Goal: Information Seeking & Learning: Learn about a topic

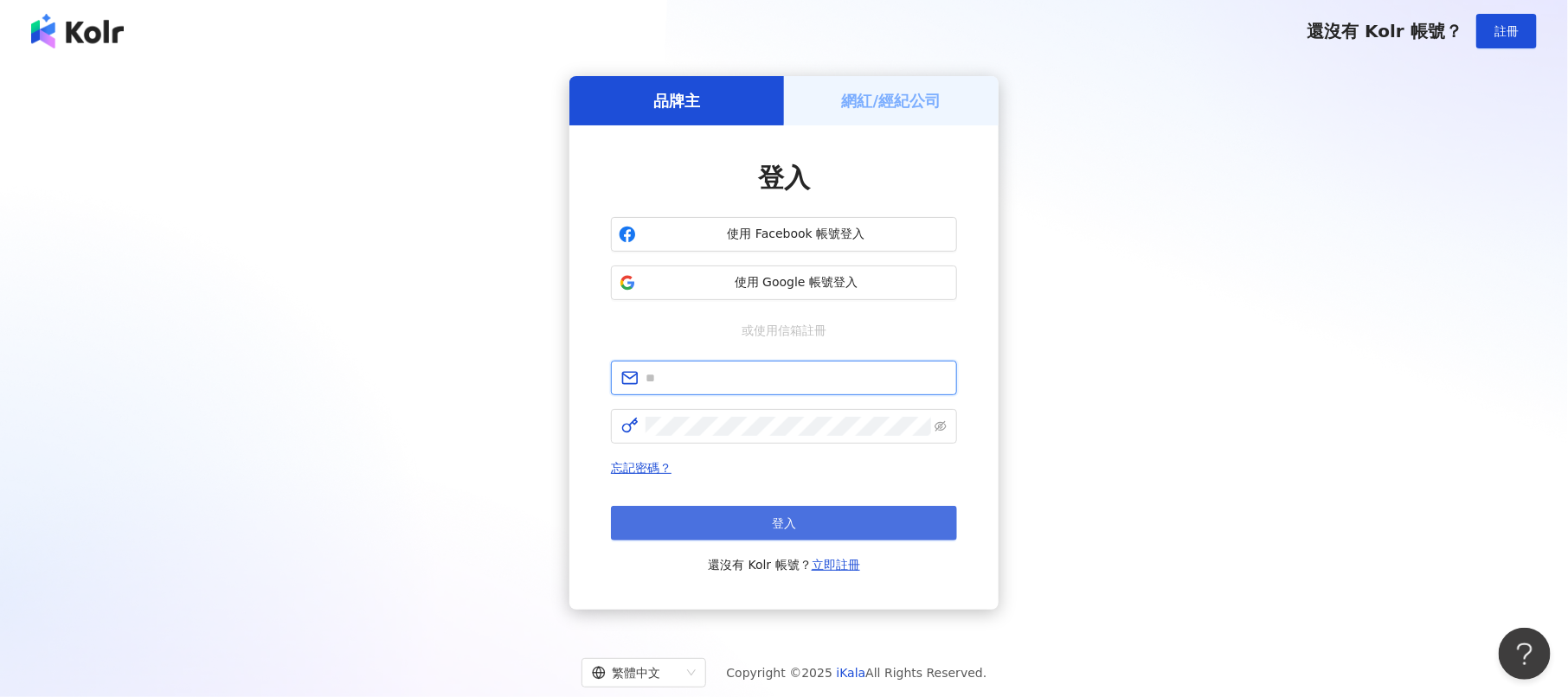
type input "**********"
click at [813, 515] on button "登入" at bounding box center [784, 523] width 346 height 35
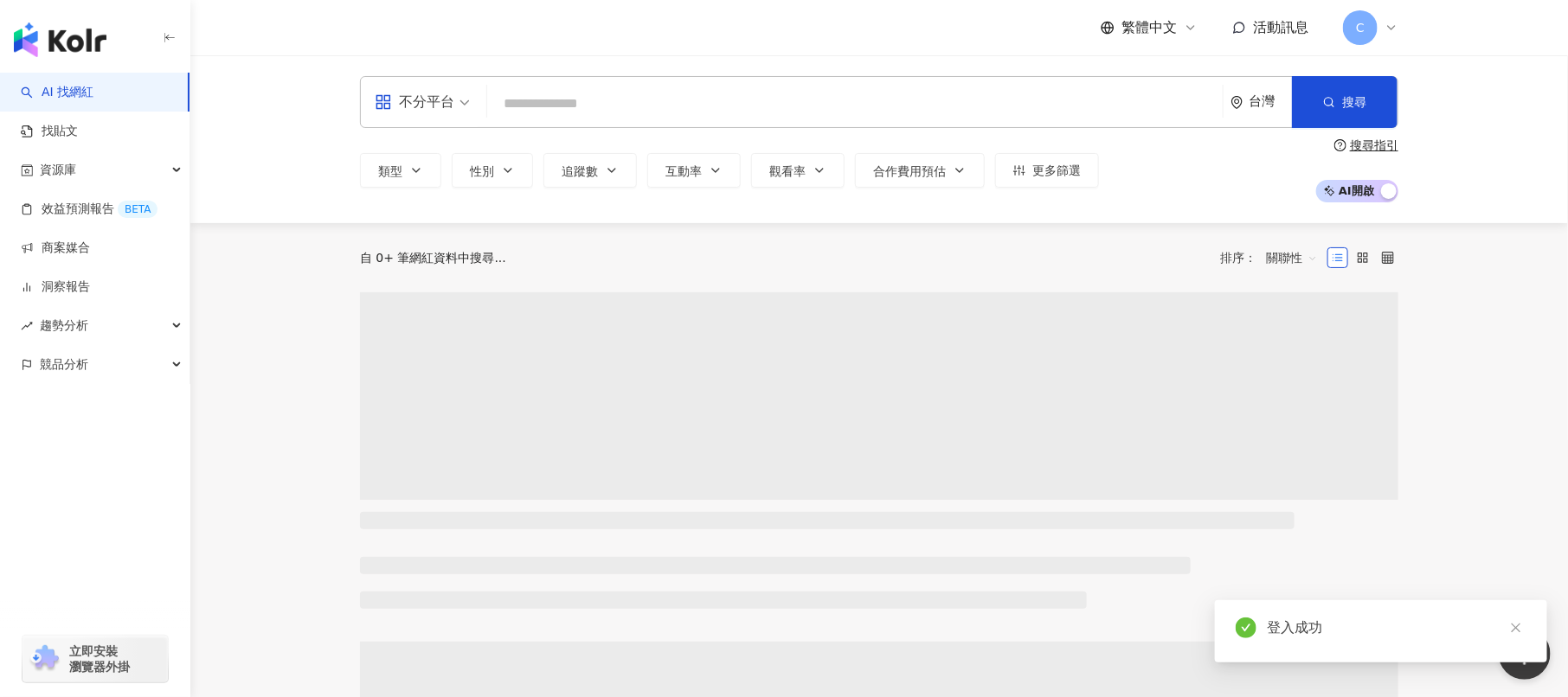
click at [605, 104] on input "search" at bounding box center [854, 104] width 721 height 33
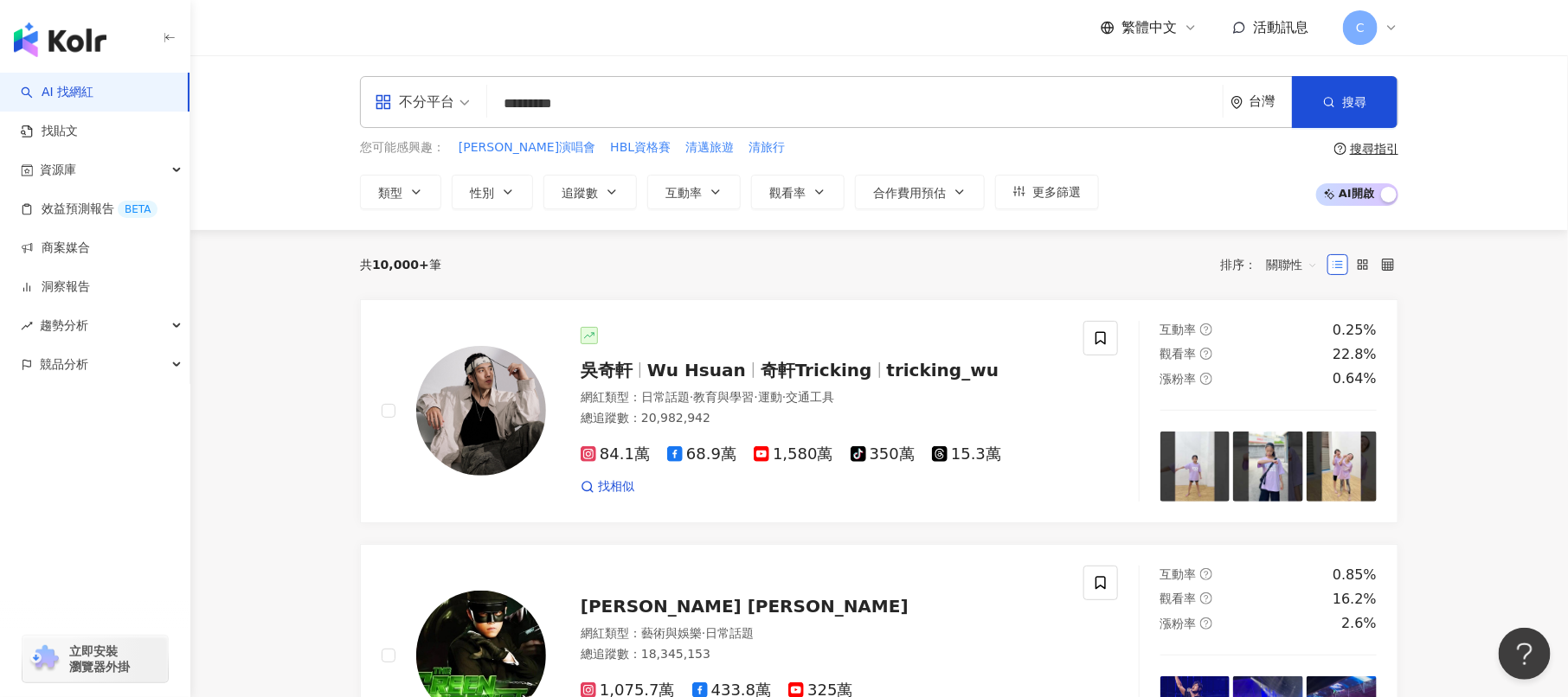
type input "*********"
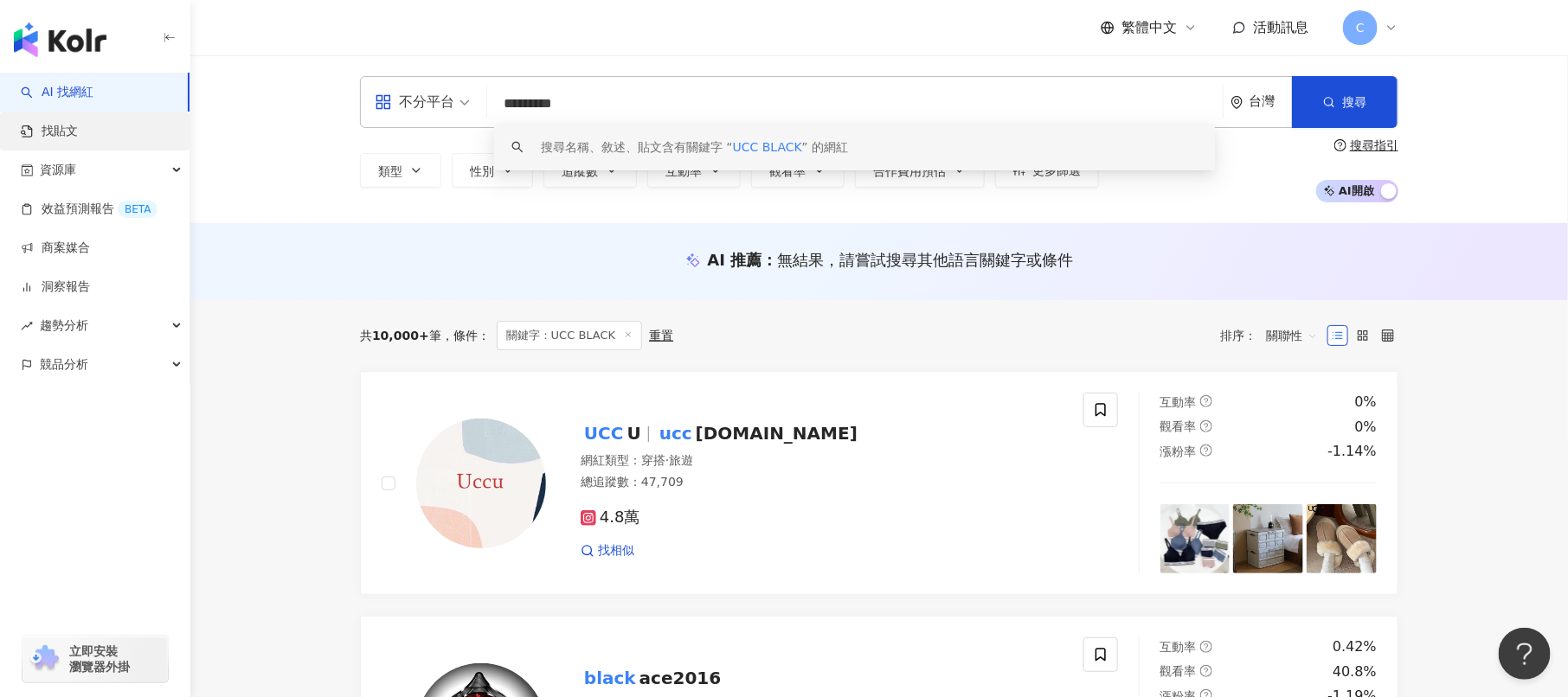
click at [78, 122] on link "找貼文" at bounding box center [50, 131] width 57 height 17
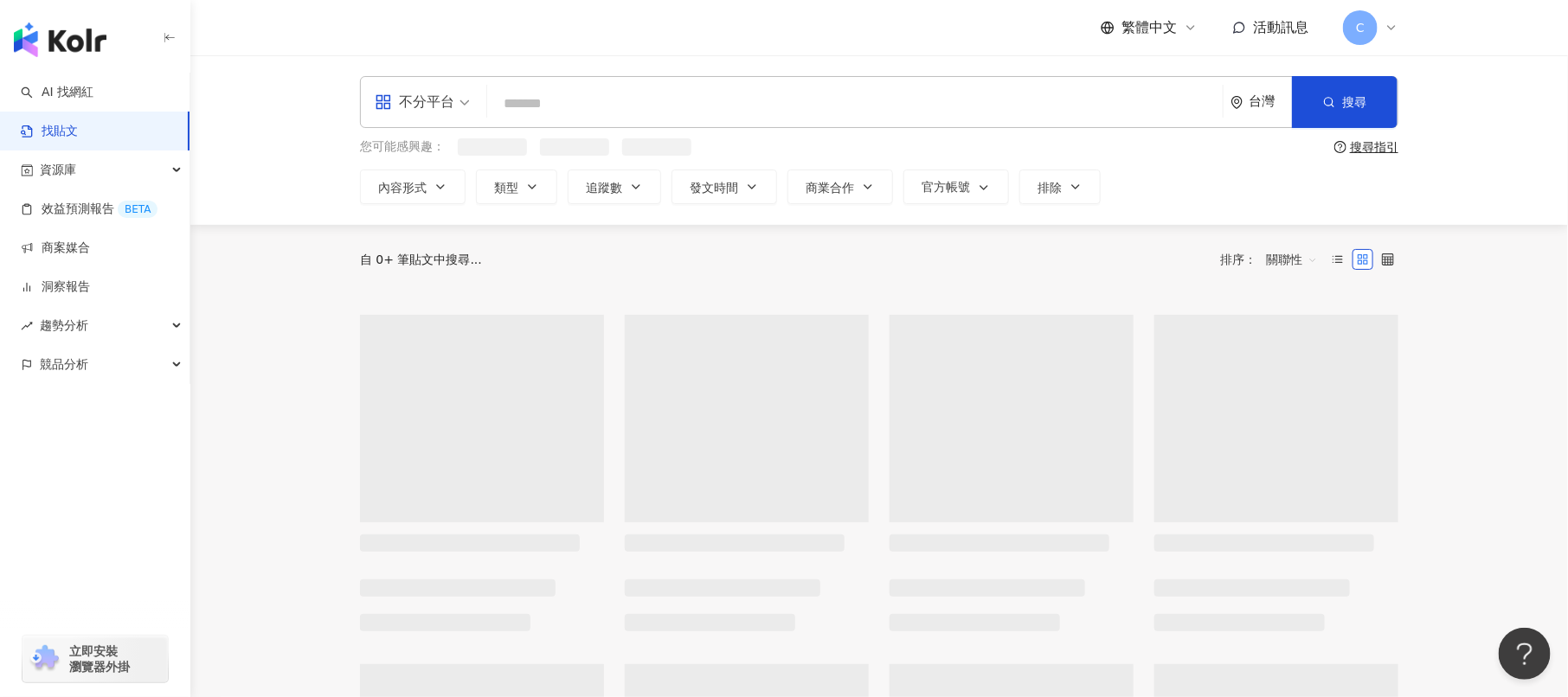
click at [632, 107] on input "search" at bounding box center [854, 103] width 721 height 37
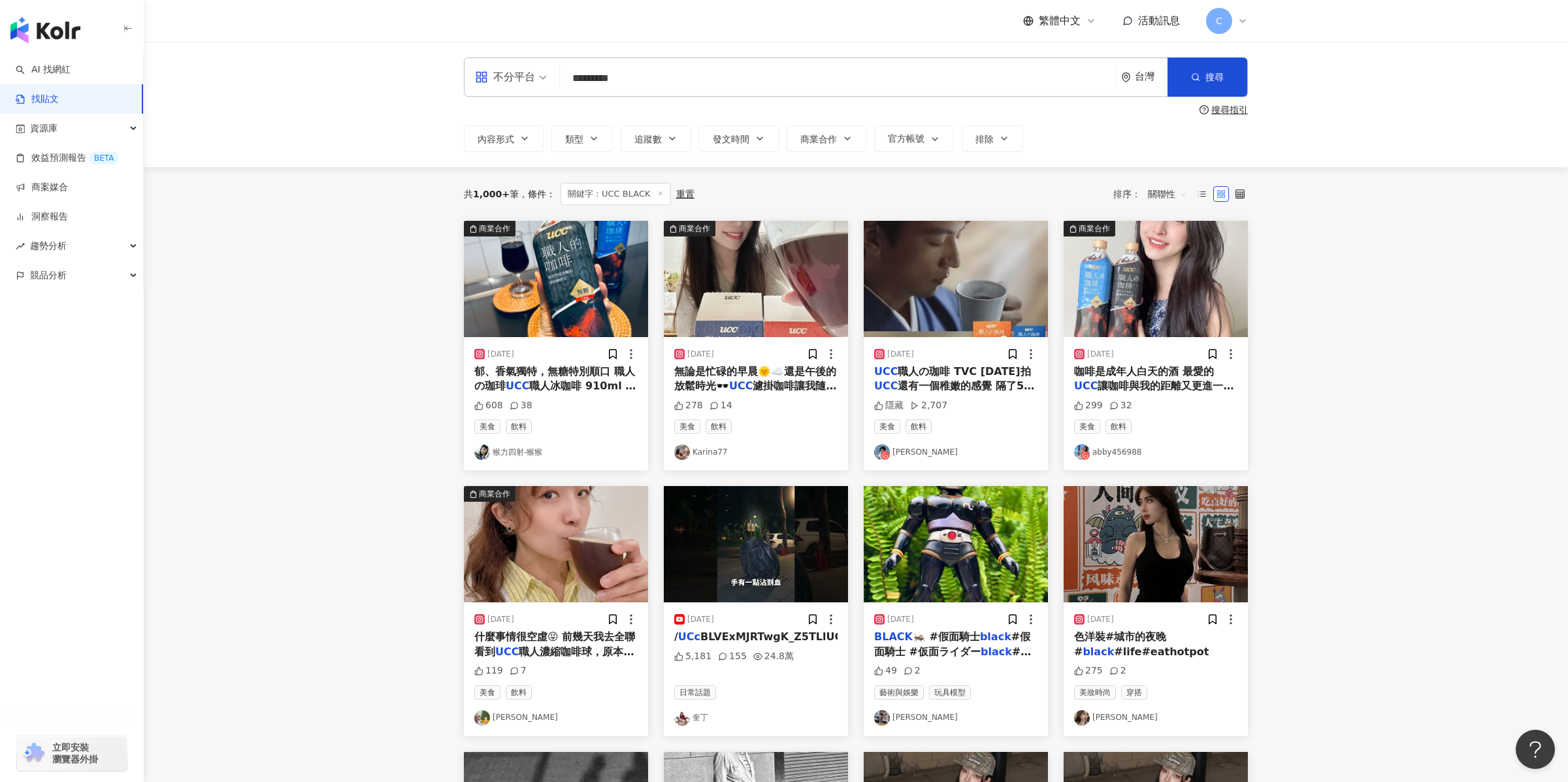
click at [759, 286] on img "button" at bounding box center [755, 278] width 184 height 116
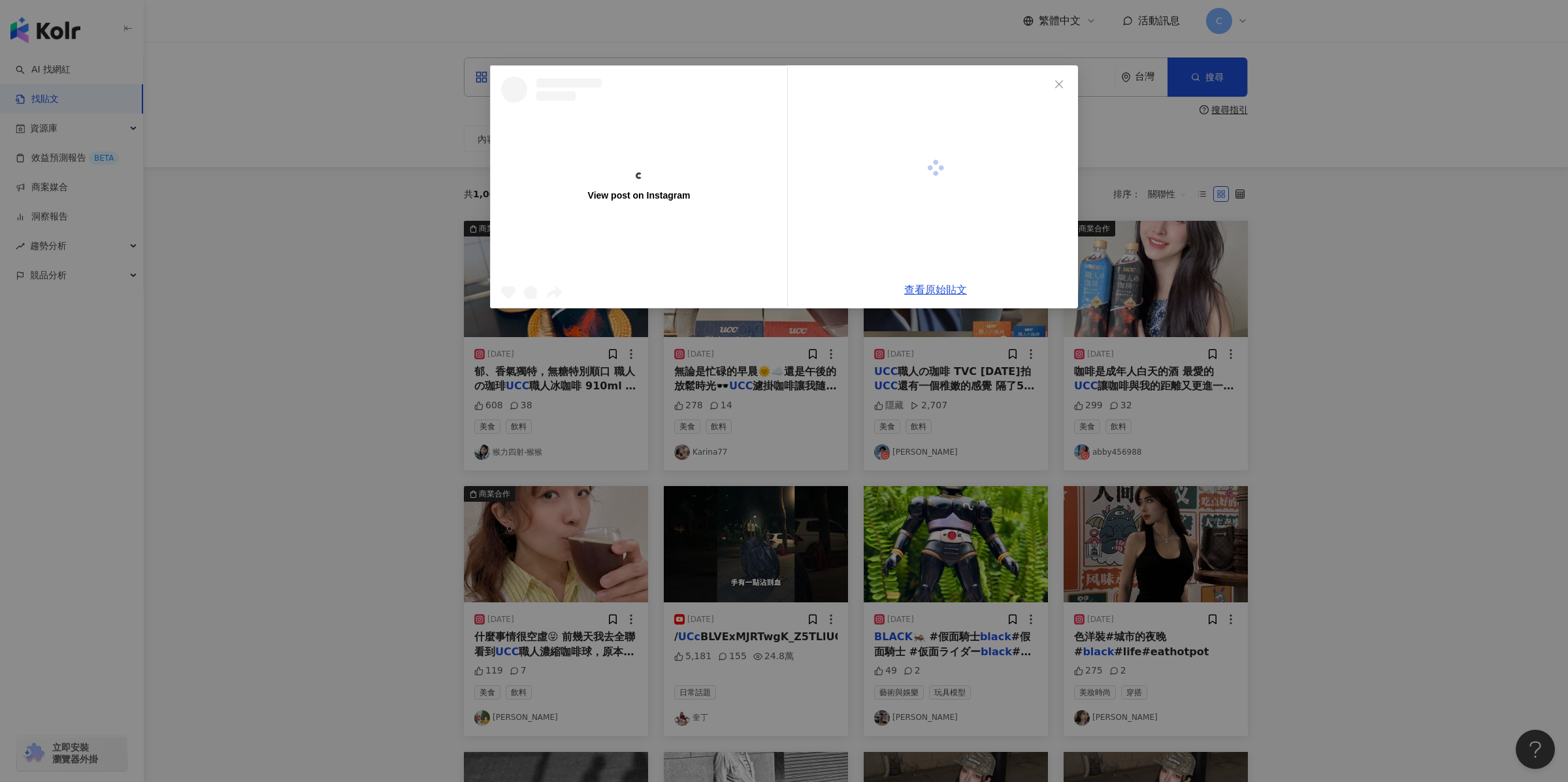
click at [747, 286] on div at bounding box center [643, 294] width 286 height 25
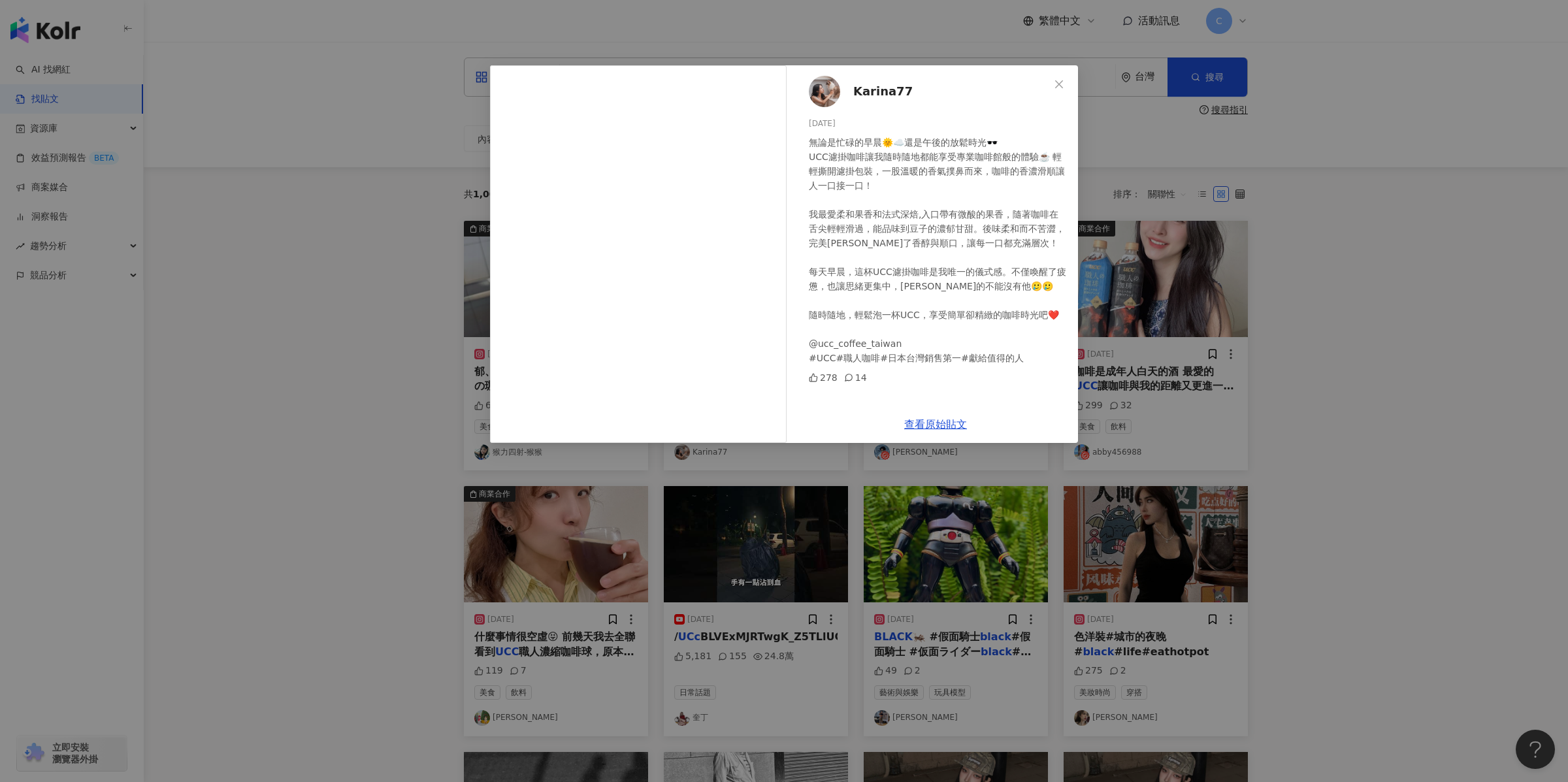
click at [440, 408] on div "Karina77 [DATE] 無論是忙碌的早晨🌞☁️還是午後的放鬆時光🕶️ UCC濾掛咖啡讓我隨時隨地都能享受專業咖啡館般的體驗☕️ 輕輕撕開濾掛包裝，一股…" at bounding box center [784, 391] width 1568 height 782
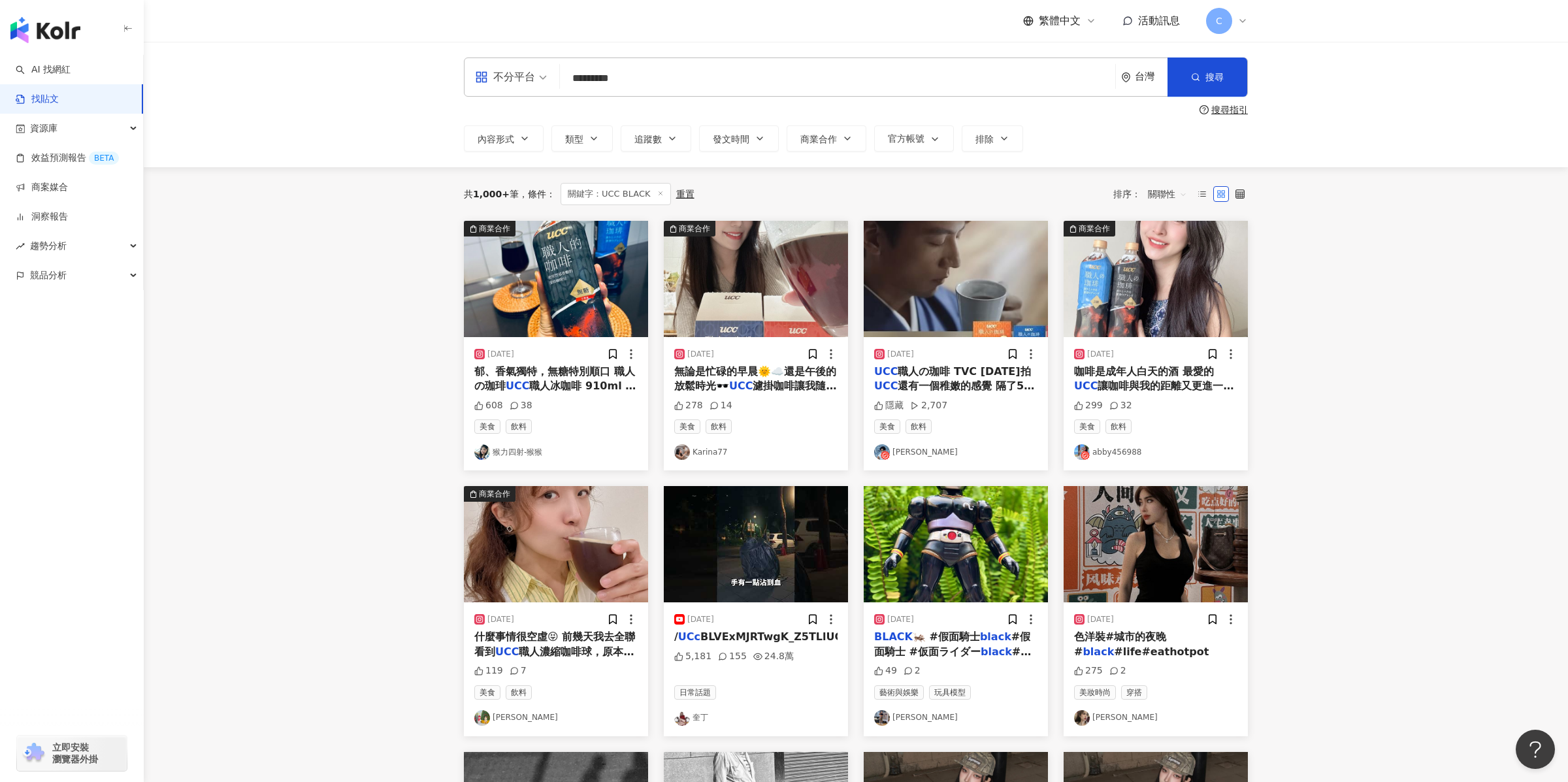
click at [959, 274] on img "button" at bounding box center [956, 278] width 184 height 116
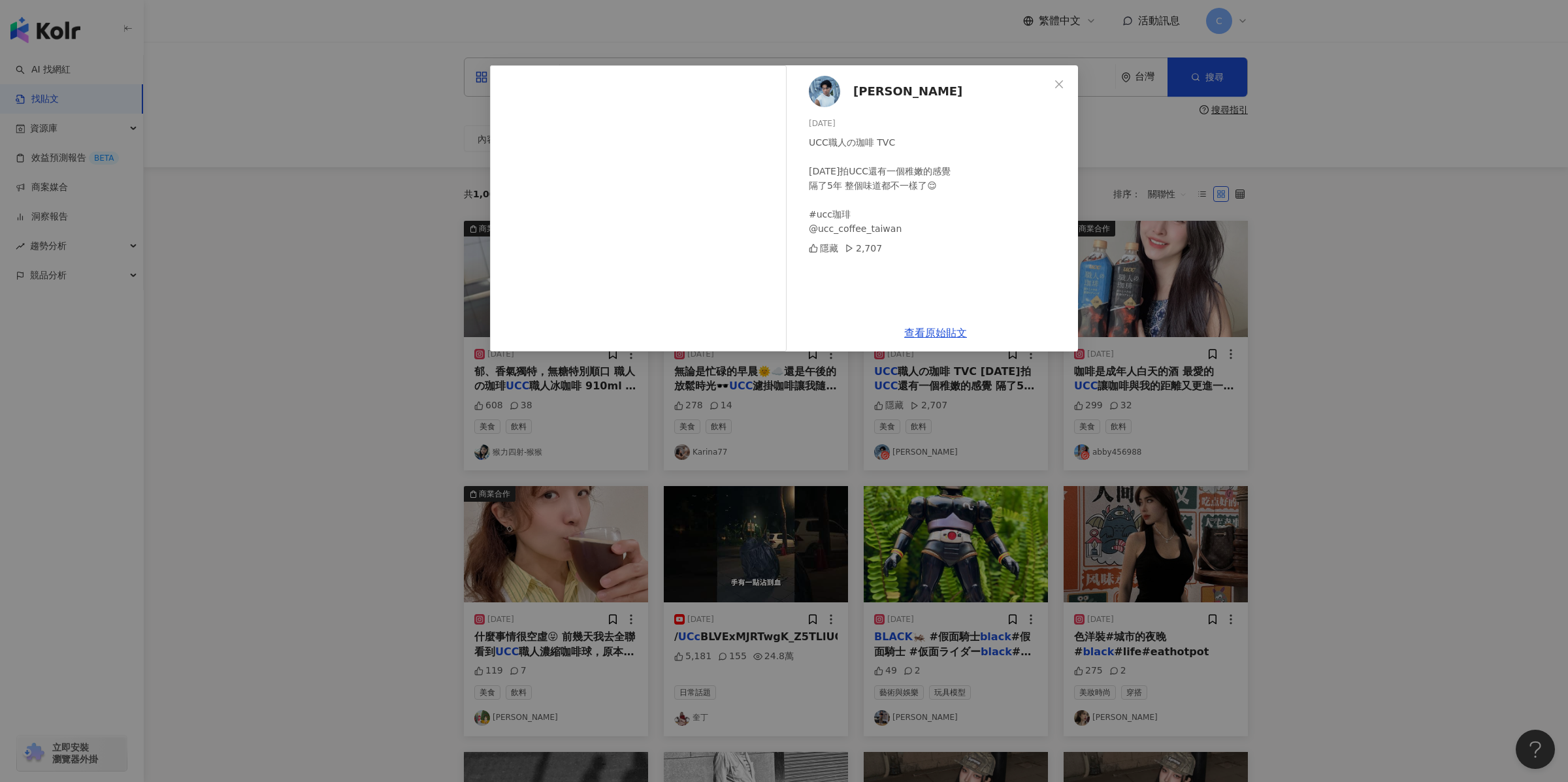
click at [1183, 340] on div "[PERSON_NAME] [DATE] UCC職人の珈啡 TVC [DATE]拍UCC還有一個稚嫩的感覺 隔了5年 整個味道都不一樣了😌 #ucc珈琲 @u…" at bounding box center [784, 391] width 1568 height 782
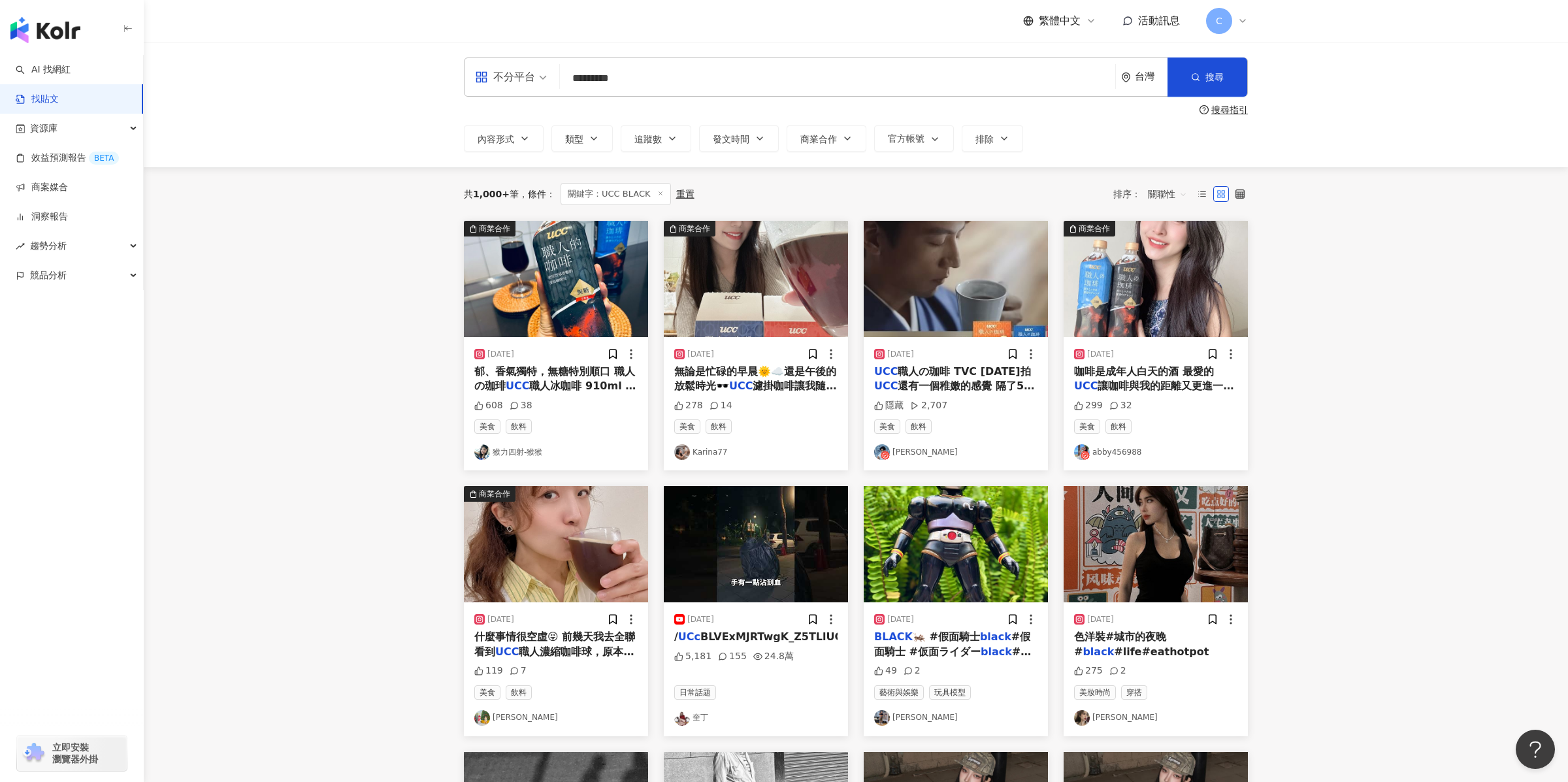
click at [1068, 264] on img "button" at bounding box center [1155, 278] width 184 height 116
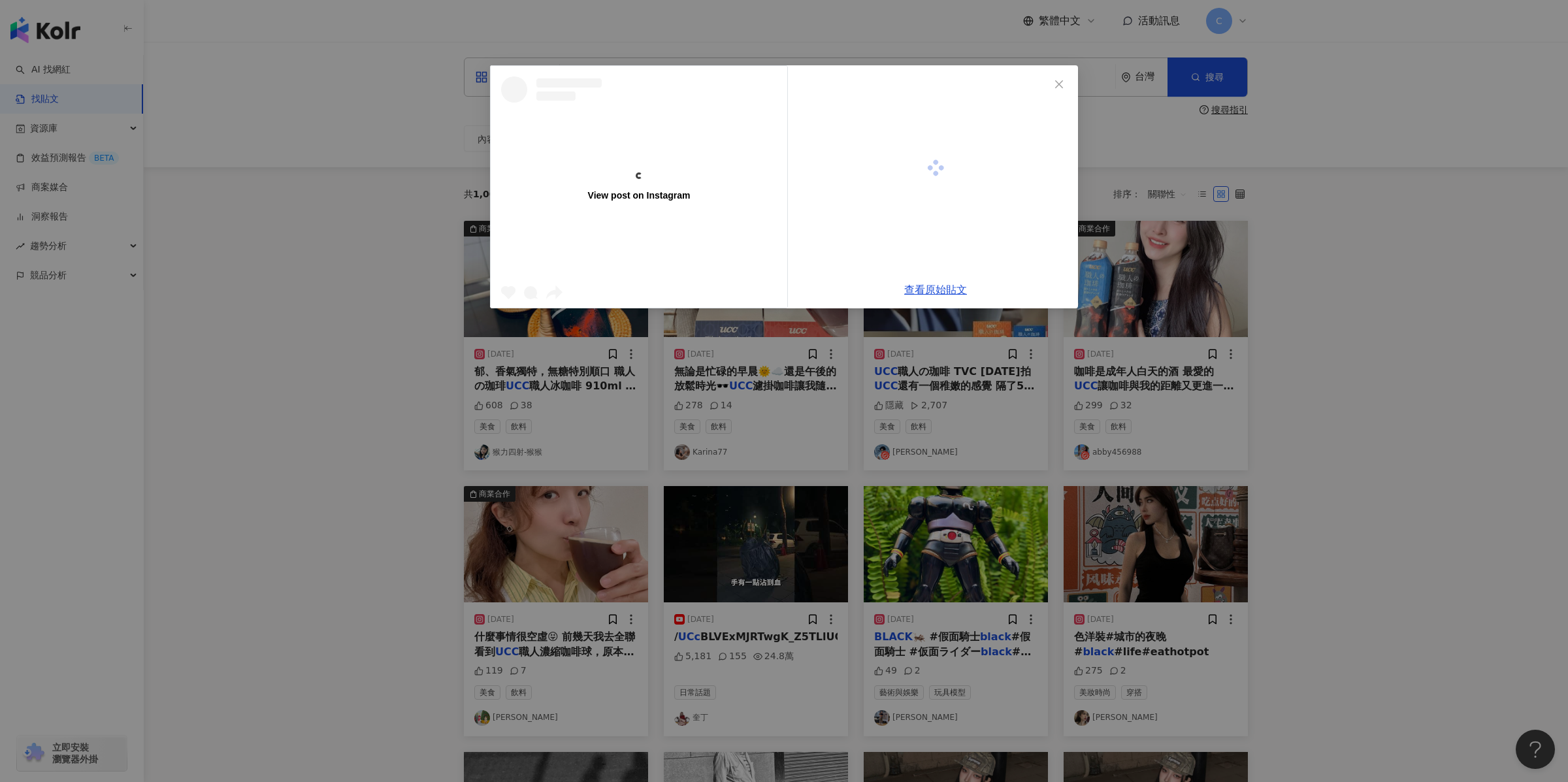
click at [1167, 266] on div "View post on Instagram 查看原始貼文" at bounding box center [784, 391] width 1568 height 782
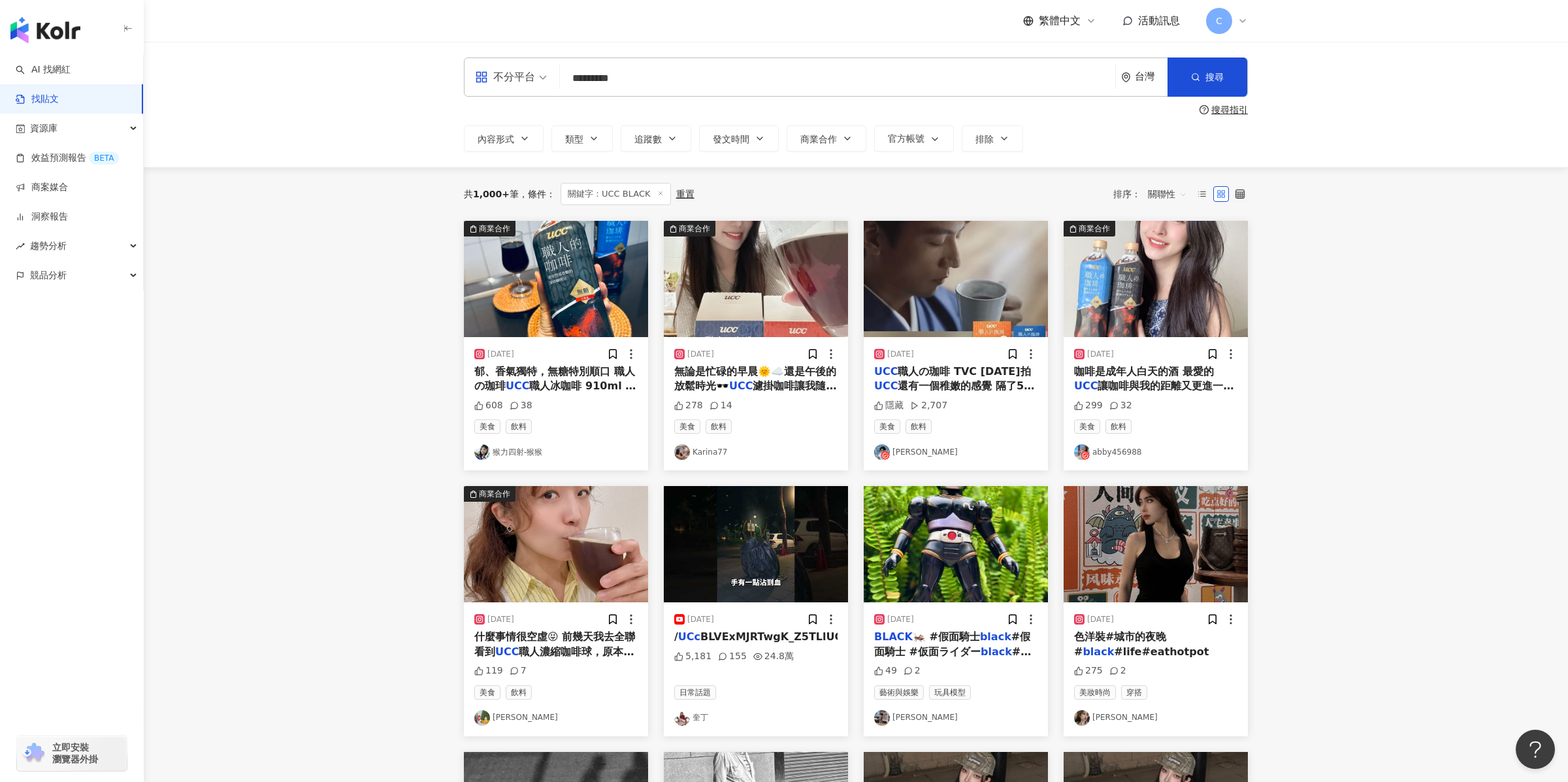
click at [1167, 266] on img "button" at bounding box center [1155, 278] width 184 height 116
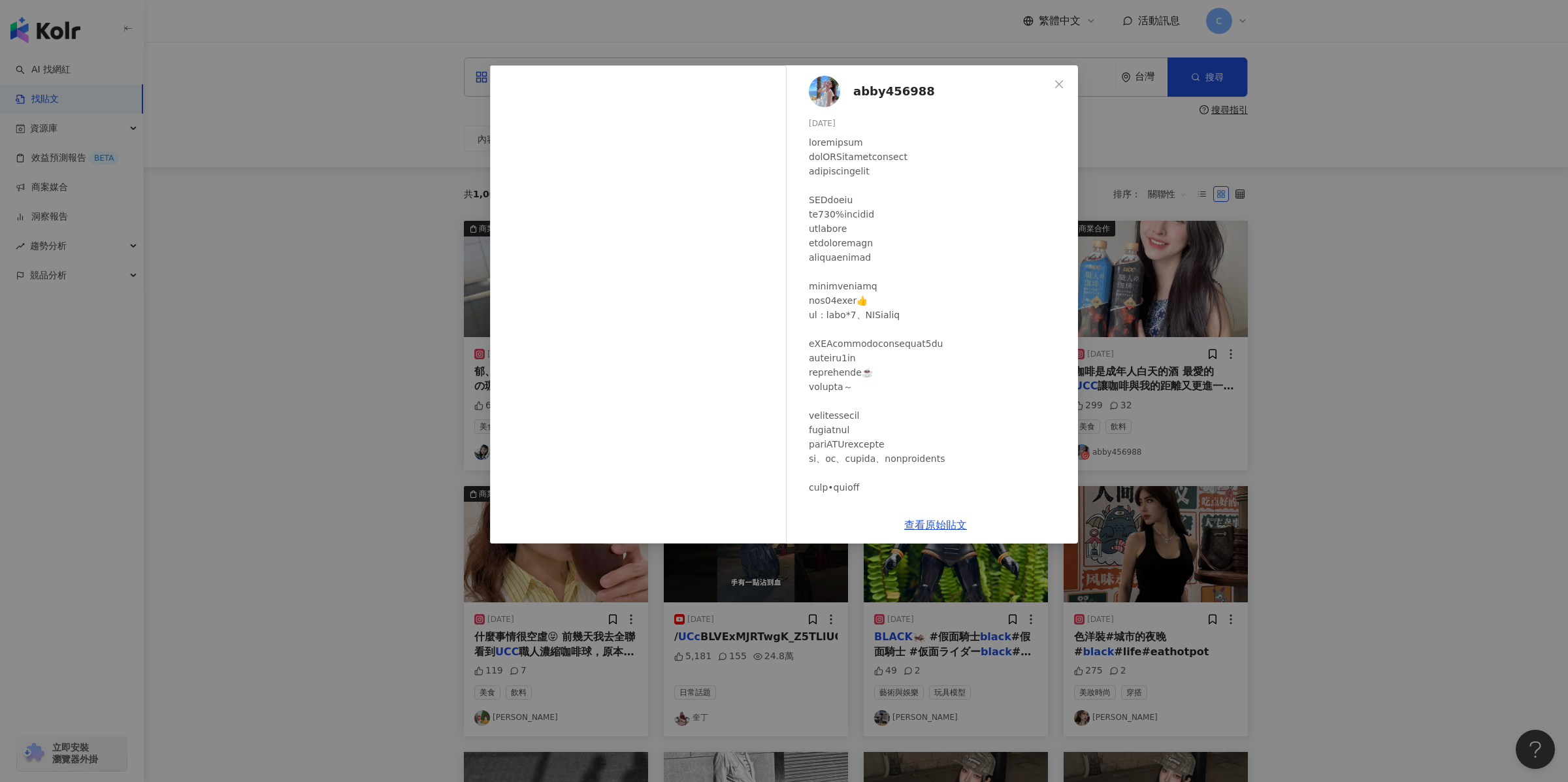
click at [918, 514] on div "查看原始貼文" at bounding box center [936, 525] width 285 height 38
click at [920, 521] on link "查看原始貼文" at bounding box center [936, 525] width 63 height 13
click at [263, 216] on div "abby456988 [DATE] 299 32 查看原始貼文" at bounding box center [784, 391] width 1568 height 782
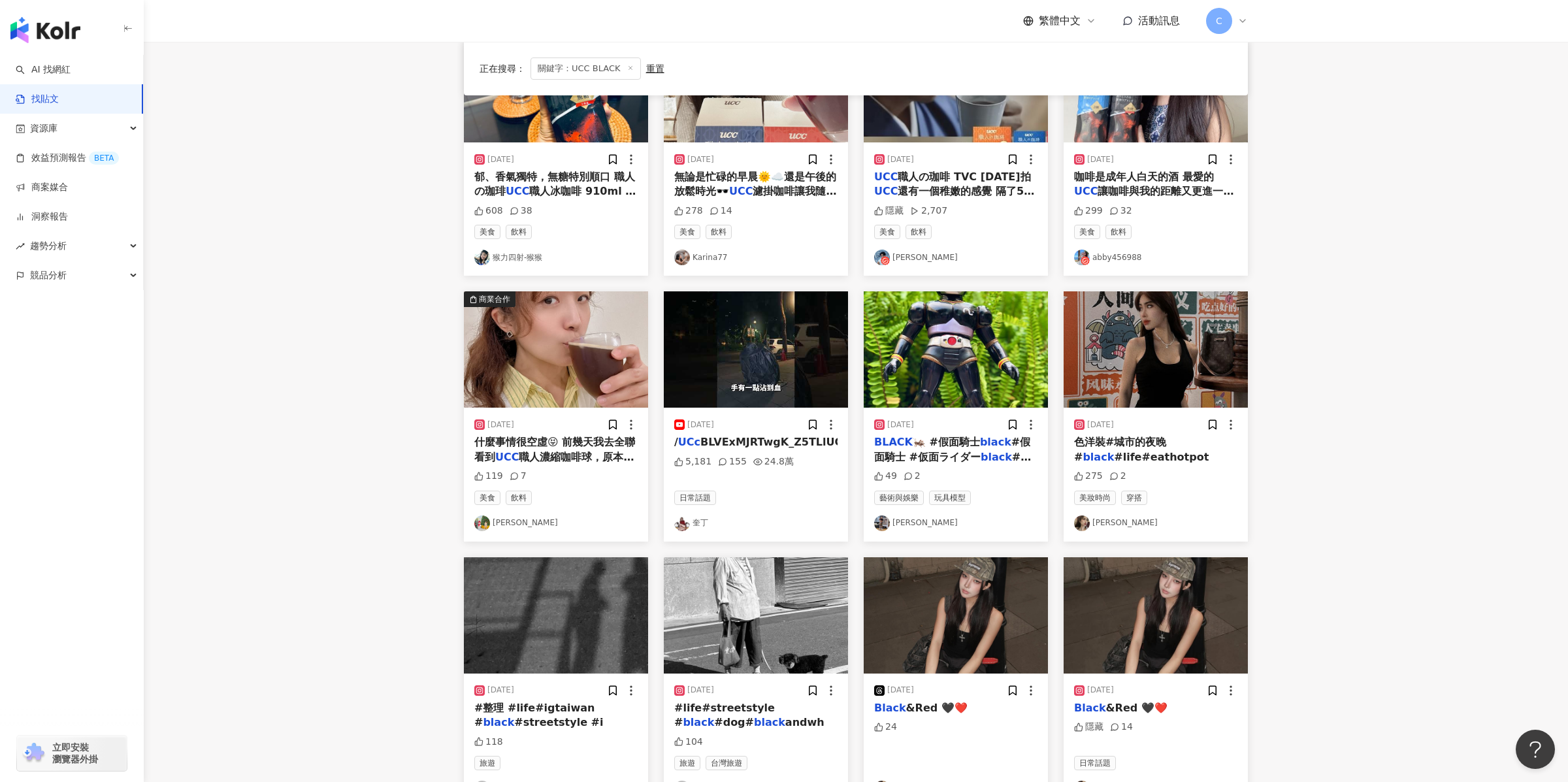
scroll to position [197, 0]
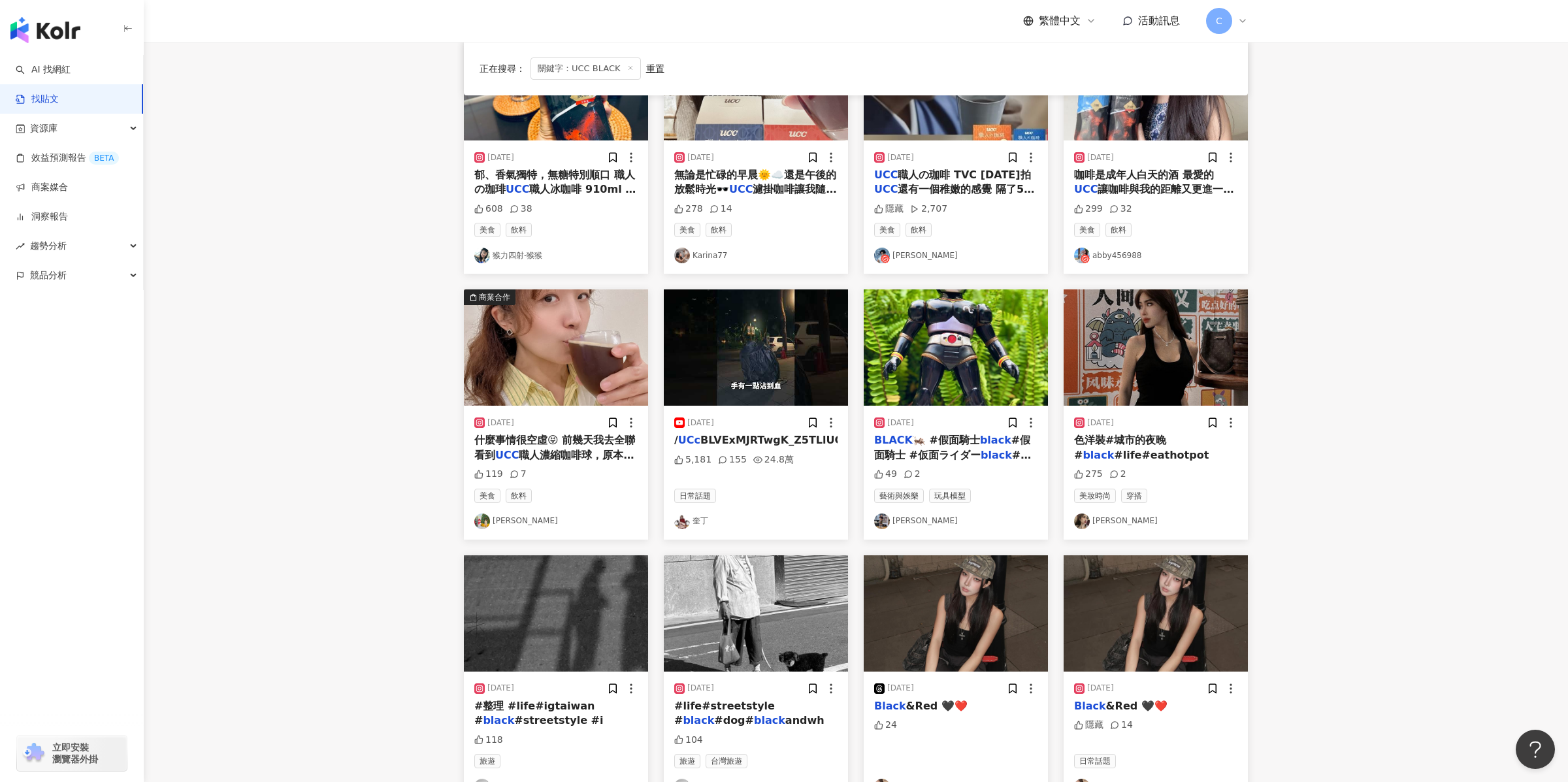
click at [742, 367] on img "button" at bounding box center [755, 347] width 184 height 116
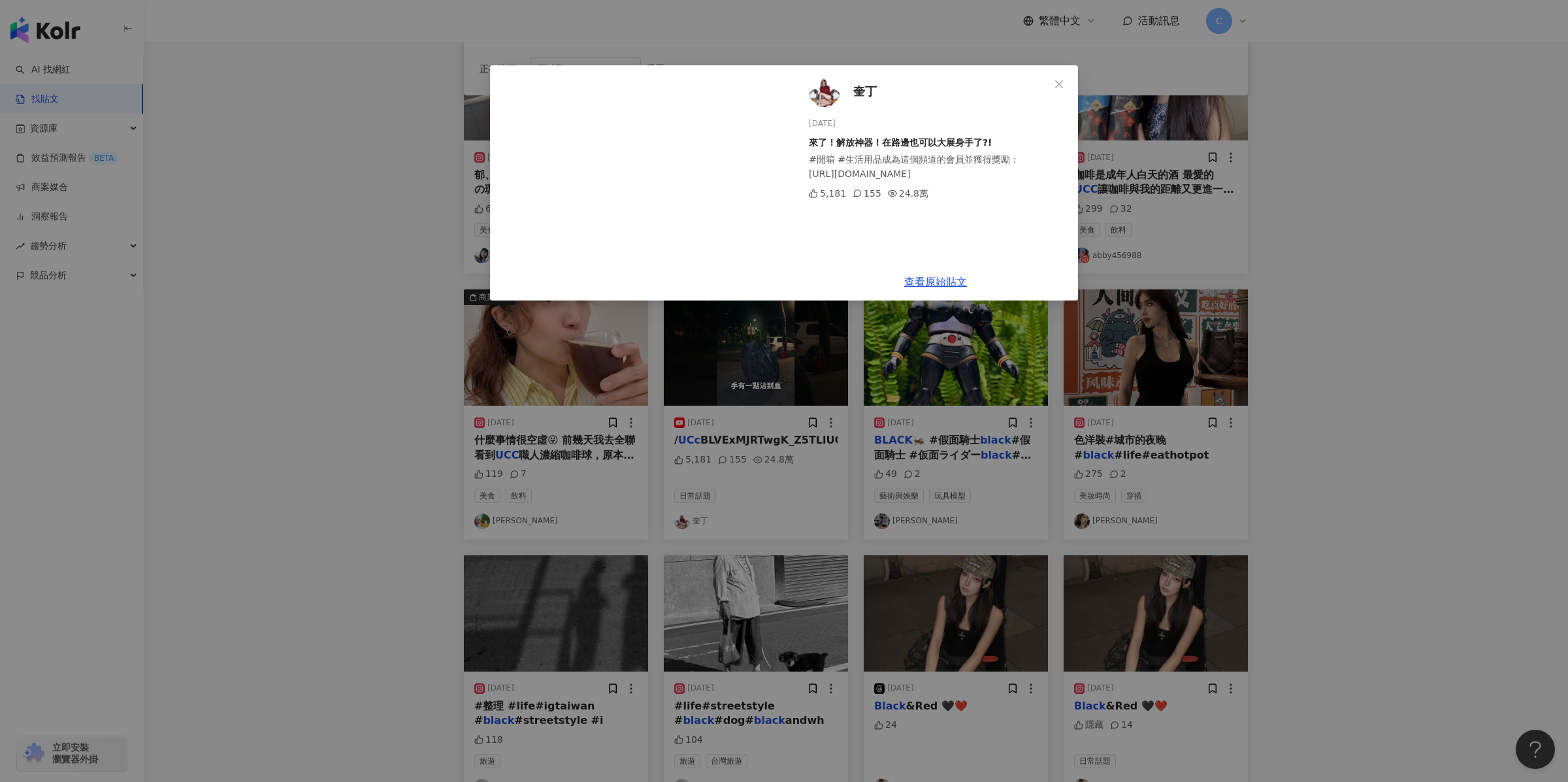
click at [368, 262] on div "奎丁 [DATE] 來了！解放神器！在路邊也可以大展身手了?! #開箱 #生活用品成為這個頻道的會員並獲得獎勵： [URL][DOMAIN_NAME] 5,1…" at bounding box center [784, 391] width 1568 height 782
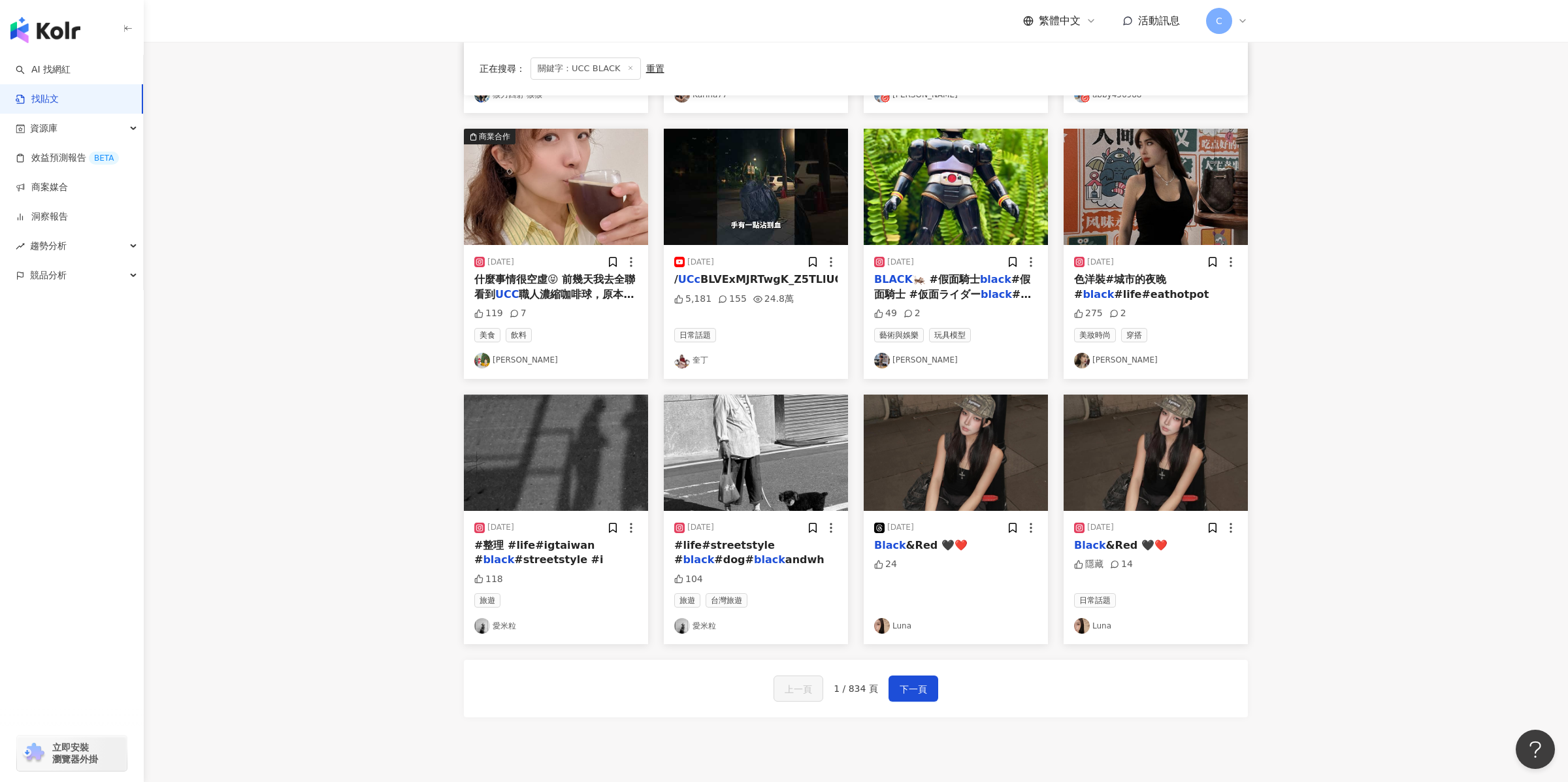
scroll to position [395, 0]
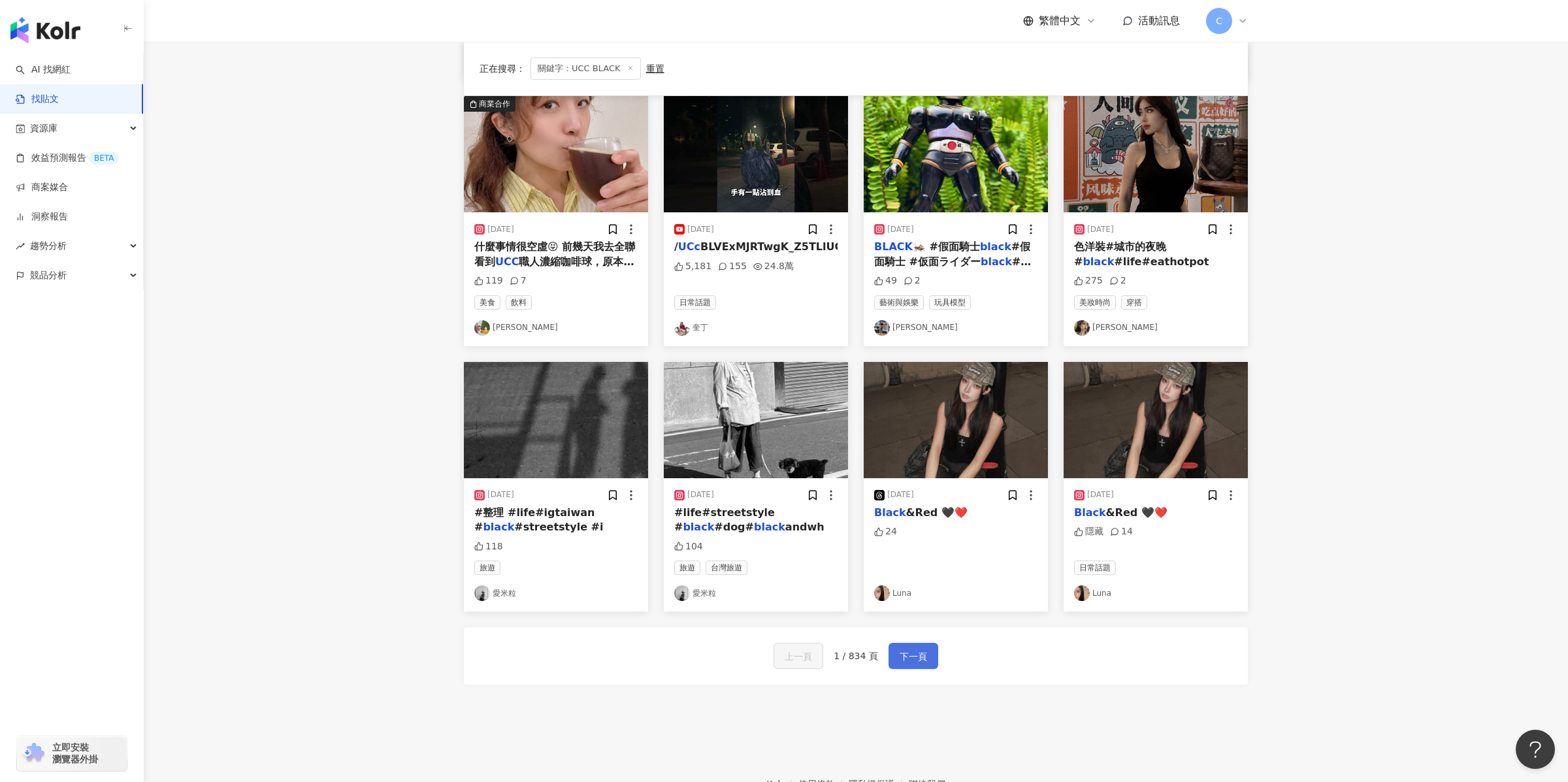
click at [895, 526] on button "下一頁" at bounding box center [913, 656] width 49 height 26
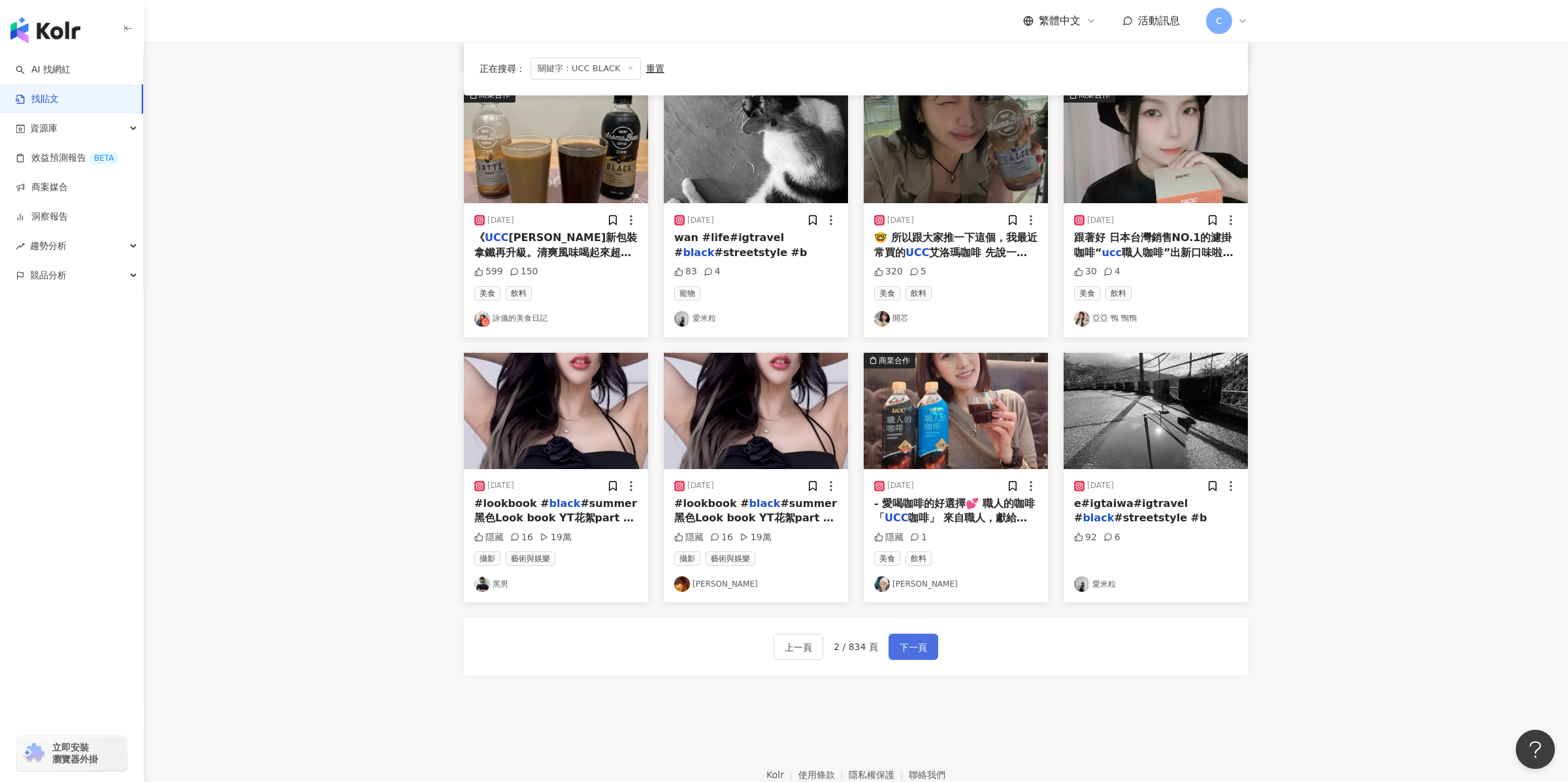
scroll to position [390, 0]
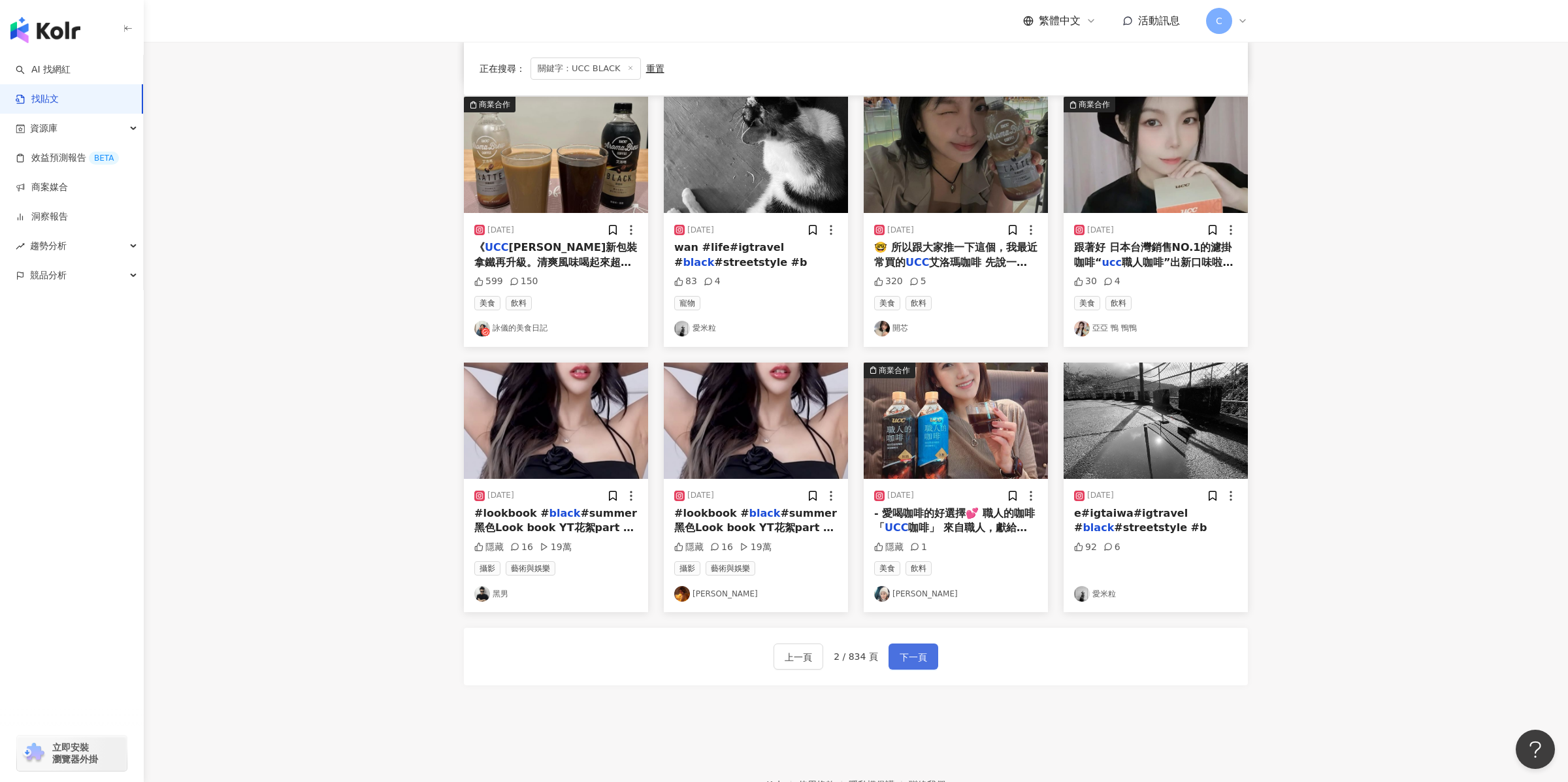
click at [911, 526] on span "下一頁" at bounding box center [913, 657] width 27 height 16
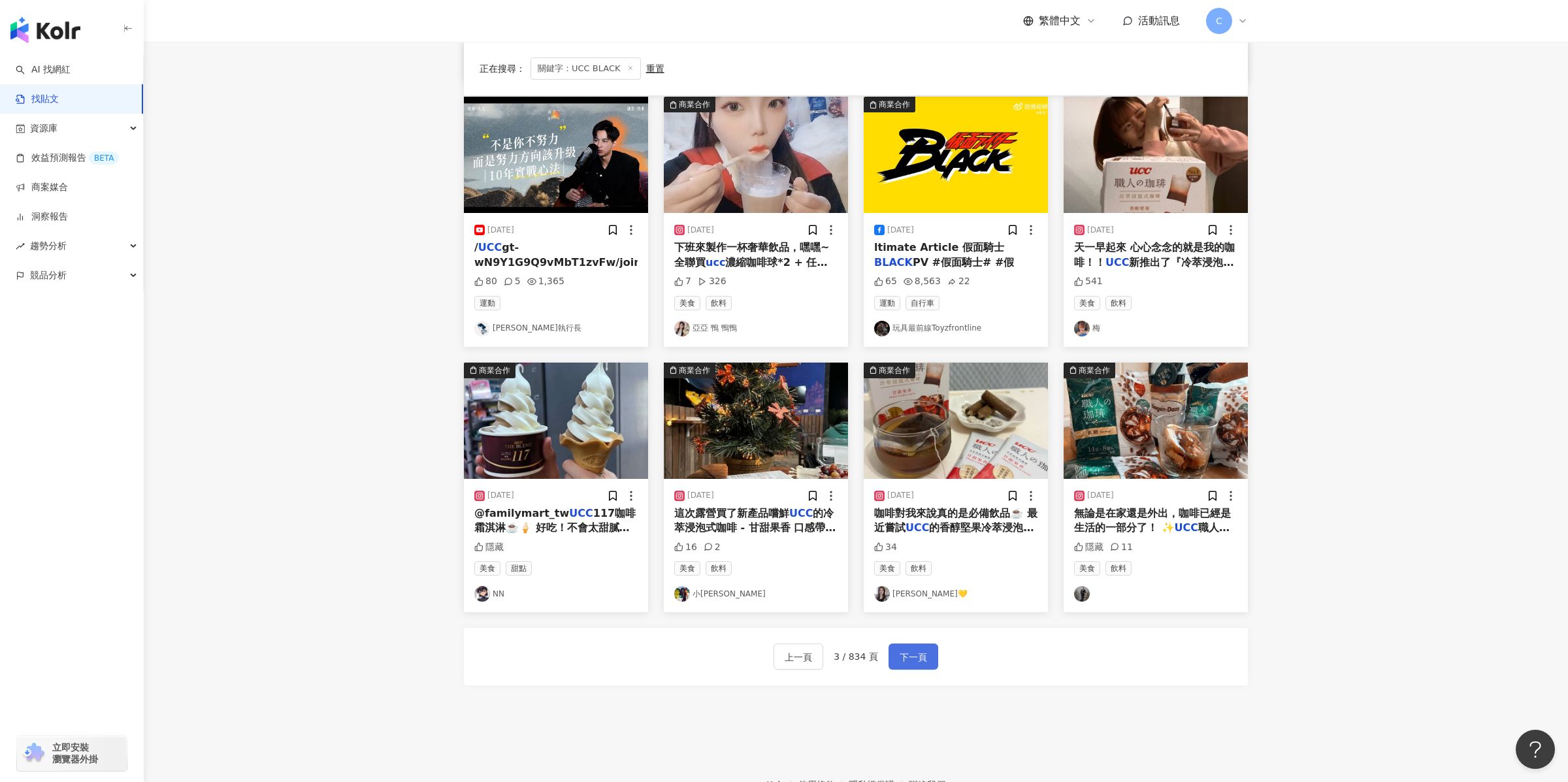
click at [911, 526] on span "下一頁" at bounding box center [913, 657] width 27 height 16
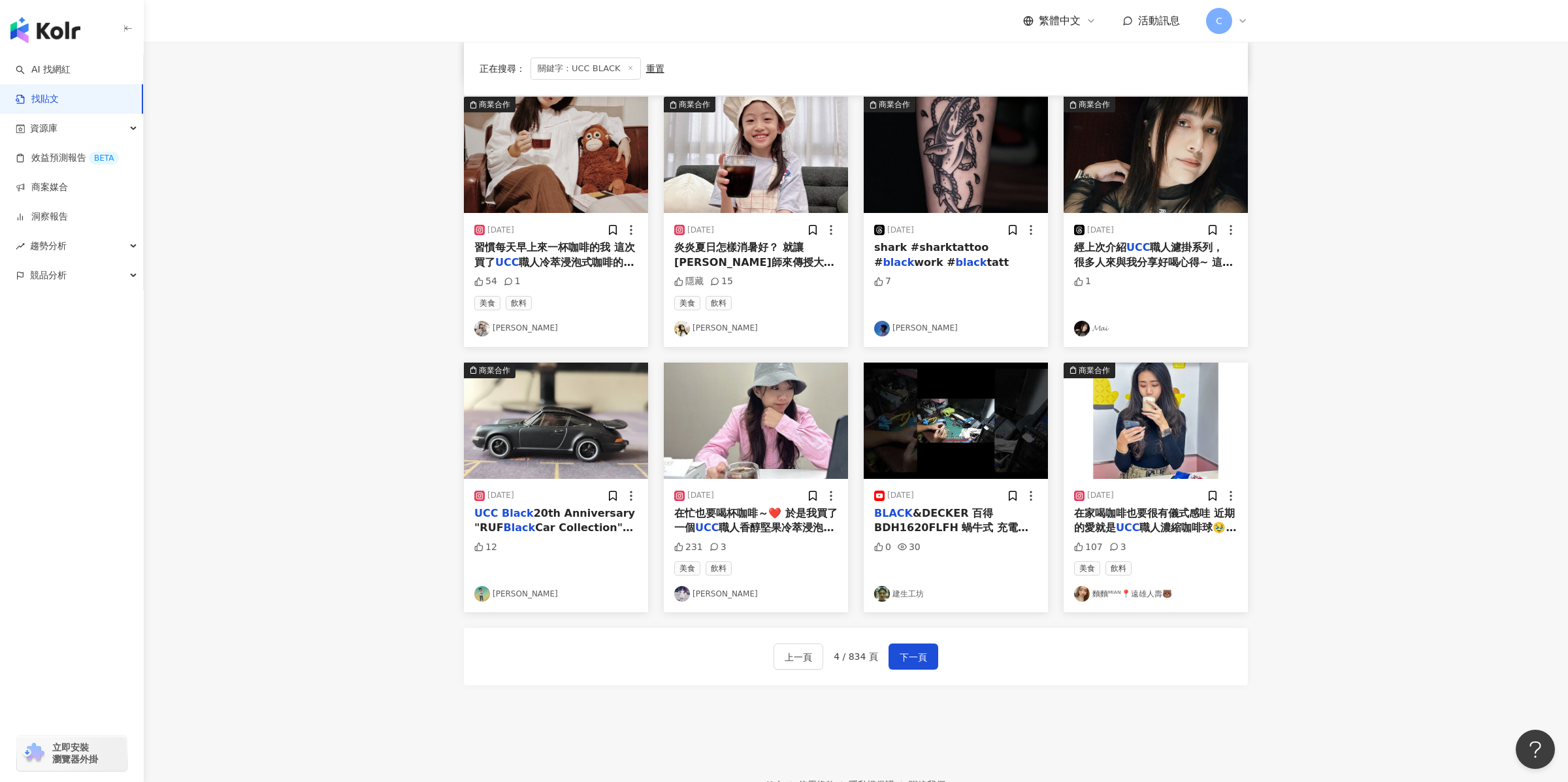
click at [781, 452] on img "button" at bounding box center [755, 420] width 184 height 116
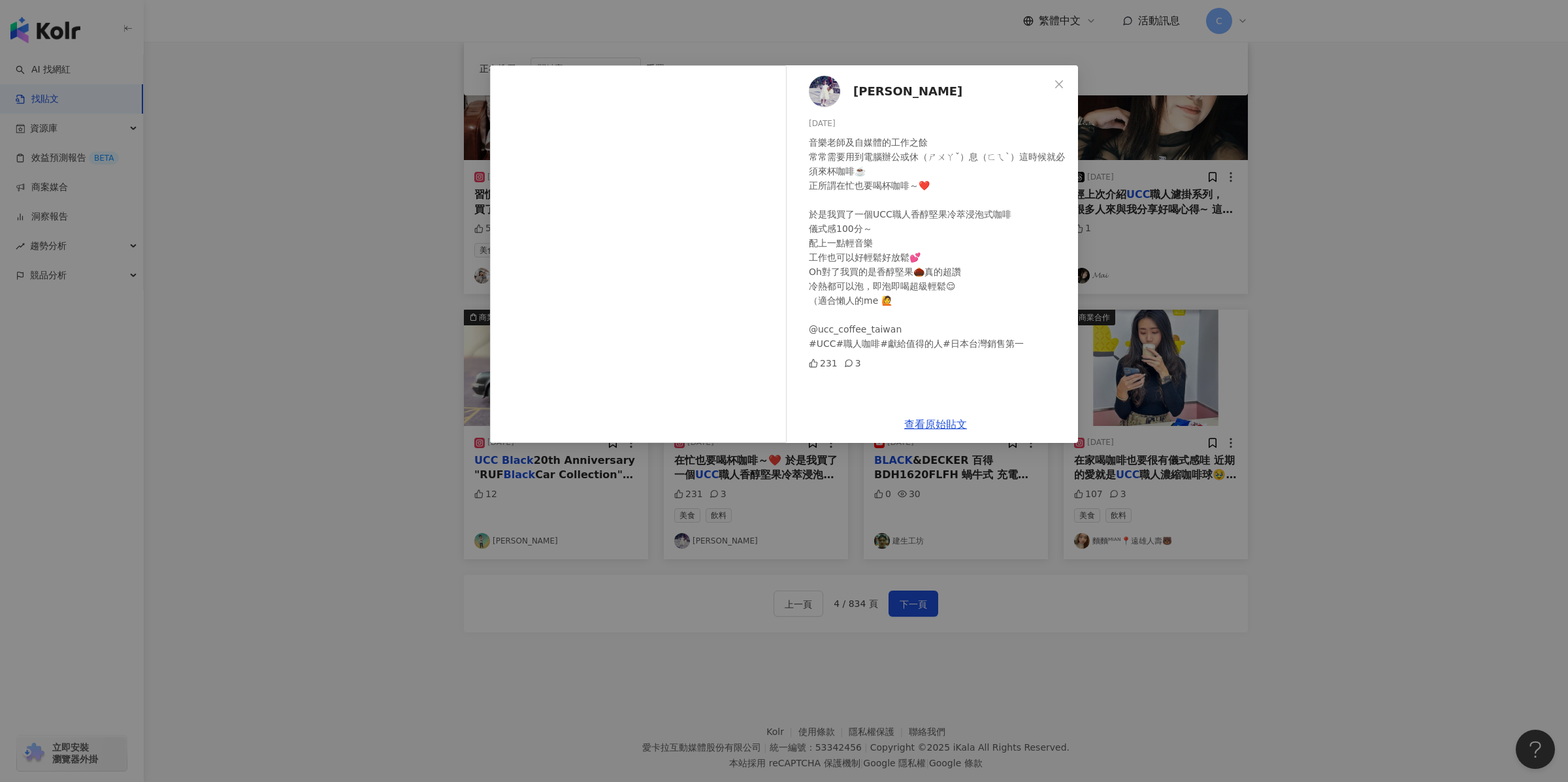
scroll to position [448, 0]
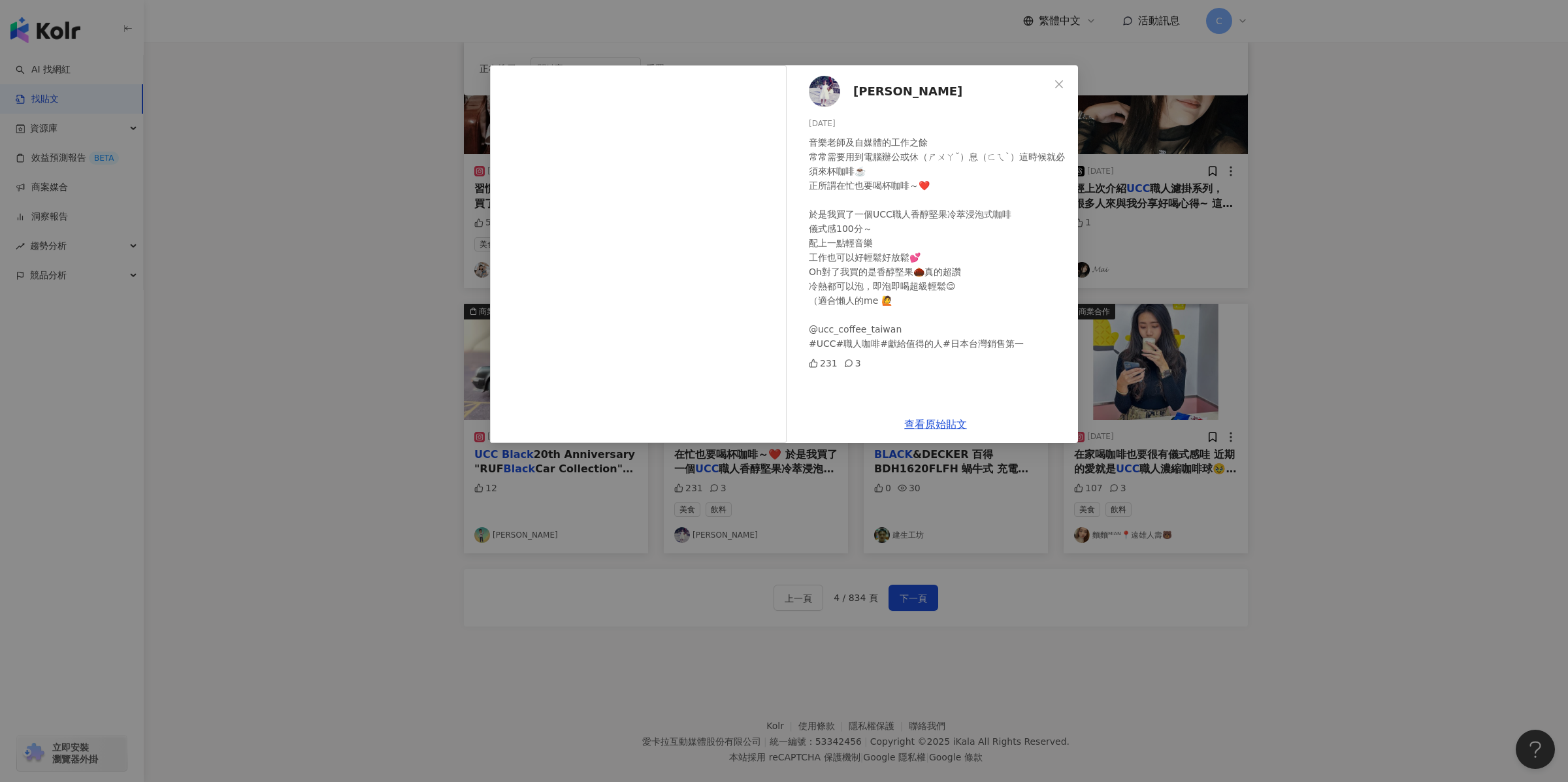
click at [1183, 387] on div "[PERSON_NAME] [DATE] 音樂老師及自媒體的工作之餘 常常需要用到電腦辦公或休（ㄕㄨㄚˇ）息（ㄈㄟˋ）這時候就必須來杯咖啡☕️ 正所謂在忙也要…" at bounding box center [784, 391] width 1568 height 782
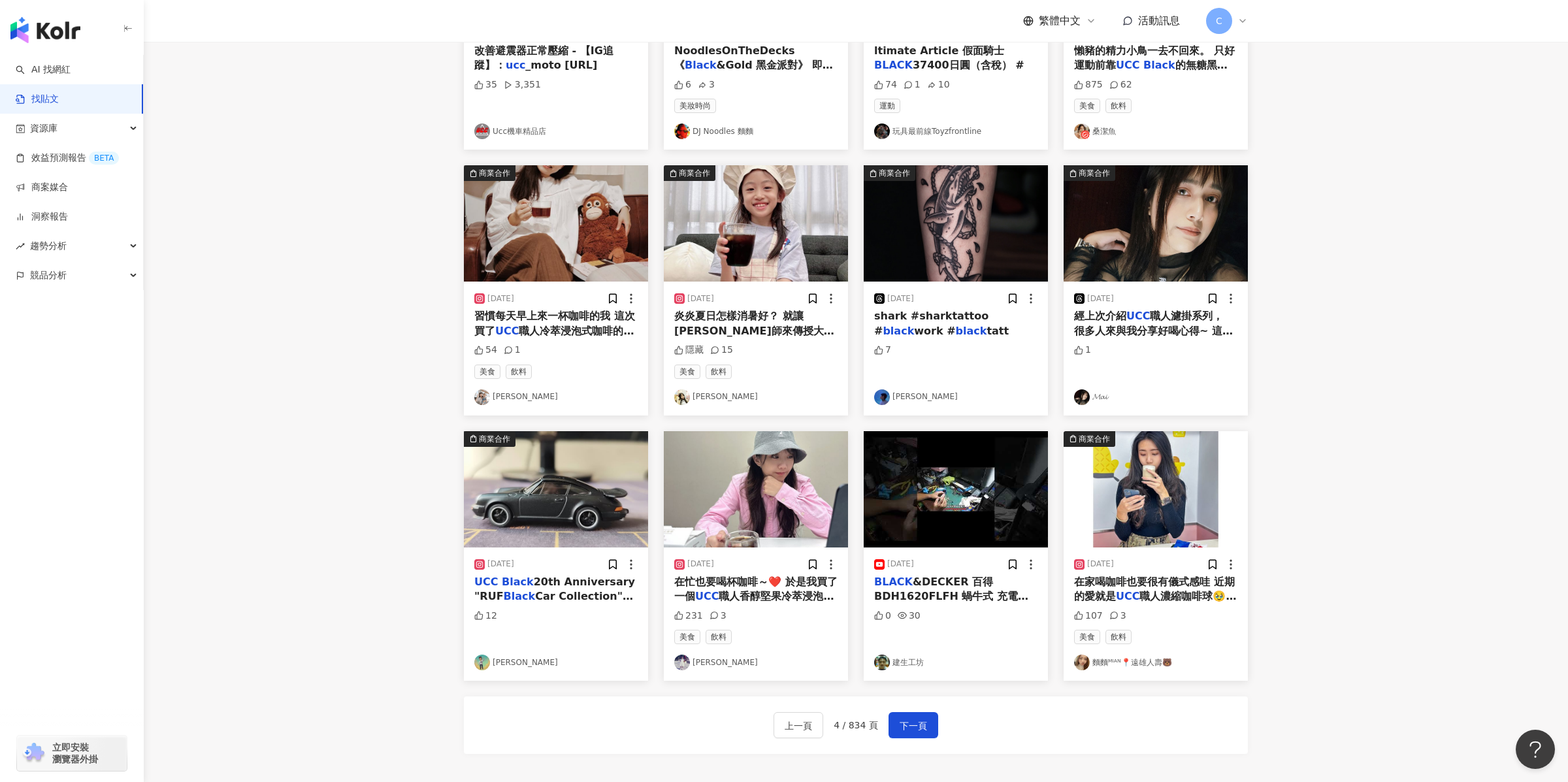
scroll to position [471, 0]
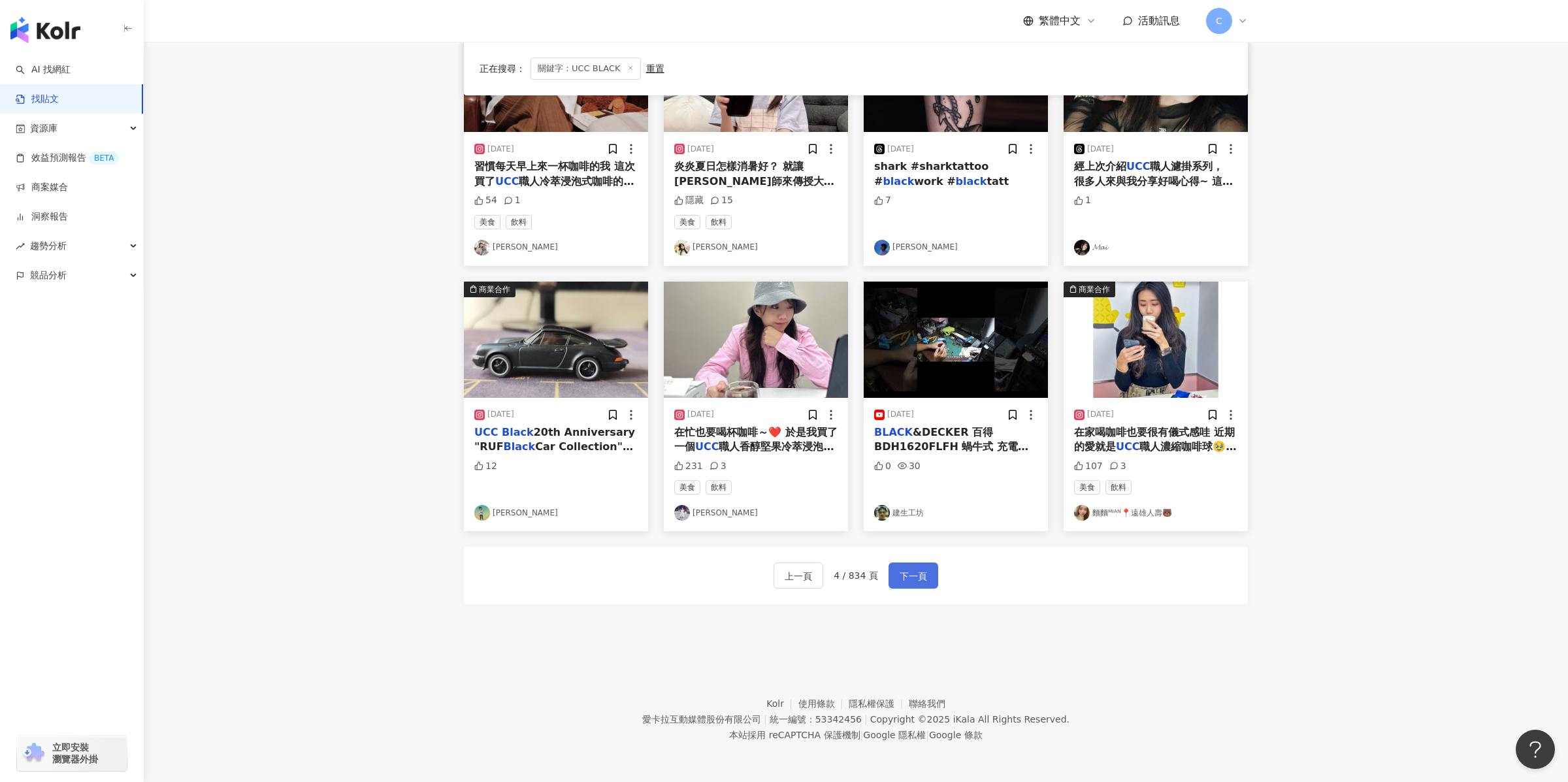
click at [936, 526] on button "下一頁" at bounding box center [913, 576] width 49 height 26
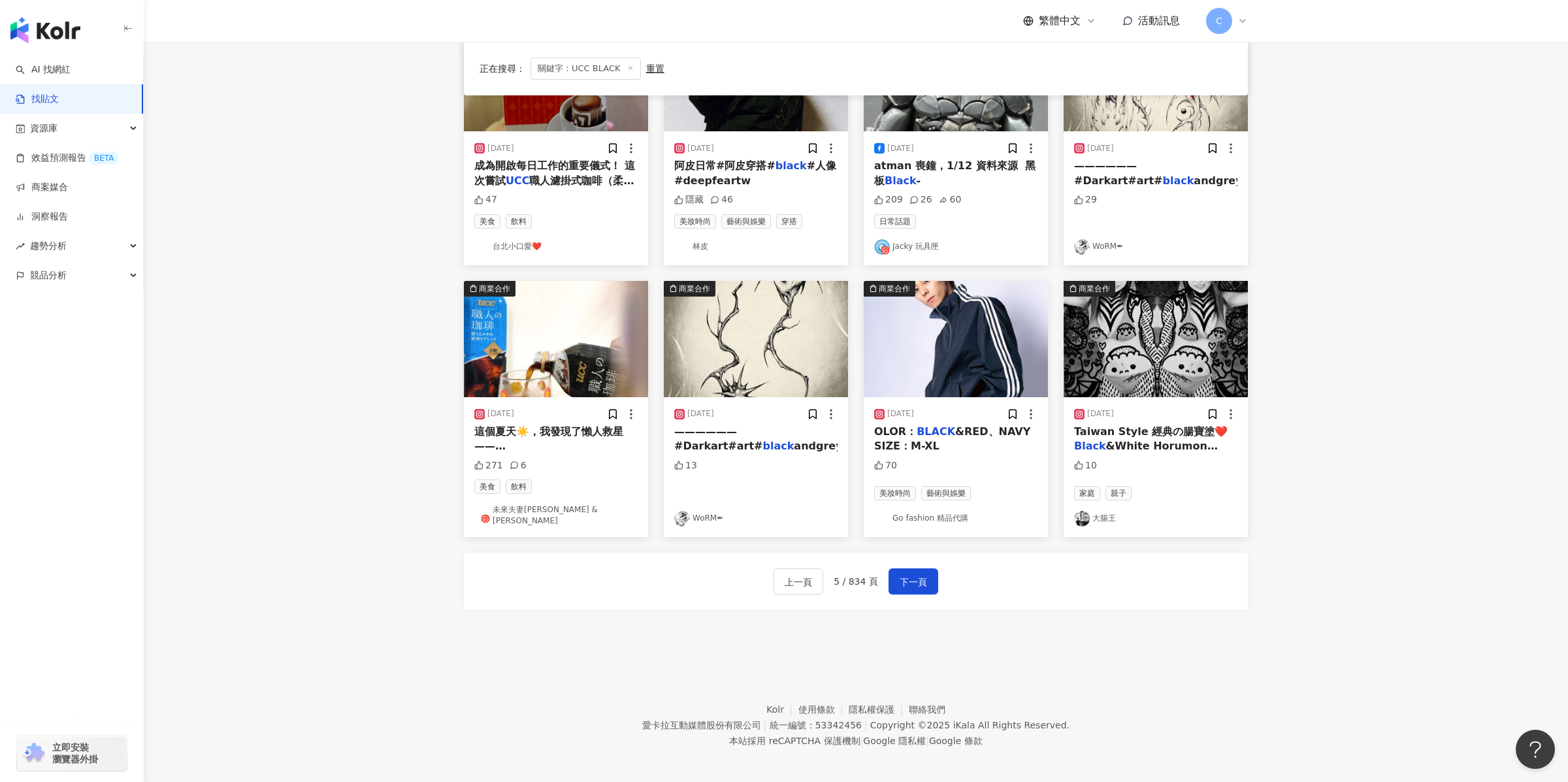
scroll to position [0, 0]
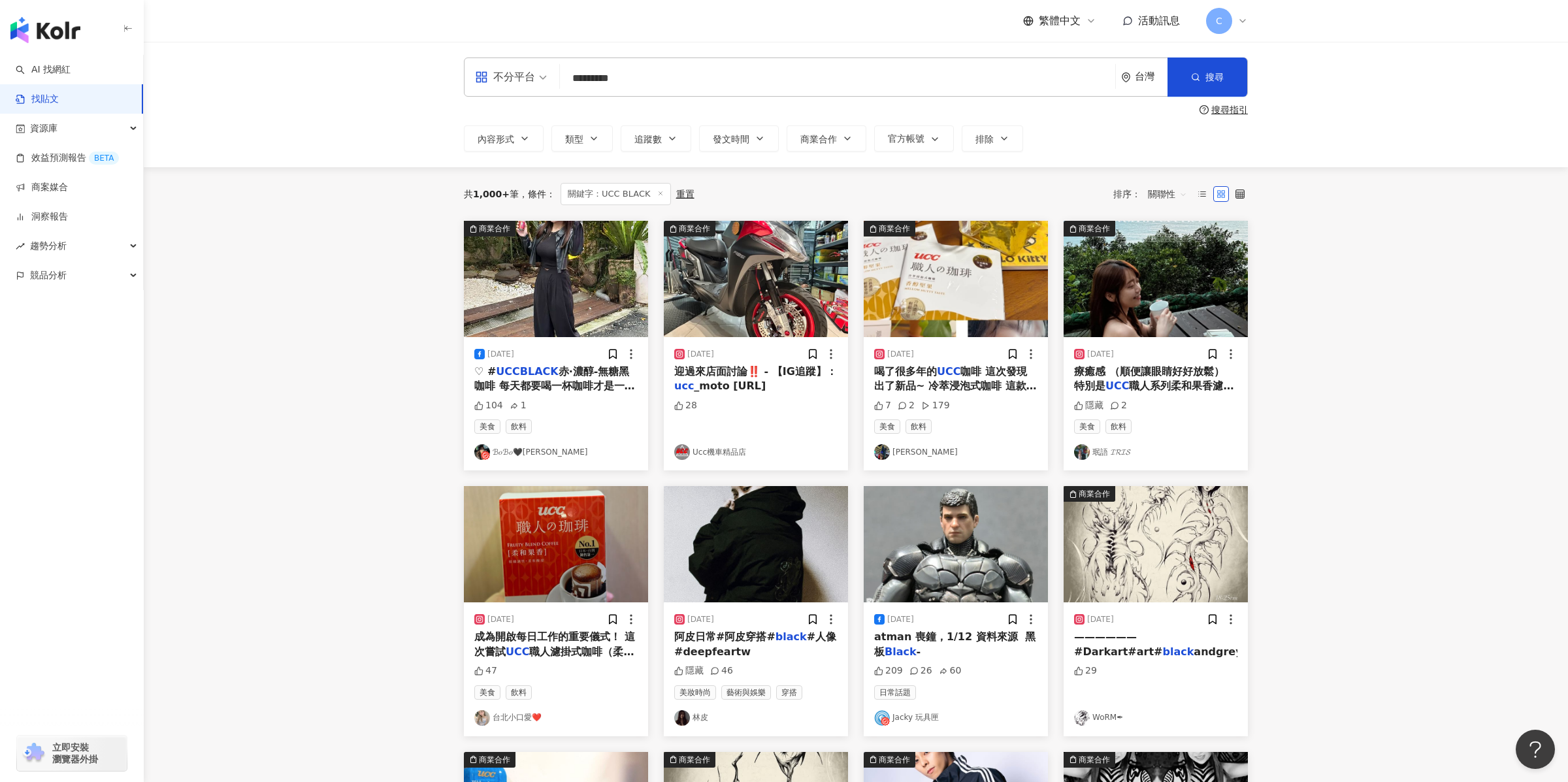
click at [1153, 86] on div "台灣" at bounding box center [1144, 77] width 47 height 38
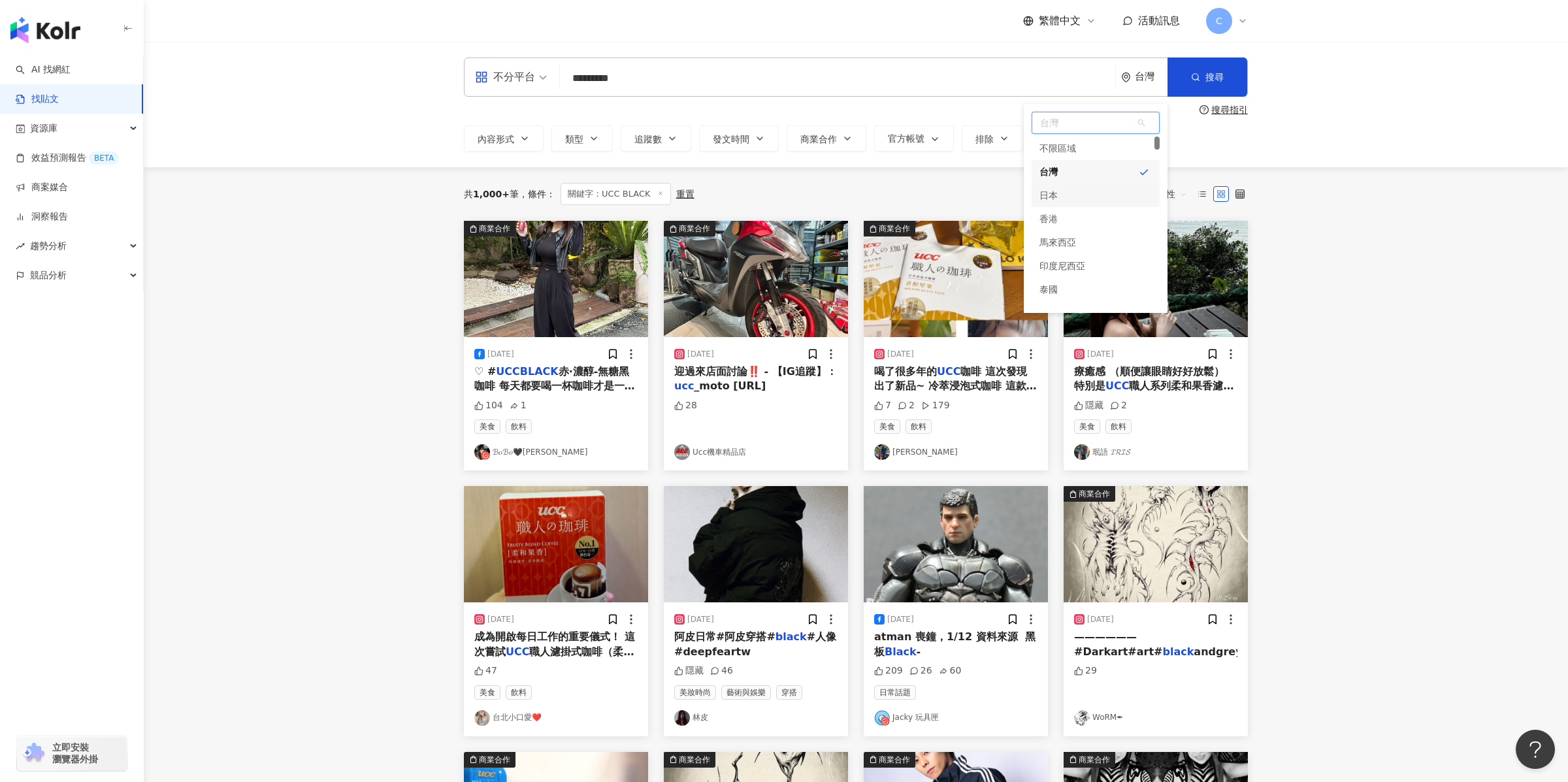
drag, startPoint x: 1101, startPoint y: 209, endPoint x: 1099, endPoint y: 201, distance: 8.2
click at [1099, 201] on div "不限區域 台灣 日本 [GEOGRAPHIC_DATA] [GEOGRAPHIC_DATA]" at bounding box center [1096, 230] width 128 height 189
click at [1099, 201] on div "日本" at bounding box center [1096, 196] width 128 height 24
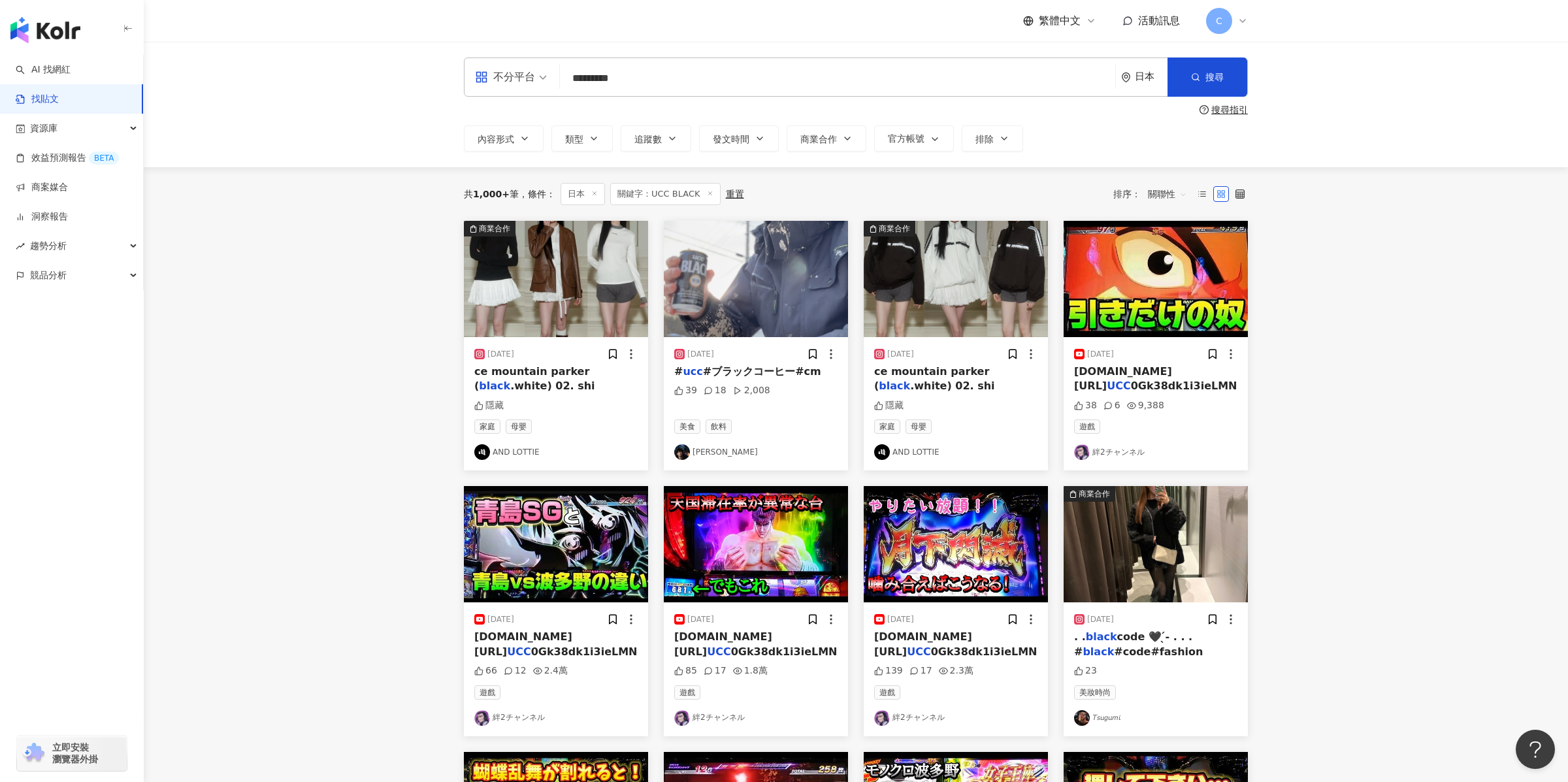
click at [739, 272] on img "button" at bounding box center [755, 278] width 184 height 116
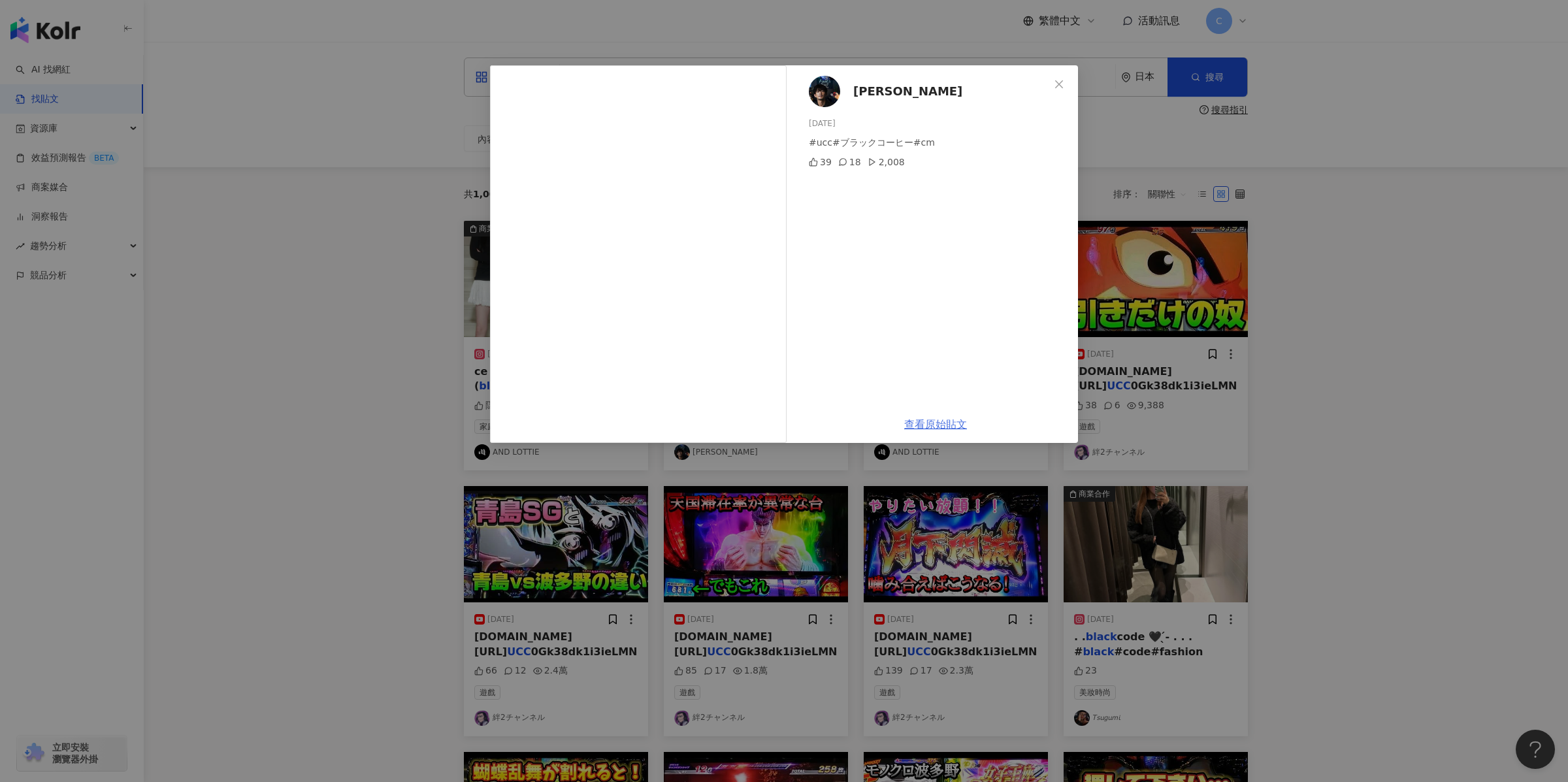
click at [952, 420] on link "查看原始貼文" at bounding box center [936, 424] width 63 height 13
click at [1183, 248] on div "[PERSON_NAME] [DATE] #ucc#ブラックコーヒー#cm 39 18 2,008 查看原始貼文" at bounding box center [784, 391] width 1568 height 782
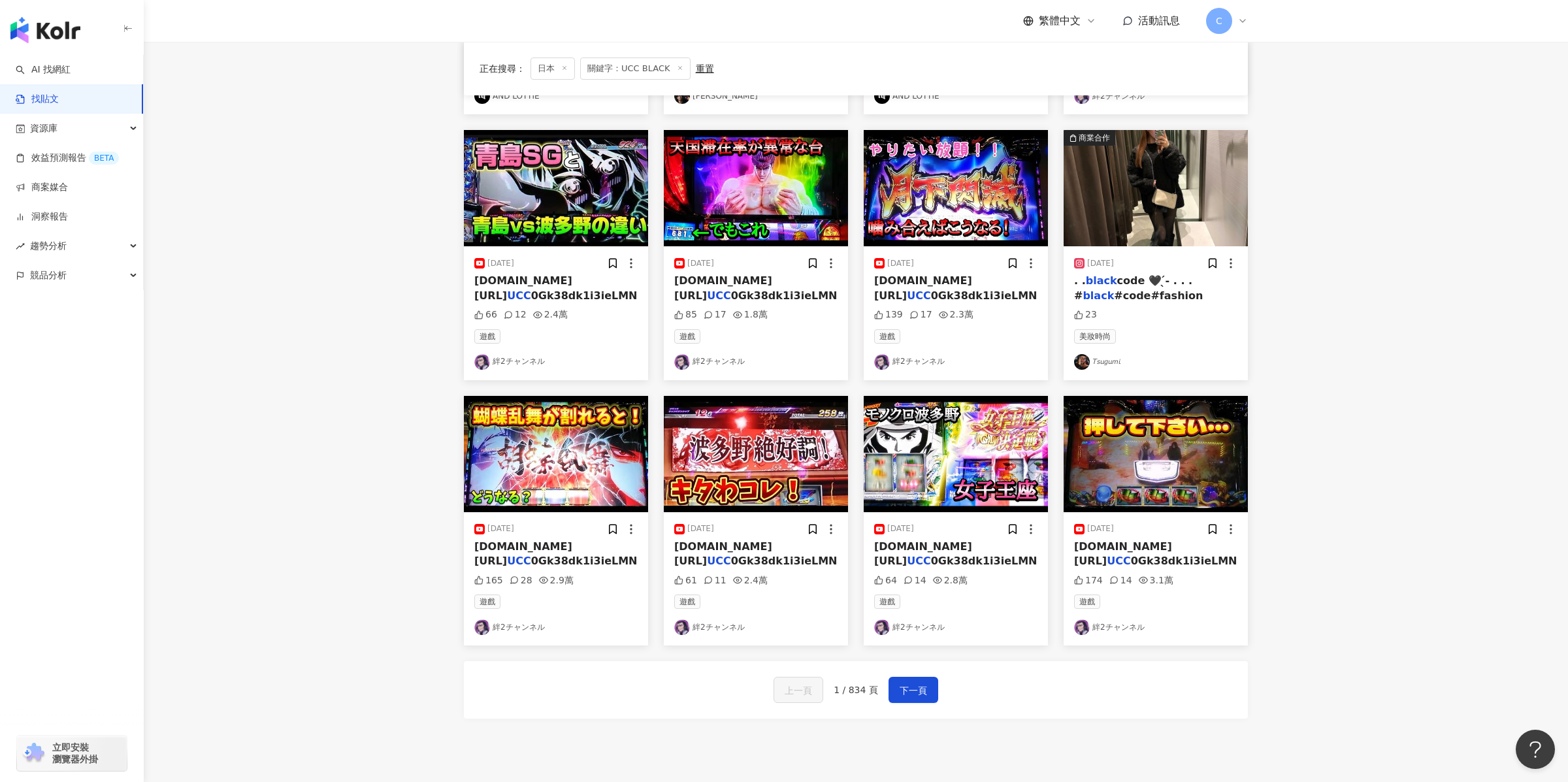
scroll to position [367, 0]
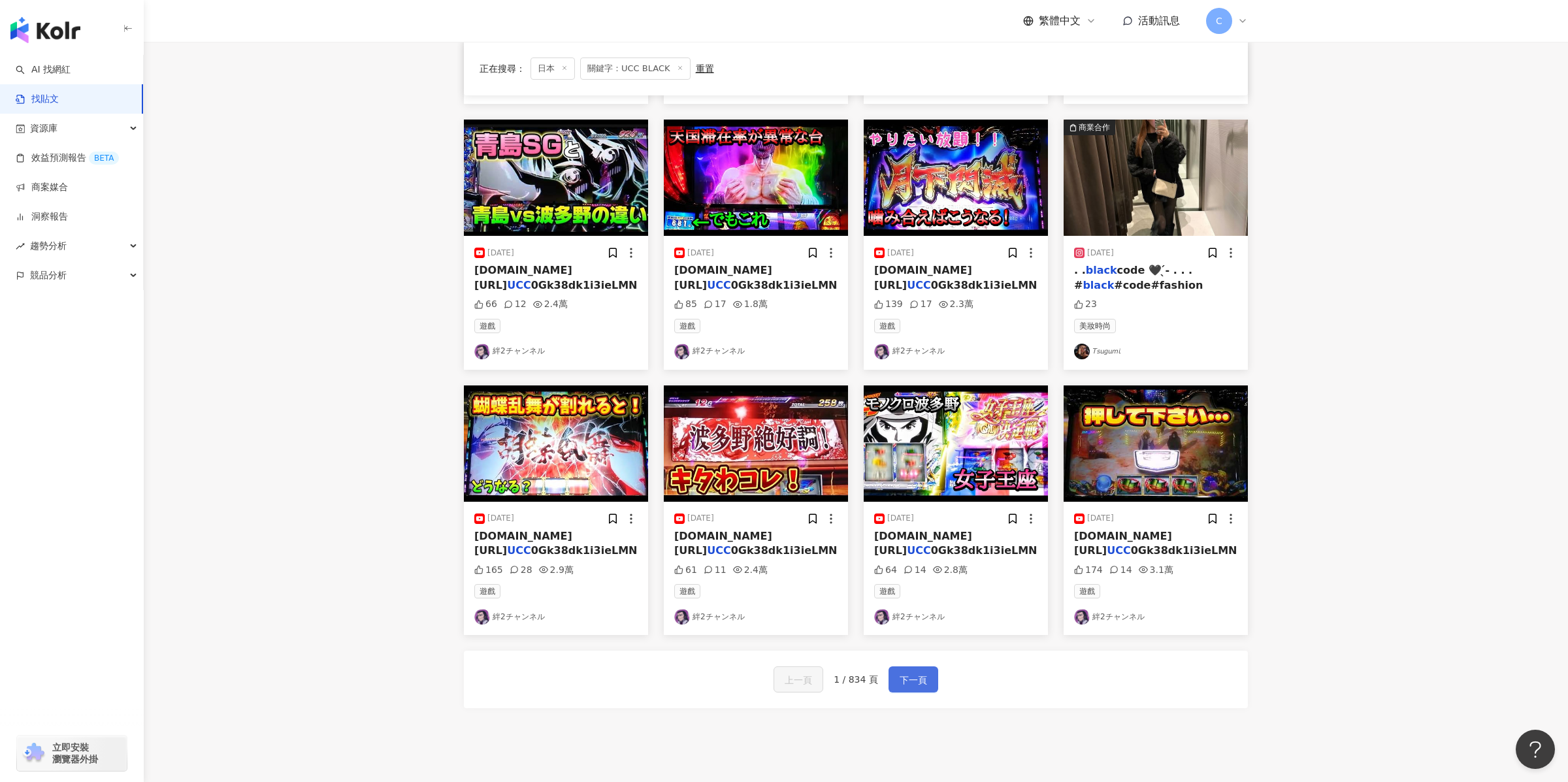
click at [924, 526] on span "下一頁" at bounding box center [913, 680] width 27 height 16
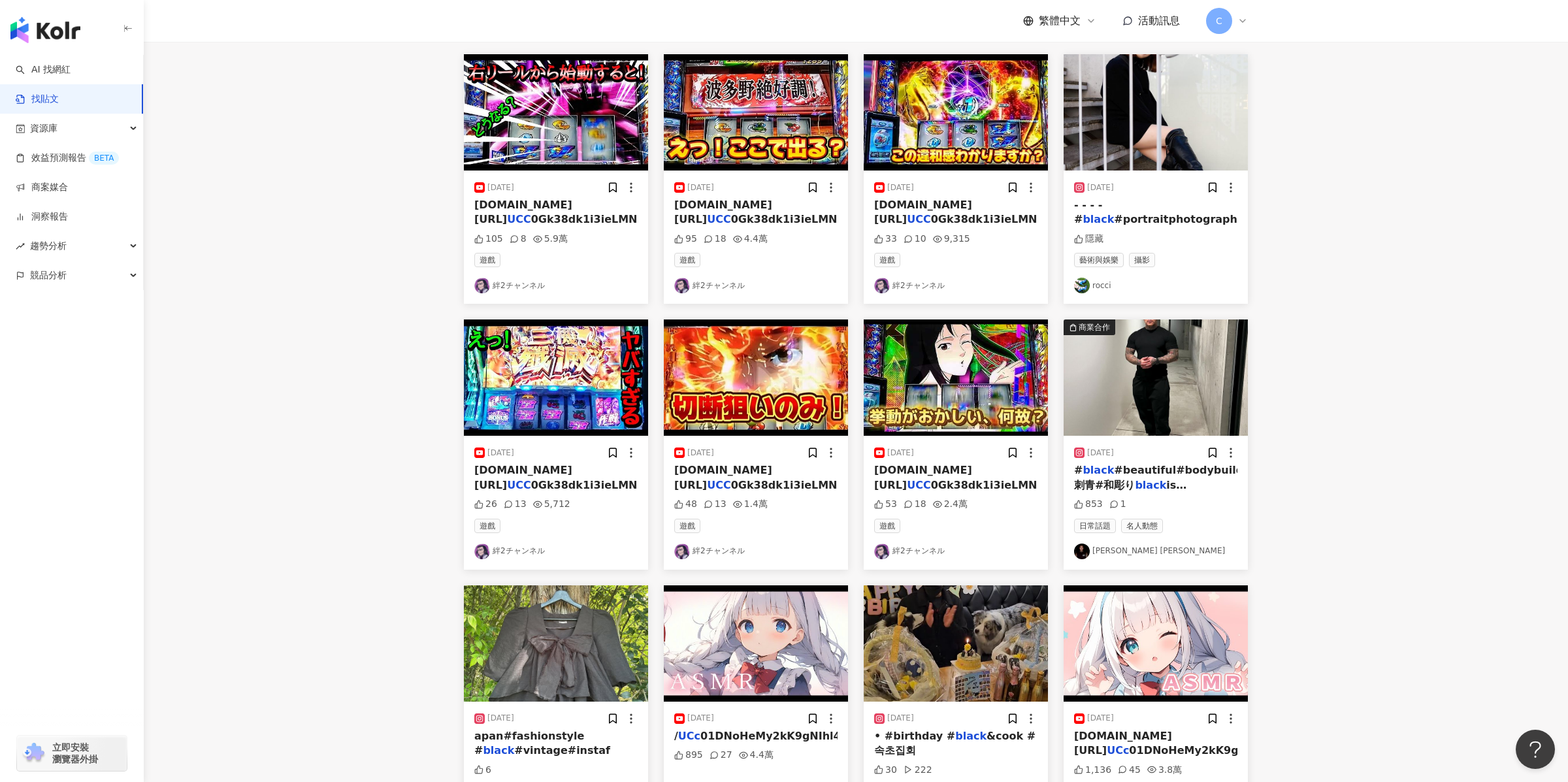
scroll to position [0, 0]
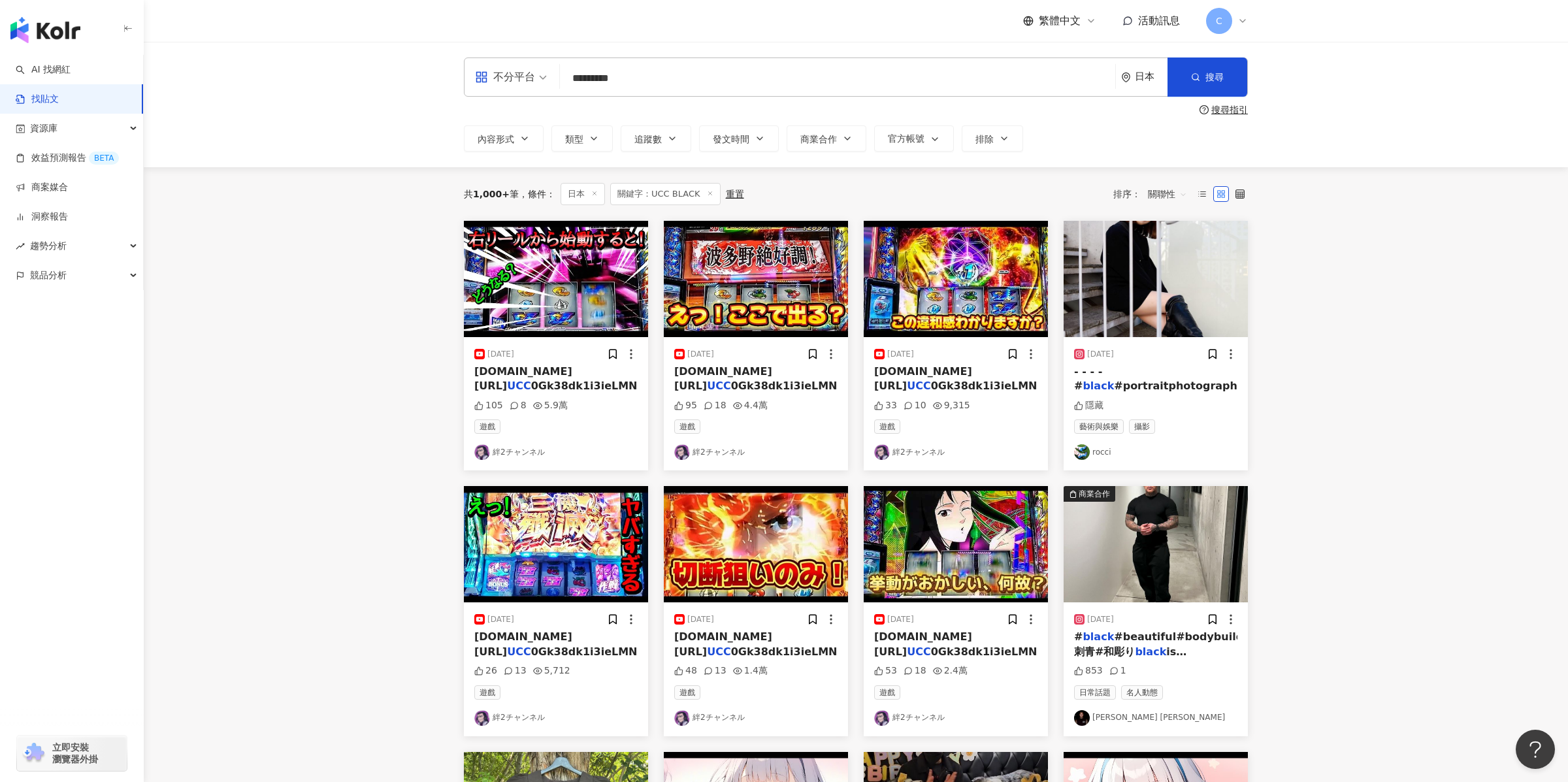
click at [532, 77] on div "不分平台" at bounding box center [505, 77] width 60 height 21
click at [524, 138] on div "Instagram" at bounding box center [515, 137] width 74 height 16
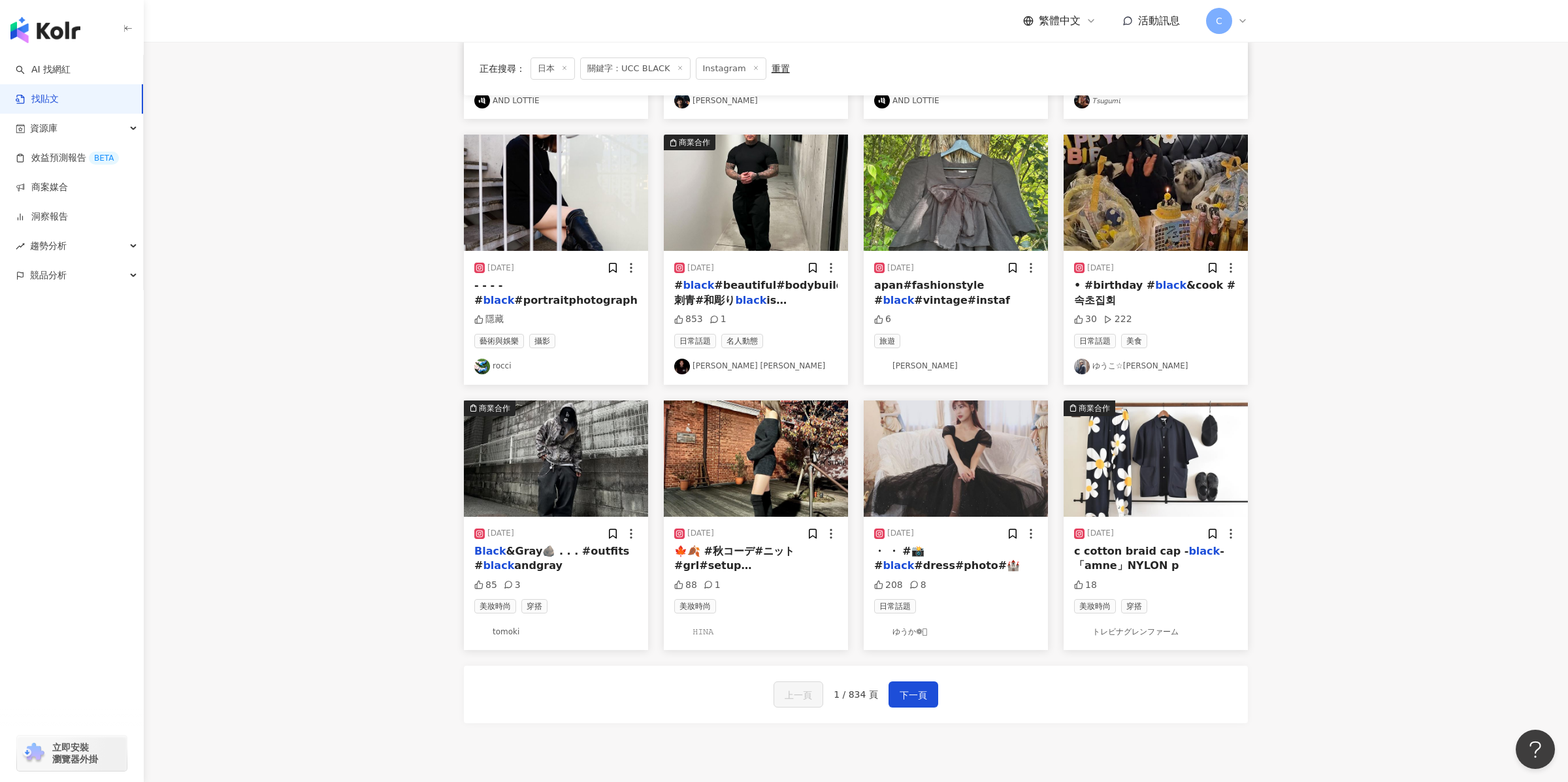
scroll to position [389, 0]
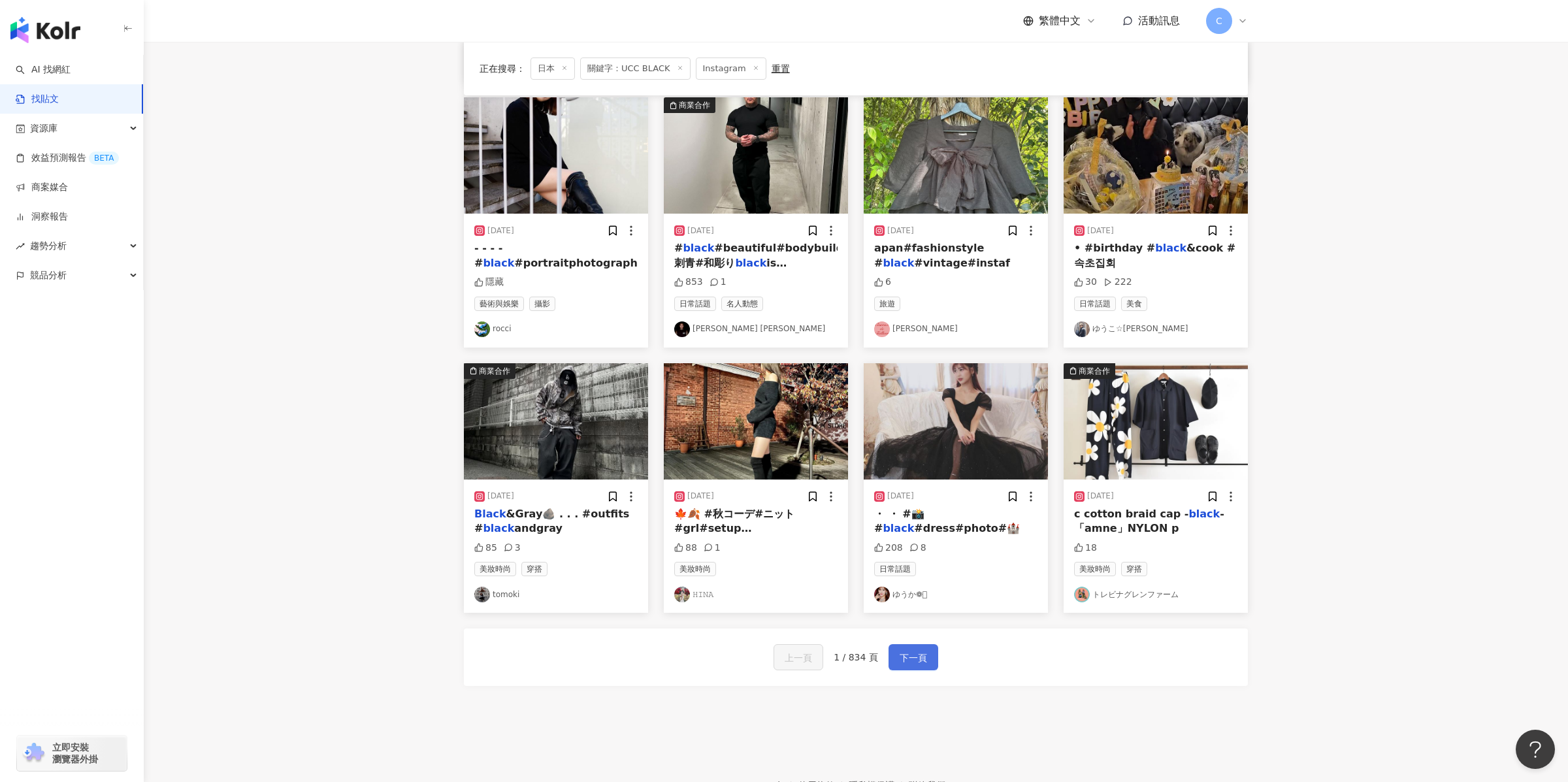
click at [908, 526] on span "下一頁" at bounding box center [913, 658] width 27 height 16
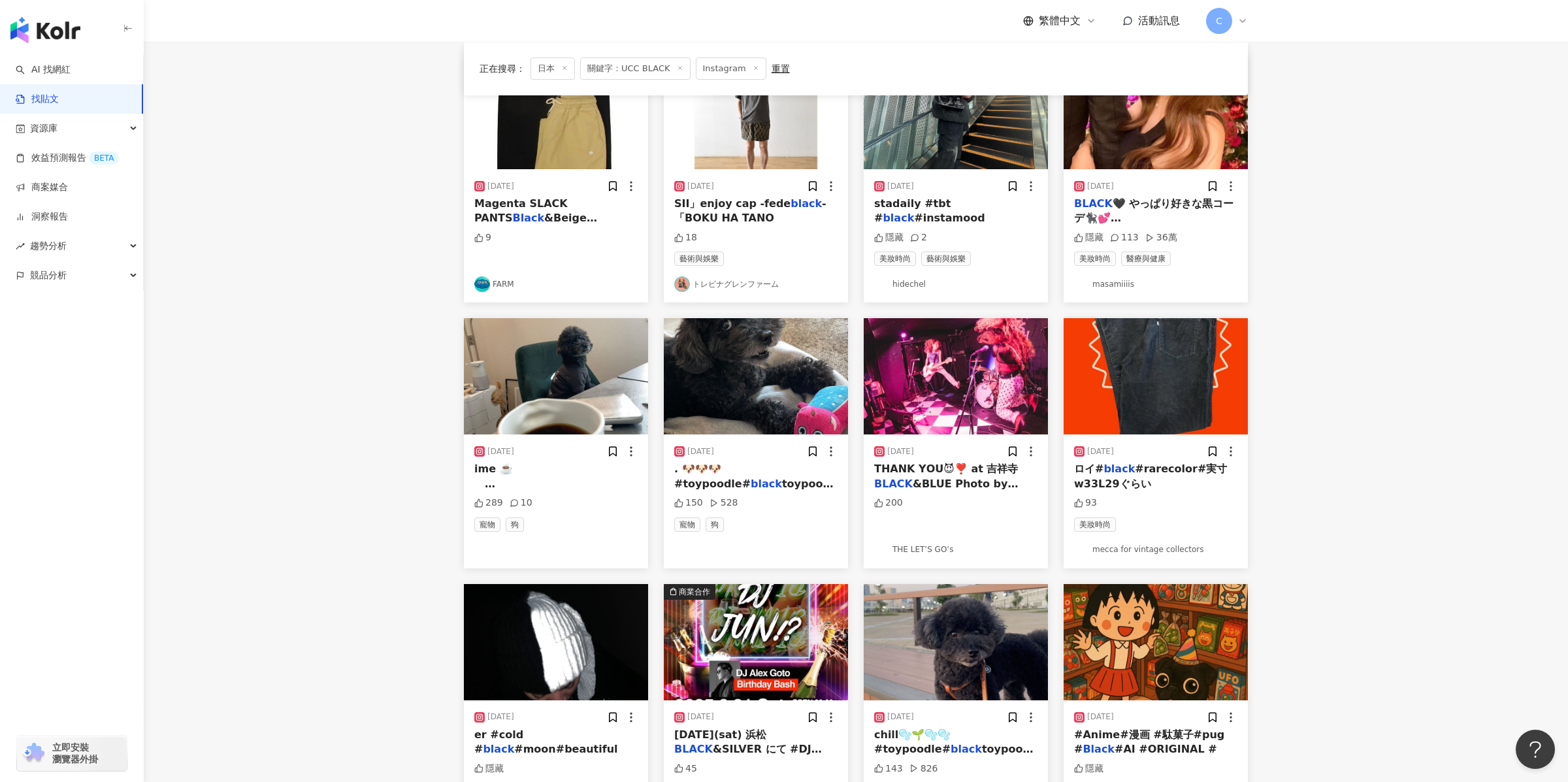
scroll to position [0, 0]
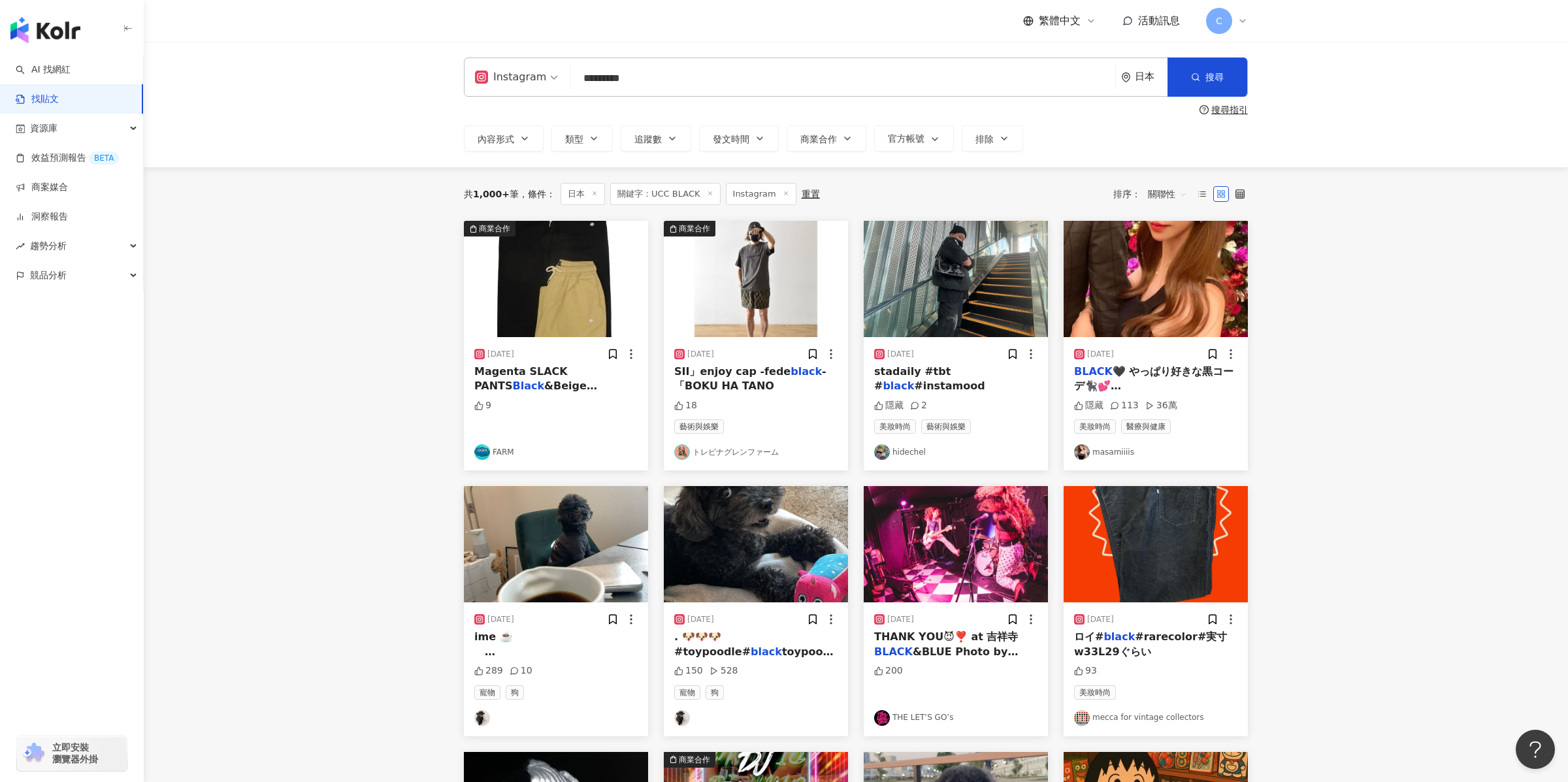
click at [605, 77] on input "*********" at bounding box center [842, 78] width 534 height 28
drag, startPoint x: 1211, startPoint y: 102, endPoint x: 1218, endPoint y: 106, distance: 8.1
click at [1183, 102] on div "Instagram ********* 日本 搜尋 searchOperator 插入語法 完全符合 "" 聯集 OR 交集 AND 排除 - 群組 {} 搜…" at bounding box center [856, 104] width 836 height 94
click at [1183, 106] on div "搜尋指引" at bounding box center [1229, 109] width 37 height 10
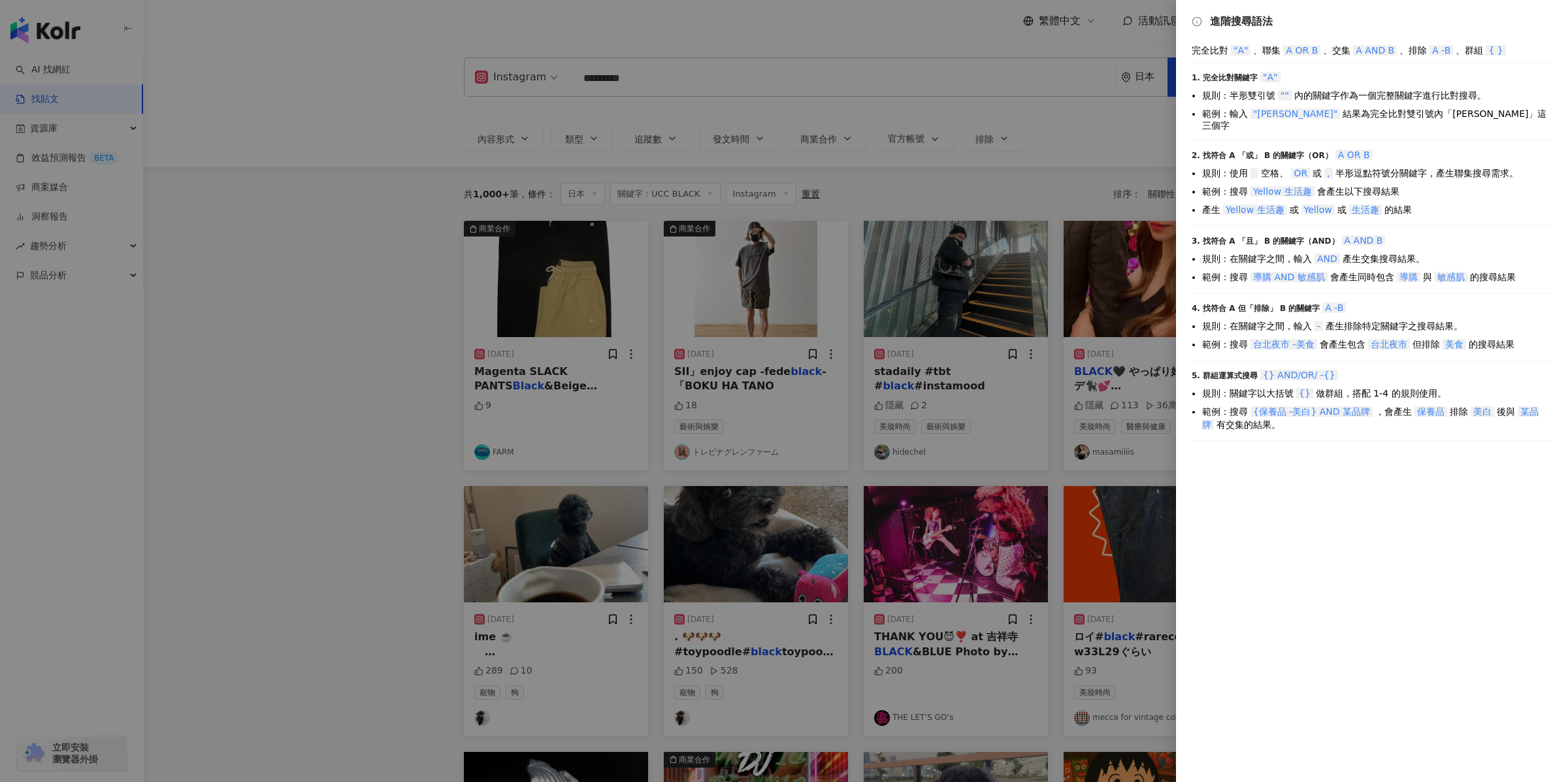
click at [704, 72] on div at bounding box center [784, 391] width 1568 height 782
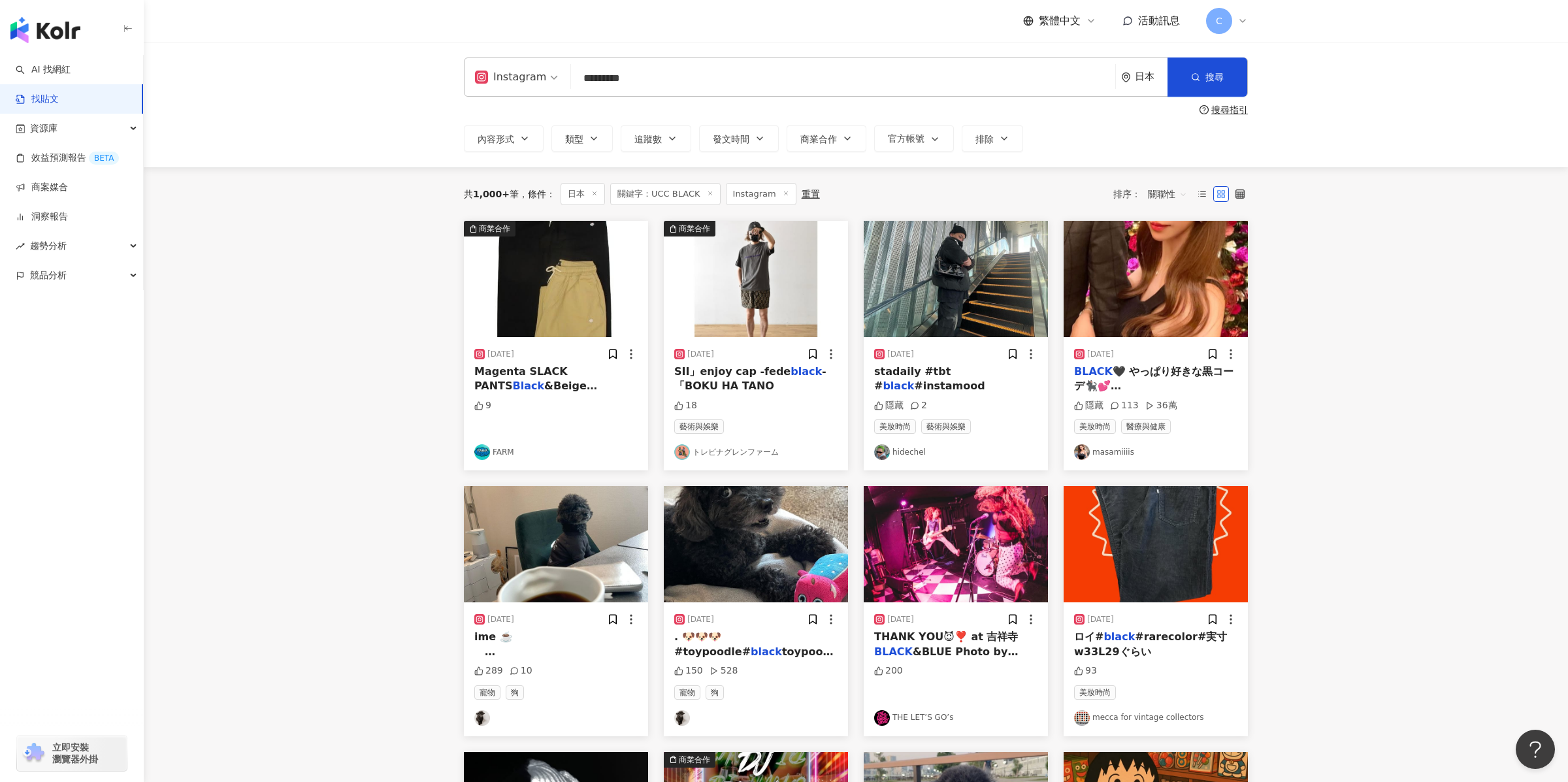
click at [605, 74] on input "*********" at bounding box center [842, 78] width 534 height 28
type input "**********"
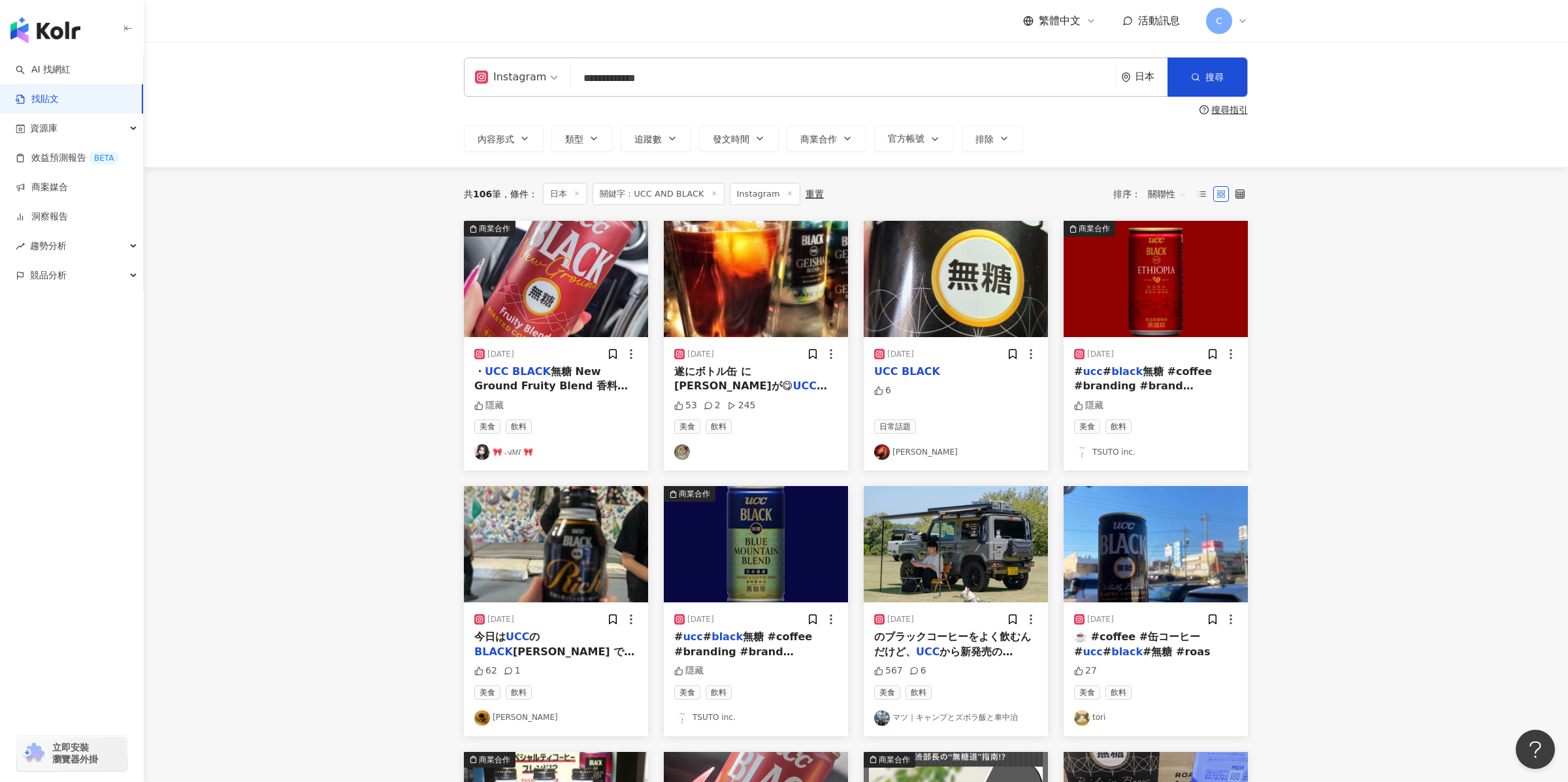
click at [593, 303] on img "button" at bounding box center [556, 278] width 184 height 116
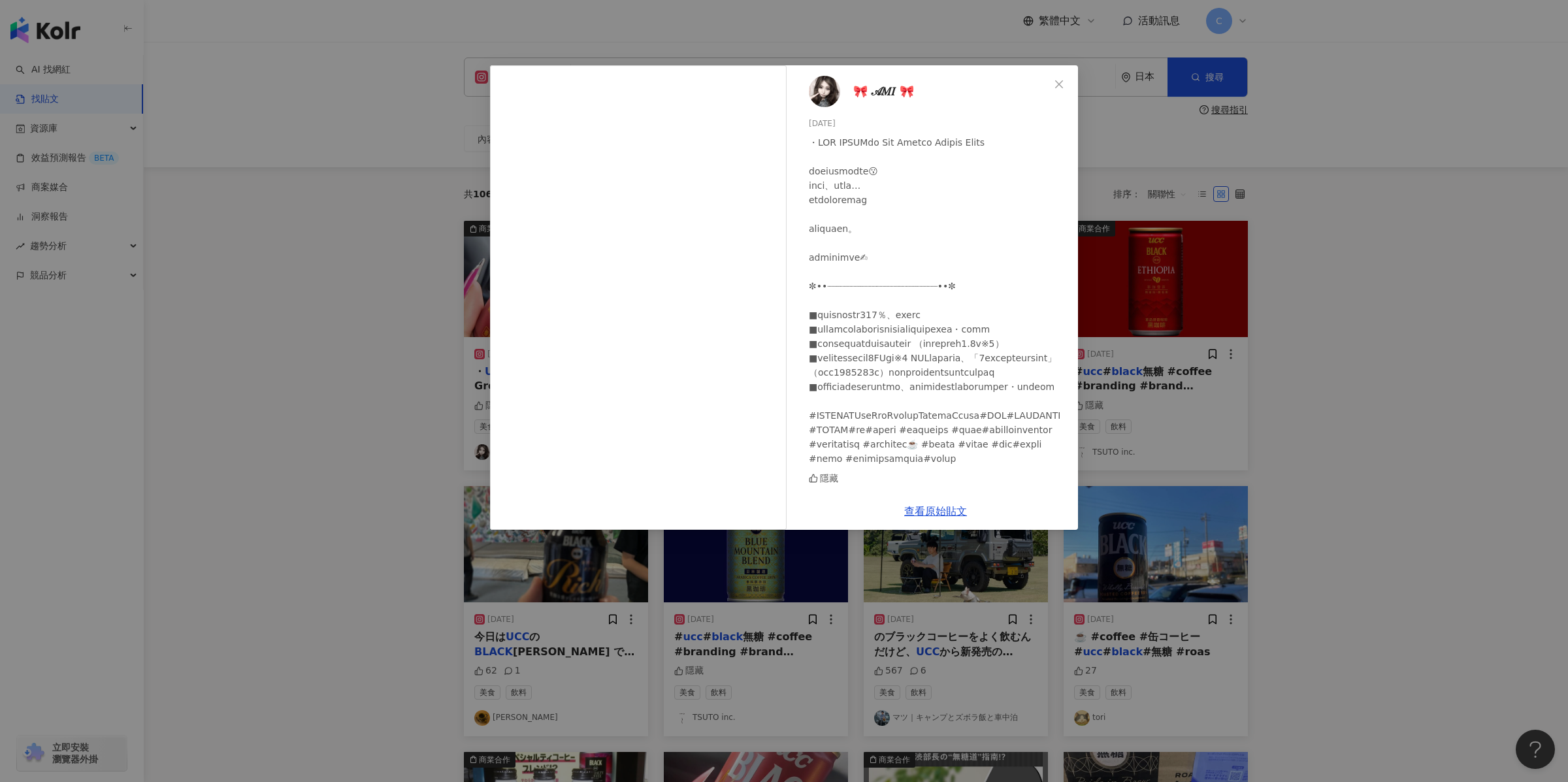
scroll to position [64, 0]
click at [279, 307] on div "🎀 𝒜𝑀𝐼 🎀 [DATE] 隱藏 查看原始貼文" at bounding box center [784, 391] width 1568 height 782
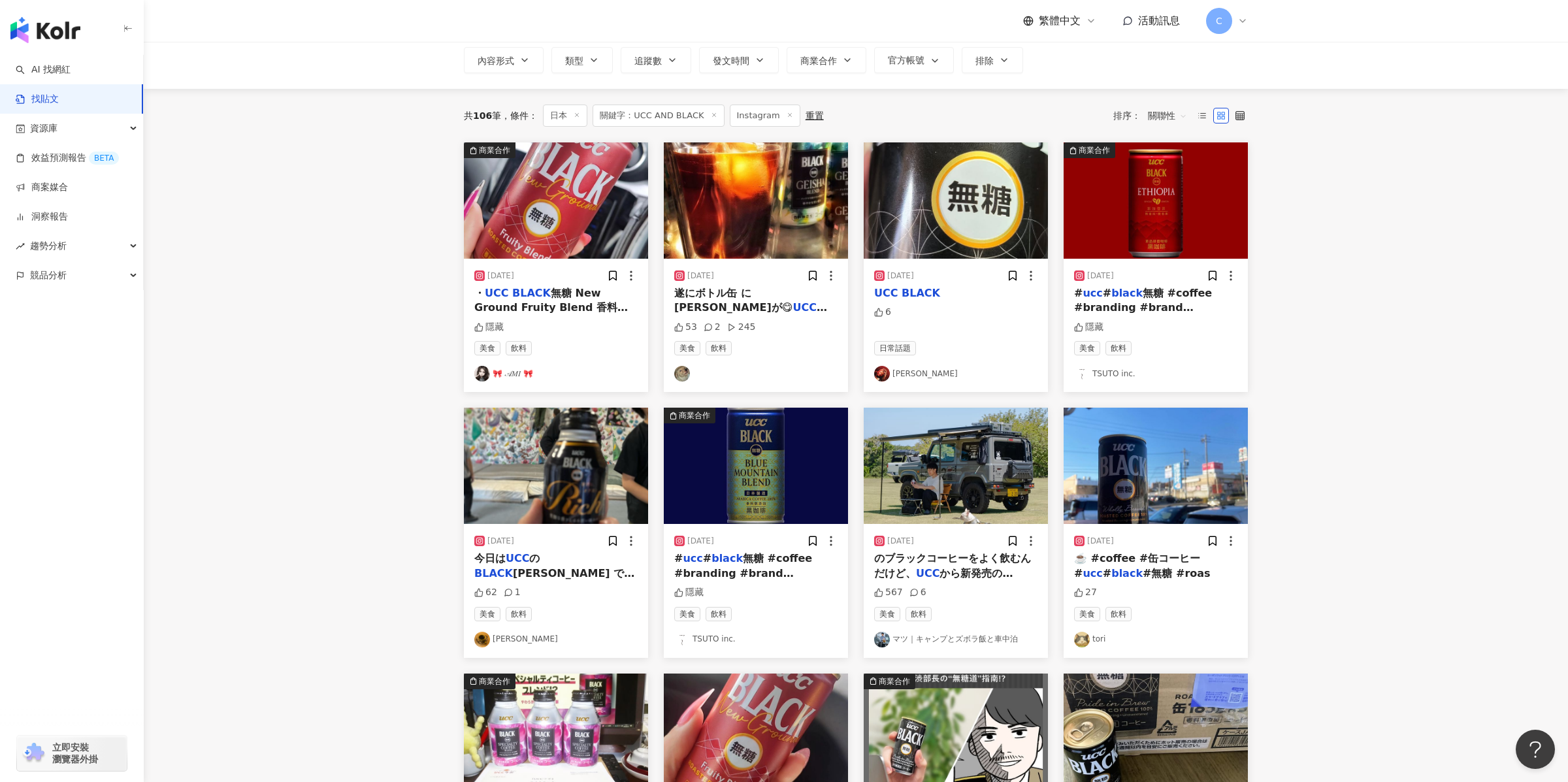
scroll to position [113, 0]
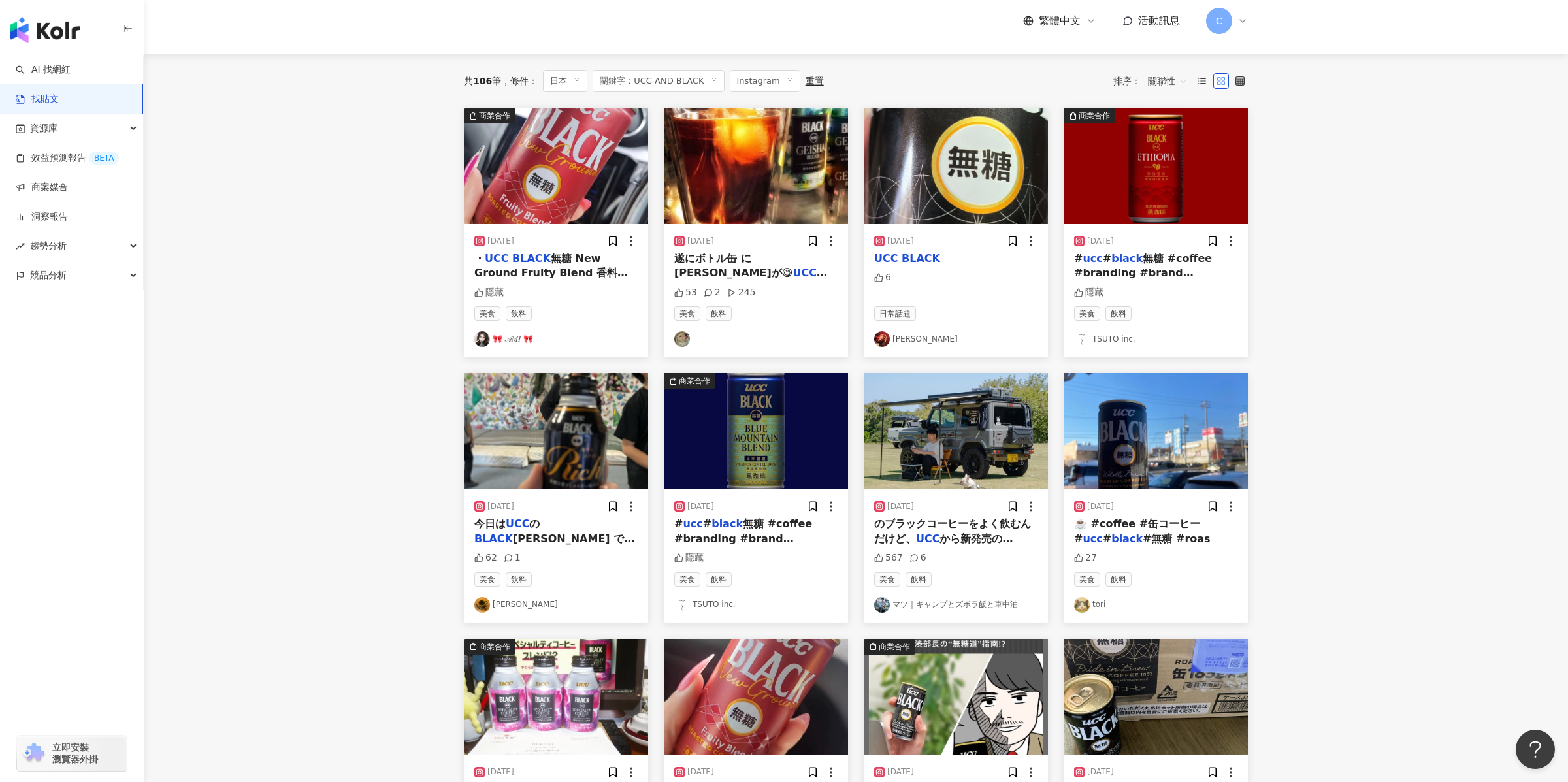
click at [943, 425] on img "button" at bounding box center [956, 431] width 184 height 116
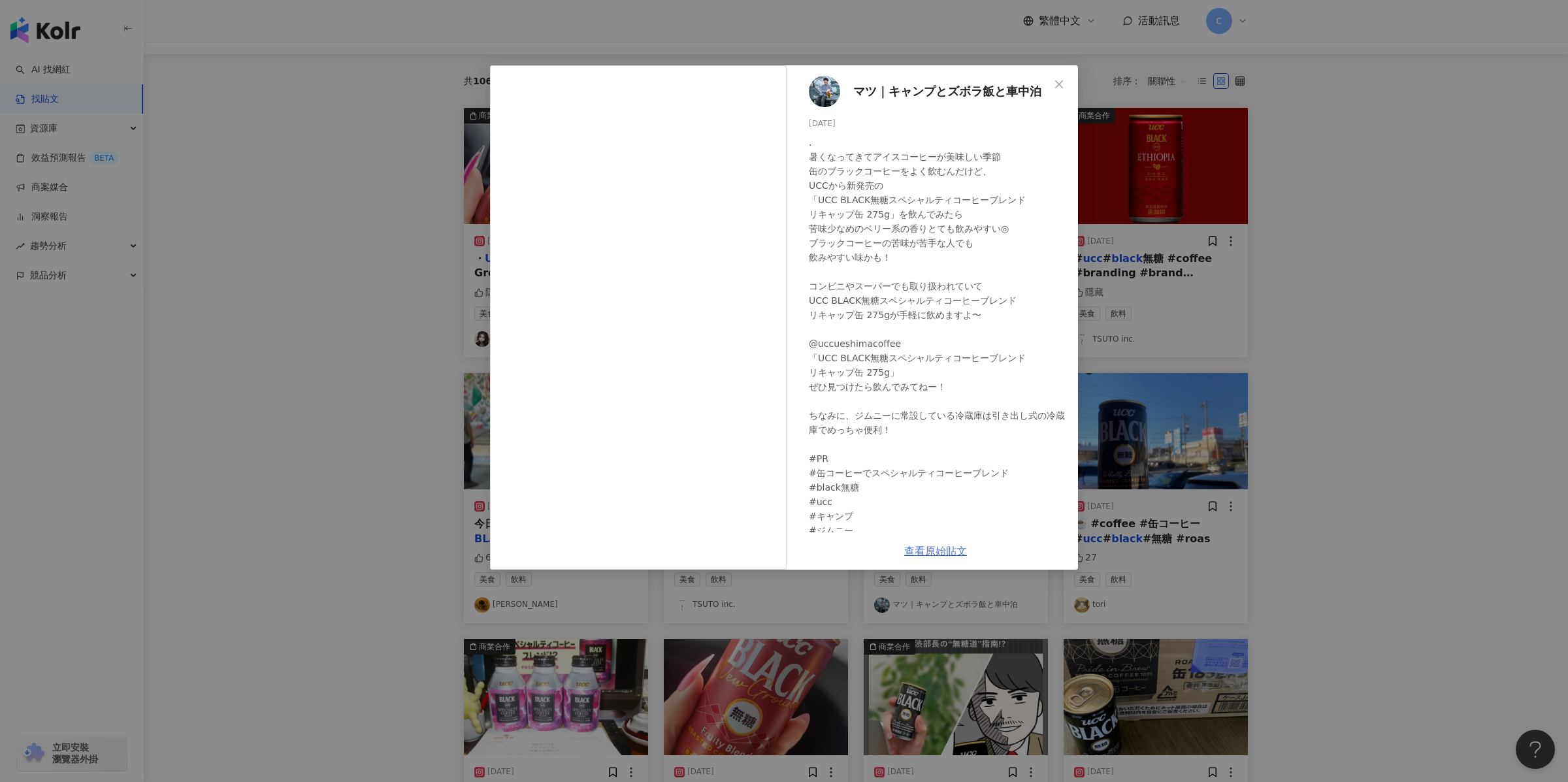
click at [938, 526] on link "查看原始貼文" at bounding box center [936, 551] width 63 height 13
click at [403, 212] on div "マツ｜キャンプとズボラ飯と車中泊 [DATE] 567 6 查看原始貼文" at bounding box center [784, 391] width 1568 height 782
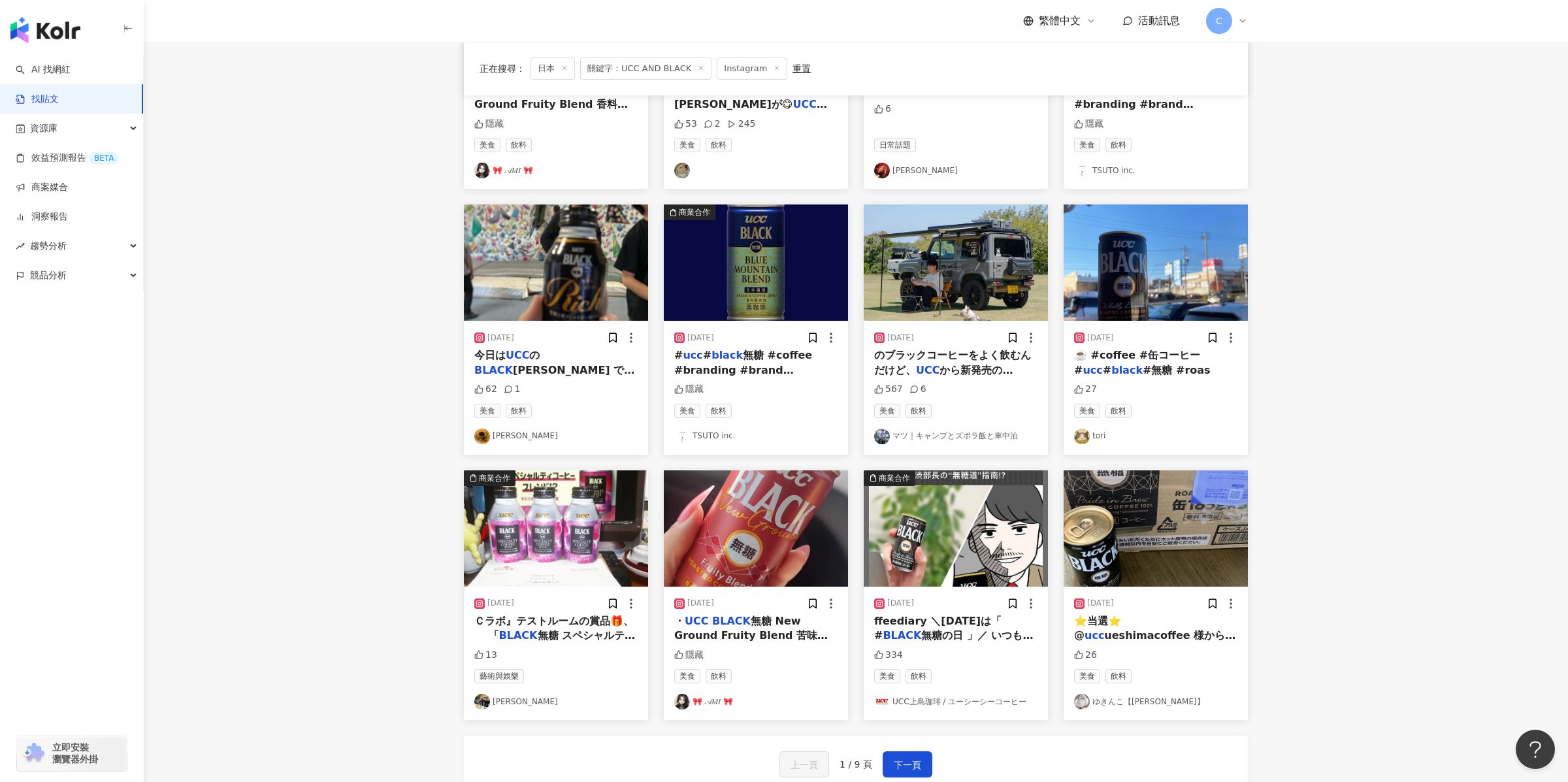
scroll to position [426, 0]
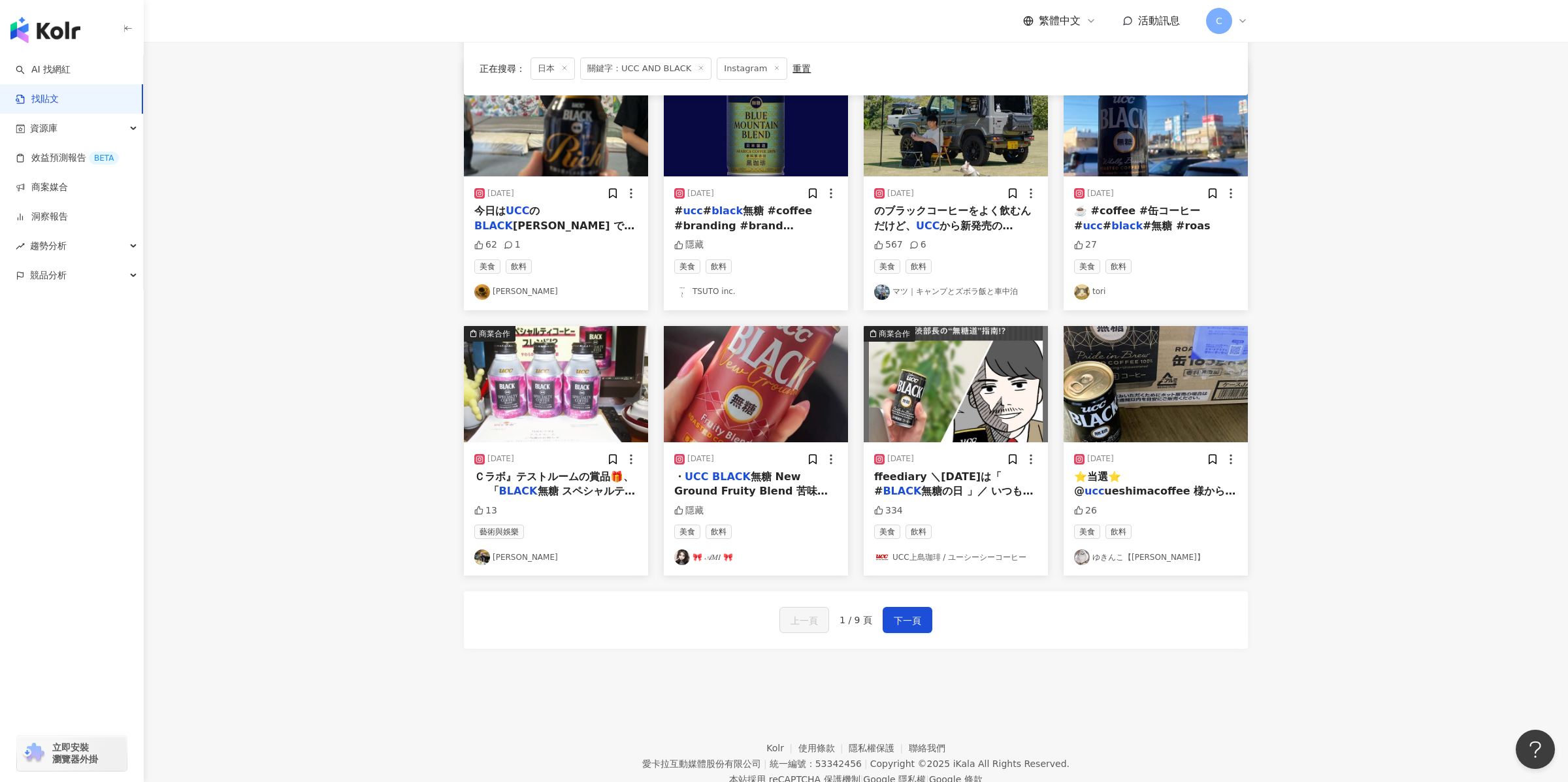
click at [947, 414] on img "button" at bounding box center [956, 384] width 184 height 116
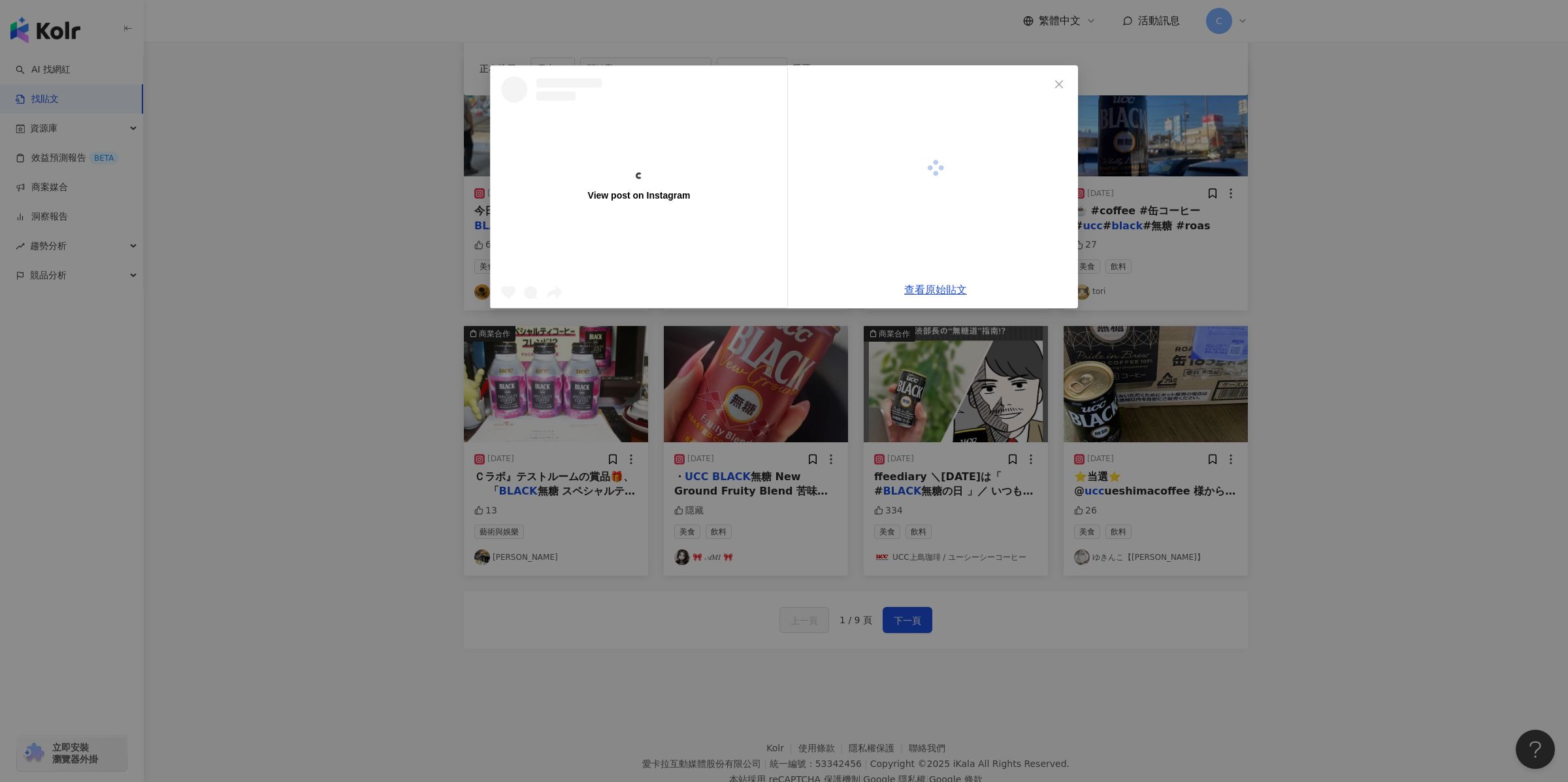
click at [947, 414] on div "View post on Instagram 查看原始貼文" at bounding box center [784, 391] width 1568 height 782
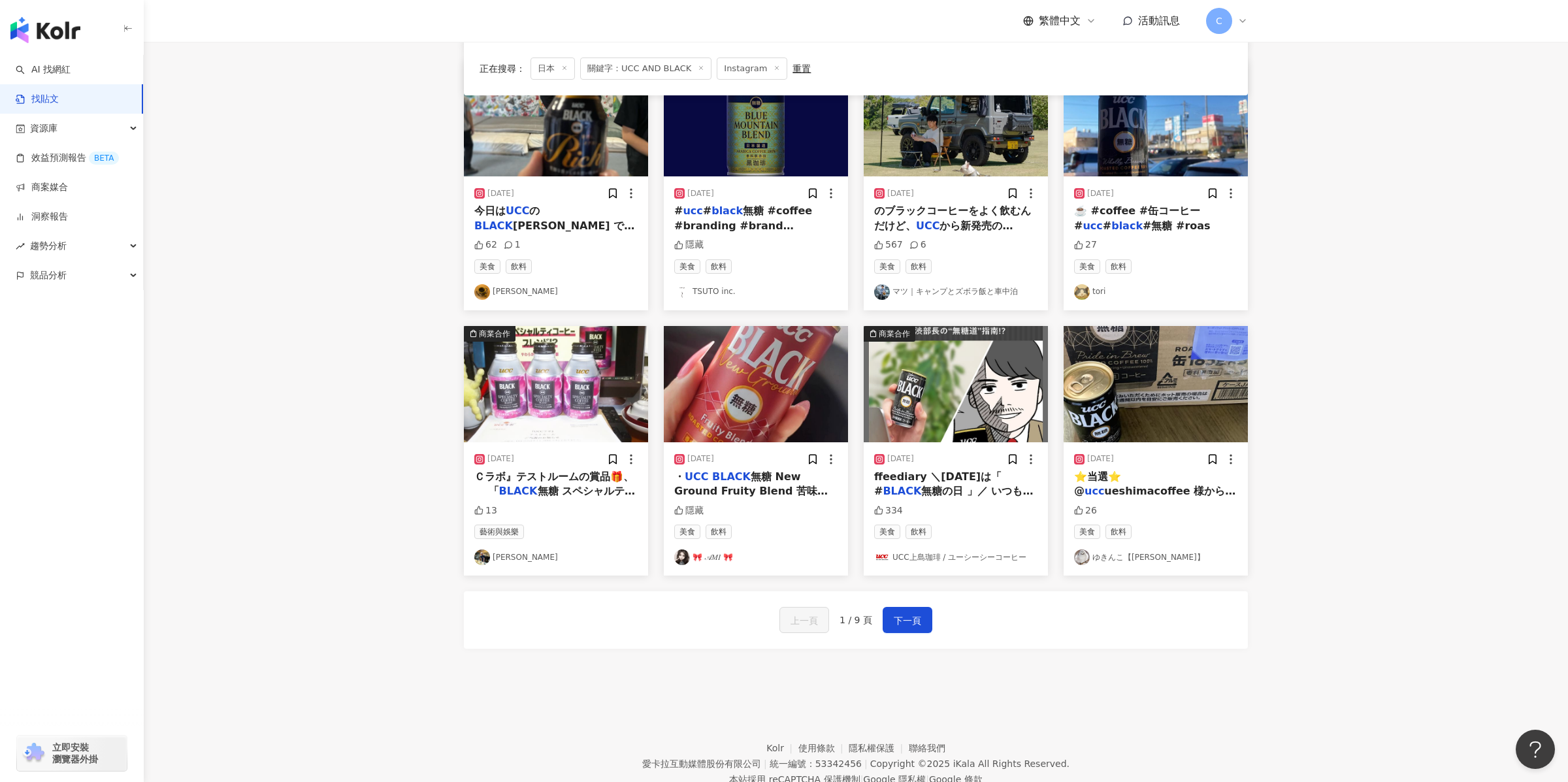
click at [947, 414] on img "button" at bounding box center [956, 384] width 184 height 116
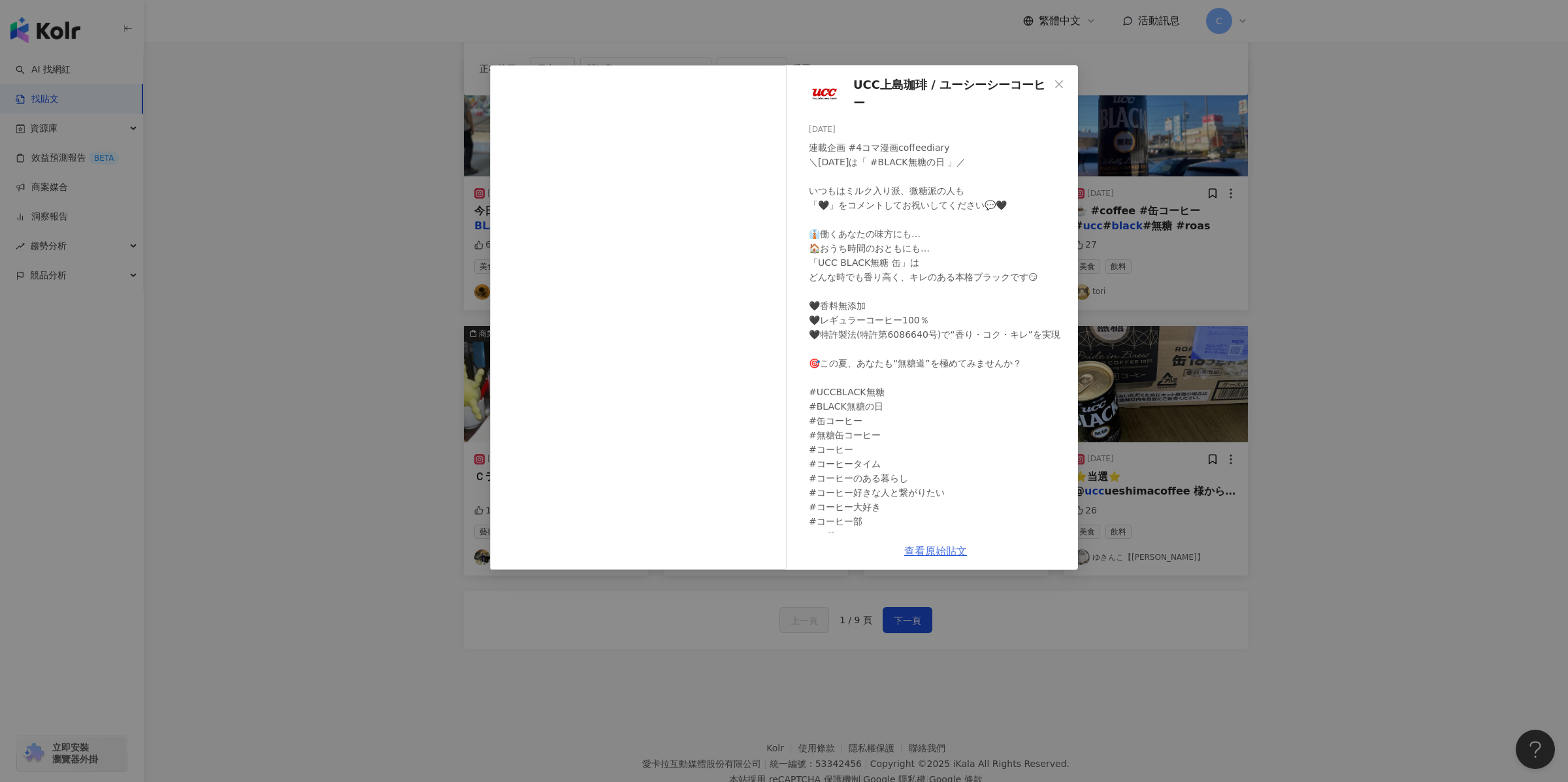
click at [936, 526] on link "查看原始貼文" at bounding box center [936, 551] width 63 height 13
click at [459, 340] on div "UCC上島珈琲 / ユーシーシーコーヒー [DATE] 連載企画 #4コマ漫画coffeediary ＼[DATE]は「 #BLACK無糖の日 」／ いつもは…" at bounding box center [784, 391] width 1568 height 782
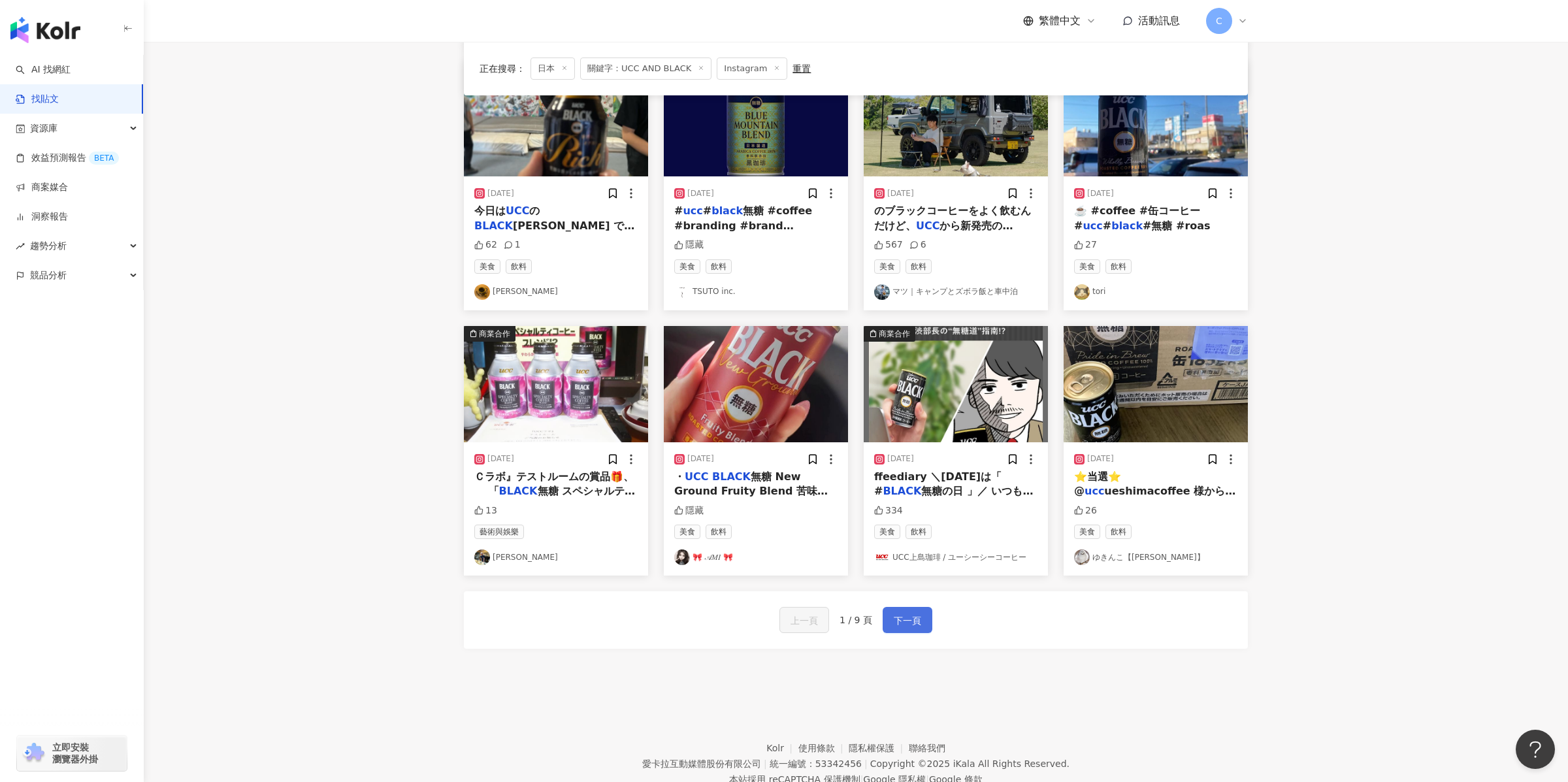
click at [926, 526] on button "下一頁" at bounding box center [907, 621] width 49 height 26
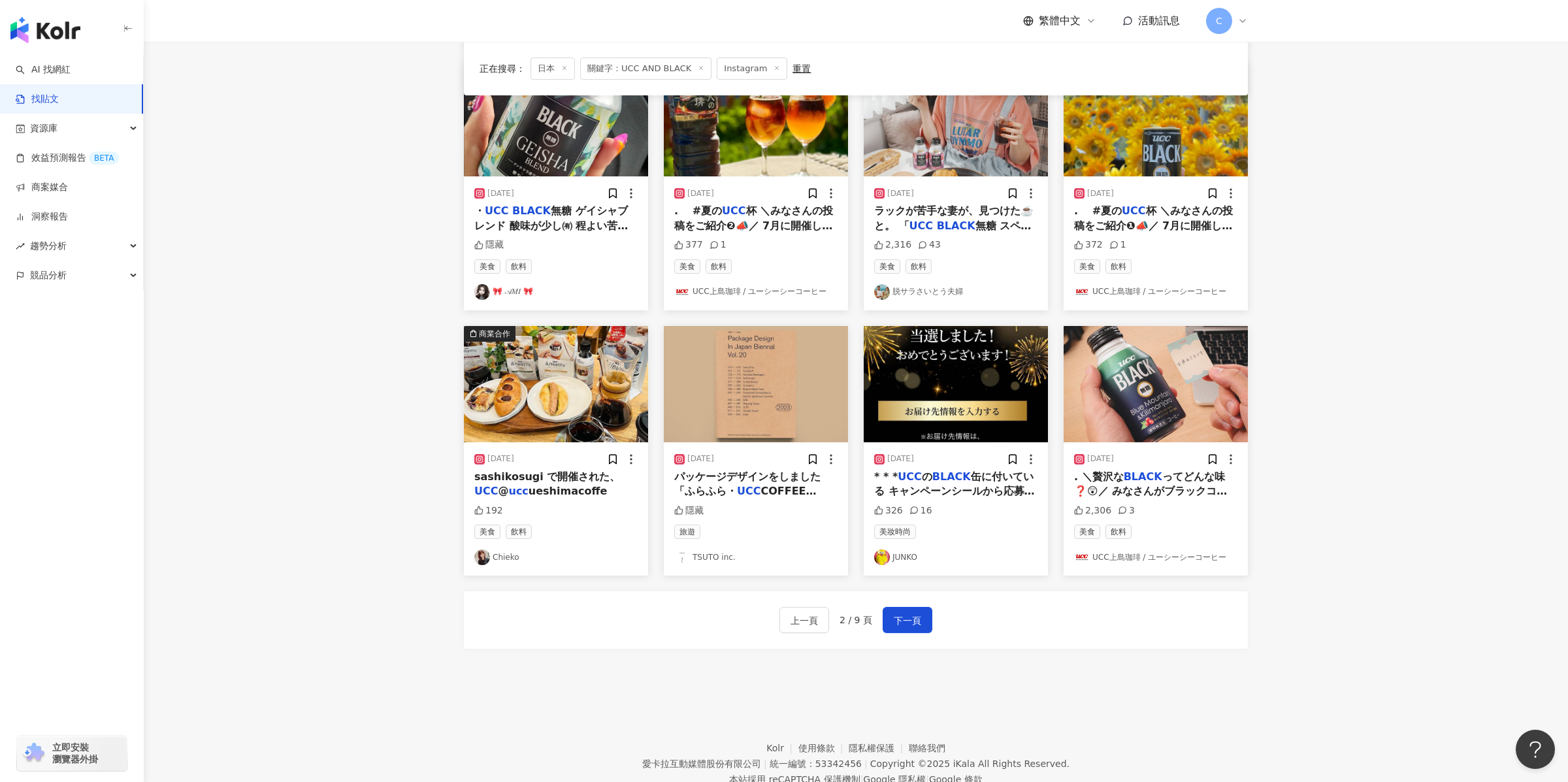
click at [947, 152] on img "button" at bounding box center [956, 118] width 184 height 116
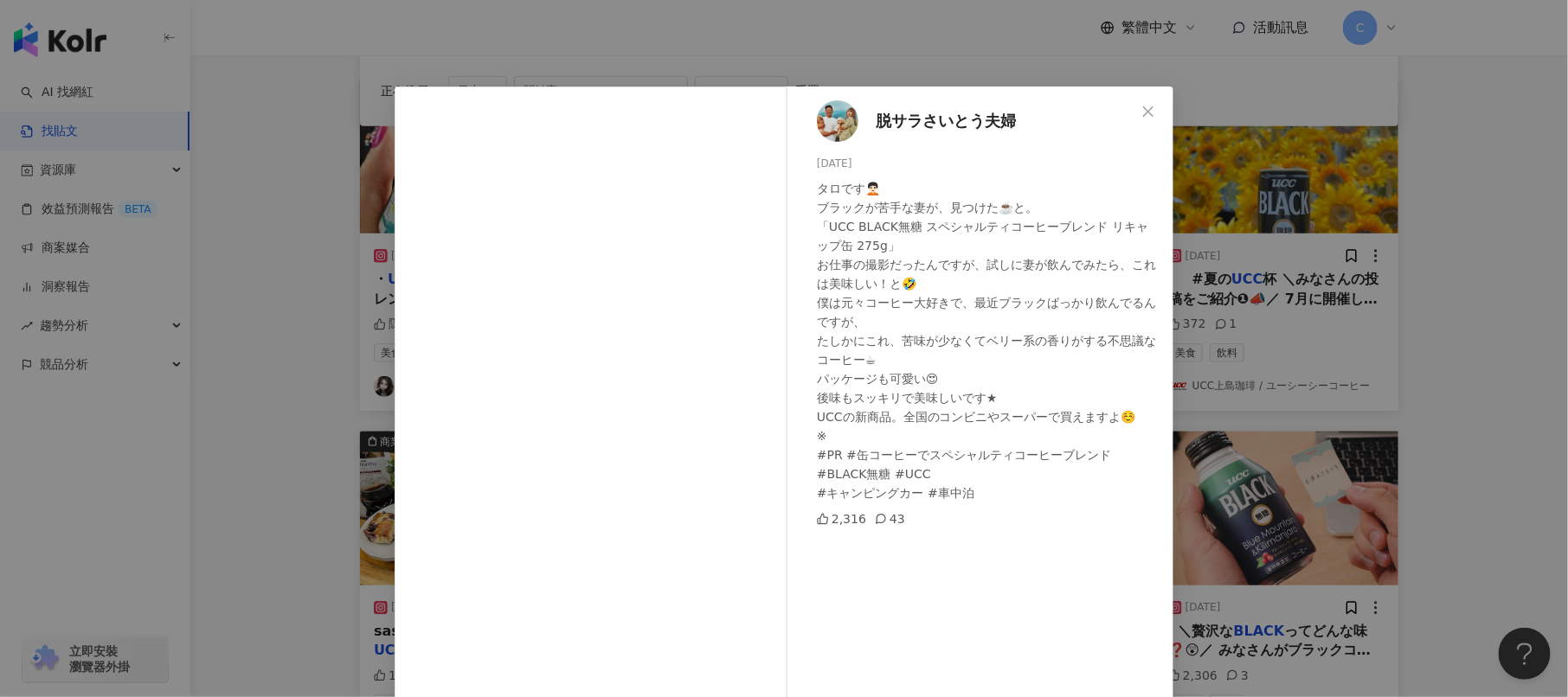
click at [584, 44] on div "脱サラさいとう夫婦 [DATE] タロです🧑🏻‍🦱 ブラックが苦手な妻が、見つけた☕️と。 「UCC BLACK無糖 スペシャルティコーヒーブレンド リキャッ…" at bounding box center [784, 348] width 1568 height 697
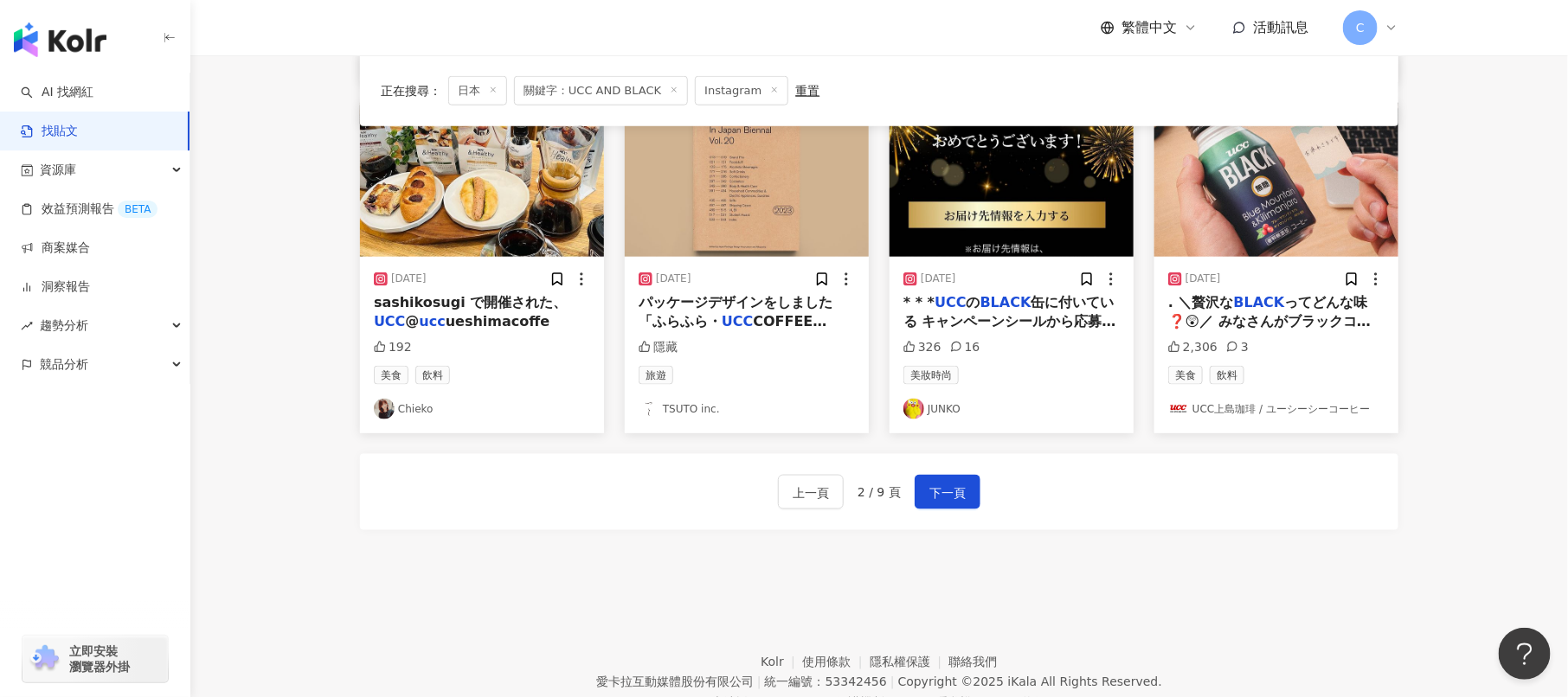
scroll to position [0, 0]
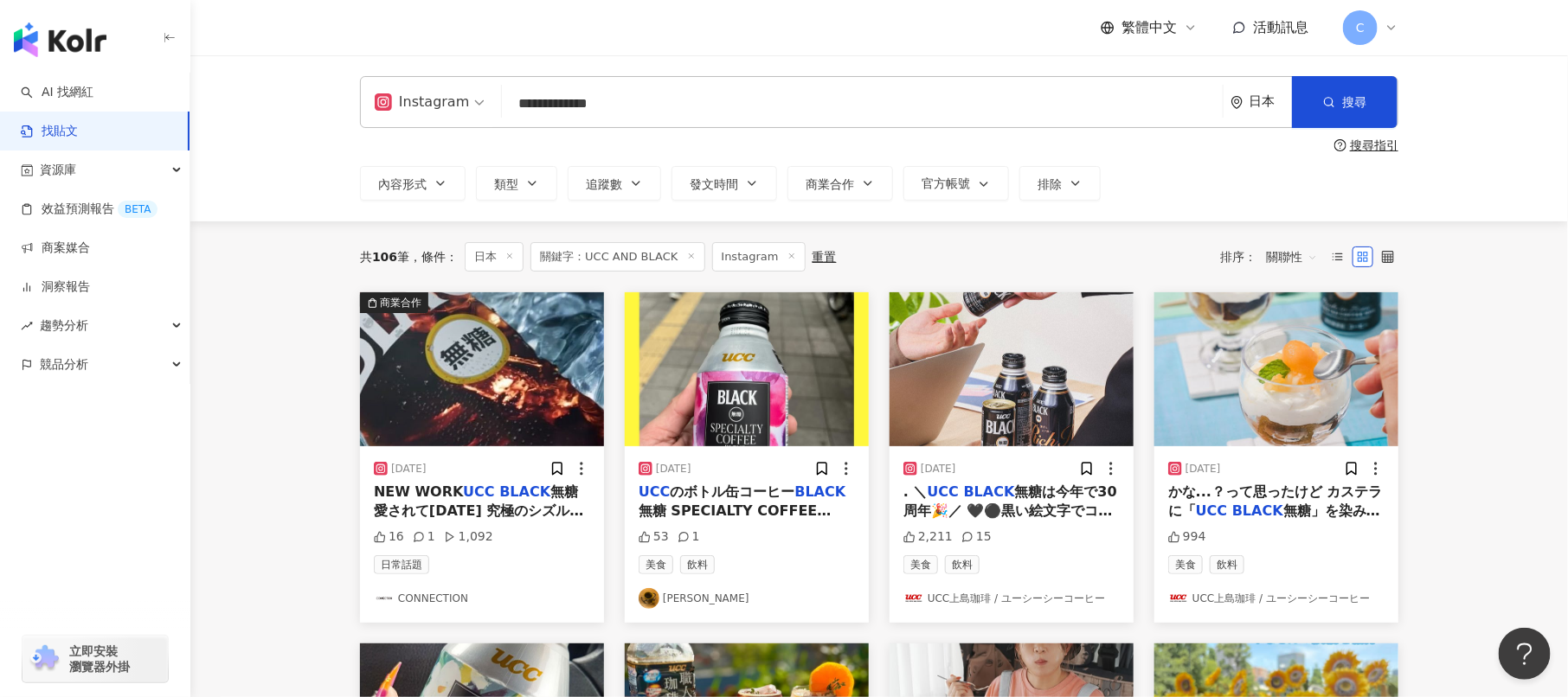
click at [554, 112] on input "**********" at bounding box center [861, 103] width 707 height 37
drag, startPoint x: 636, startPoint y: 107, endPoint x: 87, endPoint y: 104, distance: 549.0
type input "*"
type input "**"
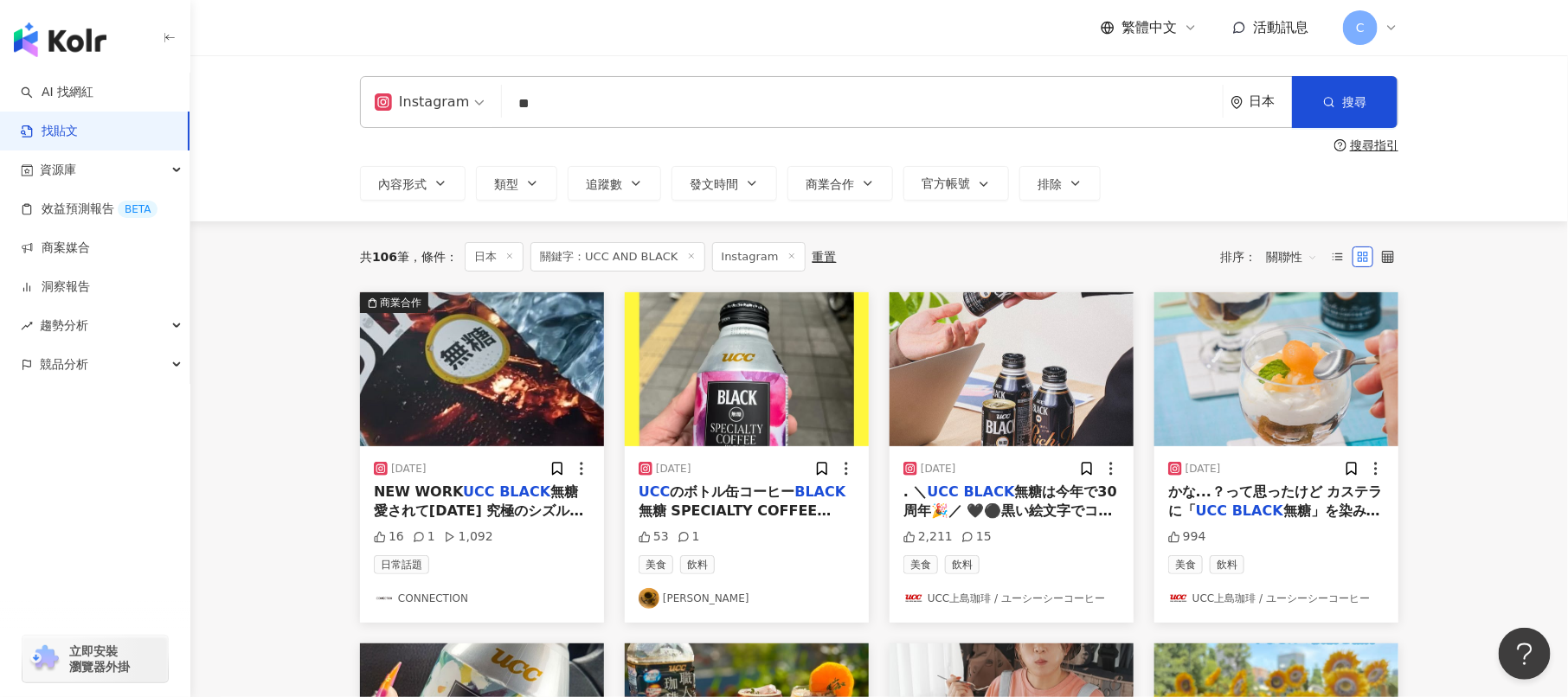
click at [1264, 110] on div "日本" at bounding box center [1261, 102] width 62 height 50
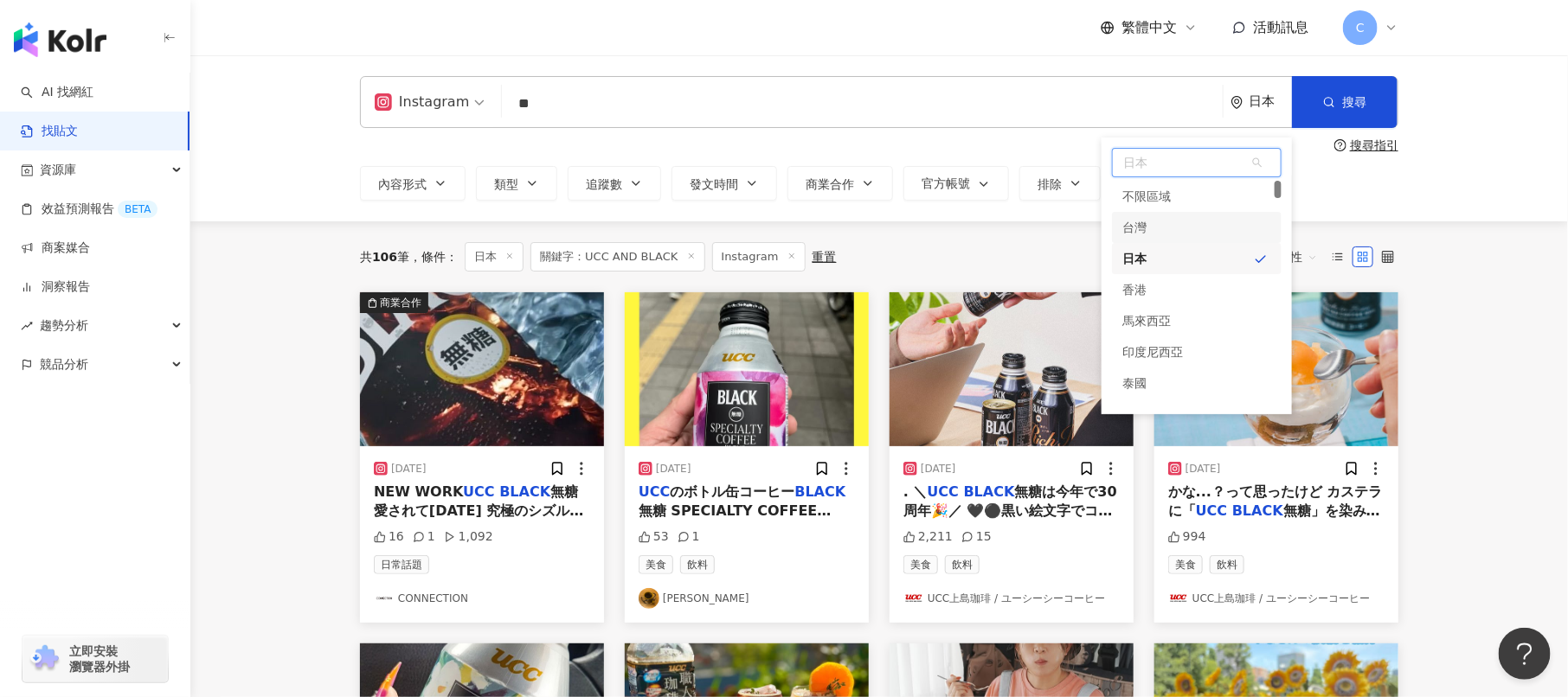
click at [1204, 216] on div "台灣" at bounding box center [1197, 227] width 170 height 31
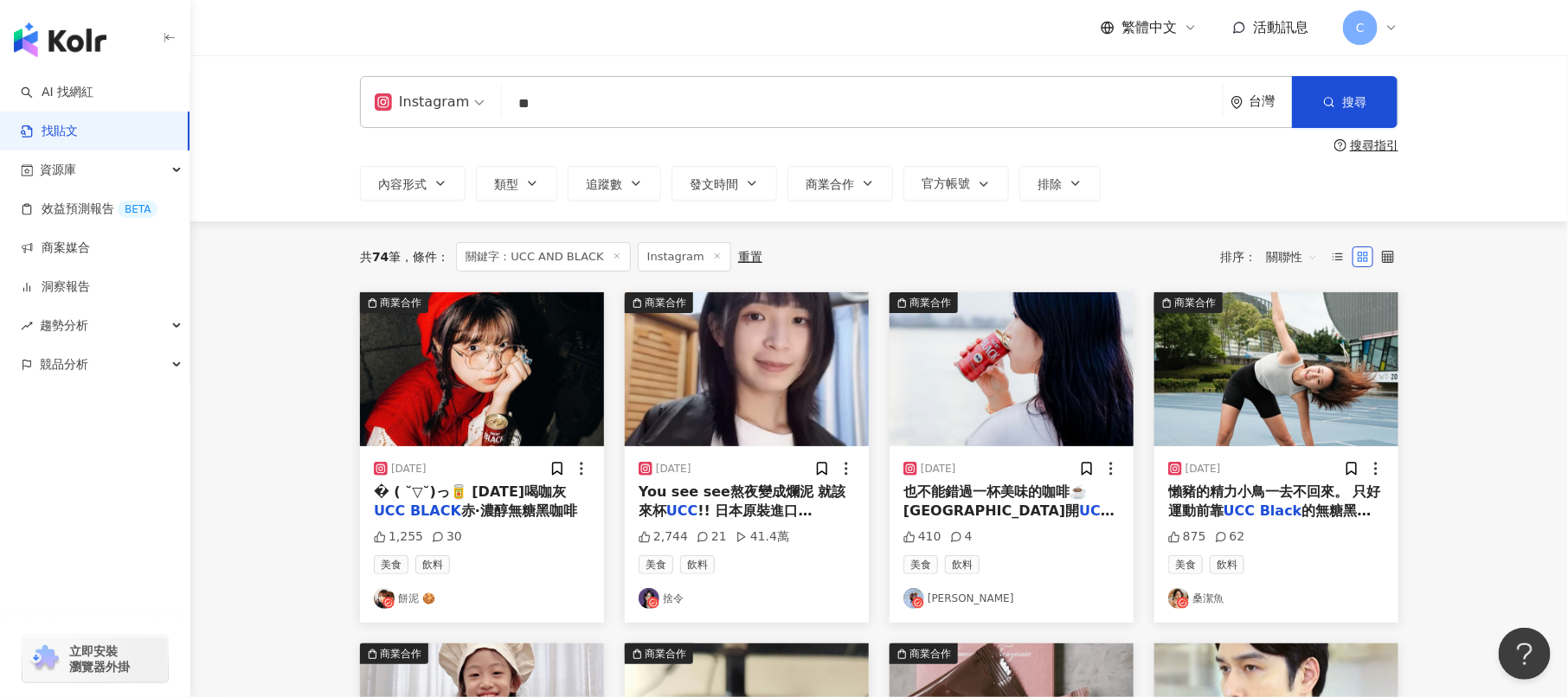
click at [722, 119] on input "**" at bounding box center [861, 103] width 707 height 37
click at [691, 462] on div "[DATE]" at bounding box center [673, 470] width 36 height 15
click at [537, 447] on div "[DATE] � ( ˘▽˘)っ🥫 [DATE]喝咖灰 UCC BLACK 赤·濃醇無糖黑咖啡 1,255 30 美食 飲料 餅泥 🍪" at bounding box center [482, 535] width 244 height 177
click at [537, 405] on img "button" at bounding box center [482, 368] width 244 height 154
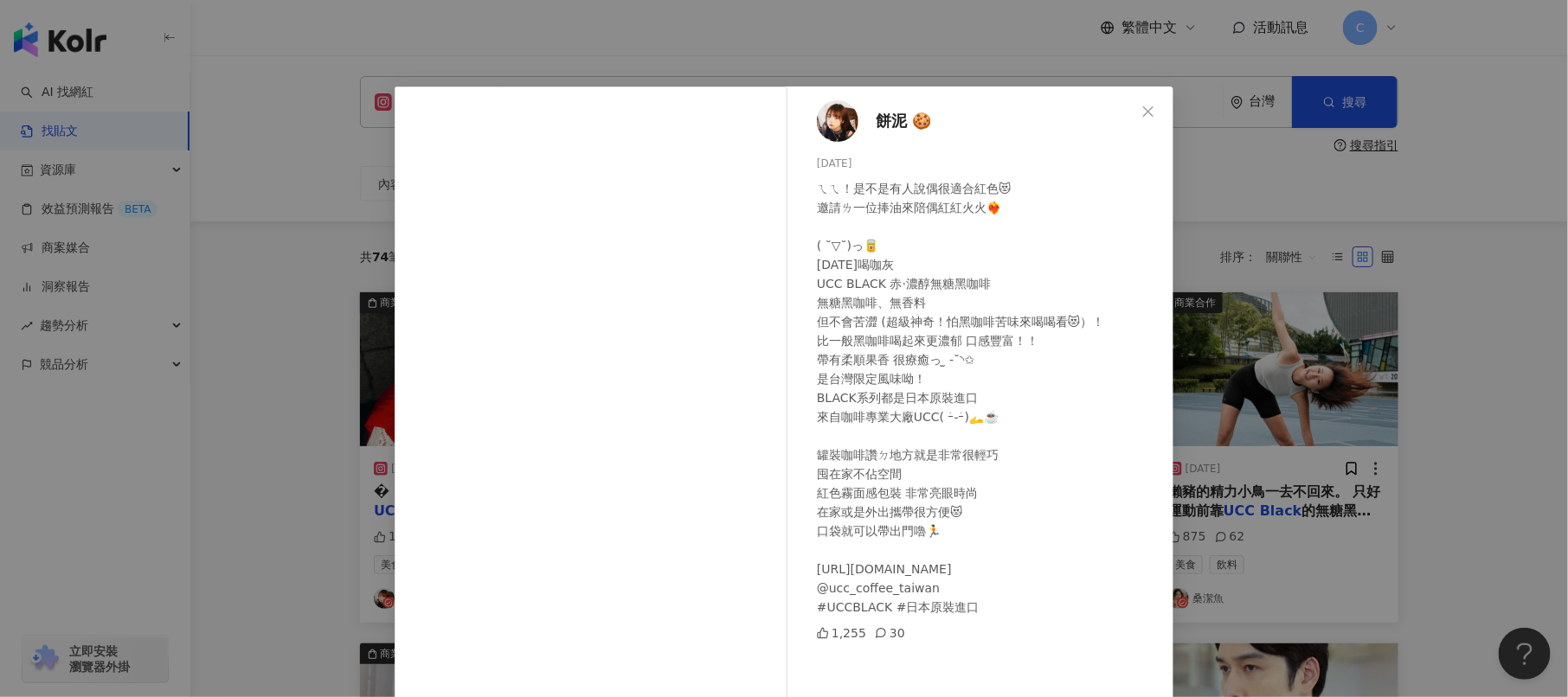
click at [1224, 365] on div "餅泥 🍪 [DATE] ㄟㄟ！是不是有人說偶很適合紅色😻 邀請ㄌ一位捧油來陪偶紅紅火火❤️‍🔥 ( ˘▽˘)っ🥫 [DATE]喝咖灰 UCC BLACK 赤·…" at bounding box center [784, 348] width 1568 height 697
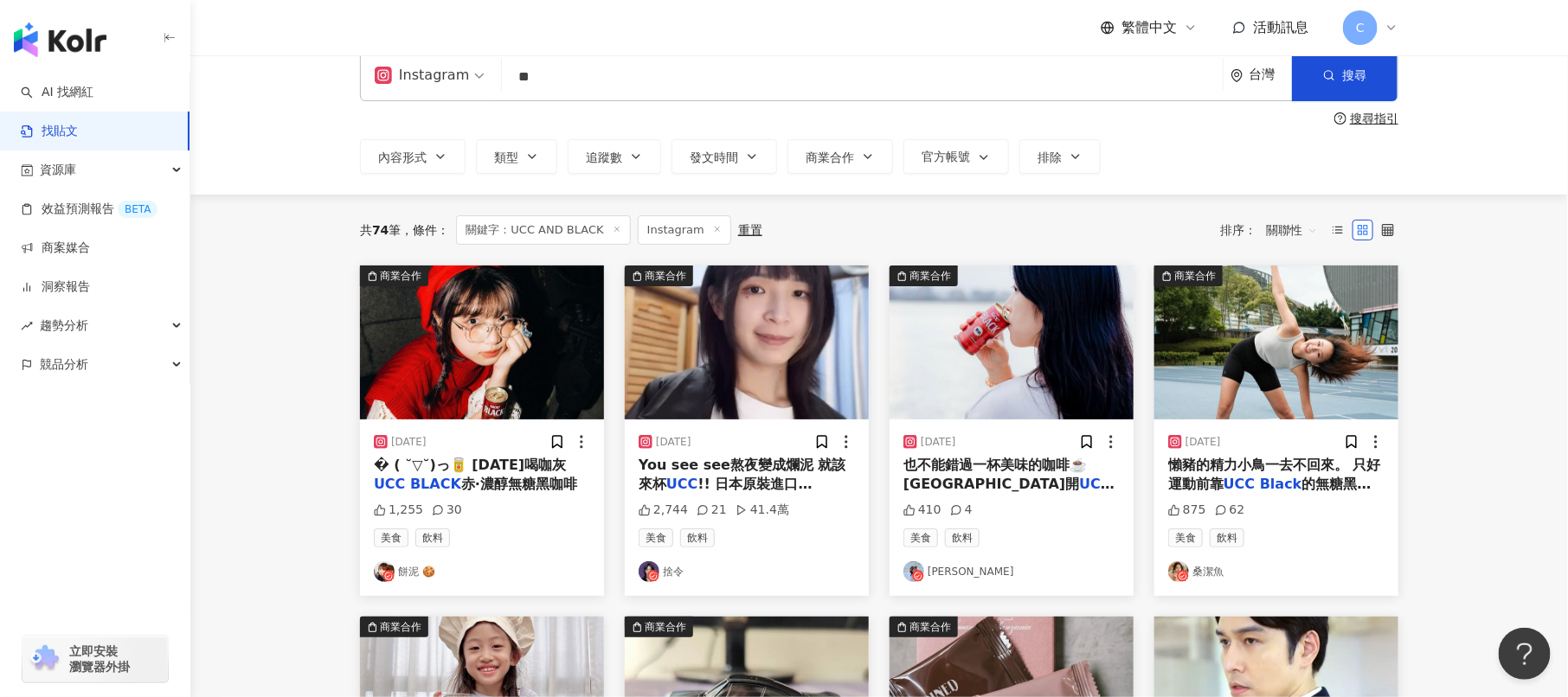
scroll to position [30, 0]
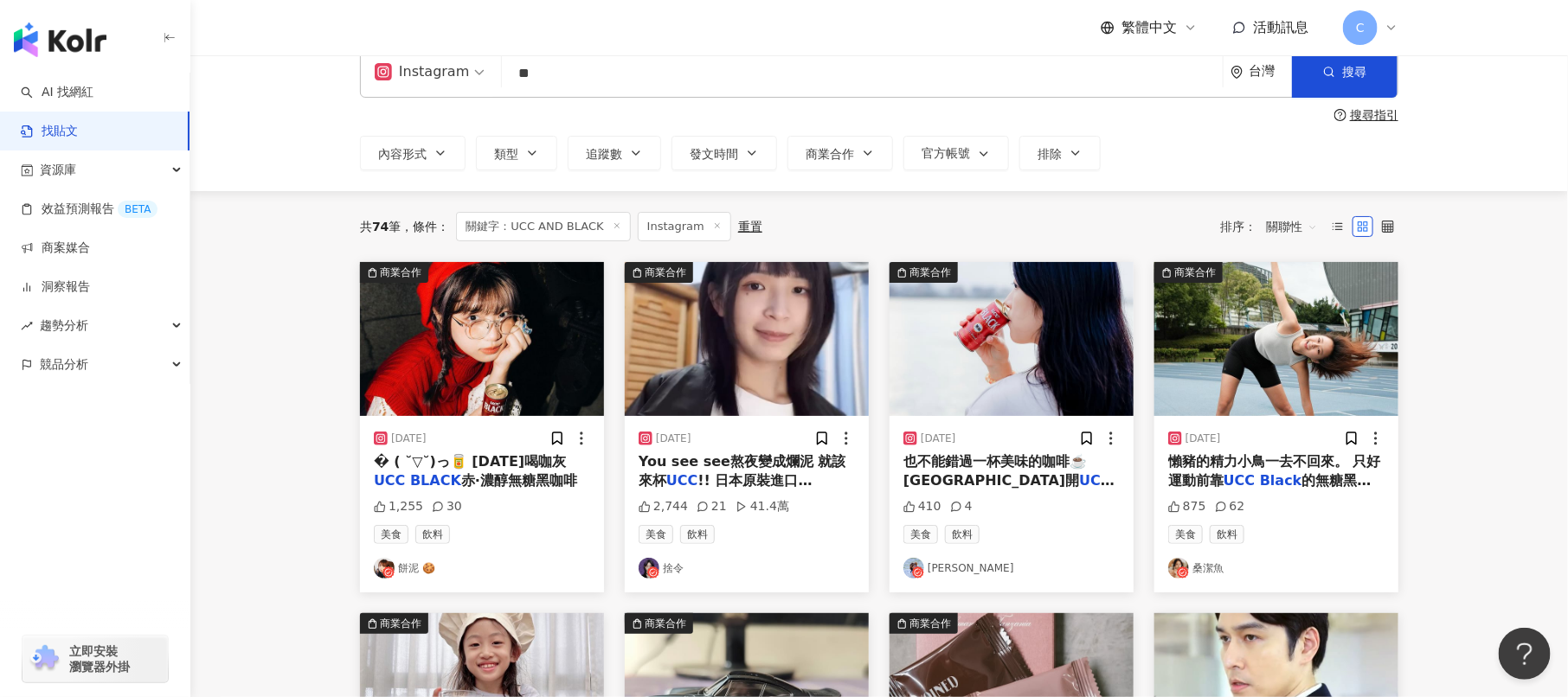
click at [742, 373] on img "button" at bounding box center [746, 339] width 244 height 154
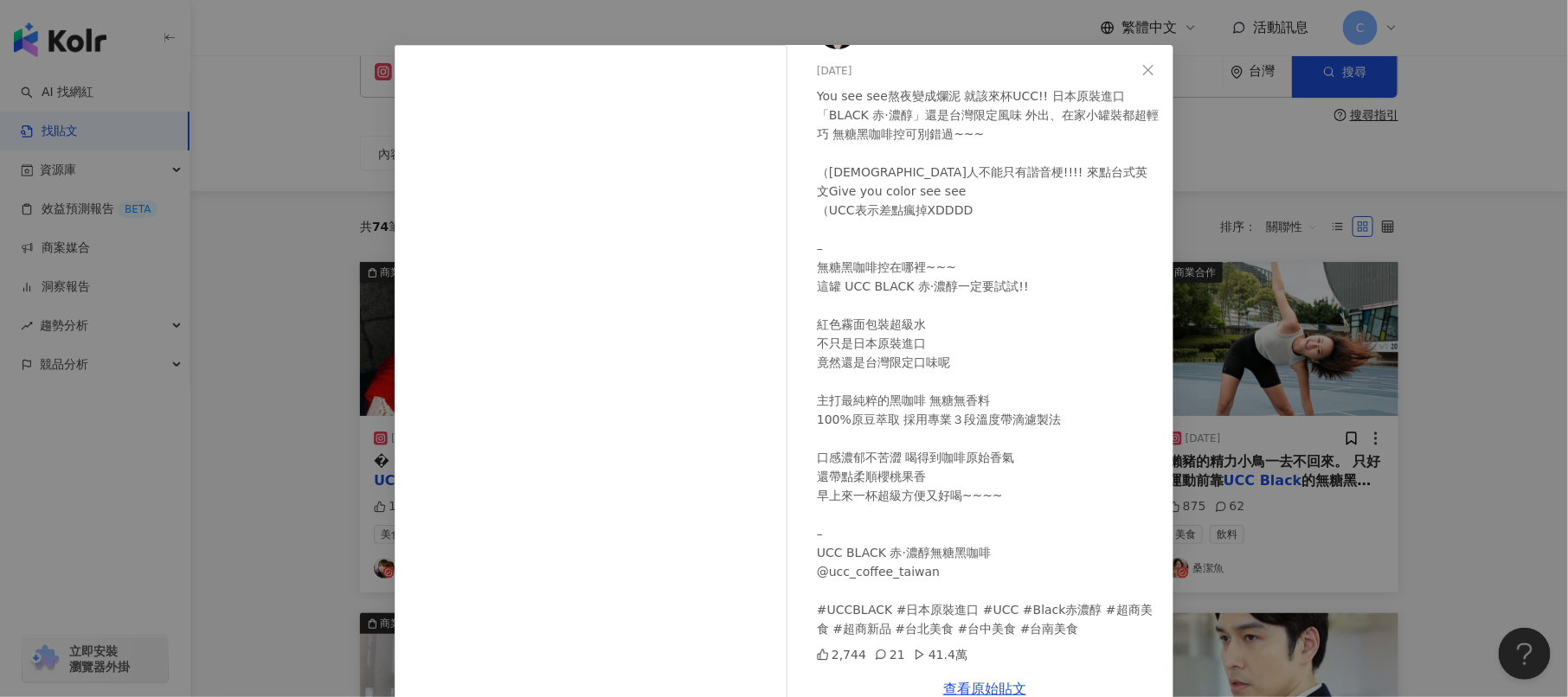
scroll to position [50, 0]
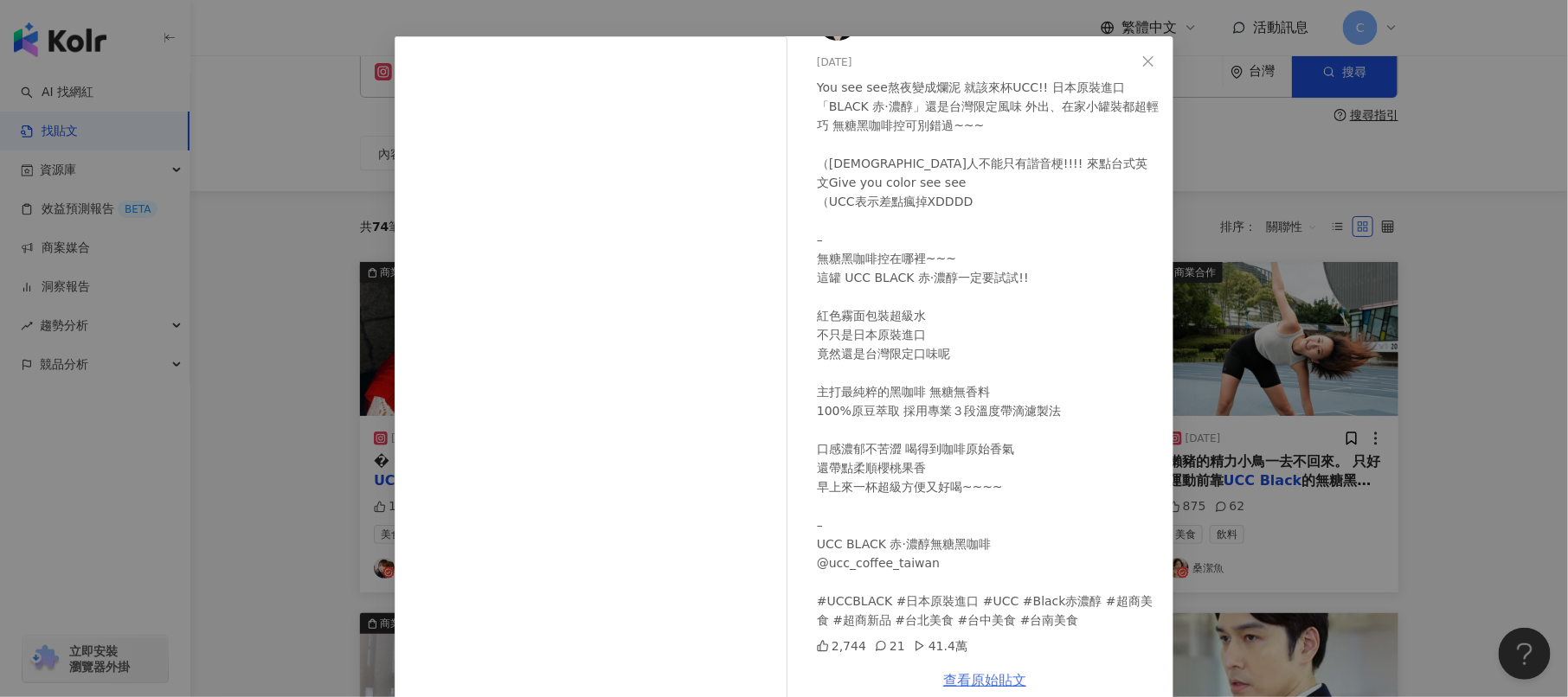
click at [1000, 681] on link "查看原始貼文" at bounding box center [985, 680] width 83 height 17
drag, startPoint x: 1153, startPoint y: 64, endPoint x: 1167, endPoint y: 296, distance: 232.4
click at [1153, 64] on icon "close" at bounding box center [1148, 61] width 14 height 14
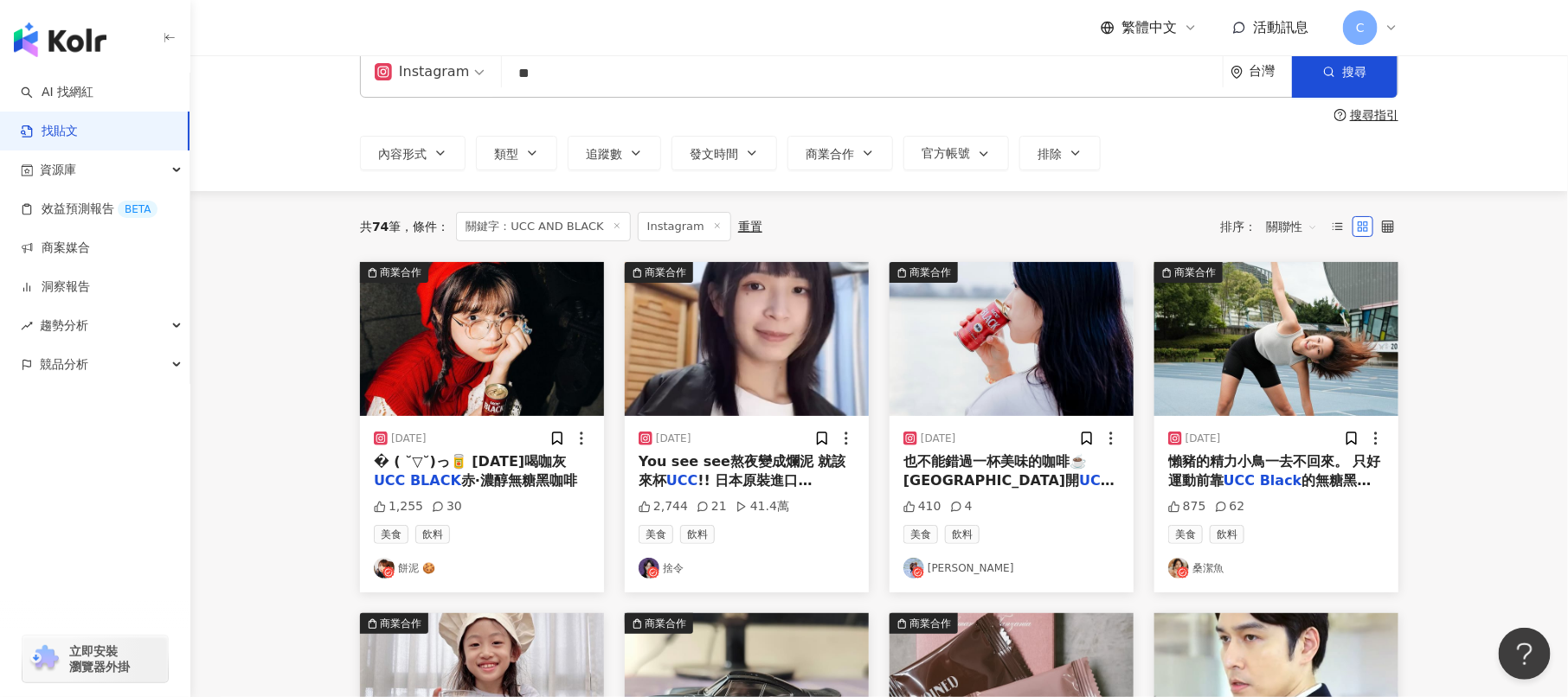
click at [978, 361] on img "button" at bounding box center [1012, 339] width 244 height 154
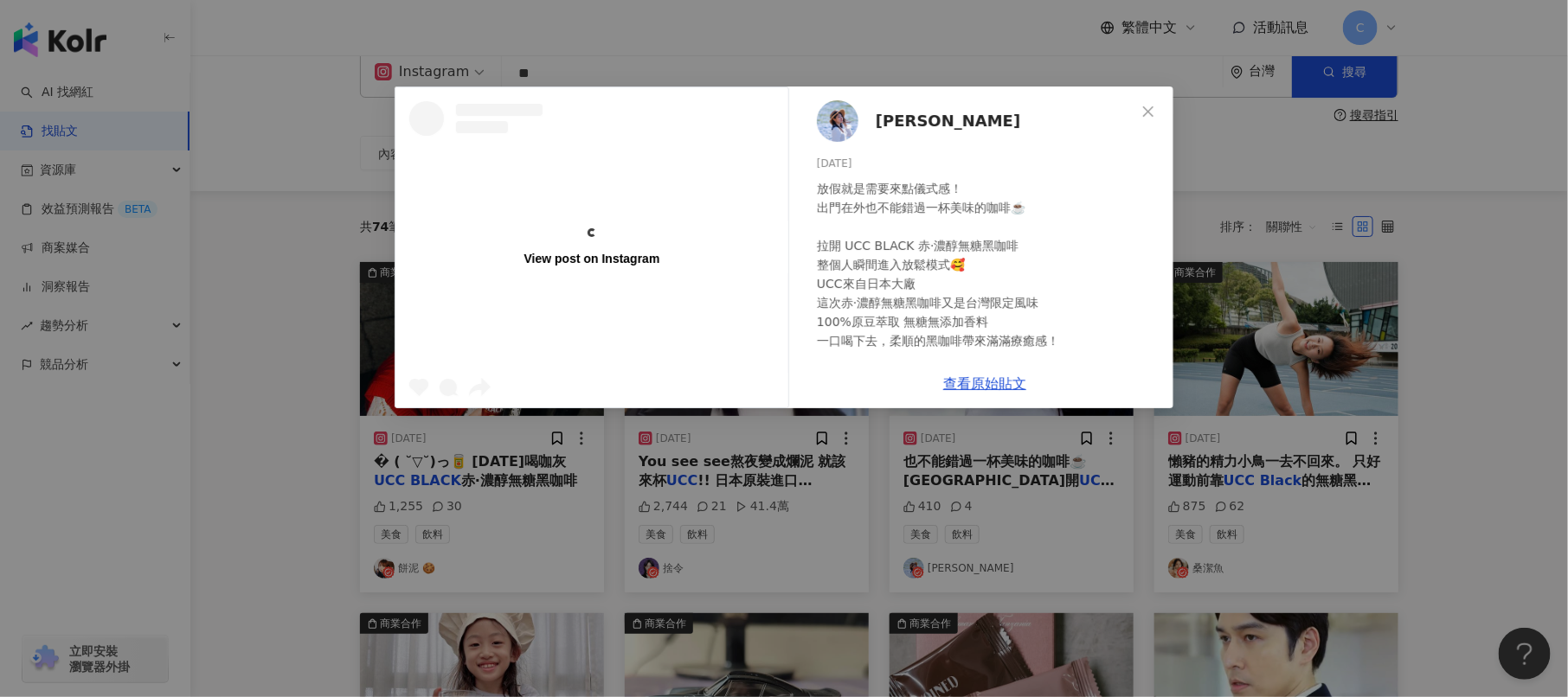
click at [978, 361] on div "查看原始貼文" at bounding box center [985, 384] width 378 height 50
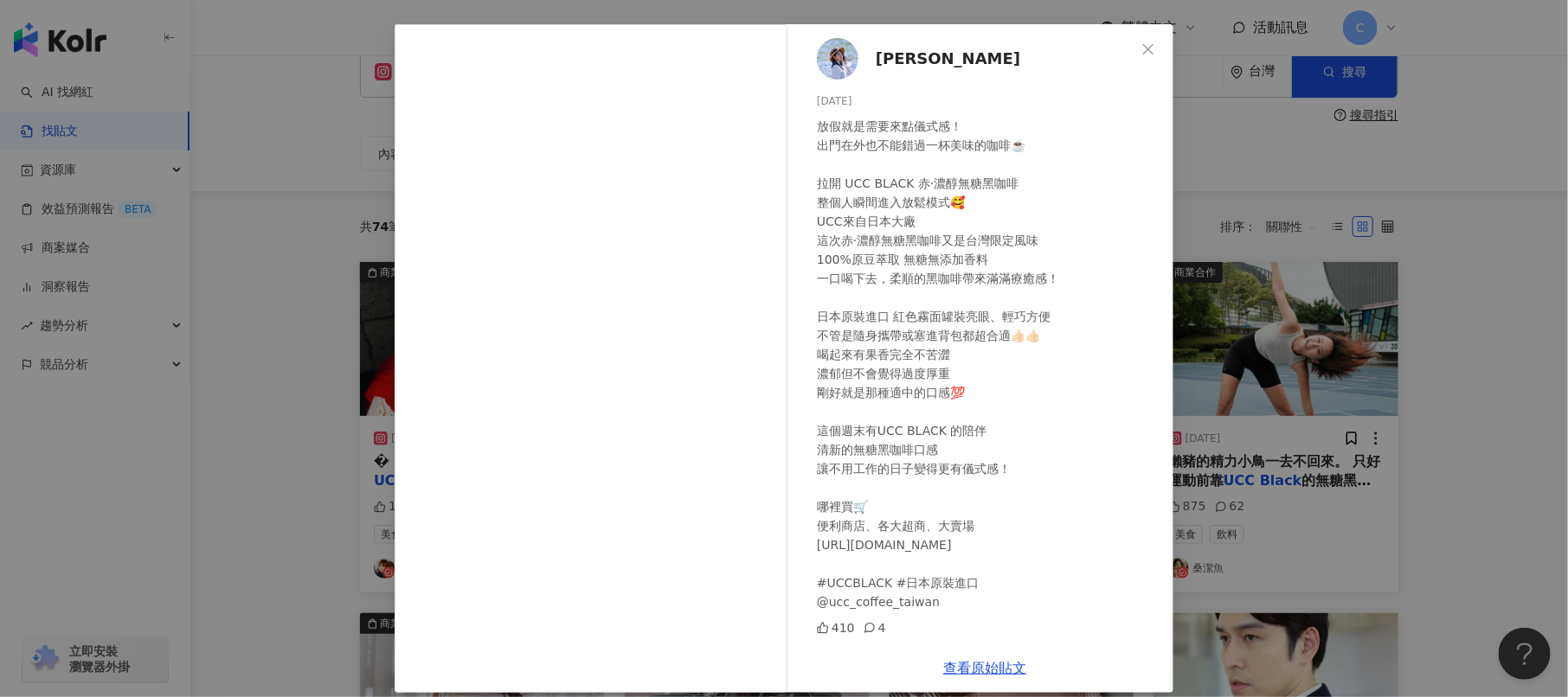
scroll to position [78, 0]
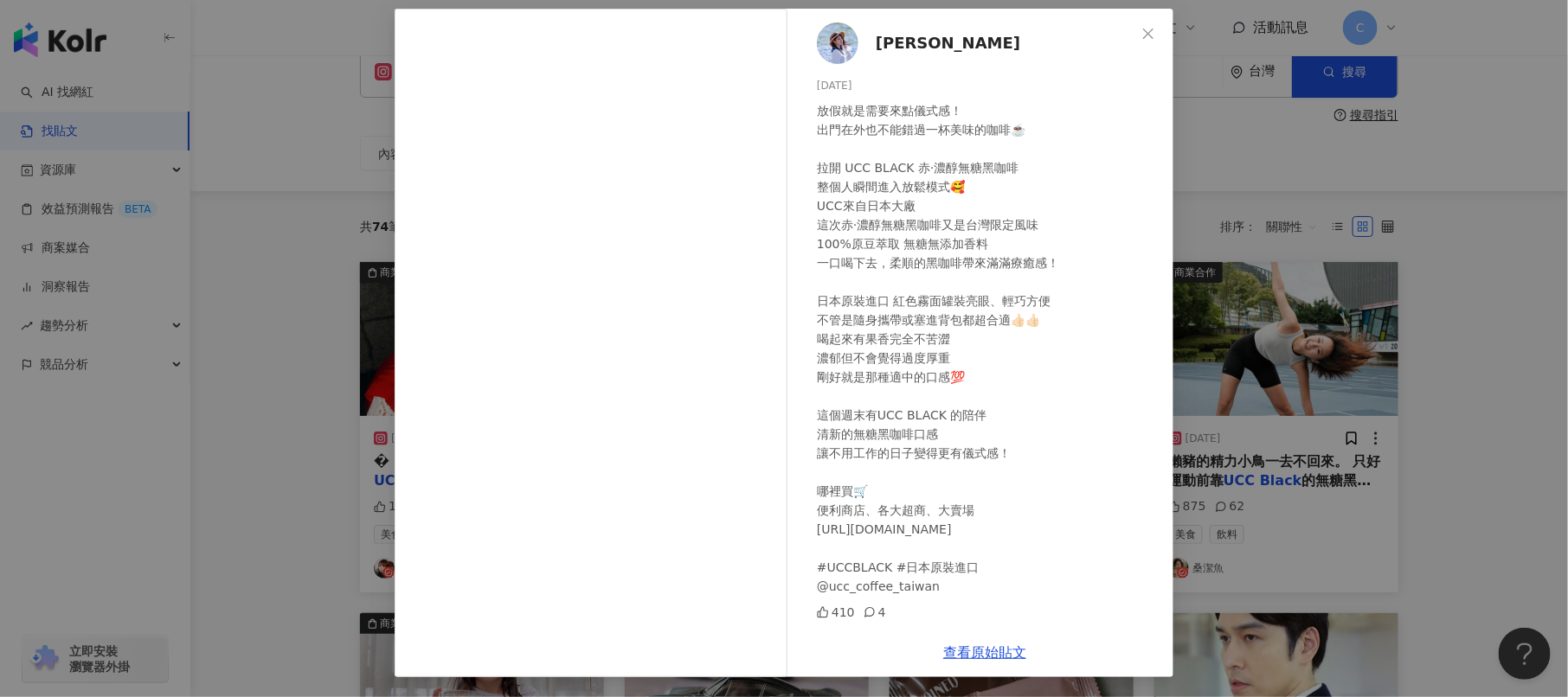
click at [870, 607] on icon at bounding box center [869, 611] width 12 height 12
click at [318, 114] on div "[PERSON_NAME] [DATE] 放假就是需要來點儀式感！ 出門在外也不能錯過一杯美味的咖啡☕️ 拉開 UCC BLACK 赤·濃醇無糖黑咖啡 整個人…" at bounding box center [784, 348] width 1568 height 697
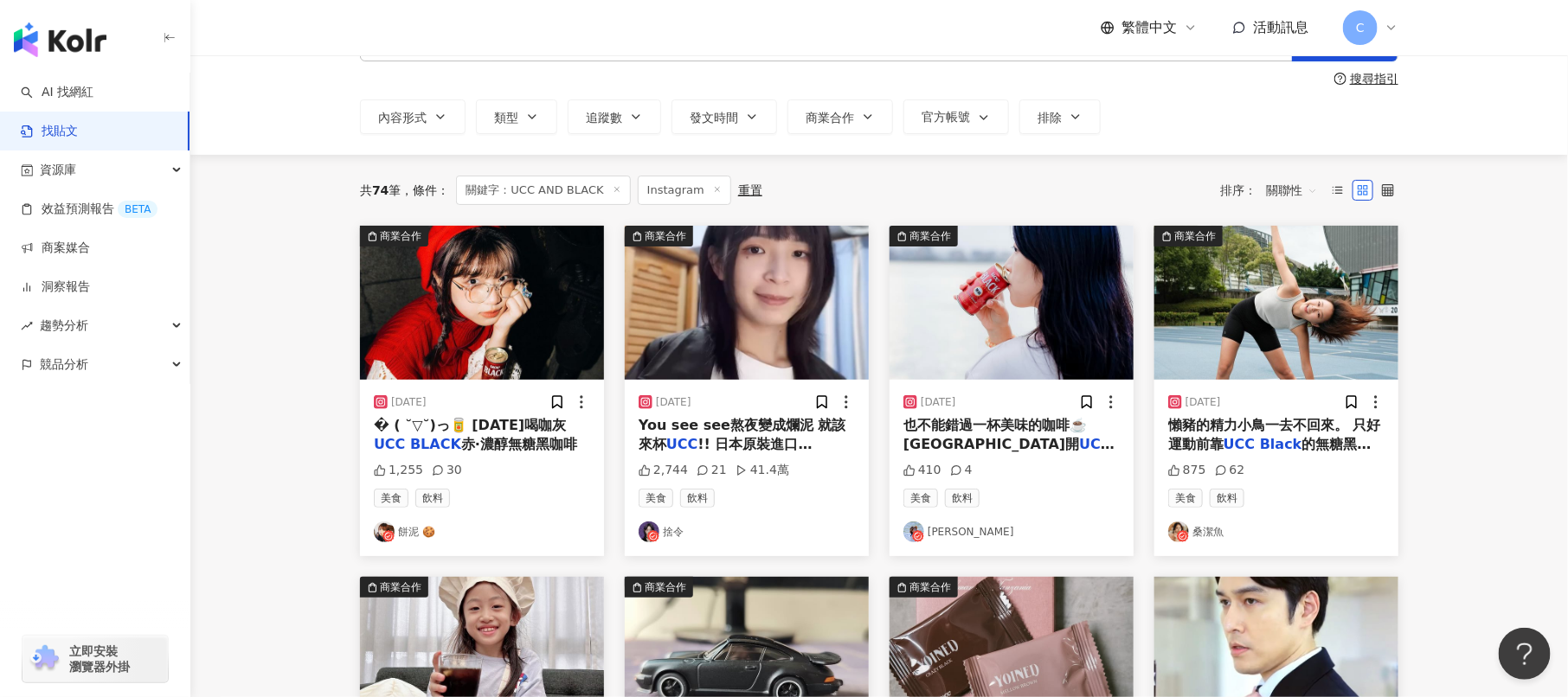
scroll to position [74, 0]
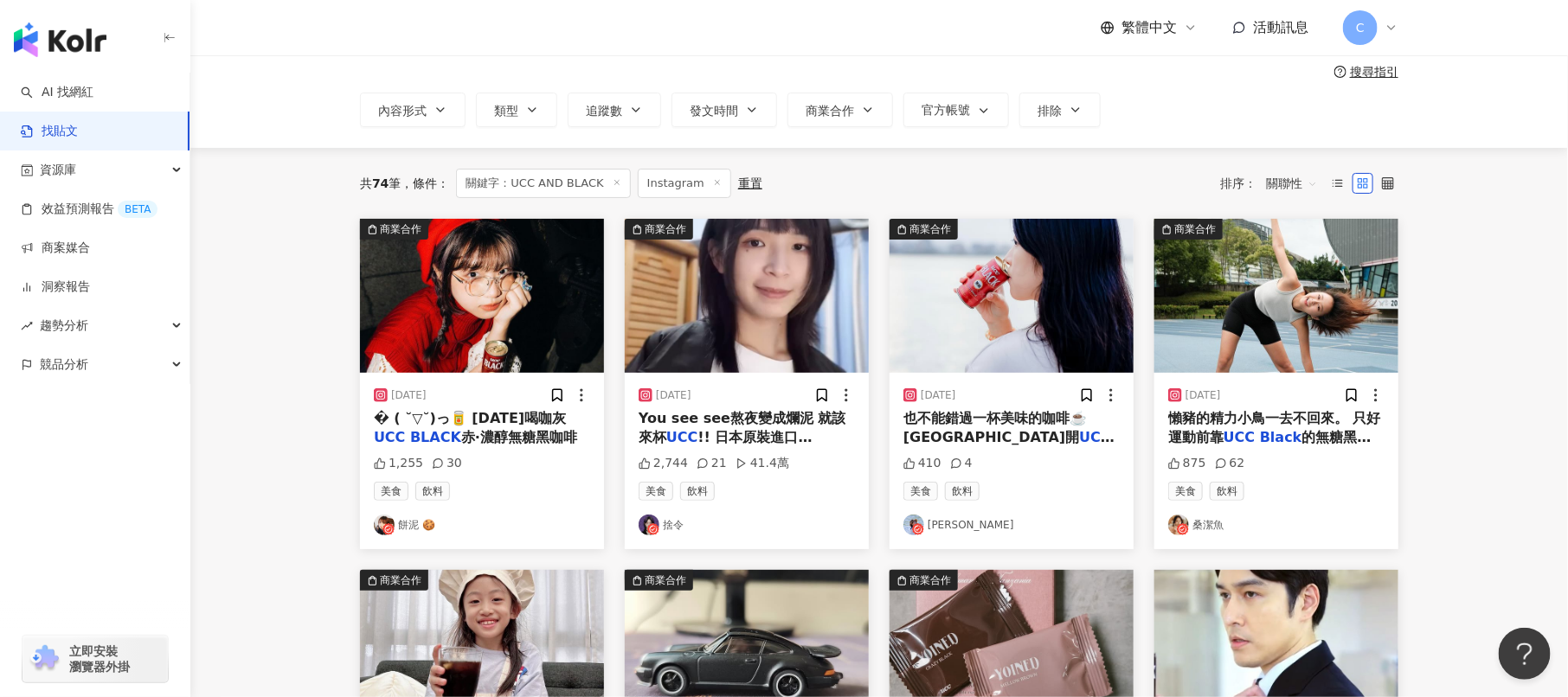
click at [1320, 311] on img "button" at bounding box center [1276, 296] width 244 height 154
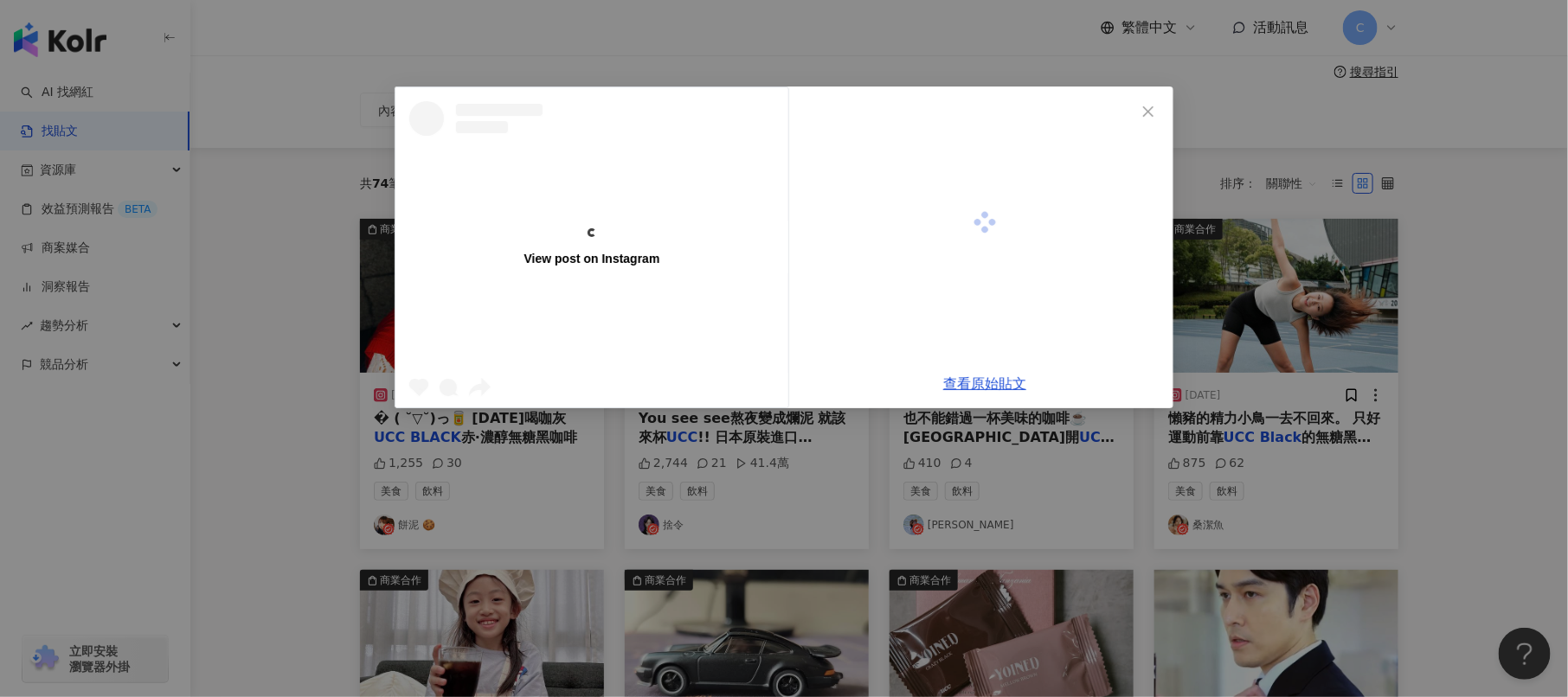
click at [1301, 297] on div "View post on Instagram 查看原始貼文" at bounding box center [784, 348] width 1568 height 697
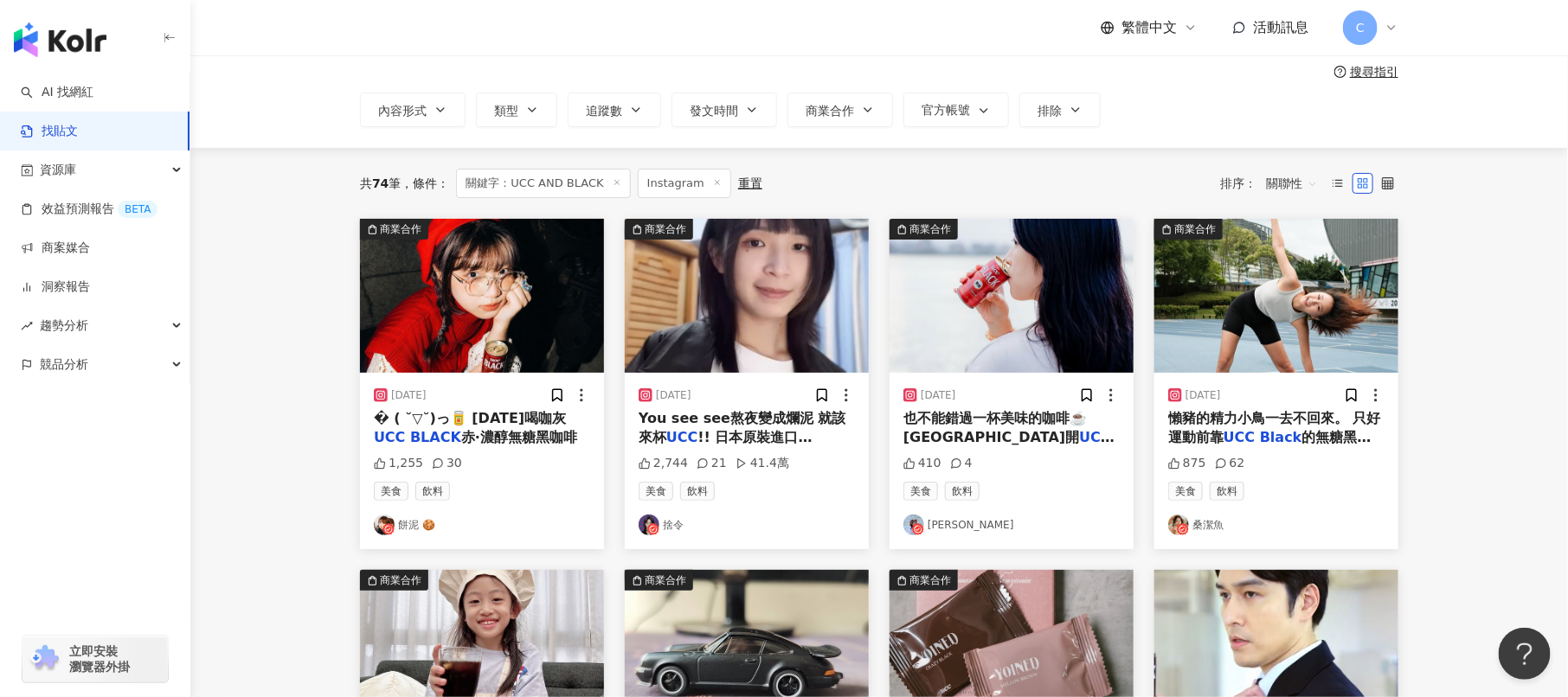
click at [1301, 296] on img "button" at bounding box center [1276, 296] width 244 height 154
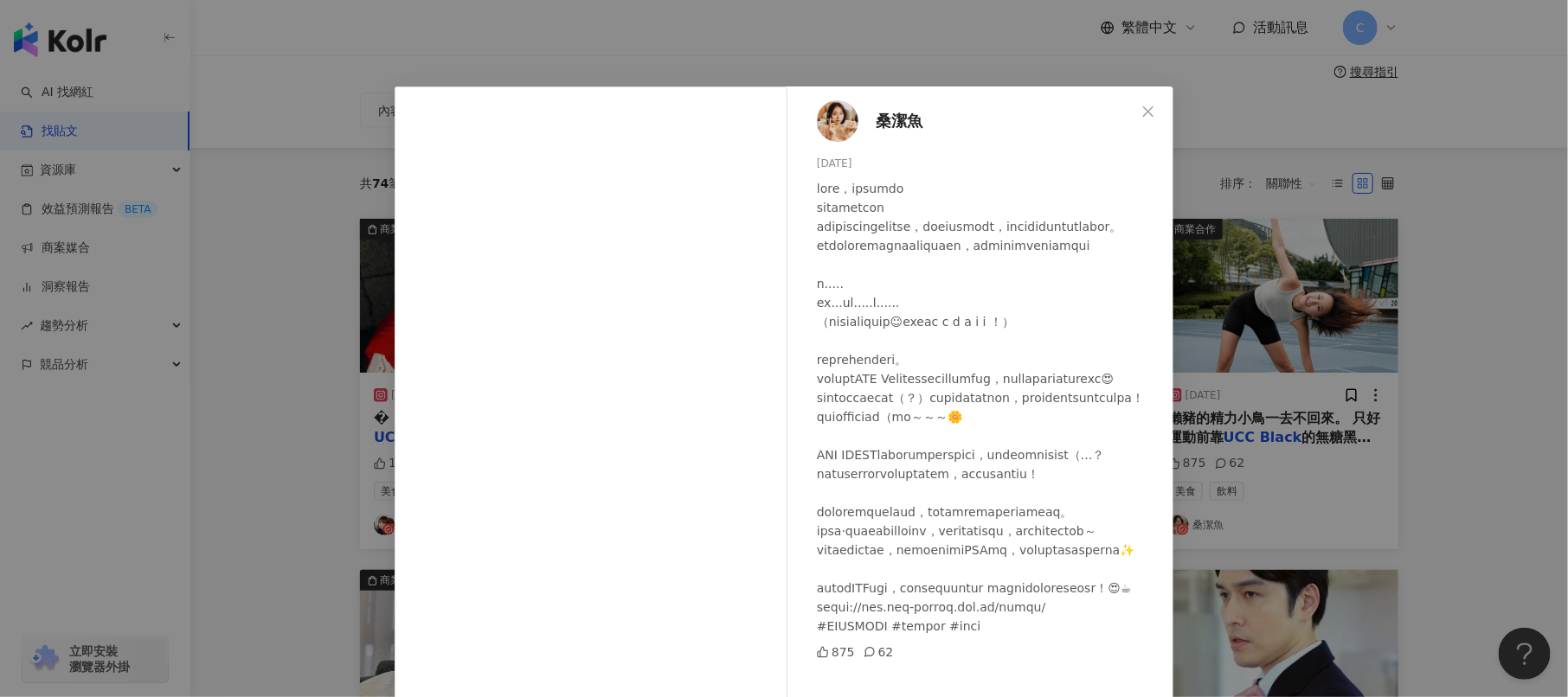
scroll to position [78, 0]
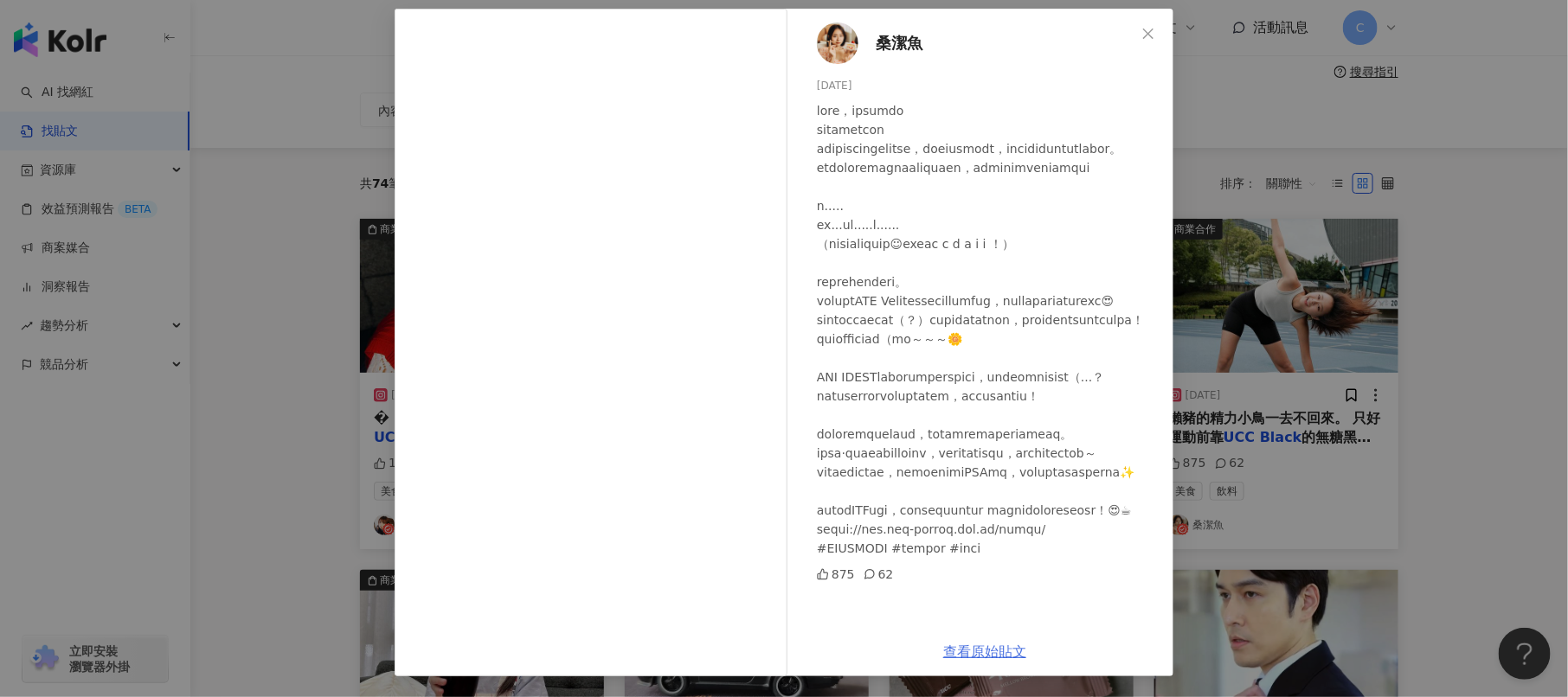
click at [978, 657] on link "查看原始貼文" at bounding box center [985, 652] width 83 height 17
click at [1401, 350] on div "[PERSON_NAME]魚 [DATE] 875 62 查看原始貼文" at bounding box center [784, 348] width 1568 height 697
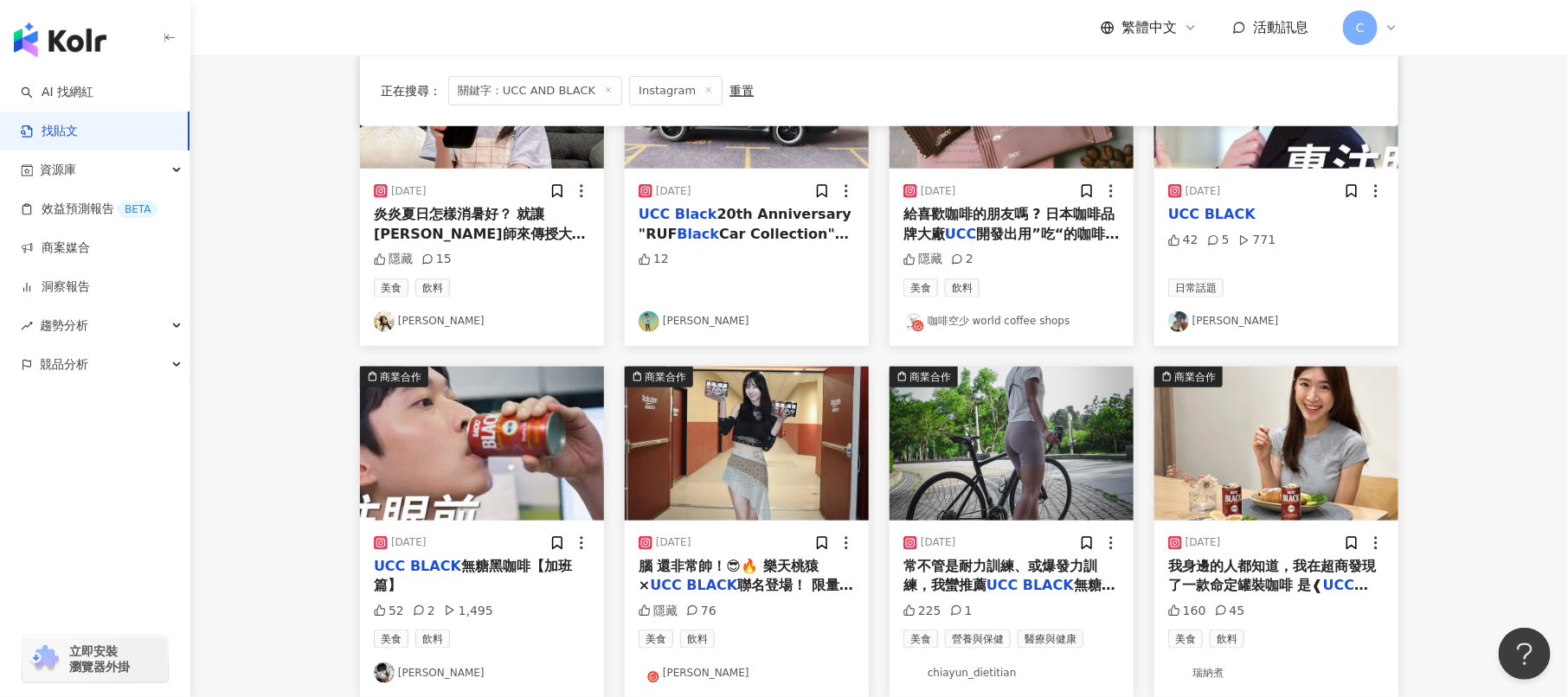
scroll to position [720, 0]
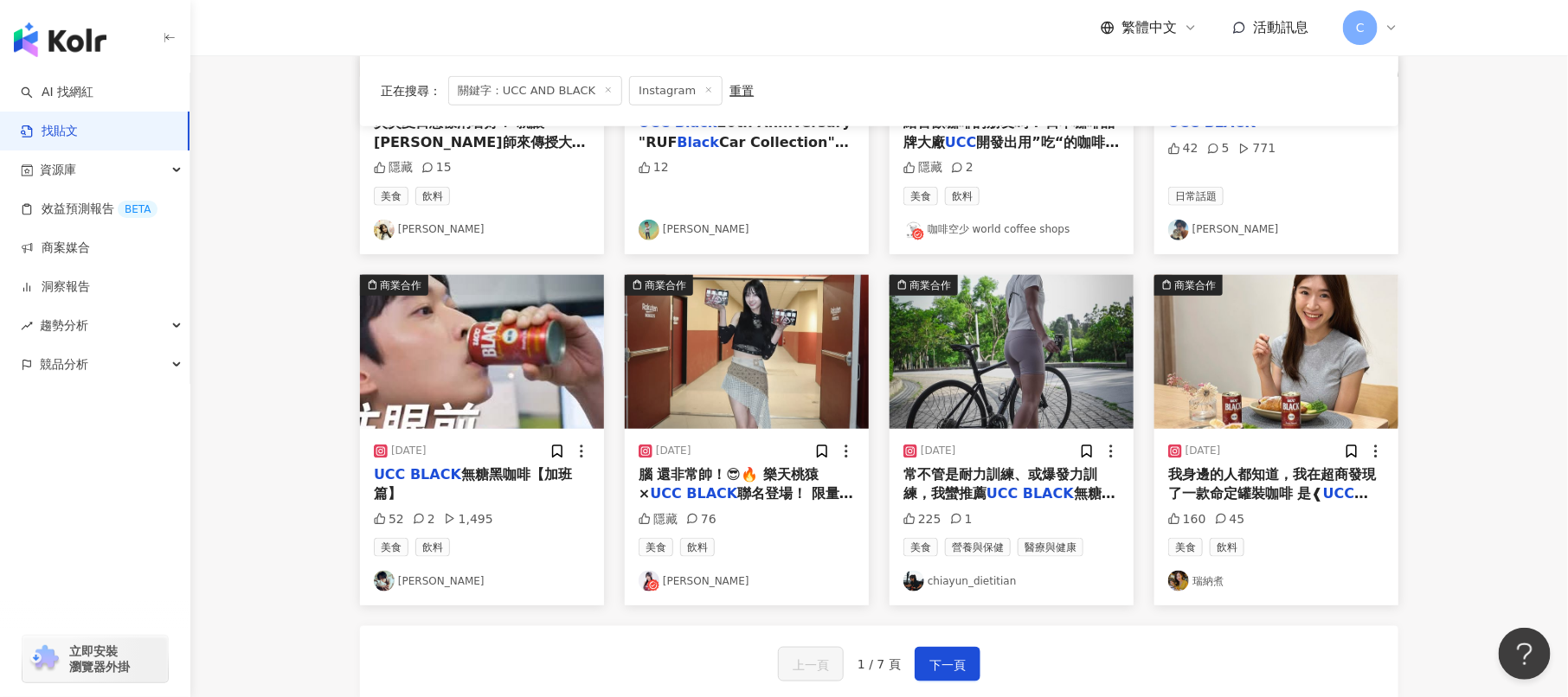
click at [448, 398] on img "button" at bounding box center [482, 352] width 244 height 154
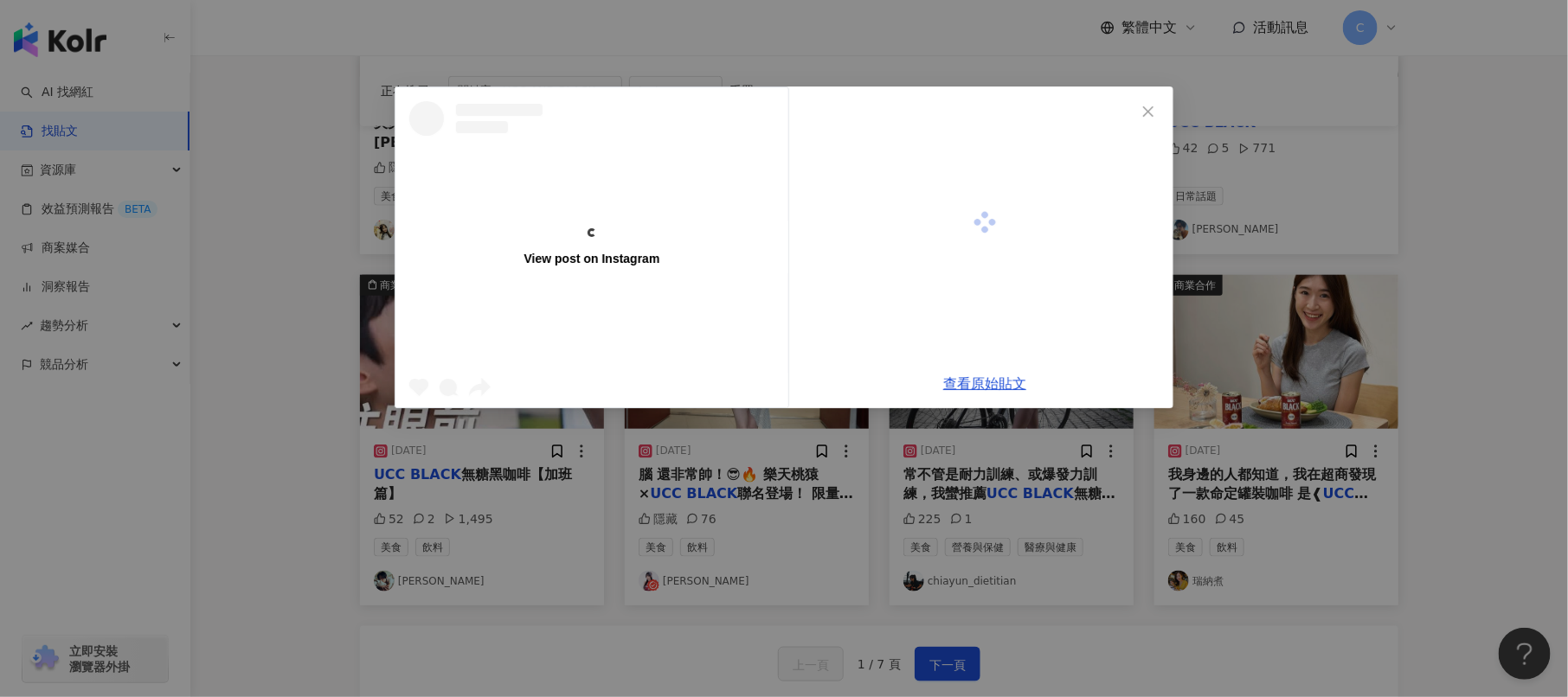
click at [473, 374] on link "View post on Instagram" at bounding box center [591, 248] width 392 height 320
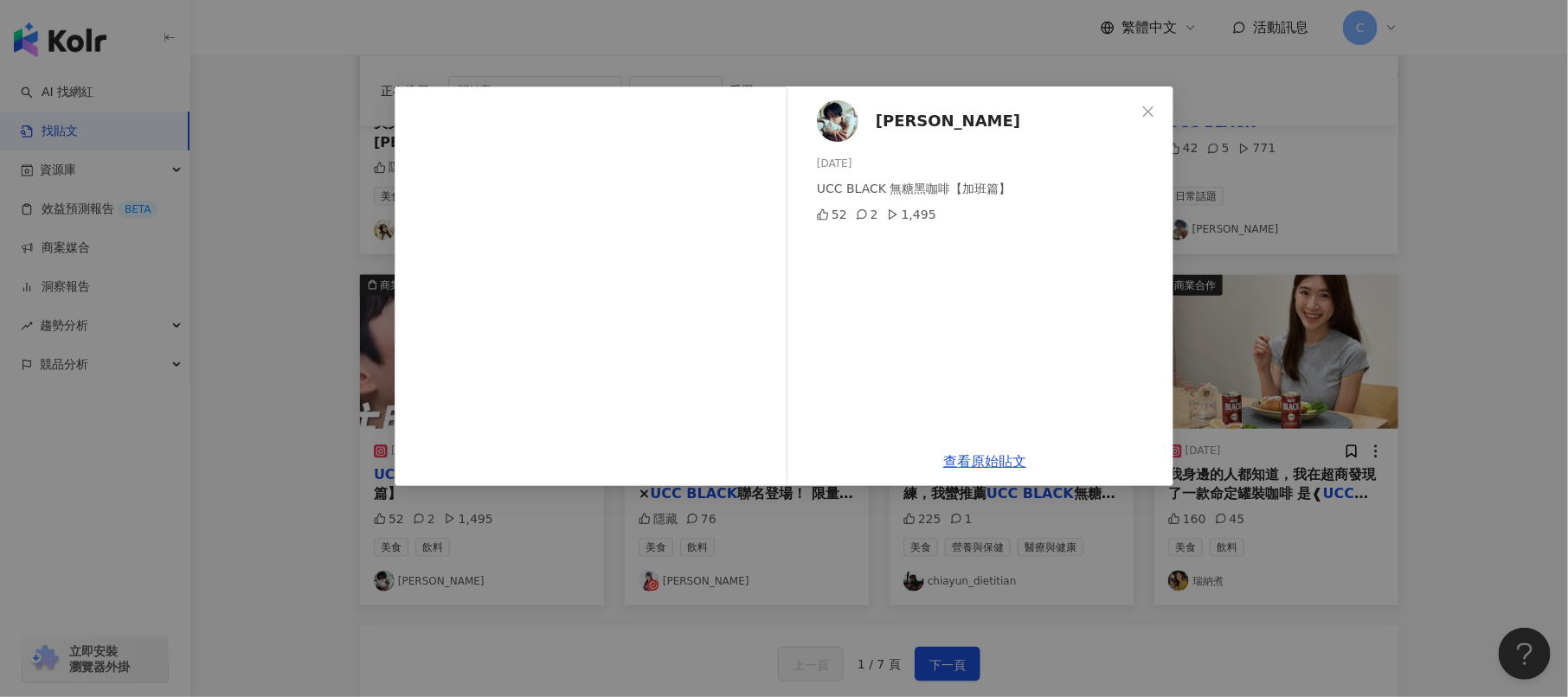
click at [1225, 406] on div "Shimin [PERSON_NAME] [DATE] UCC BLACK 無糖黑咖啡【加班篇】 52 2 1,495 查看原始貼文" at bounding box center [784, 348] width 1568 height 697
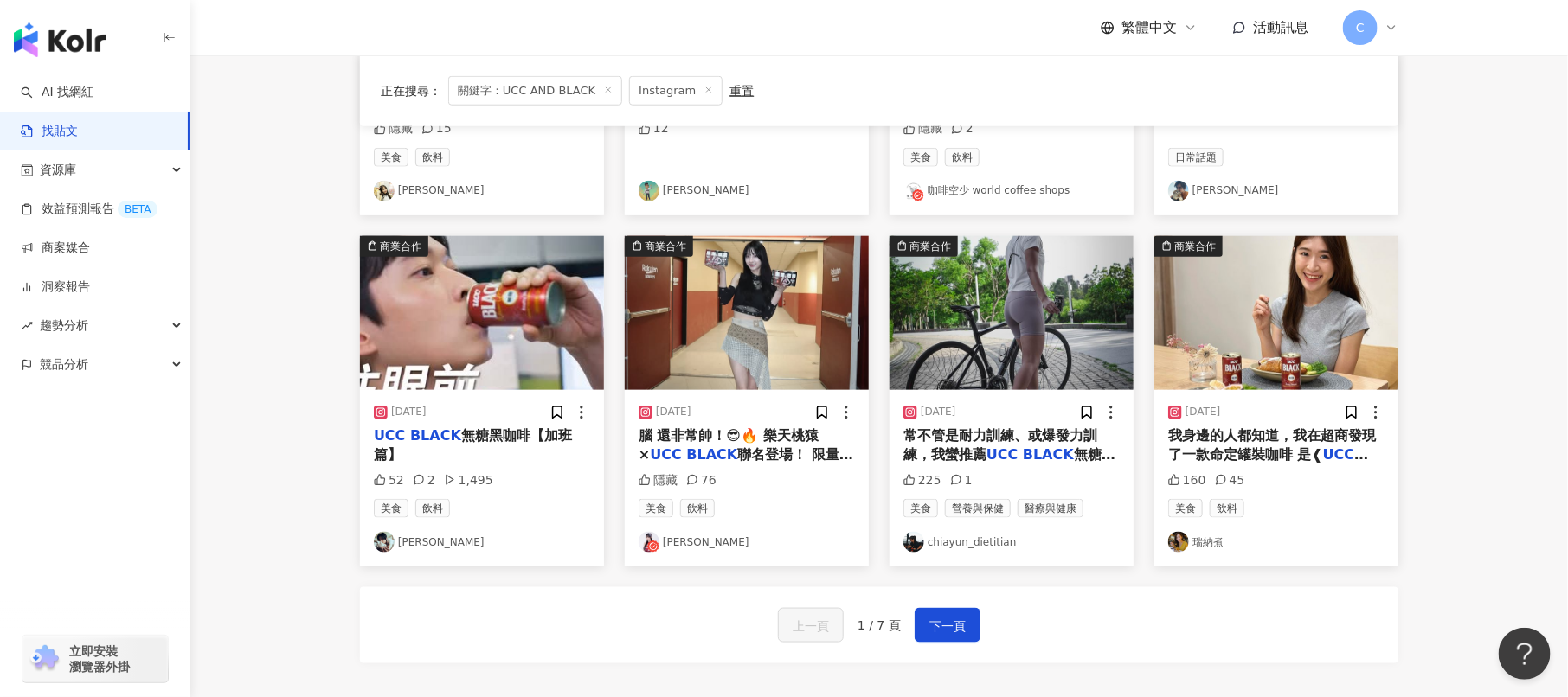
scroll to position [767, 0]
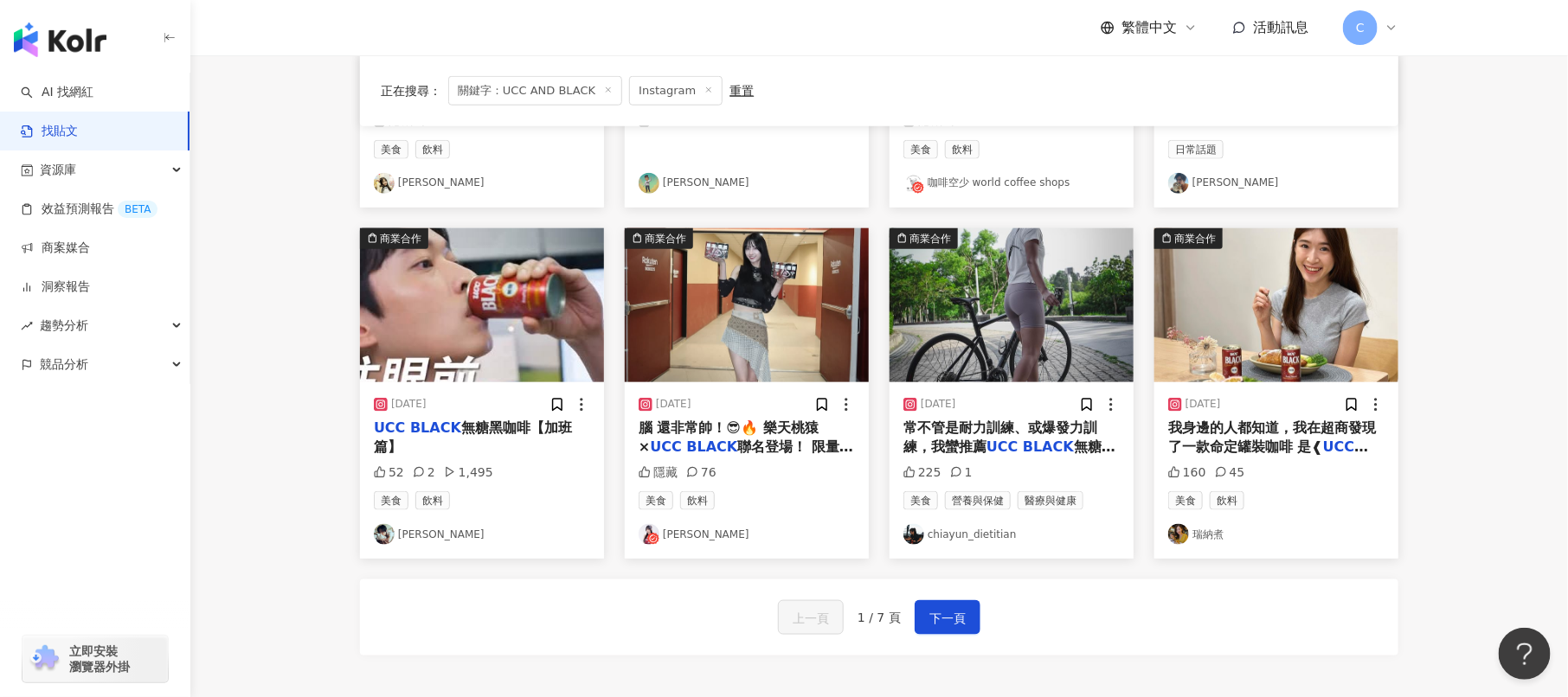
click at [782, 332] on img "button" at bounding box center [746, 305] width 244 height 154
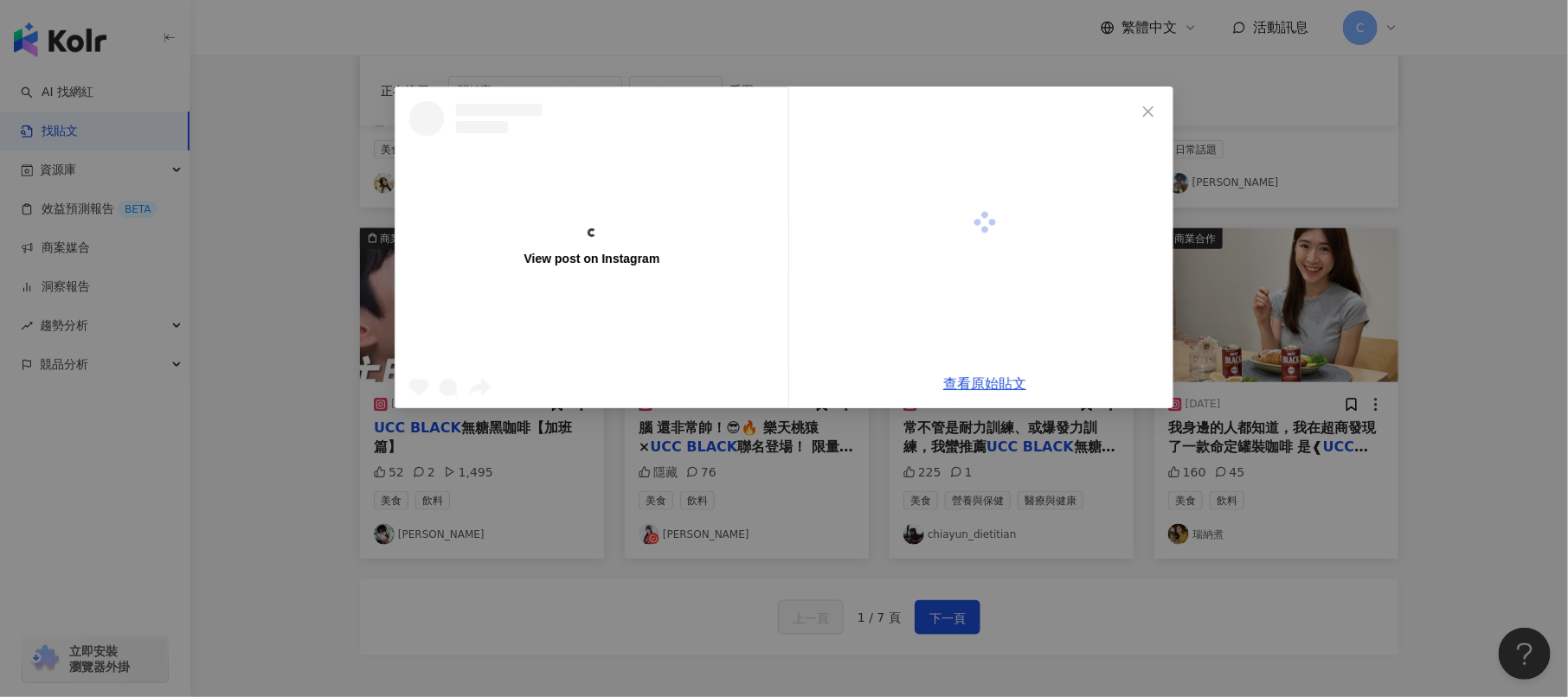
click at [755, 346] on div "View post on Instagram" at bounding box center [591, 248] width 392 height 320
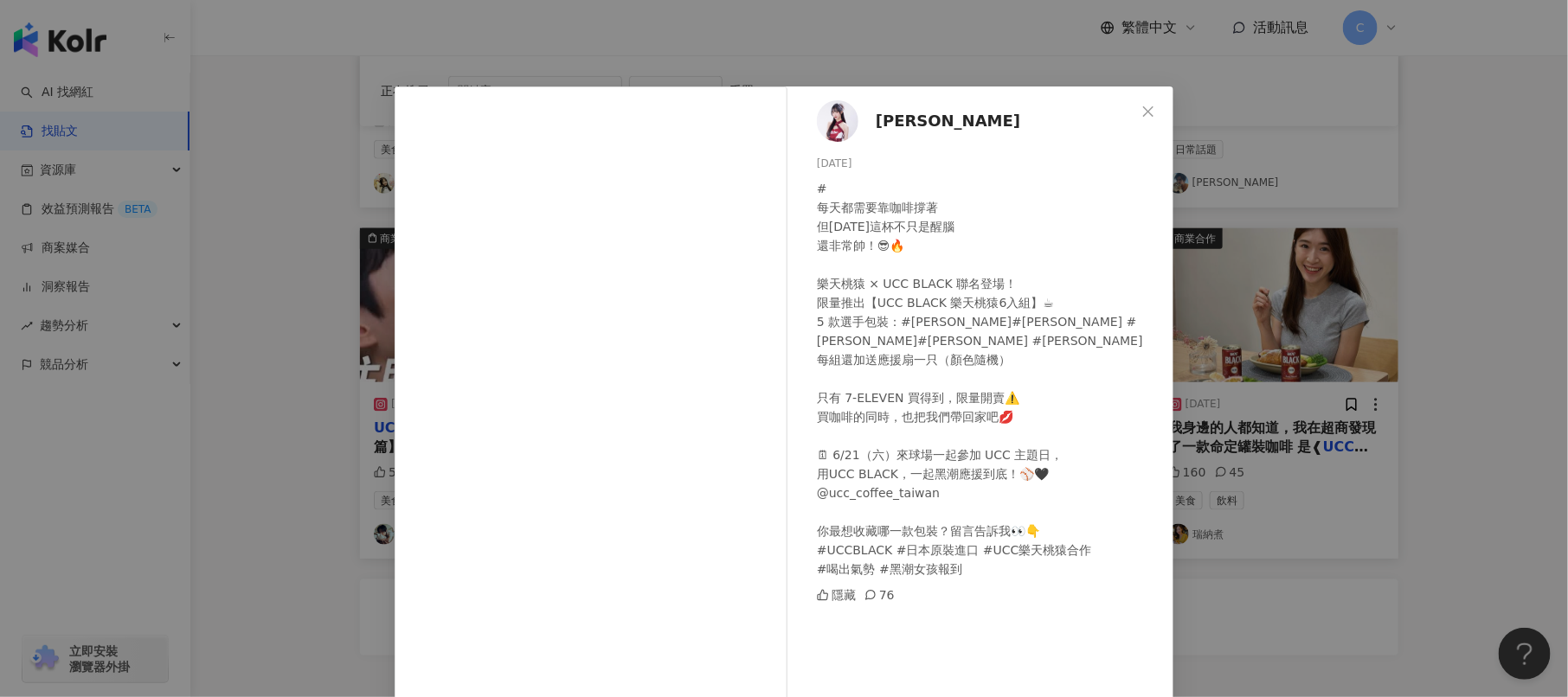
click at [1337, 382] on div "[PERSON_NAME] Ga [DATE] # 每天都需要靠咖啡撐著 但[DATE]這杯不只是醒腦 還非常帥！😎🔥 樂天桃猿 × UCC BLACK 聯名…" at bounding box center [784, 348] width 1568 height 697
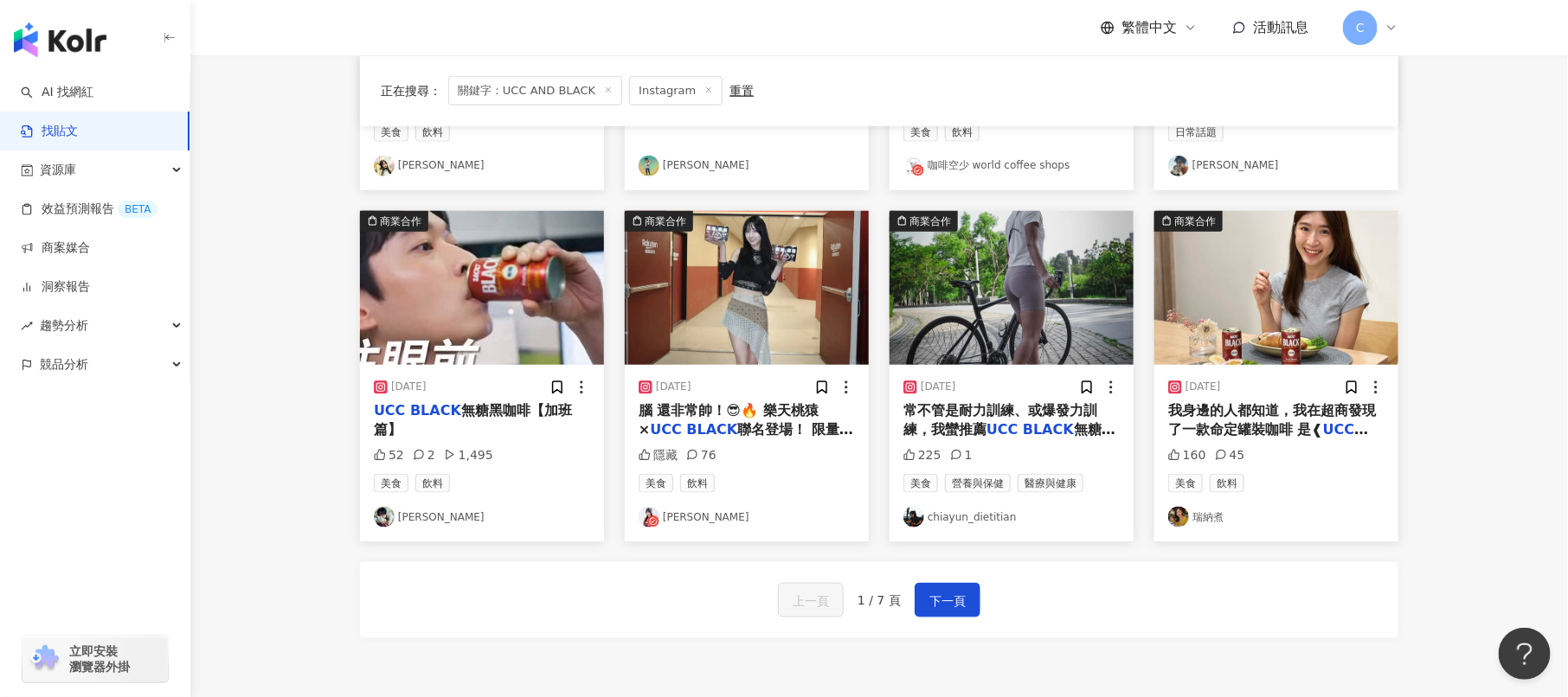
scroll to position [785, 0]
click at [1283, 315] on img "button" at bounding box center [1276, 286] width 244 height 154
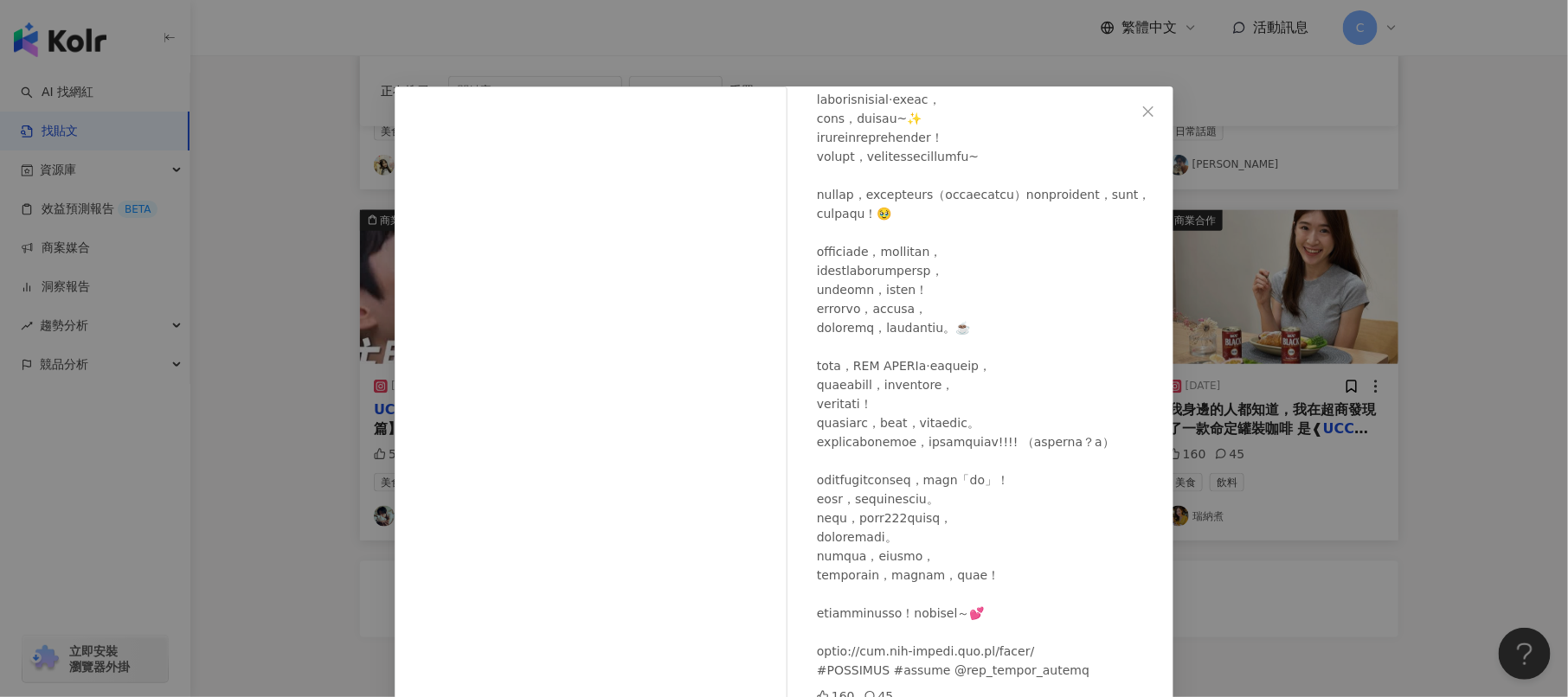
scroll to position [78, 0]
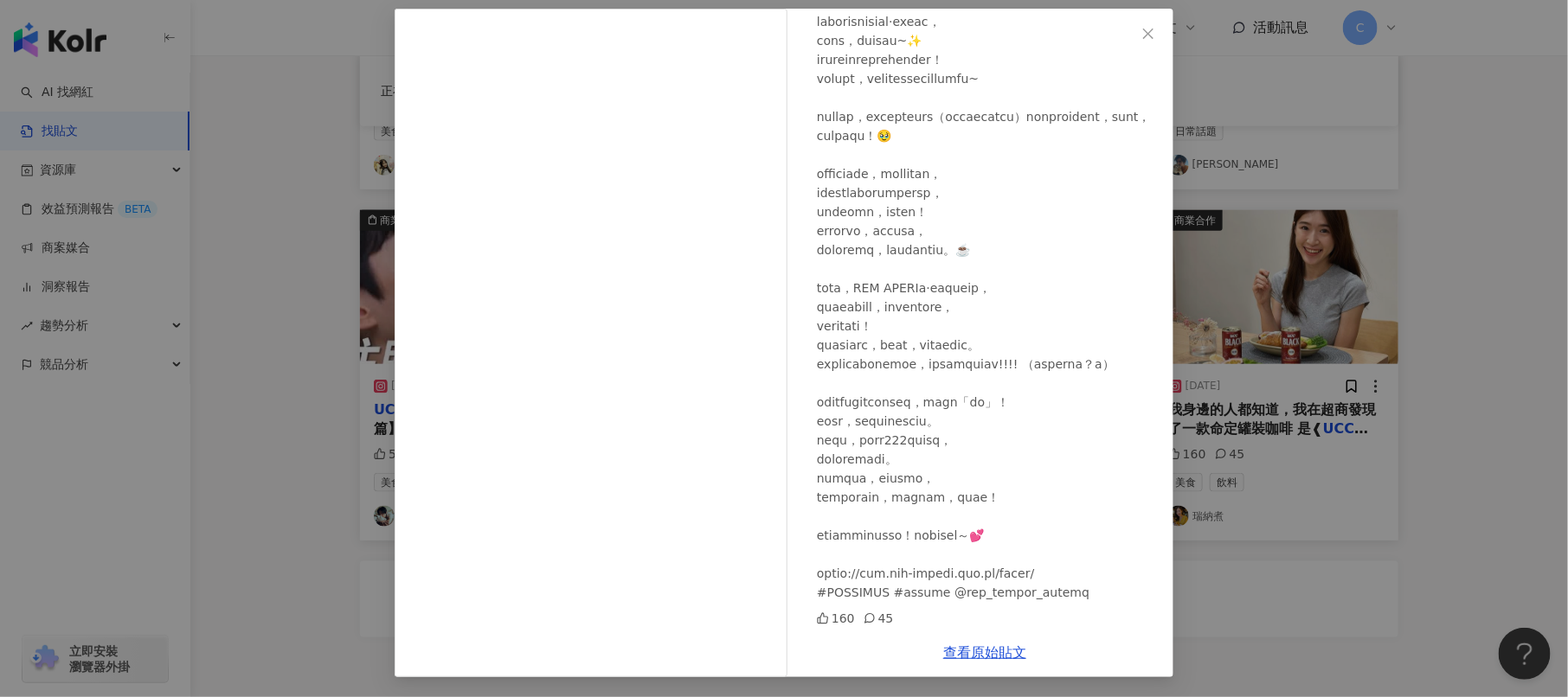
click at [1217, 366] on div "瑞納煮 [DATE] 160 45 查看原始貼文" at bounding box center [784, 348] width 1568 height 697
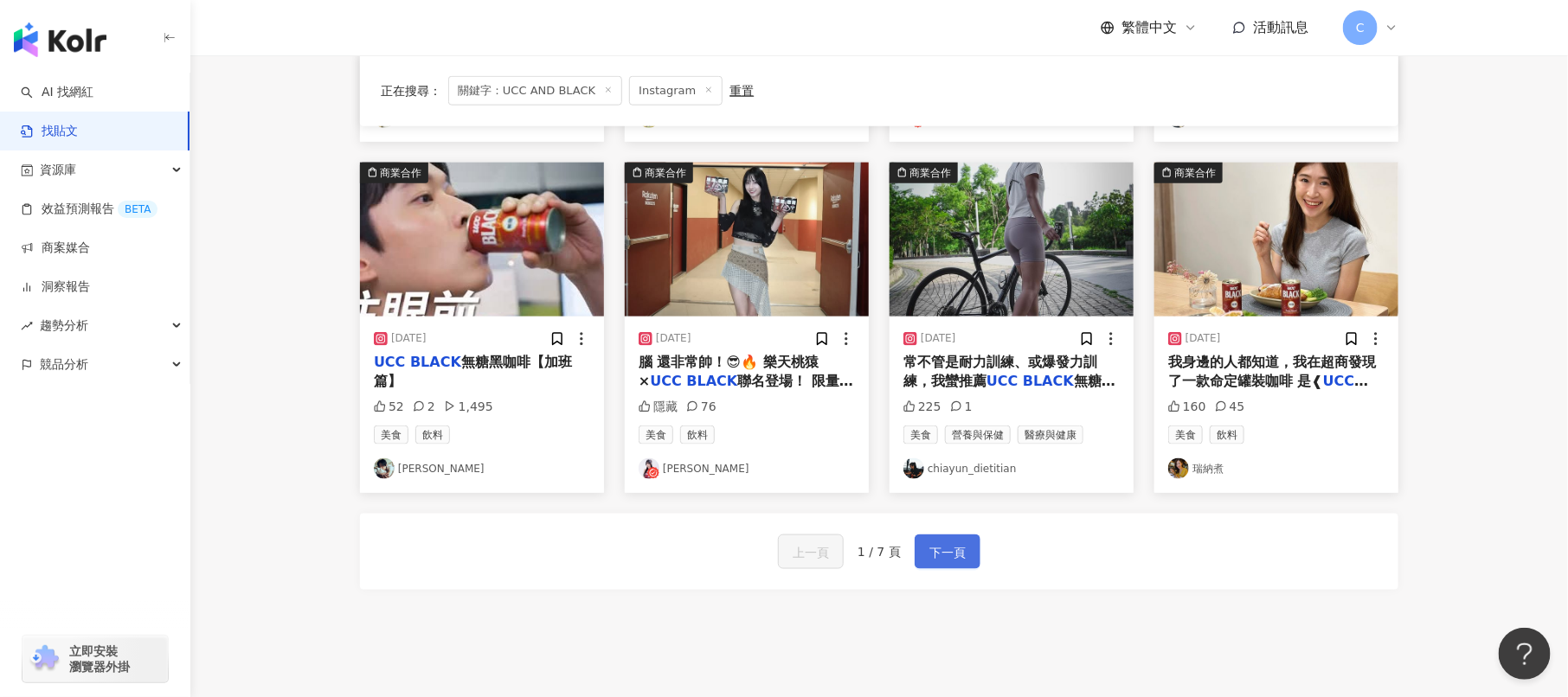
click at [960, 555] on span "下一頁" at bounding box center [947, 552] width 36 height 21
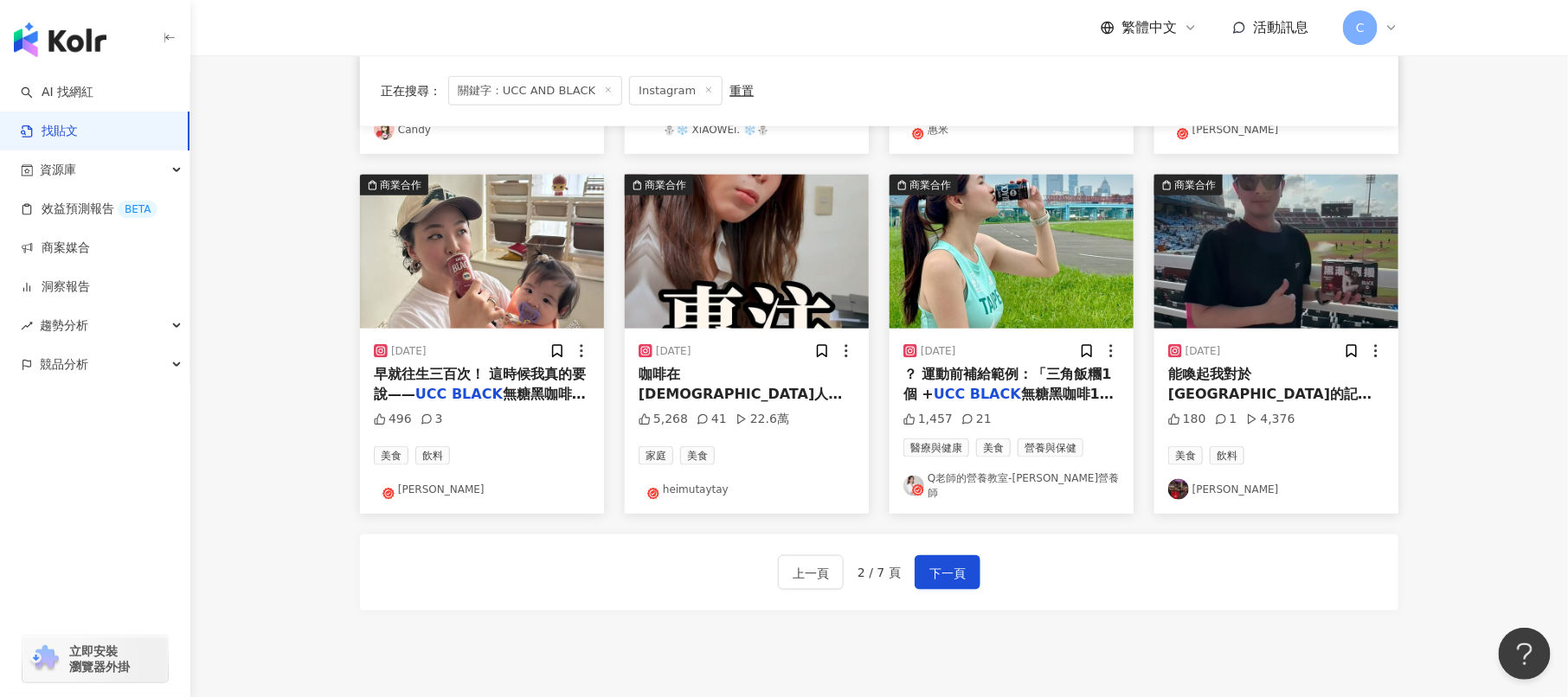
scroll to position [820, 0]
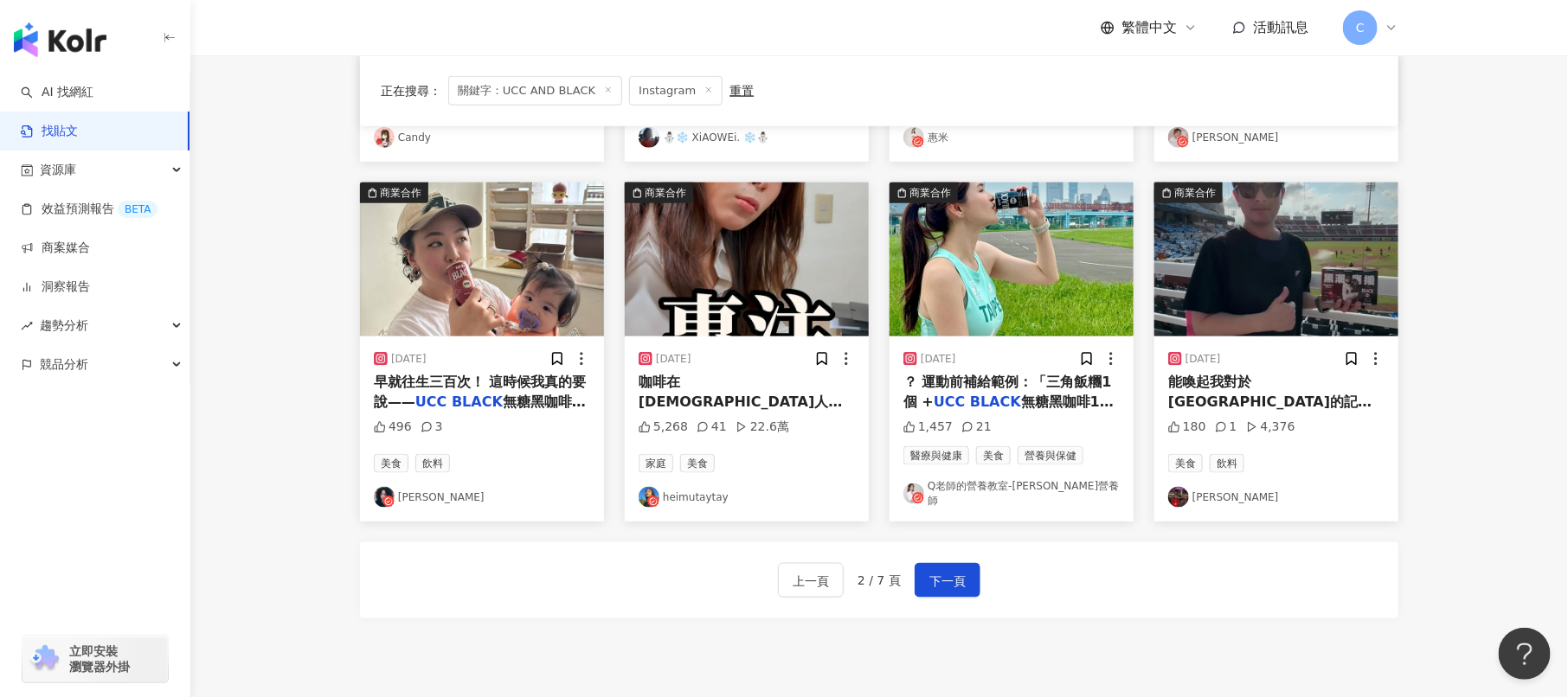
click at [754, 240] on img "button" at bounding box center [746, 259] width 244 height 154
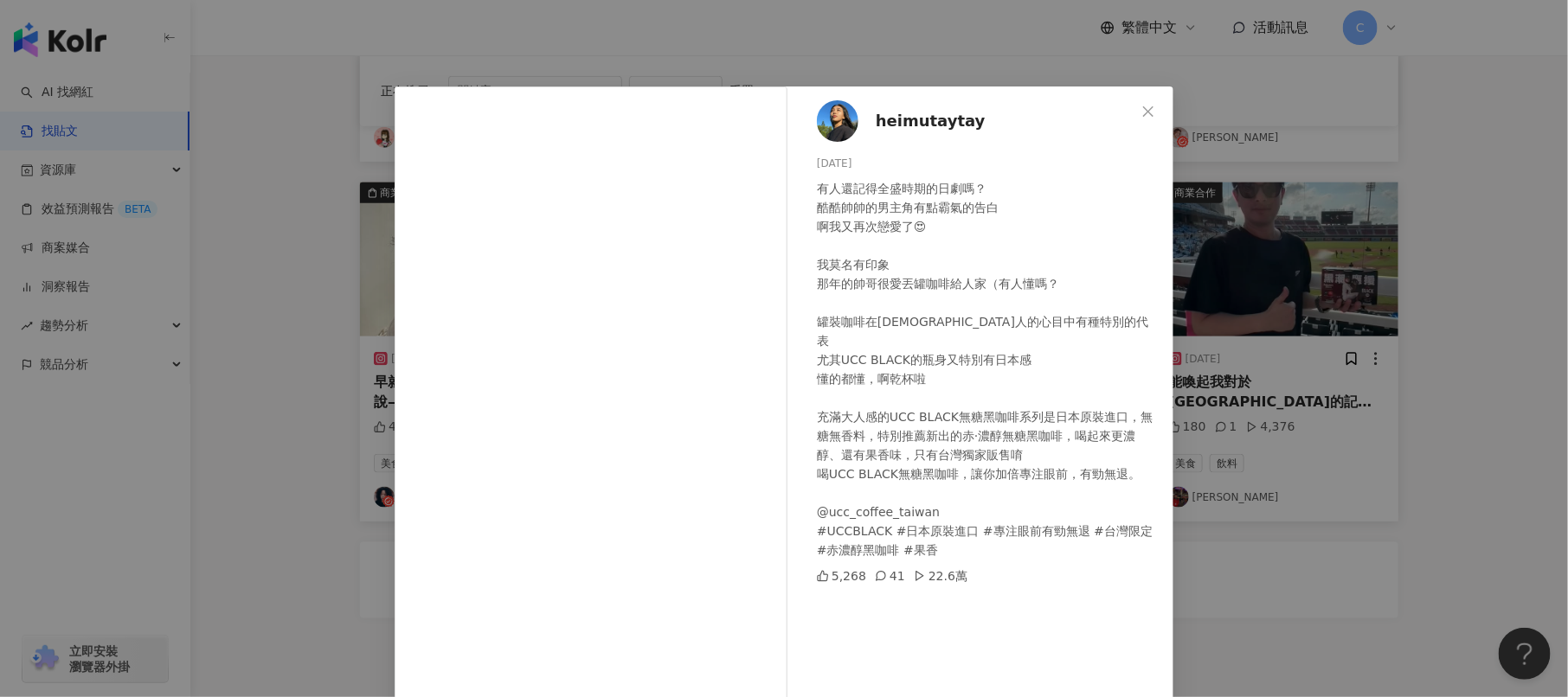
scroll to position [57, 0]
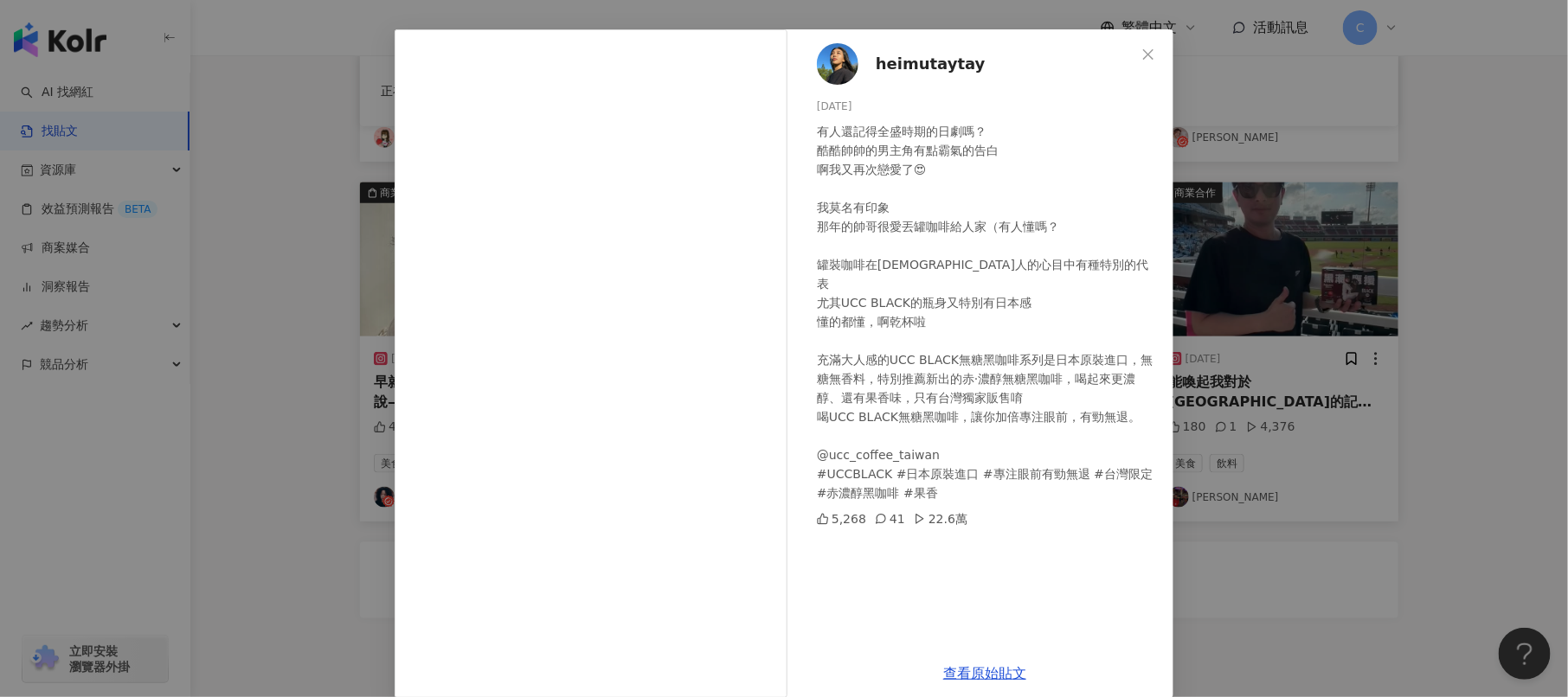
click at [1332, 274] on div "heimutaytay [DATE] 有人還記得全盛時期的日劇嗎？ 酷酷帥帥的男主角有點霸氣的告白 啊我又再次戀愛了😍 我莫名有印象 那年的帥哥很愛丟罐咖啡給…" at bounding box center [784, 348] width 1568 height 697
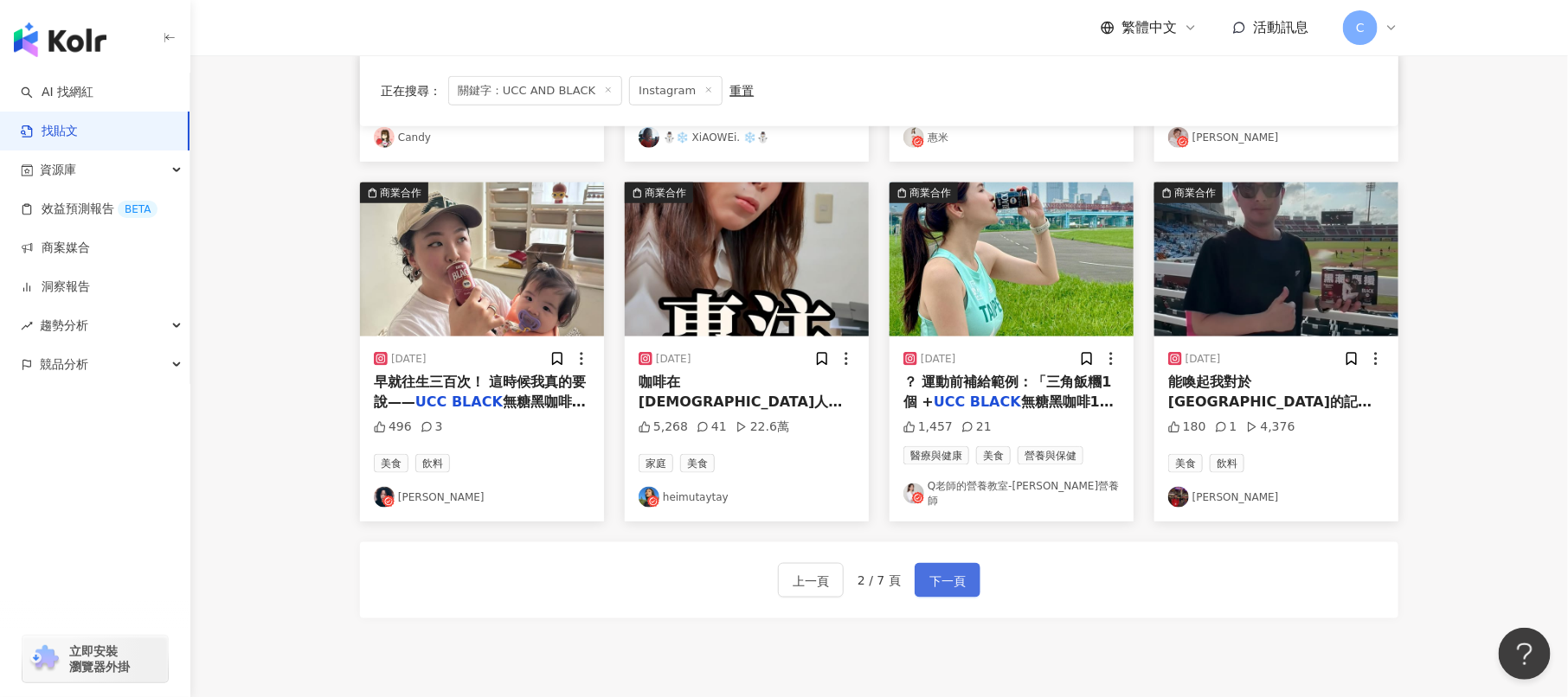
click at [933, 571] on span "下一頁" at bounding box center [947, 581] width 36 height 21
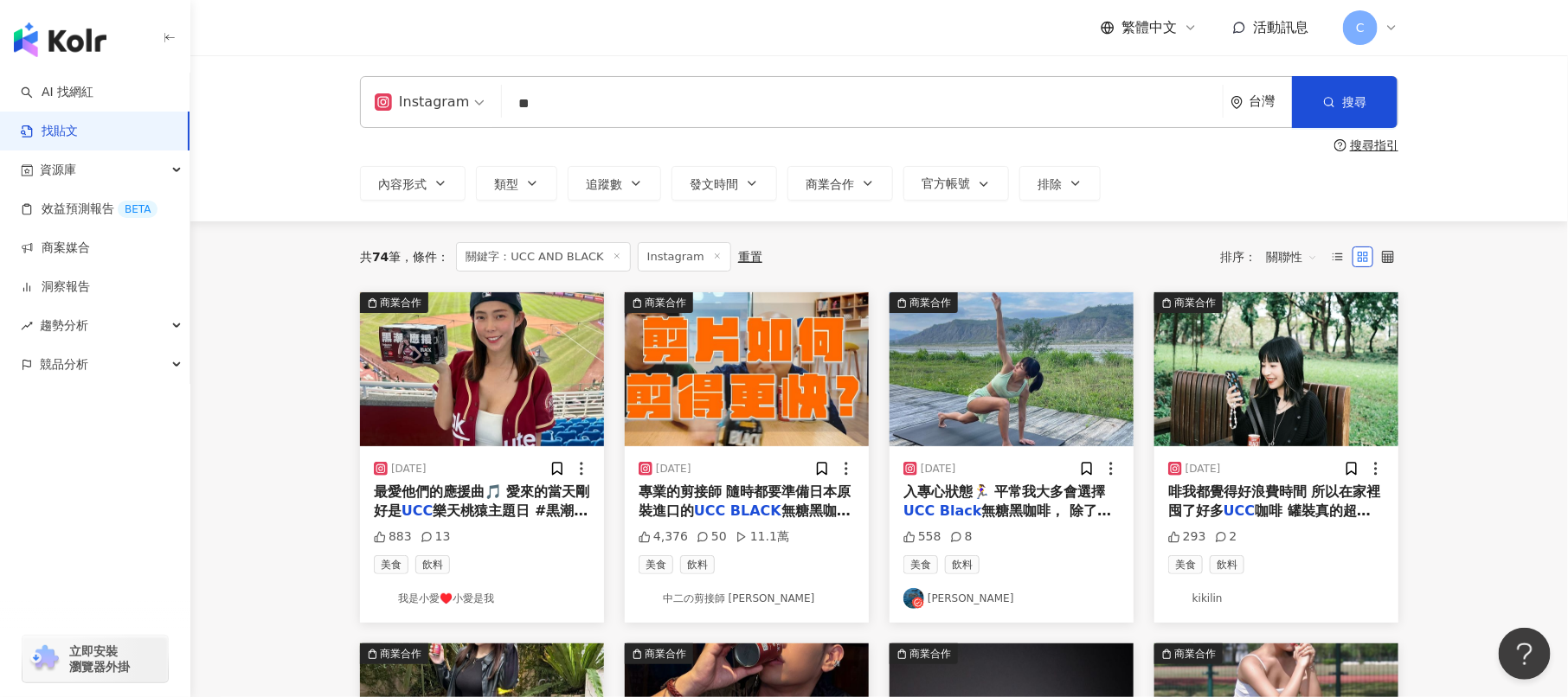
scroll to position [20, 0]
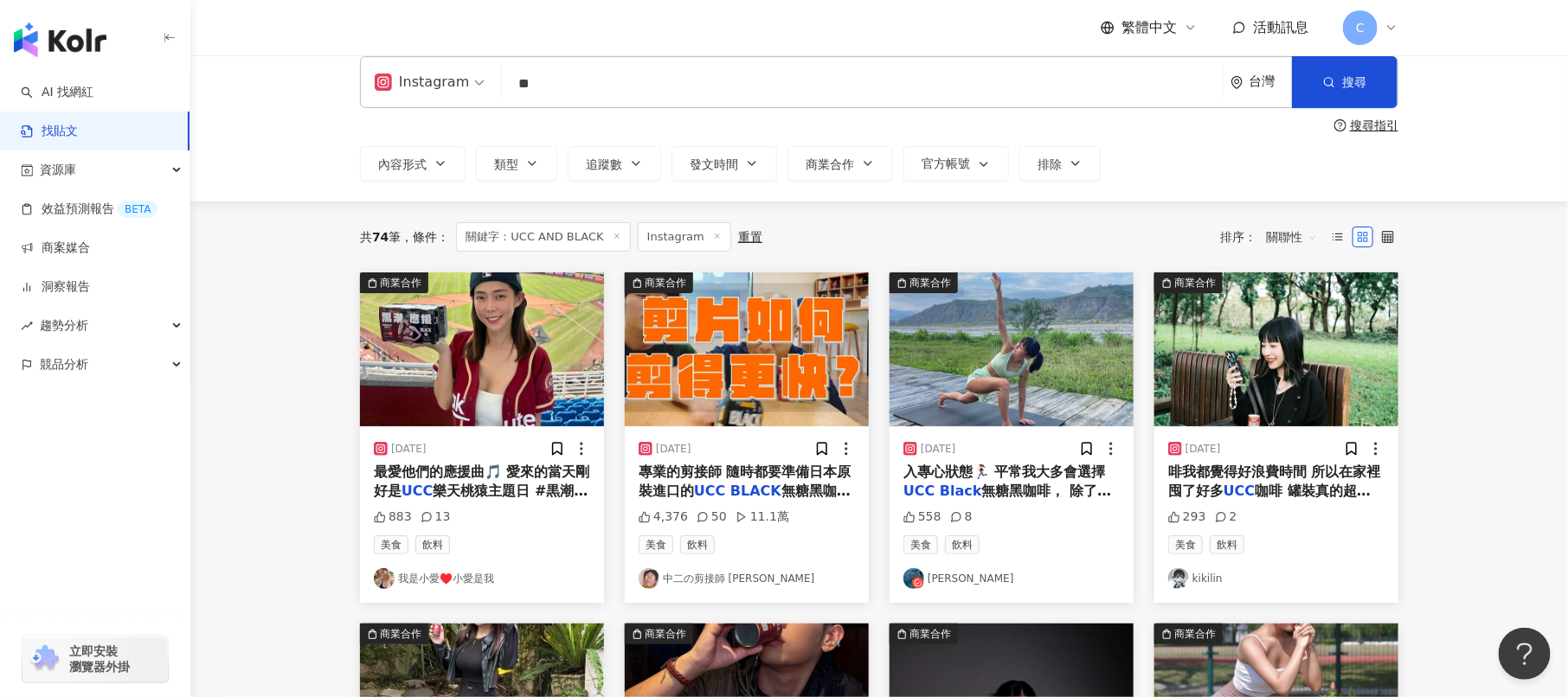
click at [732, 343] on img "button" at bounding box center [746, 349] width 244 height 154
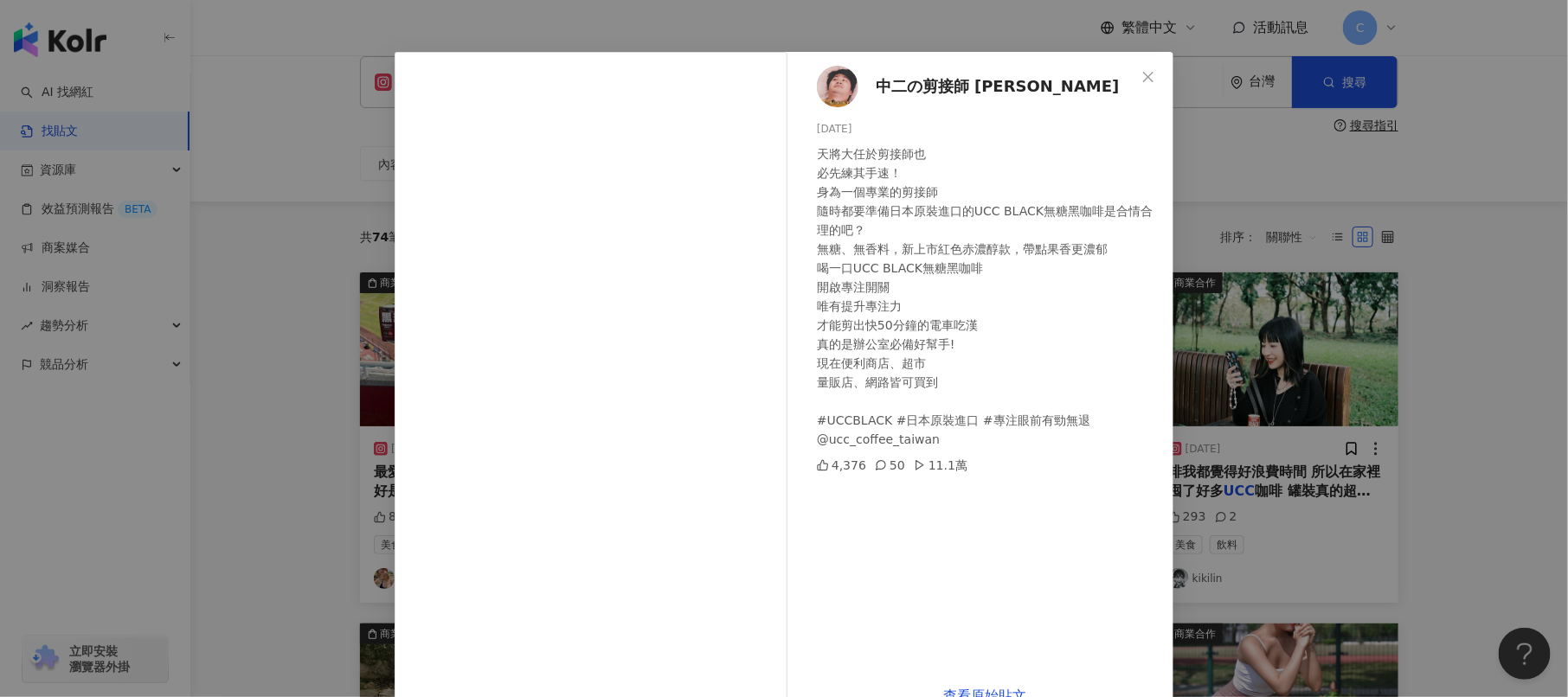
scroll to position [78, 0]
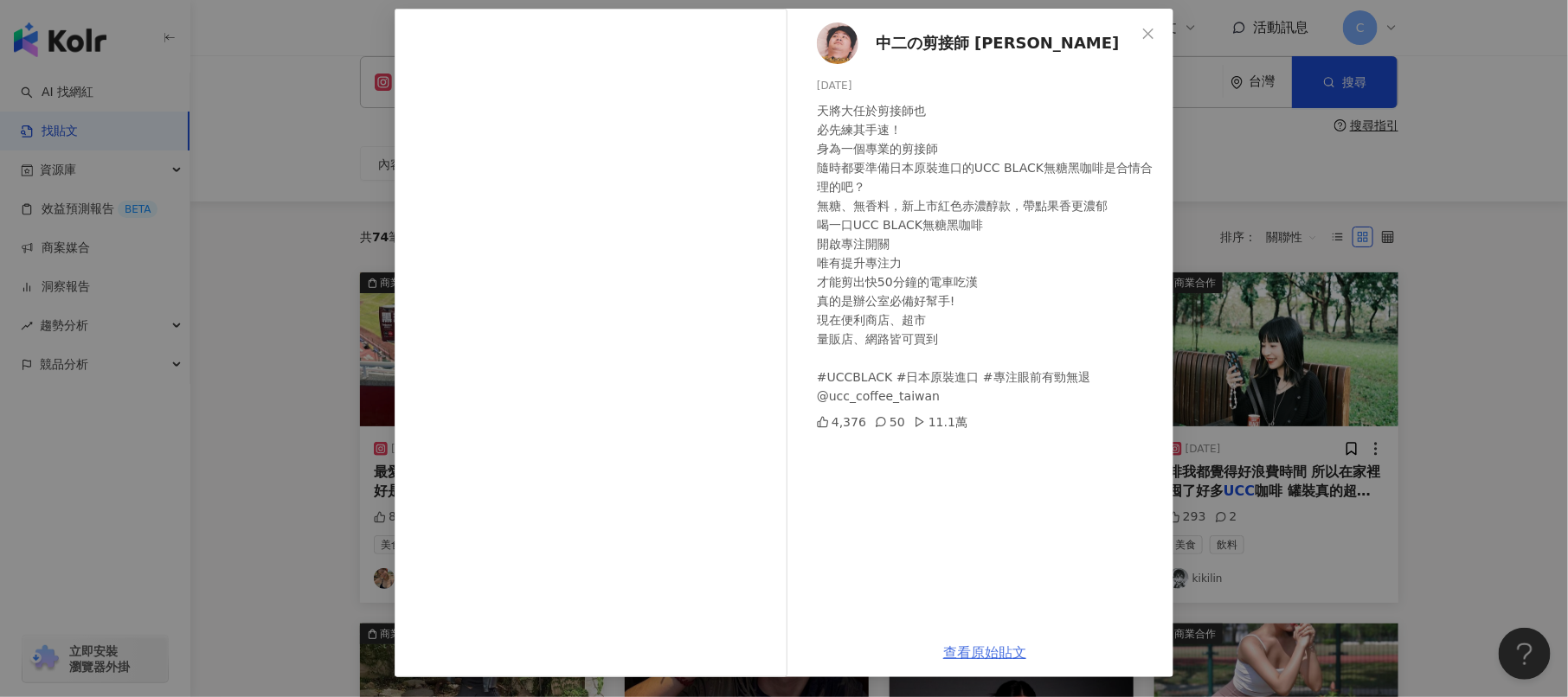
click at [983, 655] on link "查看原始貼文" at bounding box center [985, 653] width 83 height 17
click at [316, 118] on div "中二の剪接師 [PERSON_NAME] [DATE] 天將大任於剪接師也 必先練其手速！ 身為一個專業的剪接師 隨時都要準備日本原裝進口的UCC BLACK…" at bounding box center [784, 348] width 1568 height 697
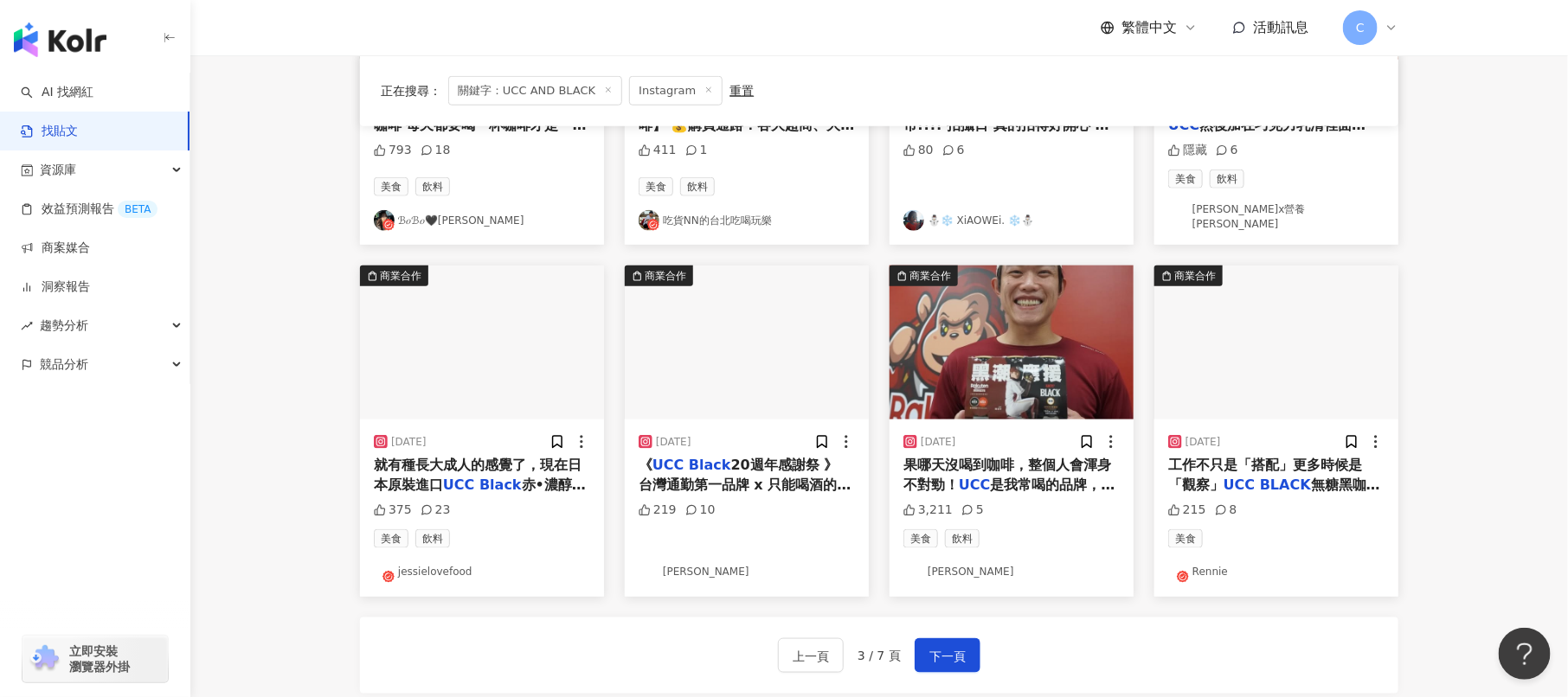
scroll to position [734, 0]
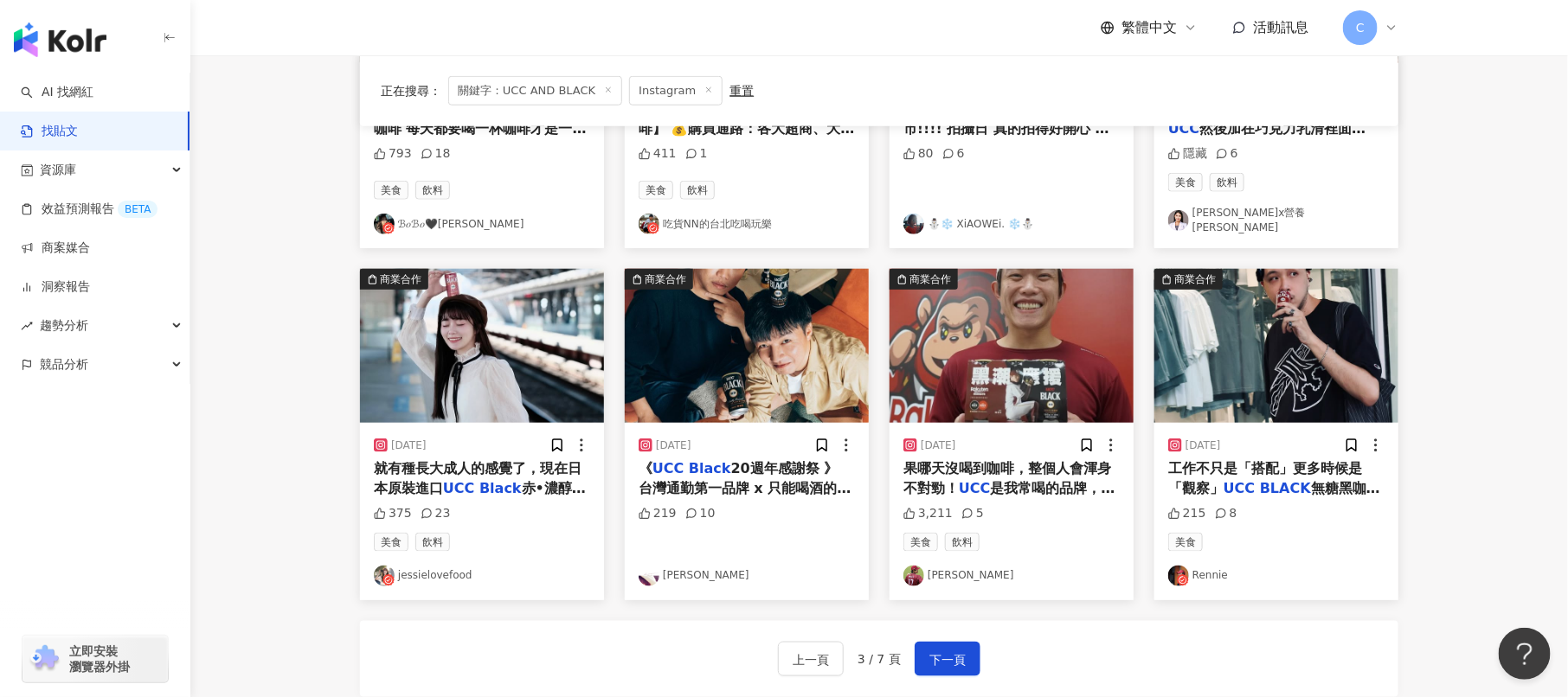
click at [524, 345] on img "button" at bounding box center [482, 345] width 244 height 154
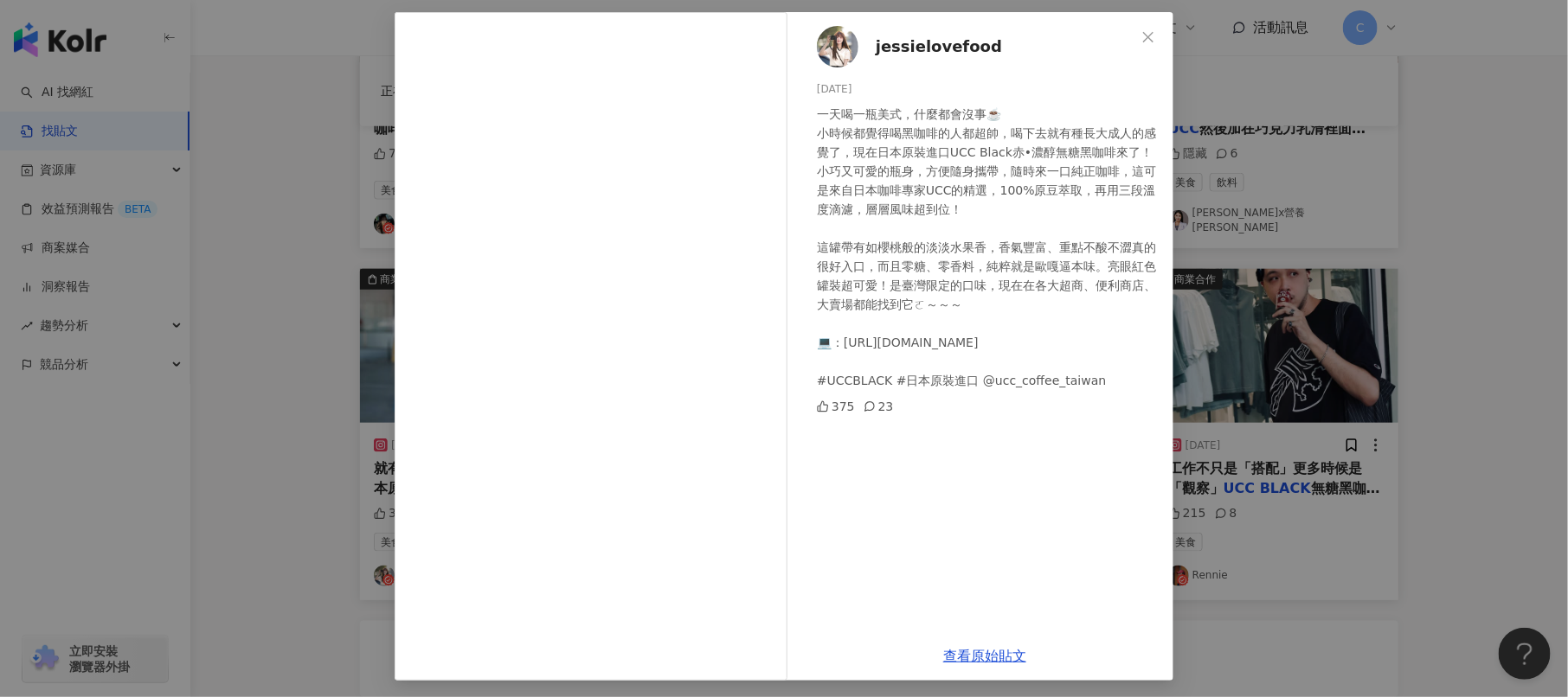
scroll to position [78, 0]
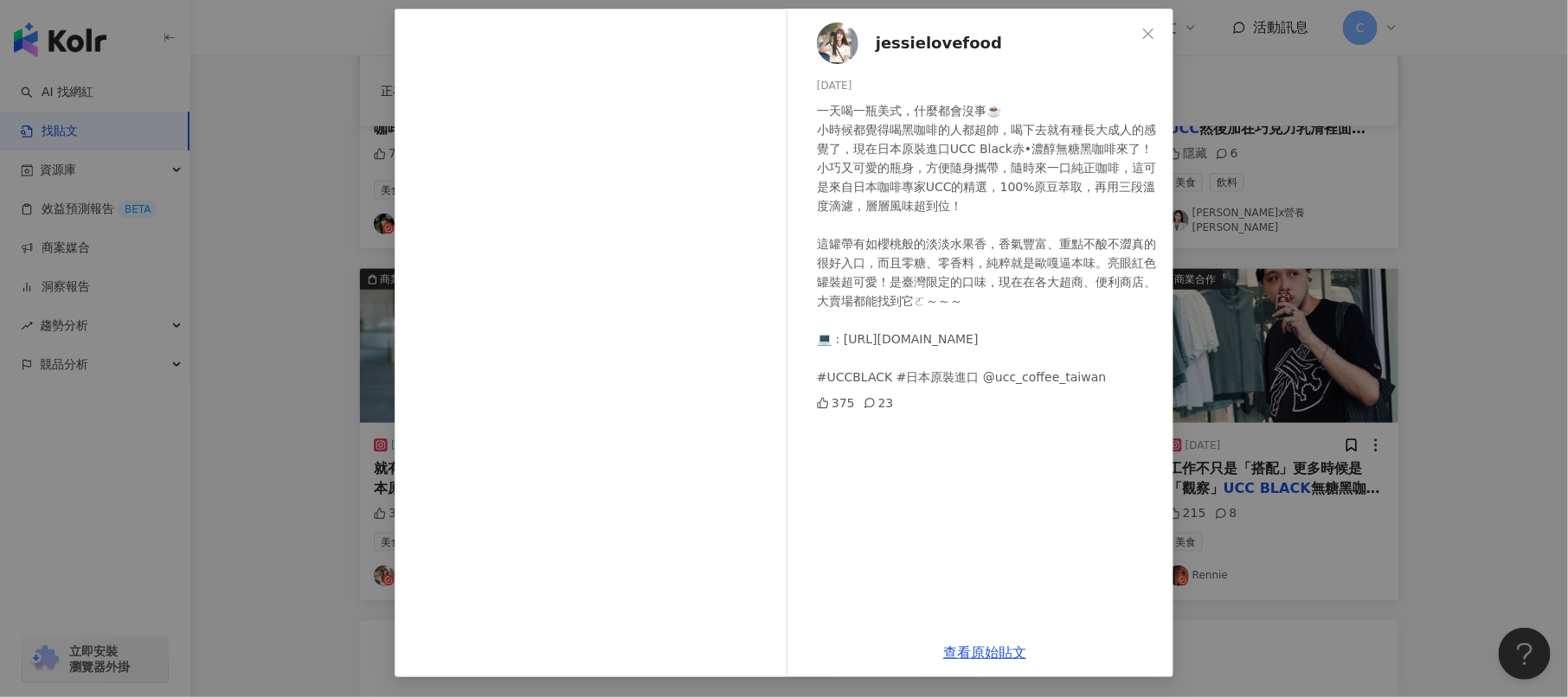
click at [1361, 591] on div "jessielovefood [DATE] 一天喝一瓶美式，什麼都會沒事☕️ 小時候都覺得喝黑咖啡的人都超帥，喝下去就有種長大成人的感覺了，現在日本原裝進口U…" at bounding box center [784, 348] width 1568 height 697
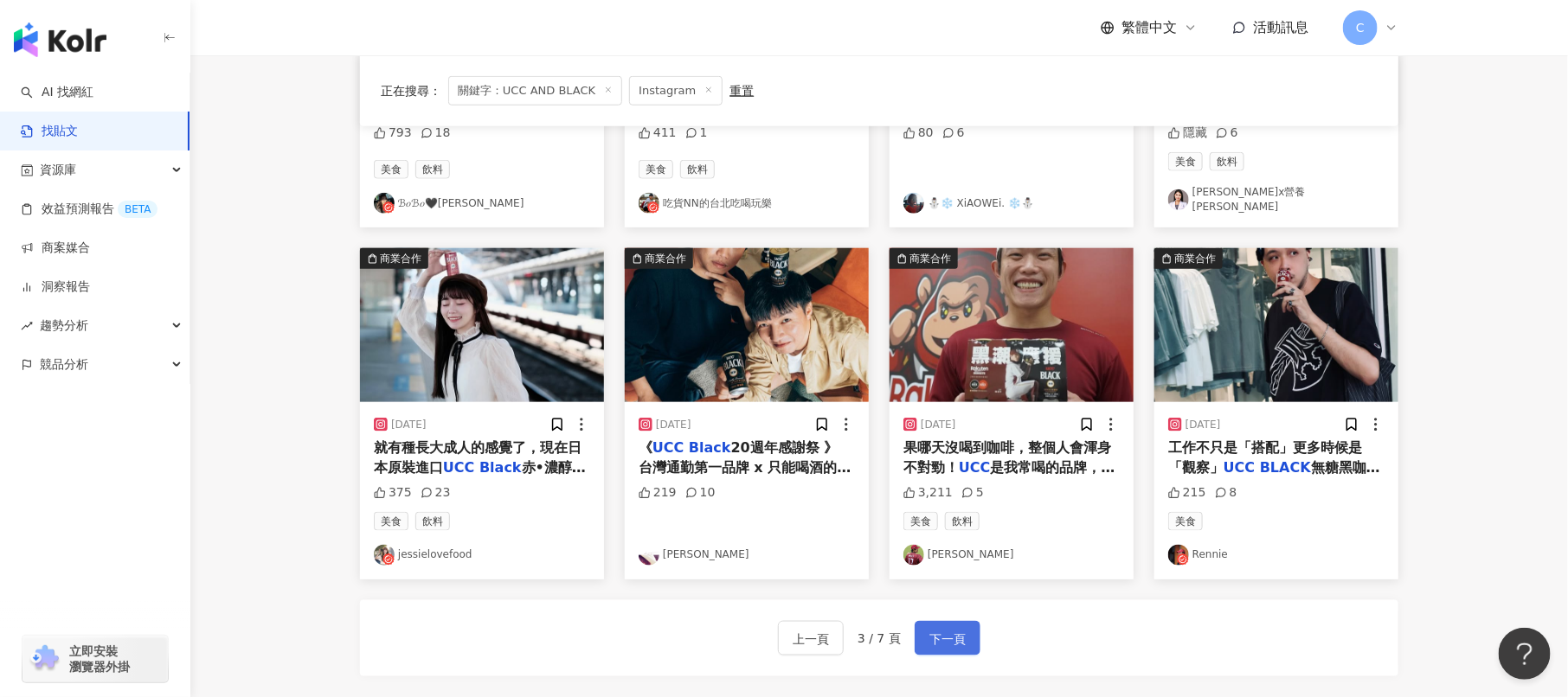
click at [961, 629] on span "下一頁" at bounding box center [947, 639] width 36 height 21
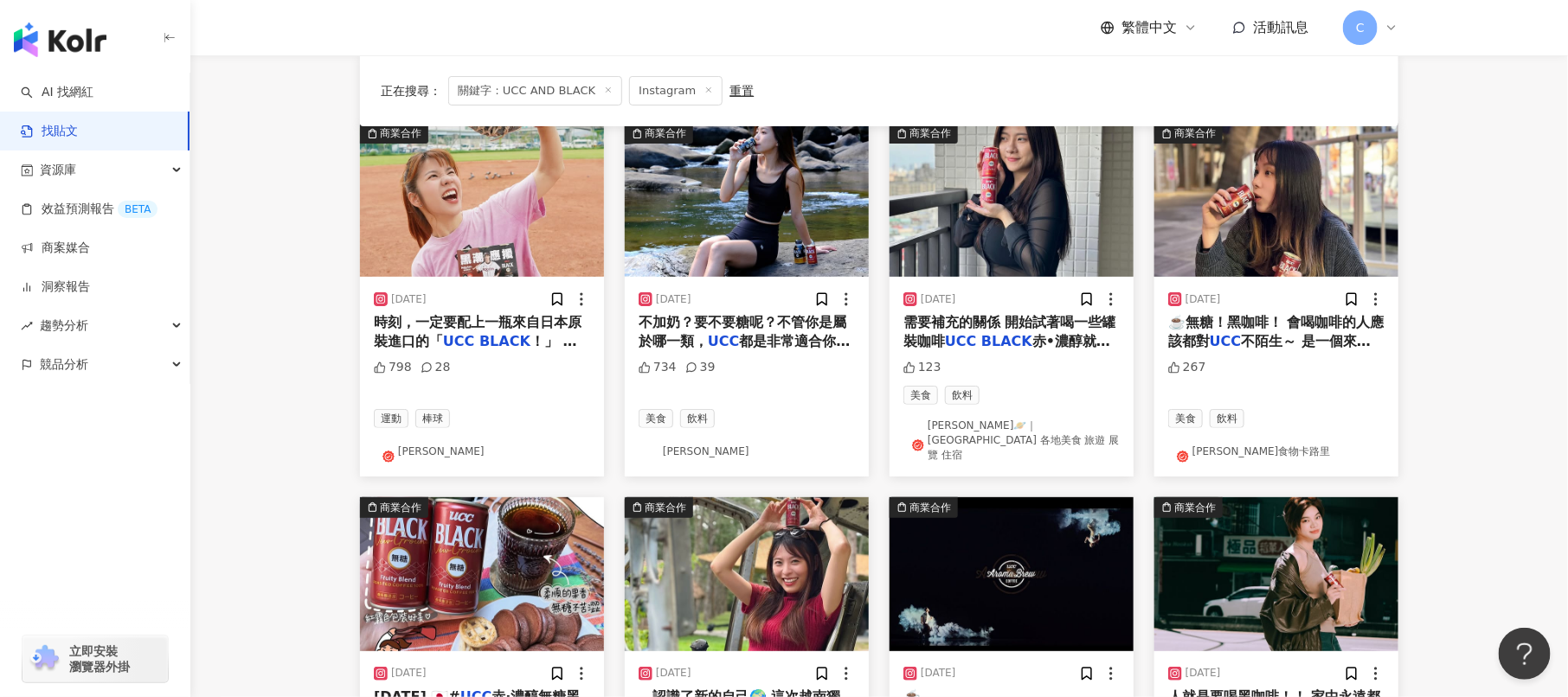
scroll to position [99, 0]
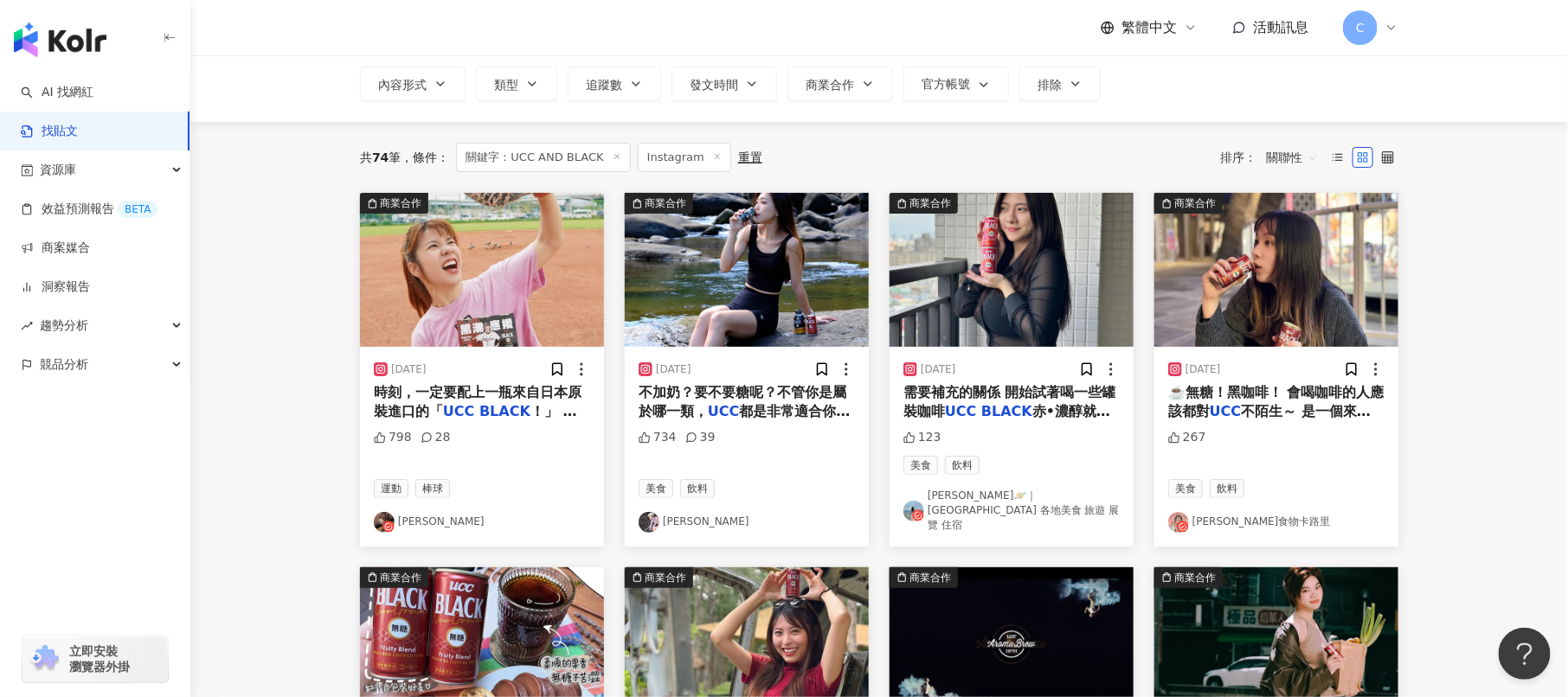
click at [487, 254] on img "button" at bounding box center [482, 269] width 244 height 154
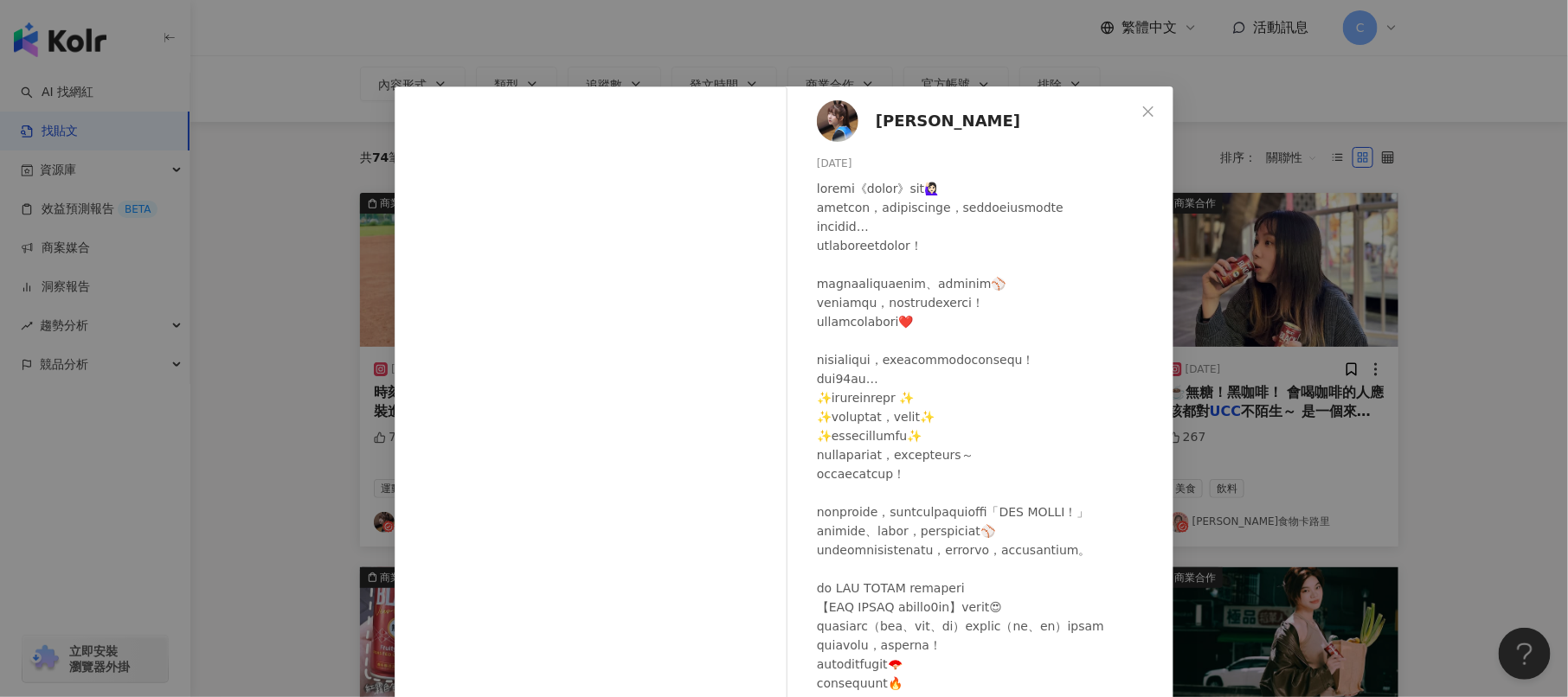
click at [1233, 250] on div "[PERSON_NAME] [DATE] 798 28 查看原始貼文" at bounding box center [784, 348] width 1568 height 697
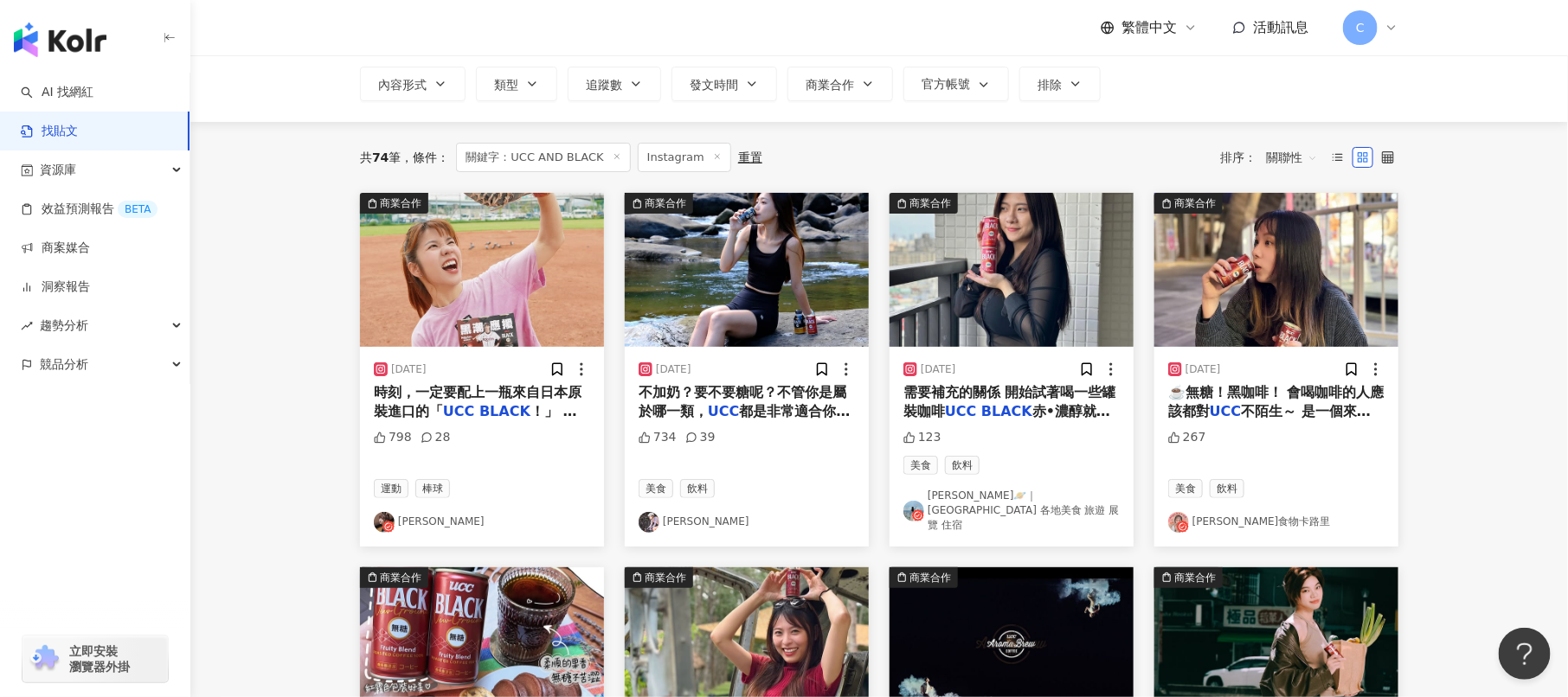
click at [795, 306] on img "button" at bounding box center [746, 269] width 244 height 154
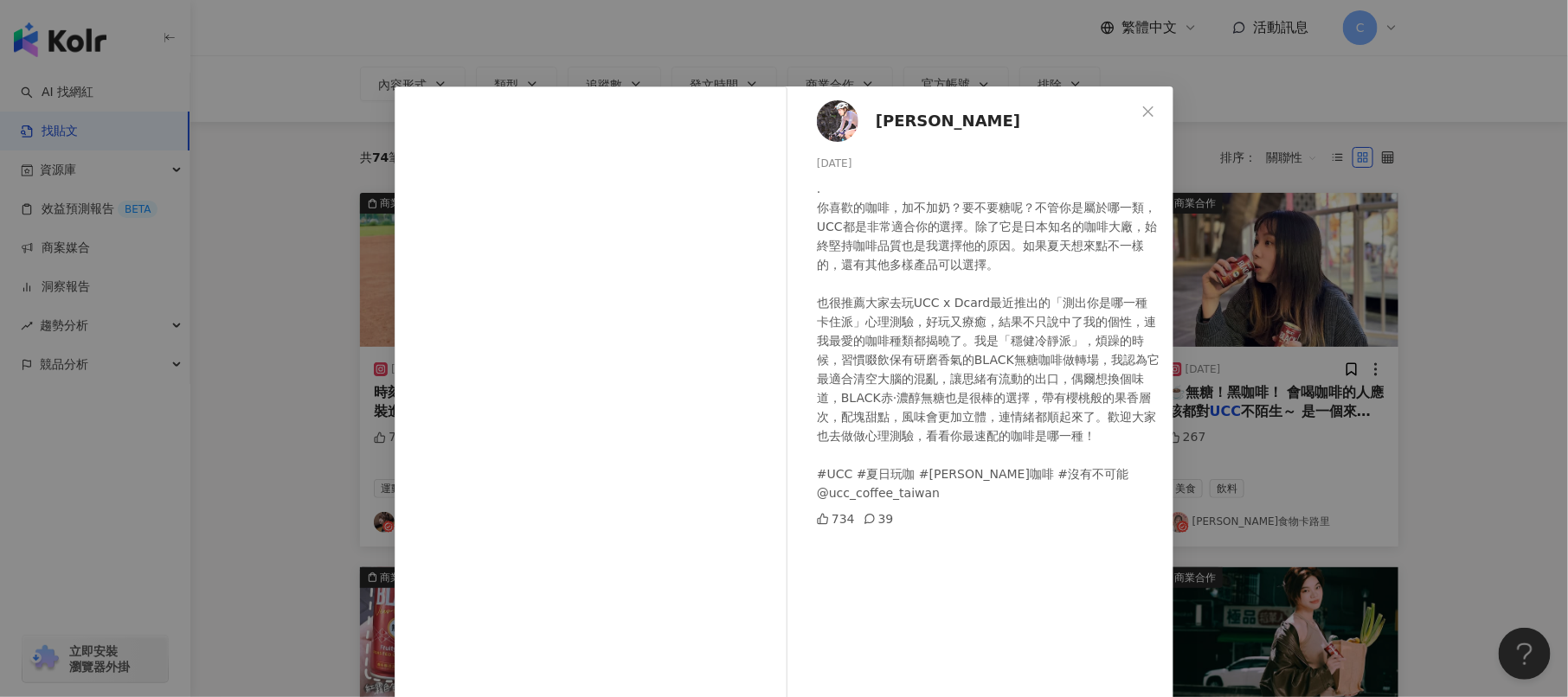
click at [1324, 247] on div "[PERSON_NAME] [DATE] 734 39 查看原始貼文" at bounding box center [784, 348] width 1568 height 697
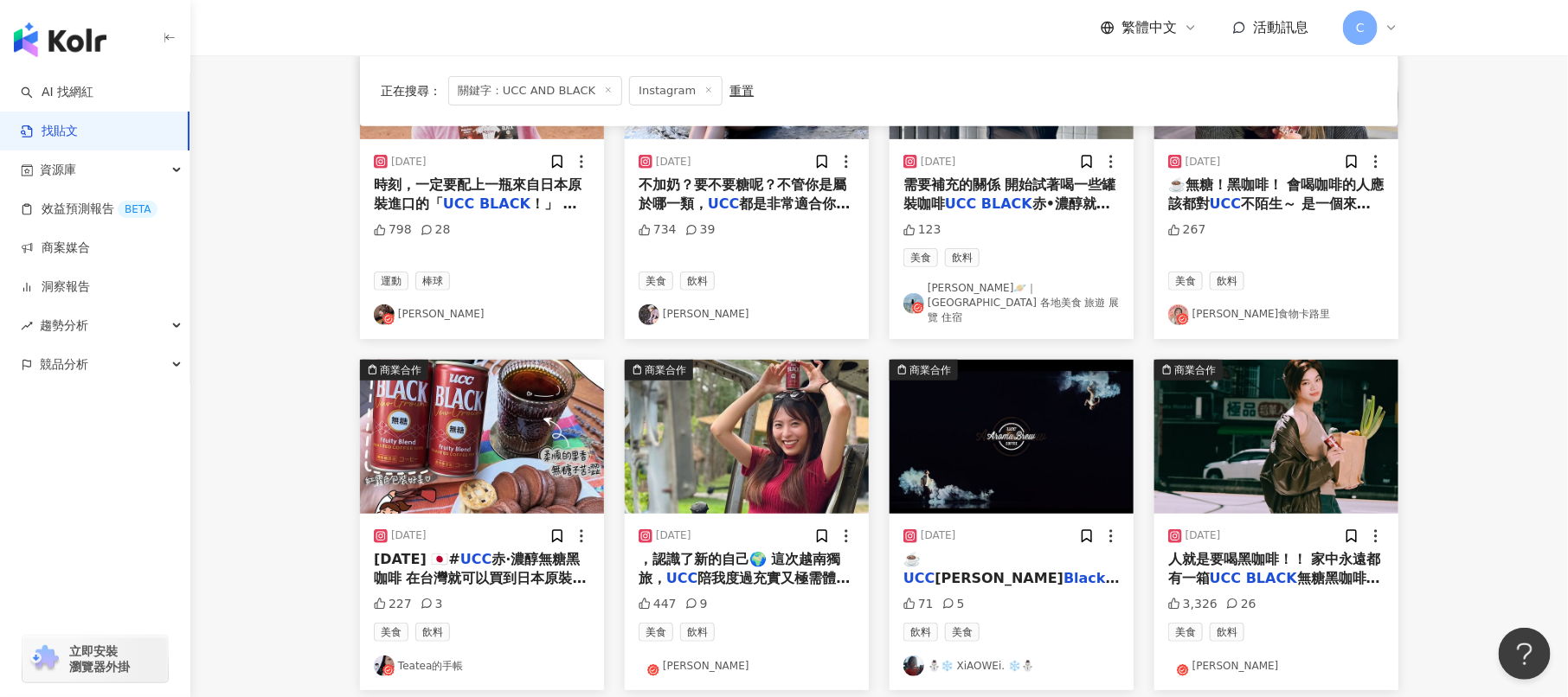
scroll to position [308, 0]
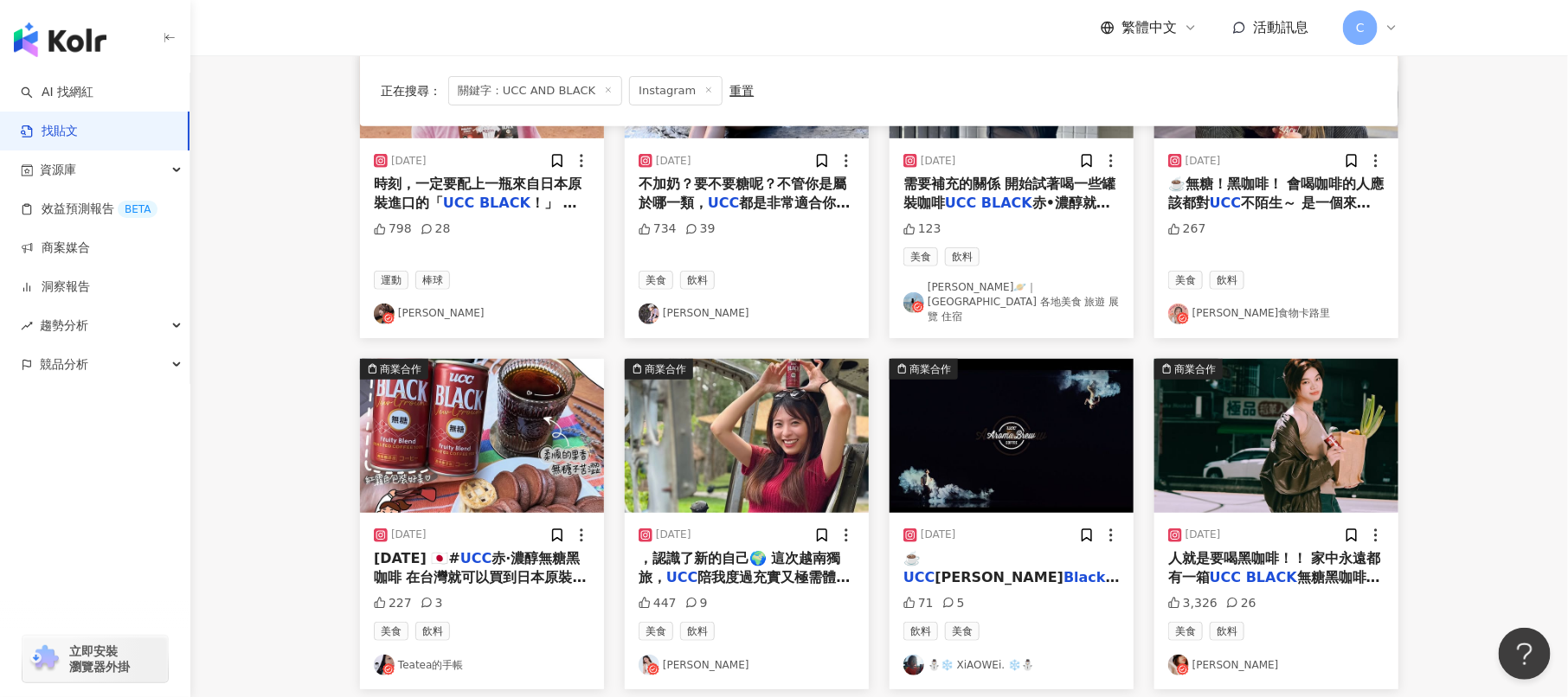
click at [747, 397] on img "button" at bounding box center [746, 436] width 244 height 154
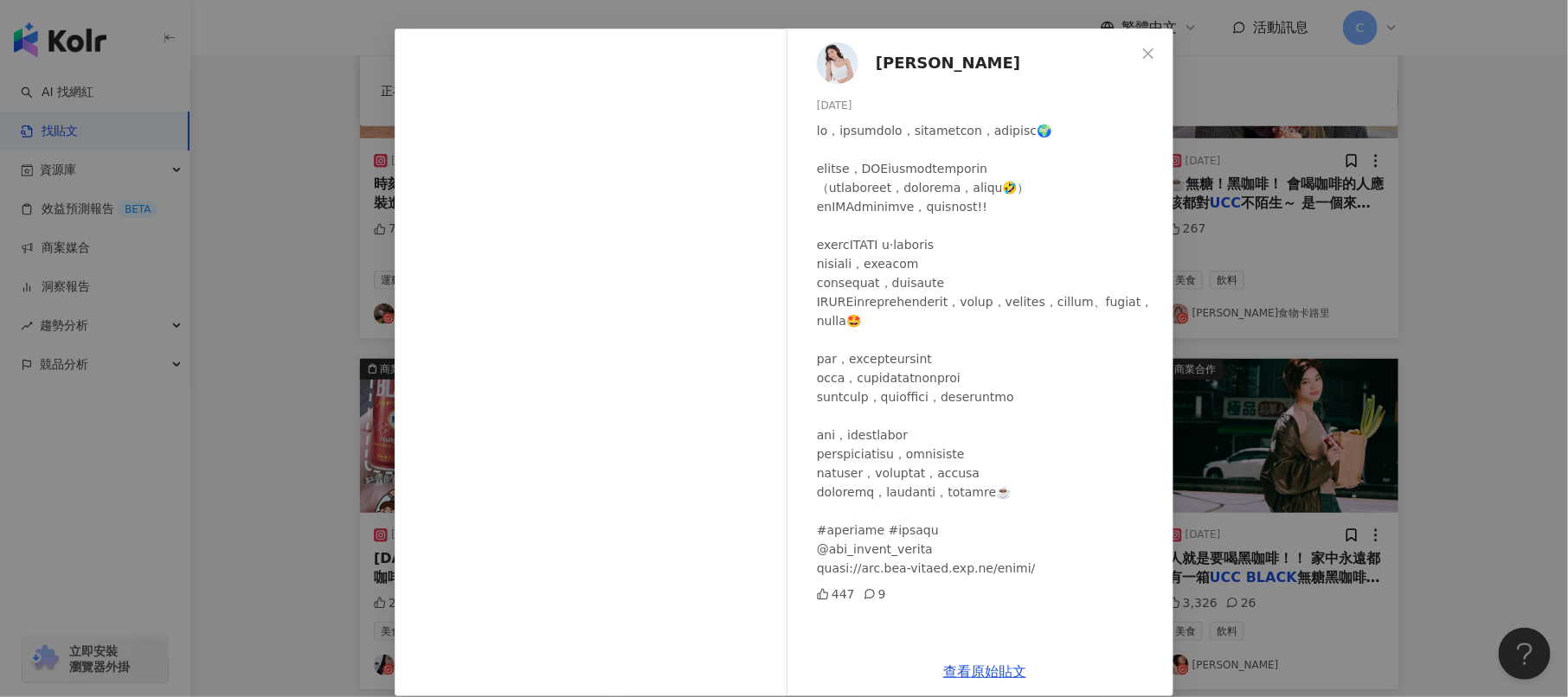
scroll to position [78, 0]
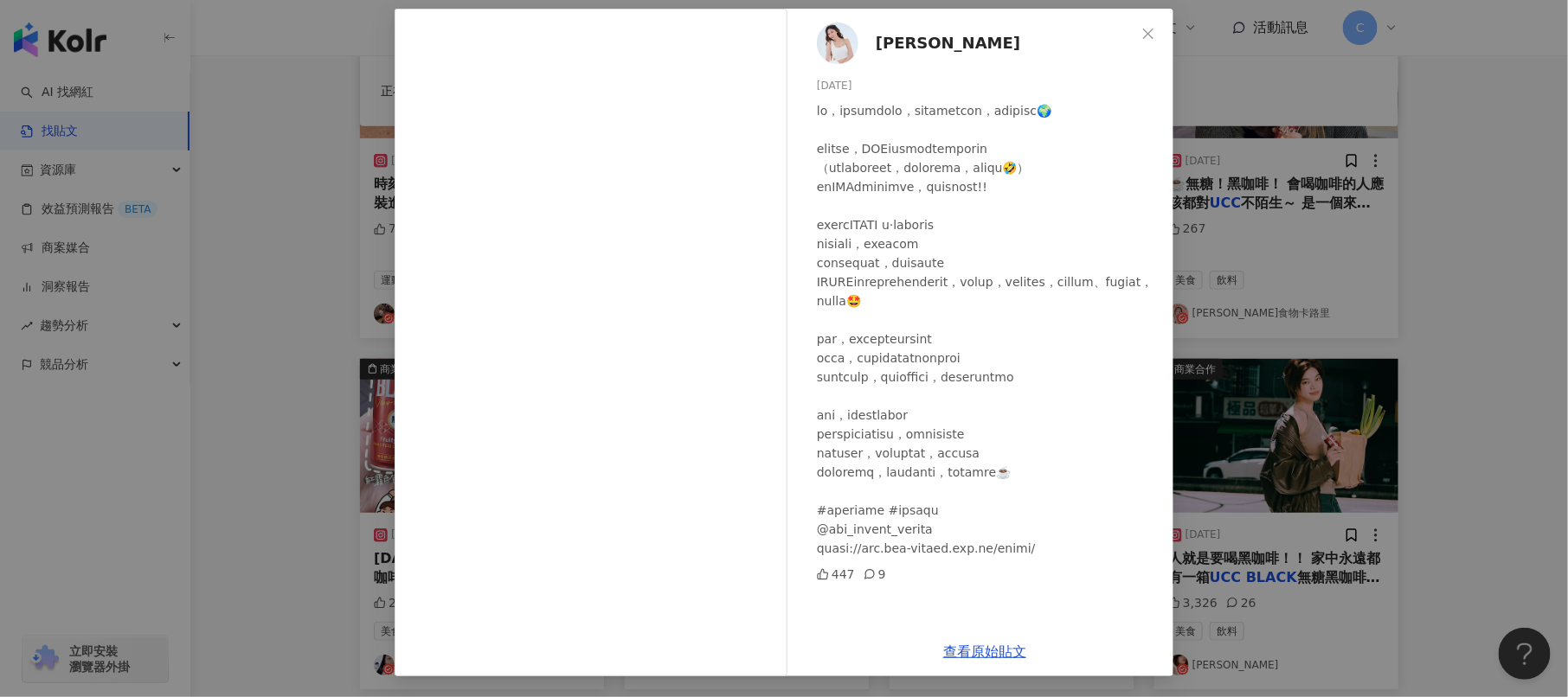
drag, startPoint x: 1170, startPoint y: 295, endPoint x: 1204, endPoint y: 294, distance: 34.0
click at [1170, 295] on div "[PERSON_NAME] [DATE] 447 9" at bounding box center [985, 318] width 378 height 619
click at [1251, 294] on div "[PERSON_NAME] [DATE] 447 9 查看原始貼文" at bounding box center [784, 348] width 1568 height 697
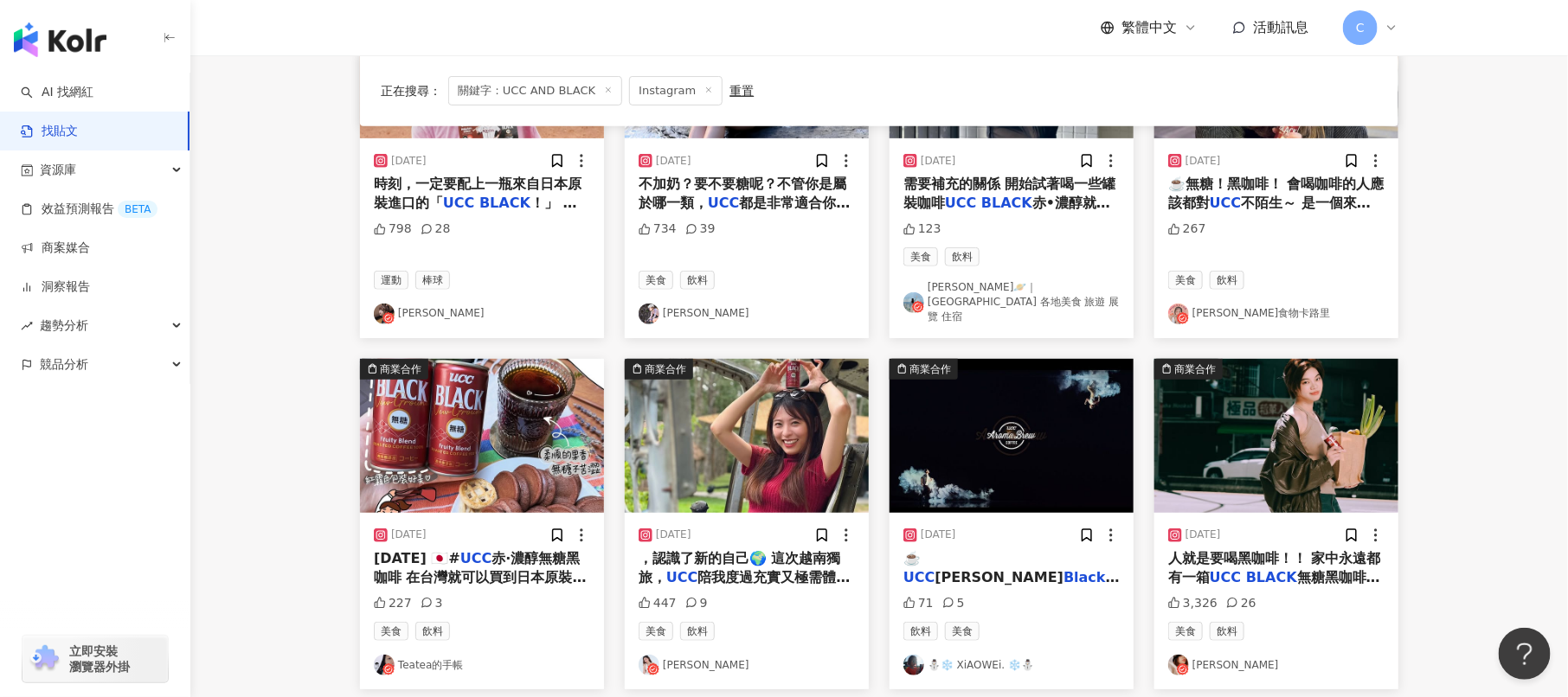
scroll to position [413, 0]
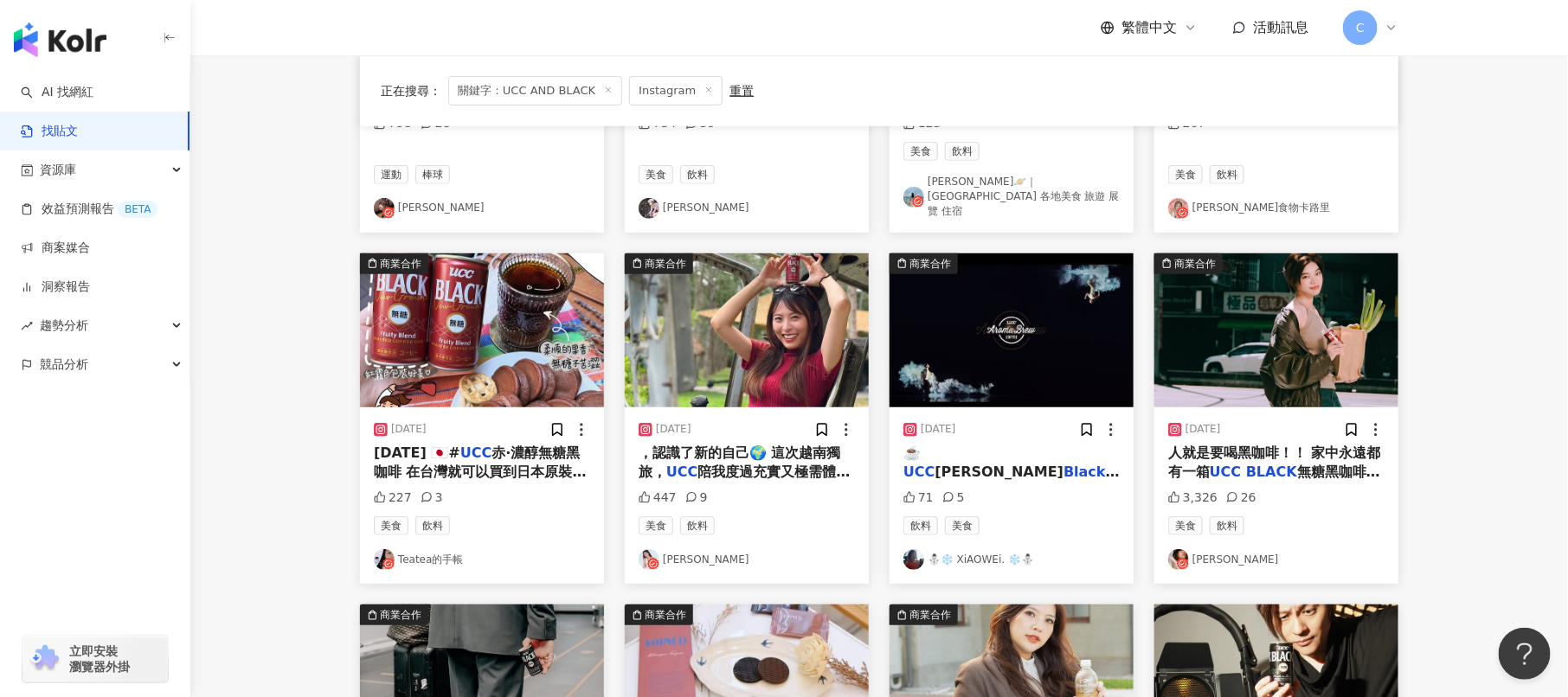
click at [1240, 345] on img "button" at bounding box center [1276, 330] width 244 height 154
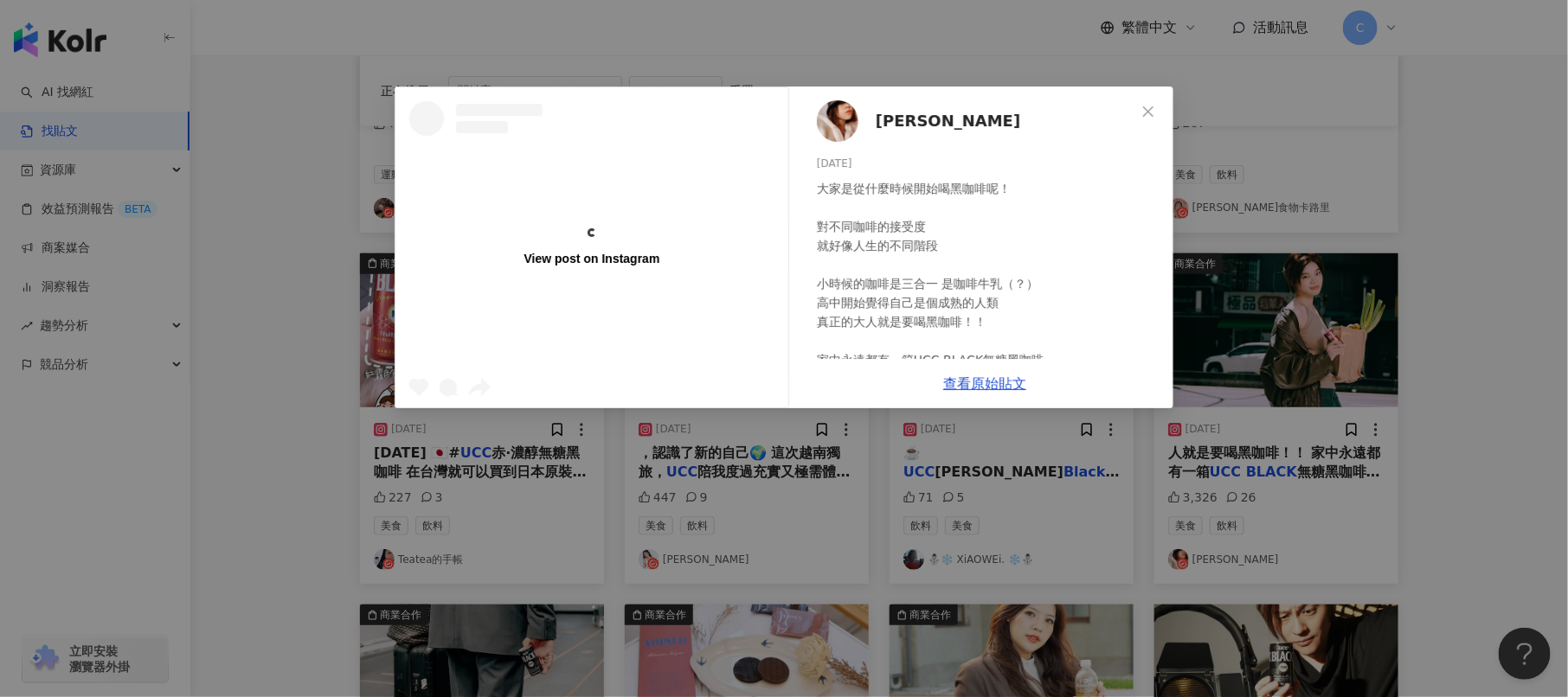
click at [1240, 345] on div "View post on Instagram [PERSON_NAME][DATE] 3,326 26 查看原始貼文" at bounding box center [784, 348] width 1568 height 697
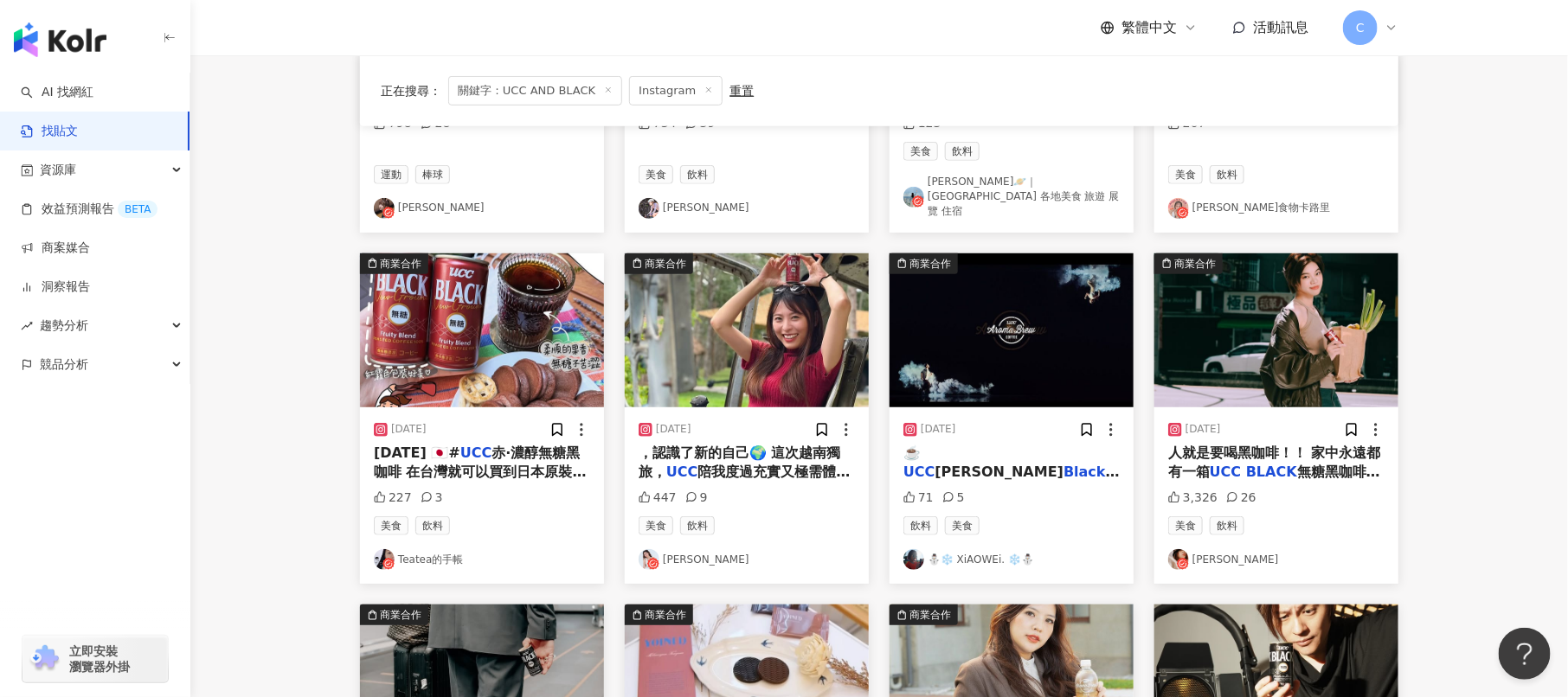
click at [1240, 345] on img "button" at bounding box center [1276, 330] width 244 height 154
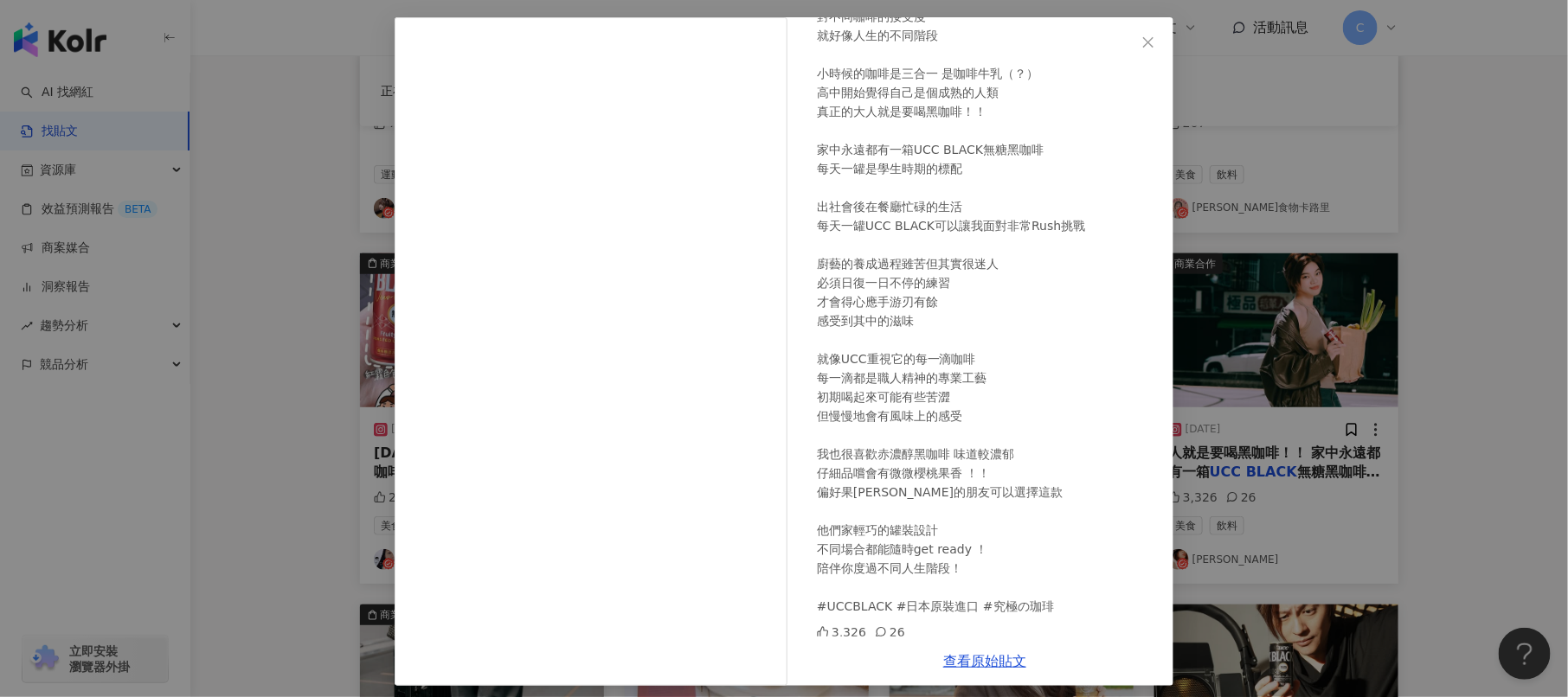
scroll to position [143, 0]
click at [876, 627] on icon at bounding box center [881, 630] width 12 height 12
click at [882, 627] on icon at bounding box center [881, 631] width 9 height 9
click at [270, 147] on div "[PERSON_NAME][DATE] 3,326 26 查看原始貼文" at bounding box center [784, 348] width 1568 height 697
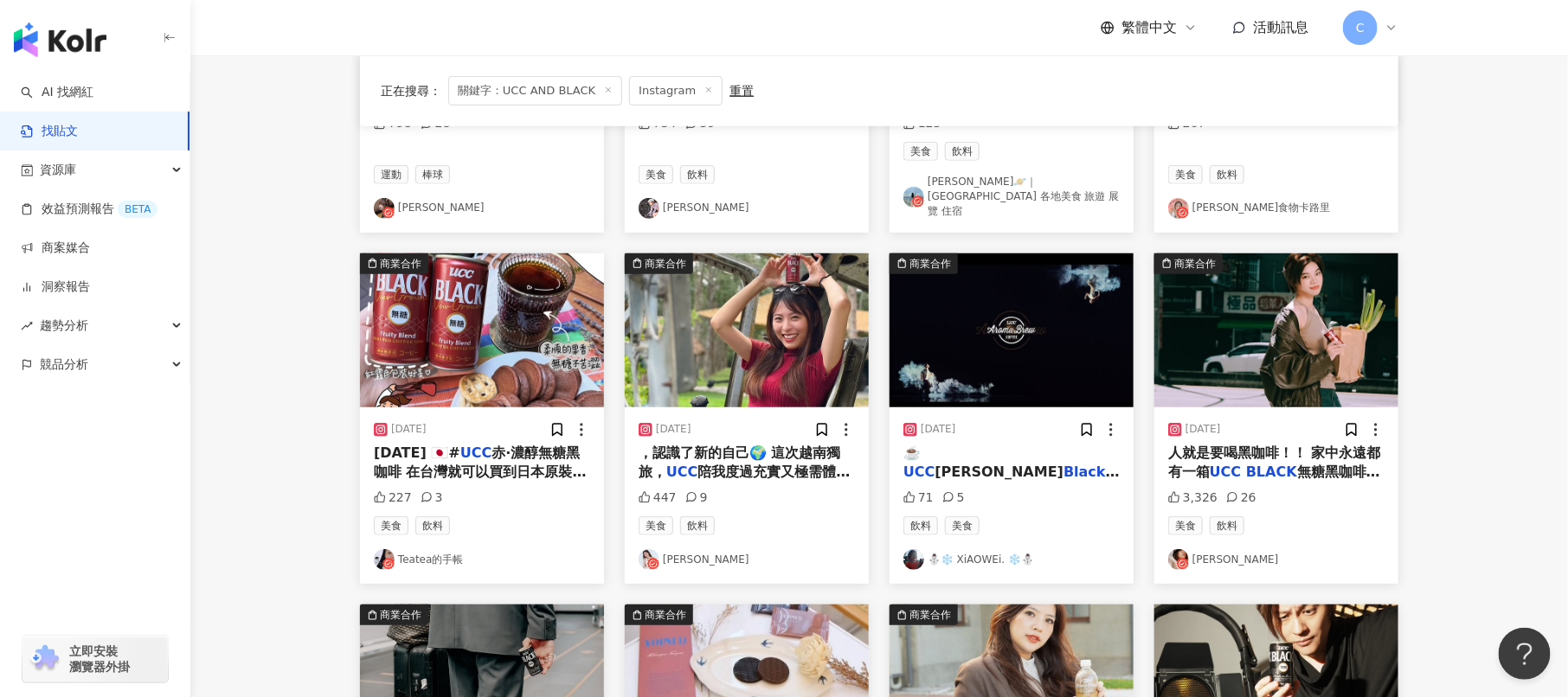
scroll to position [0, 0]
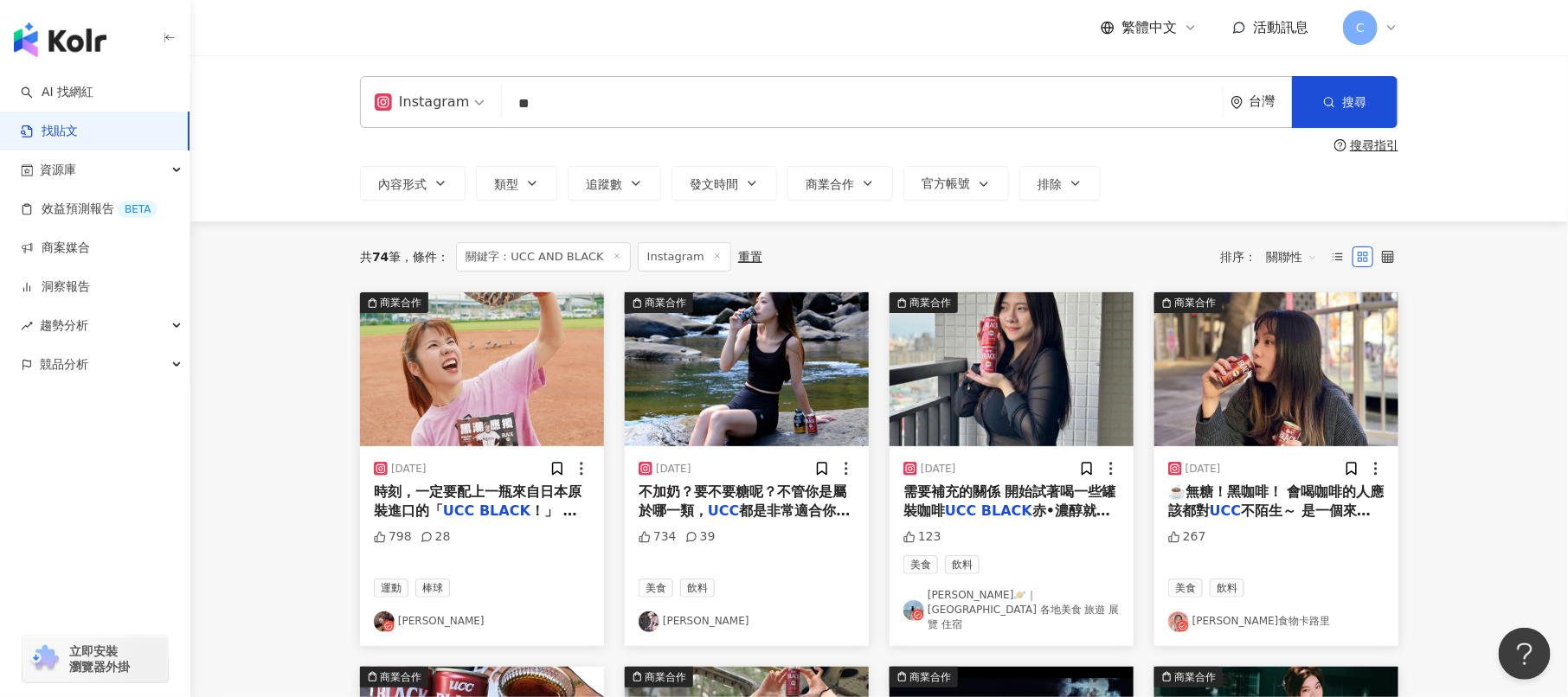
click at [604, 121] on input "**" at bounding box center [861, 103] width 707 height 37
click at [1353, 110] on button "搜尋" at bounding box center [1344, 102] width 106 height 52
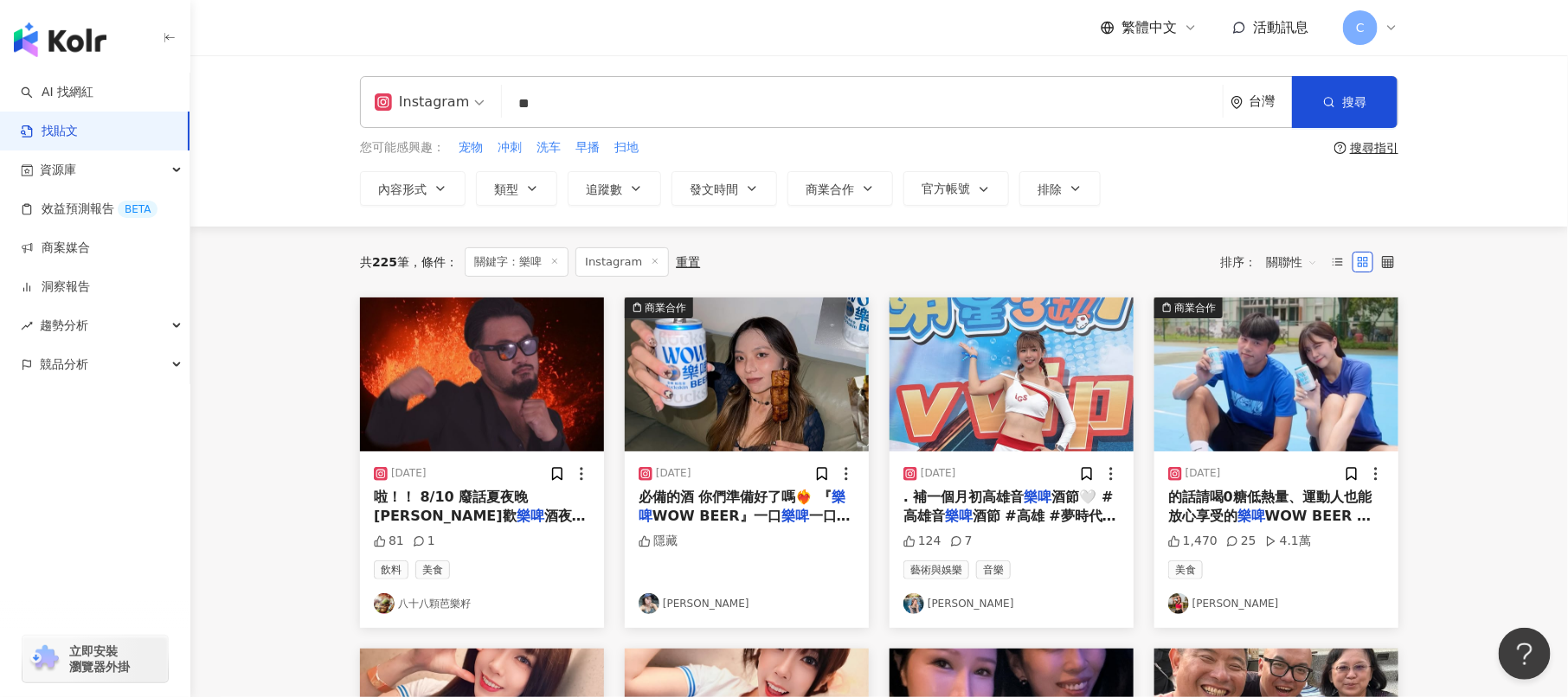
click at [1291, 263] on span "關聯性" at bounding box center [1292, 262] width 52 height 28
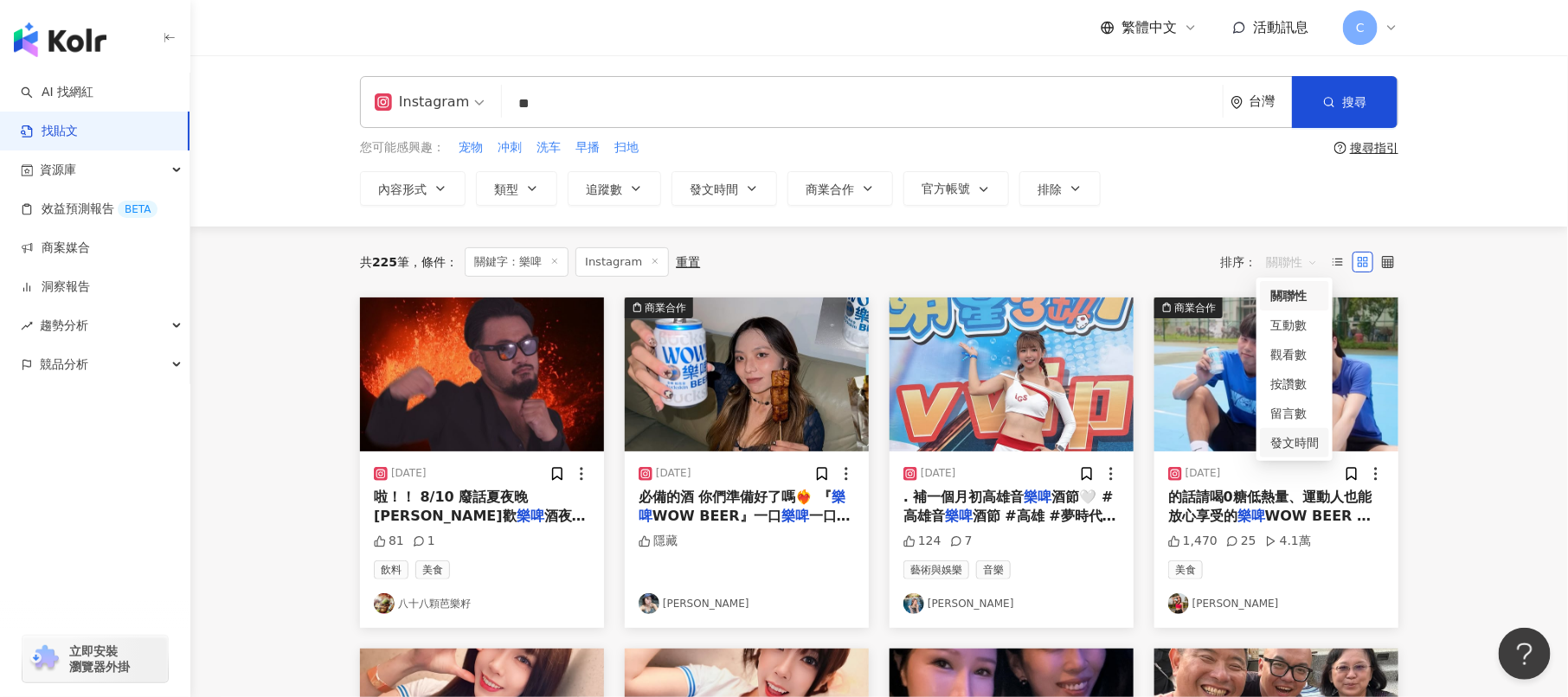
click at [1300, 436] on div "發文時間" at bounding box center [1294, 443] width 49 height 19
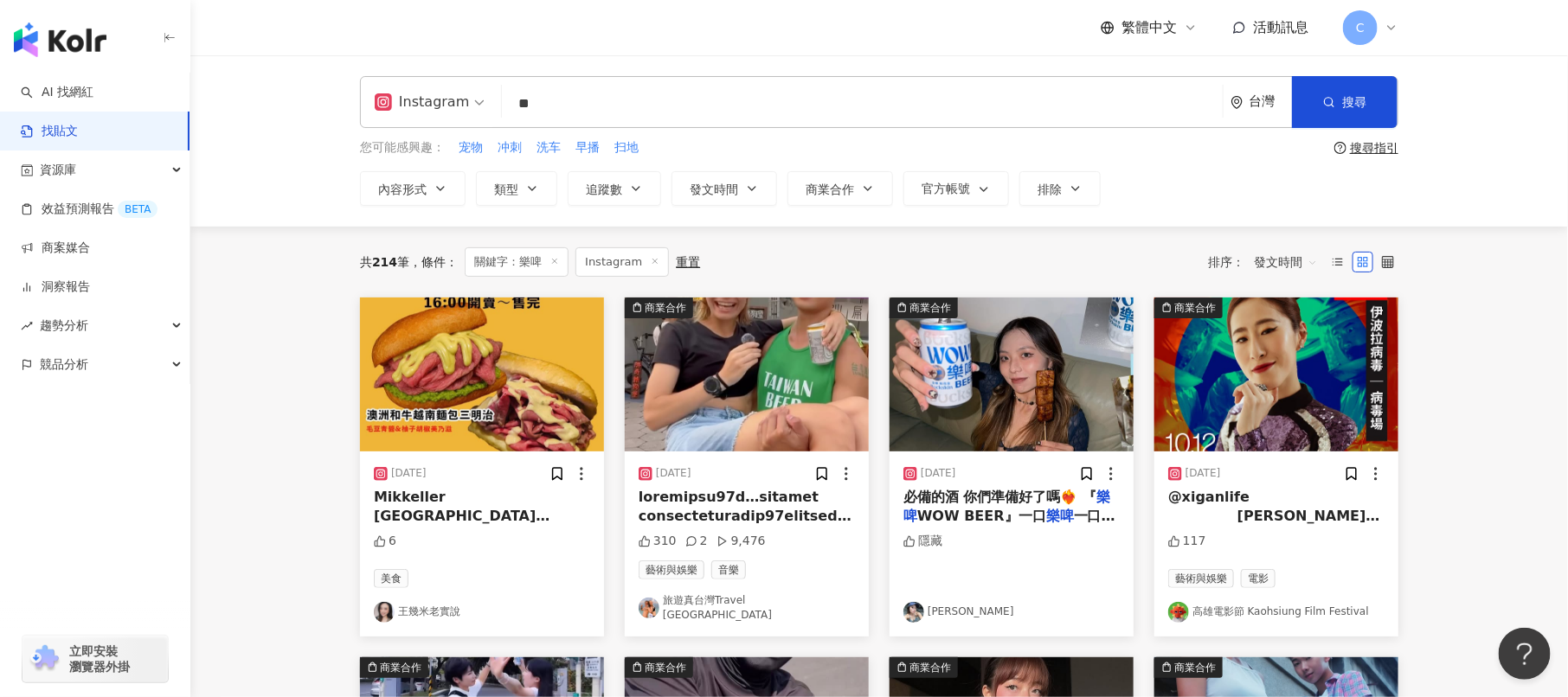
click at [665, 400] on img "button" at bounding box center [746, 374] width 244 height 154
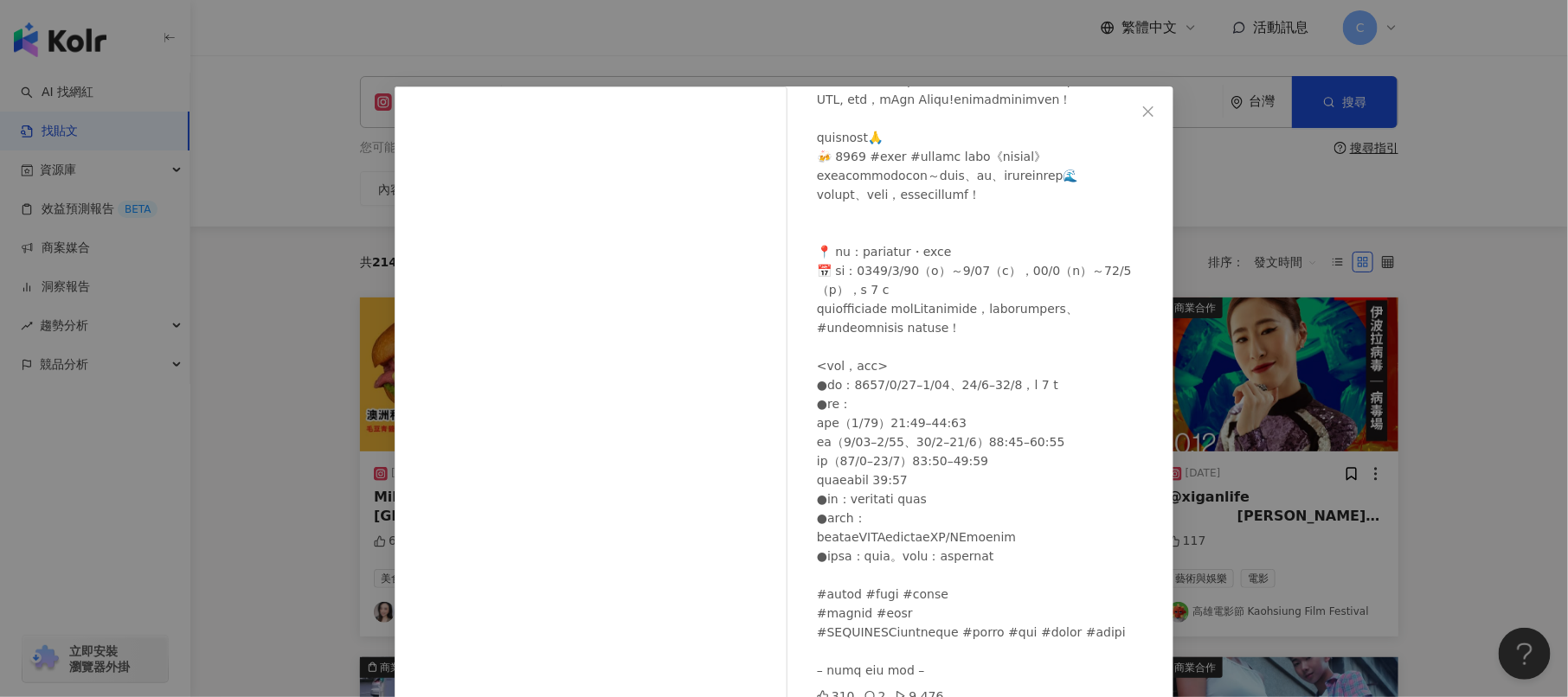
scroll to position [78, 0]
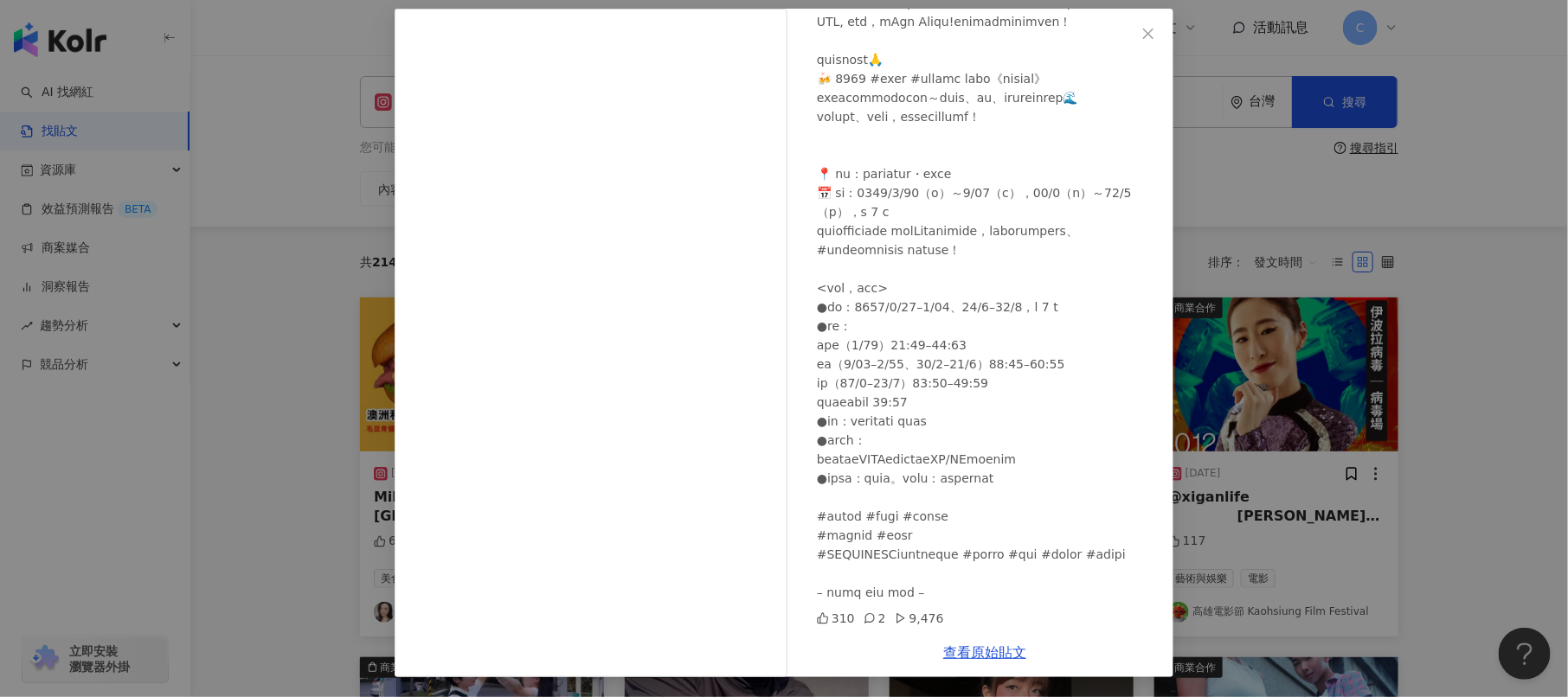
click at [957, 639] on div "查看原始貼文" at bounding box center [985, 653] width 378 height 50
click at [959, 645] on link "查看原始貼文" at bounding box center [985, 653] width 83 height 17
click at [1441, 406] on div "旅遊真台灣Travel [GEOGRAPHIC_DATA] [DATE] 310 2 9,476 查看原始貼文" at bounding box center [784, 348] width 1568 height 697
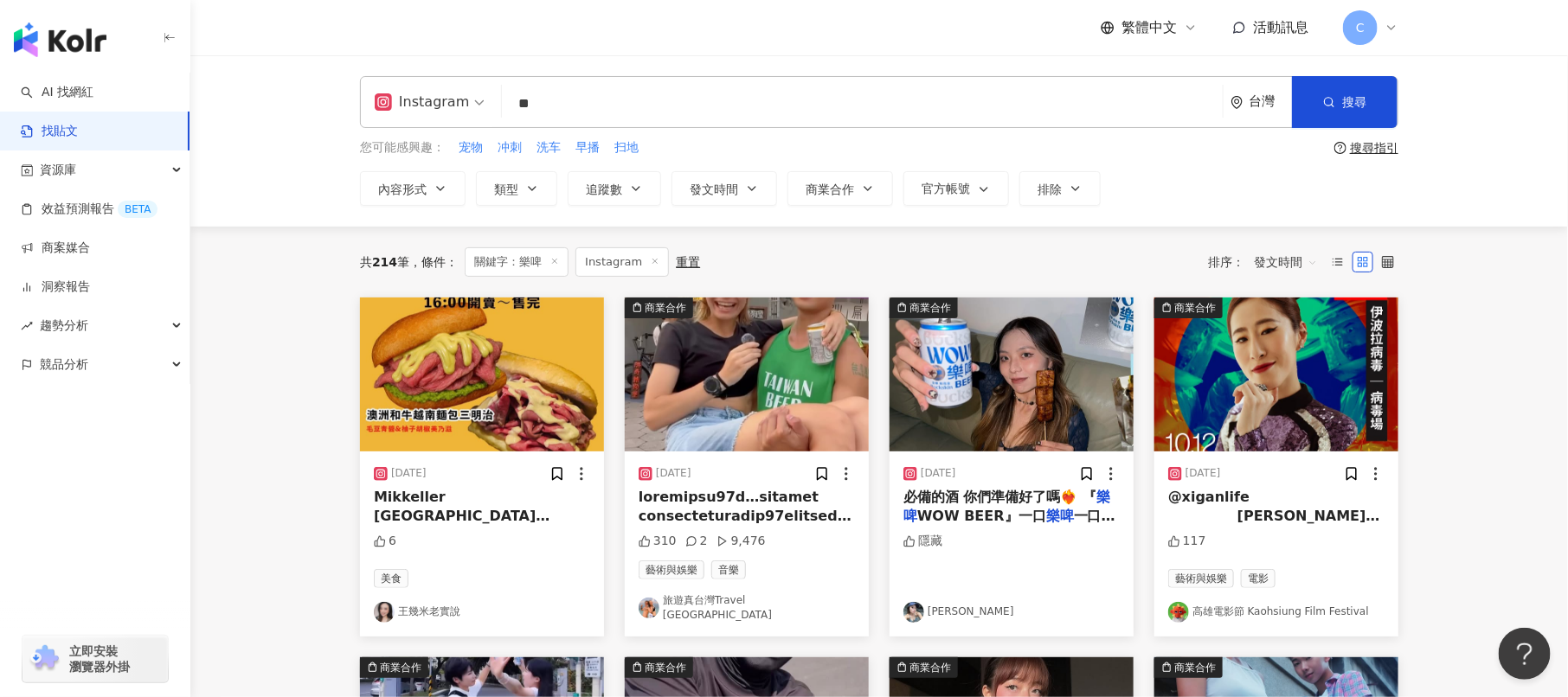
click at [1024, 409] on img "button" at bounding box center [1012, 374] width 244 height 154
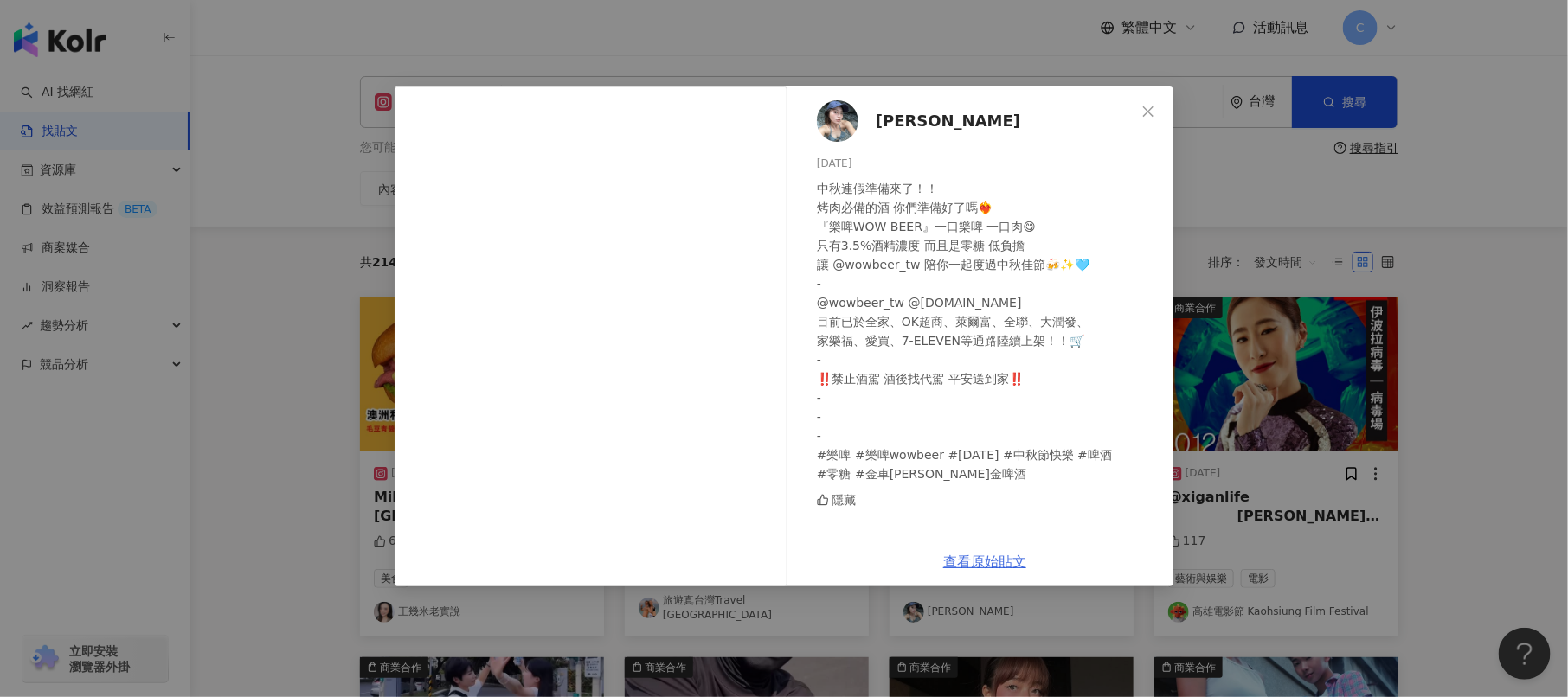
click at [980, 563] on link "查看原始貼文" at bounding box center [985, 562] width 83 height 17
click at [1352, 363] on div "[PERSON_NAME] [DATE] 中秋連假準備來了！！ 烤肉必備的酒 你們準備好了嗎❤️‍🔥 『樂啤WOW BEER』一口樂啤 一口肉😋 只有3.5%…" at bounding box center [784, 348] width 1568 height 697
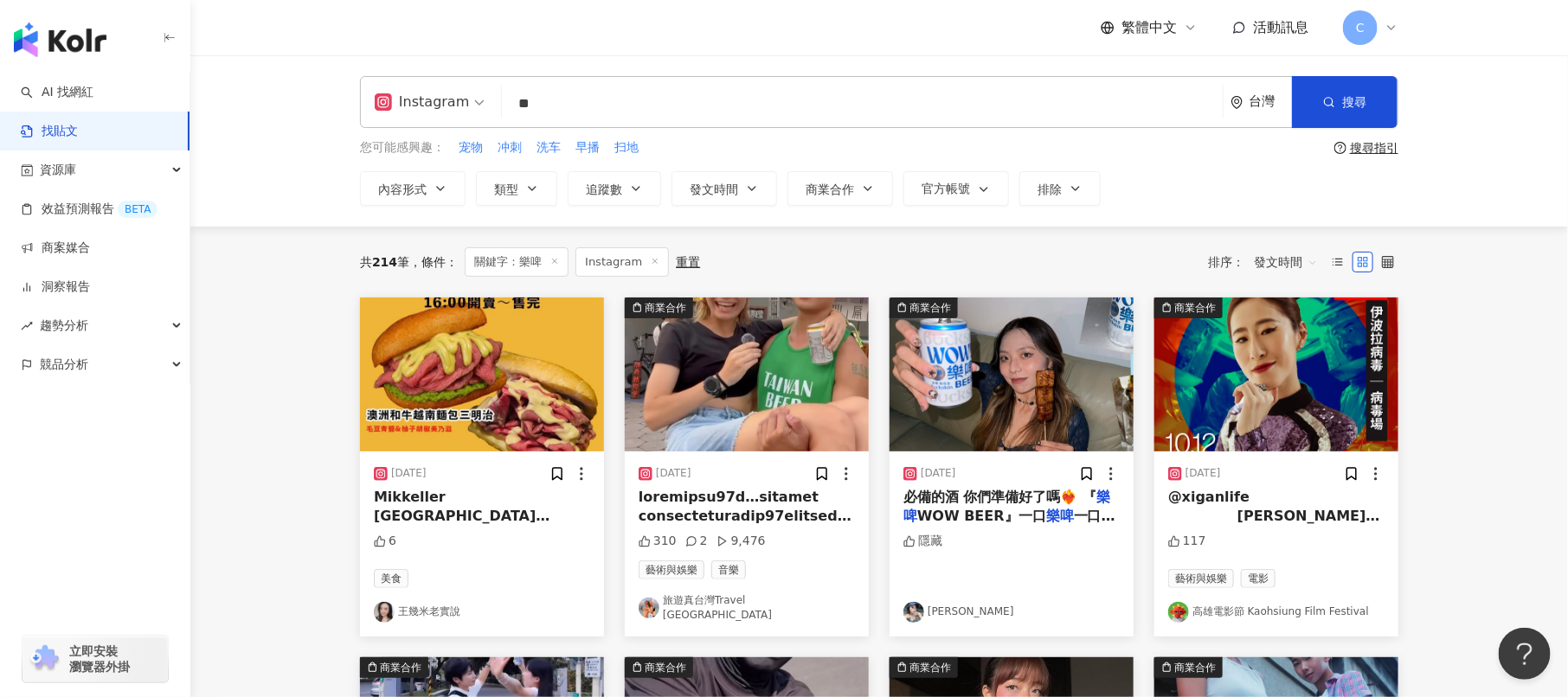
click at [1274, 359] on img "button" at bounding box center [1276, 374] width 244 height 154
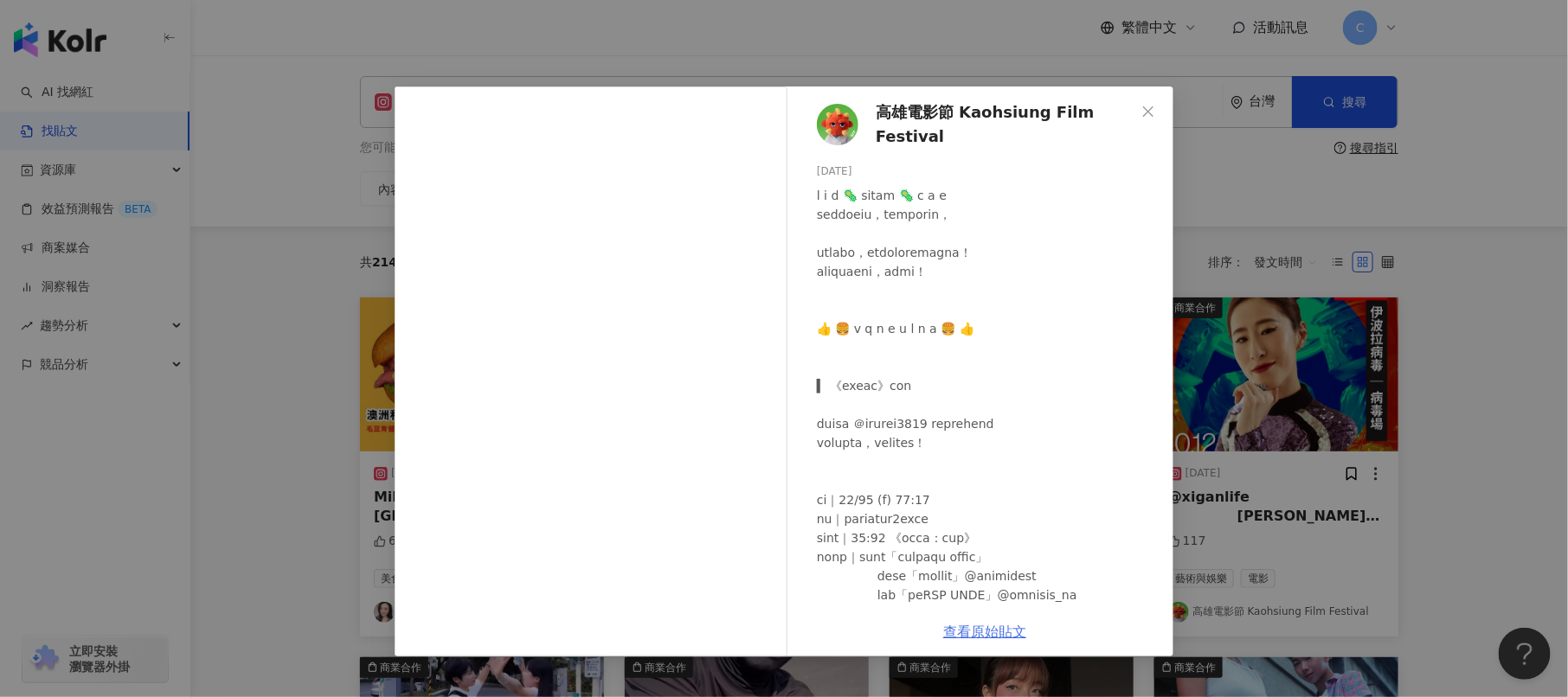
click at [983, 633] on link "查看原始貼文" at bounding box center [985, 632] width 83 height 17
click at [1259, 370] on div "高雄電影節 Kaohsiung Film Festival [DATE] 117 查看原始貼文" at bounding box center [784, 348] width 1568 height 697
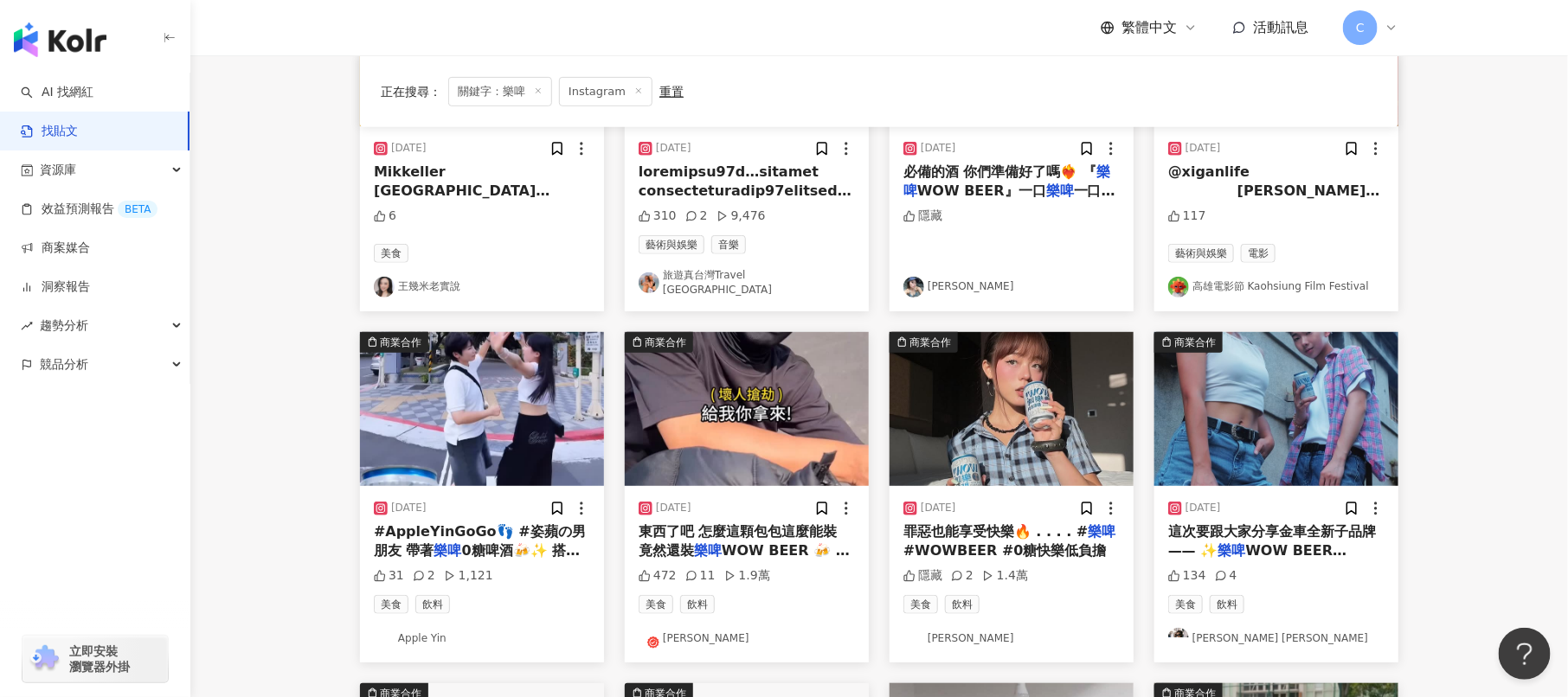
scroll to position [327, 0]
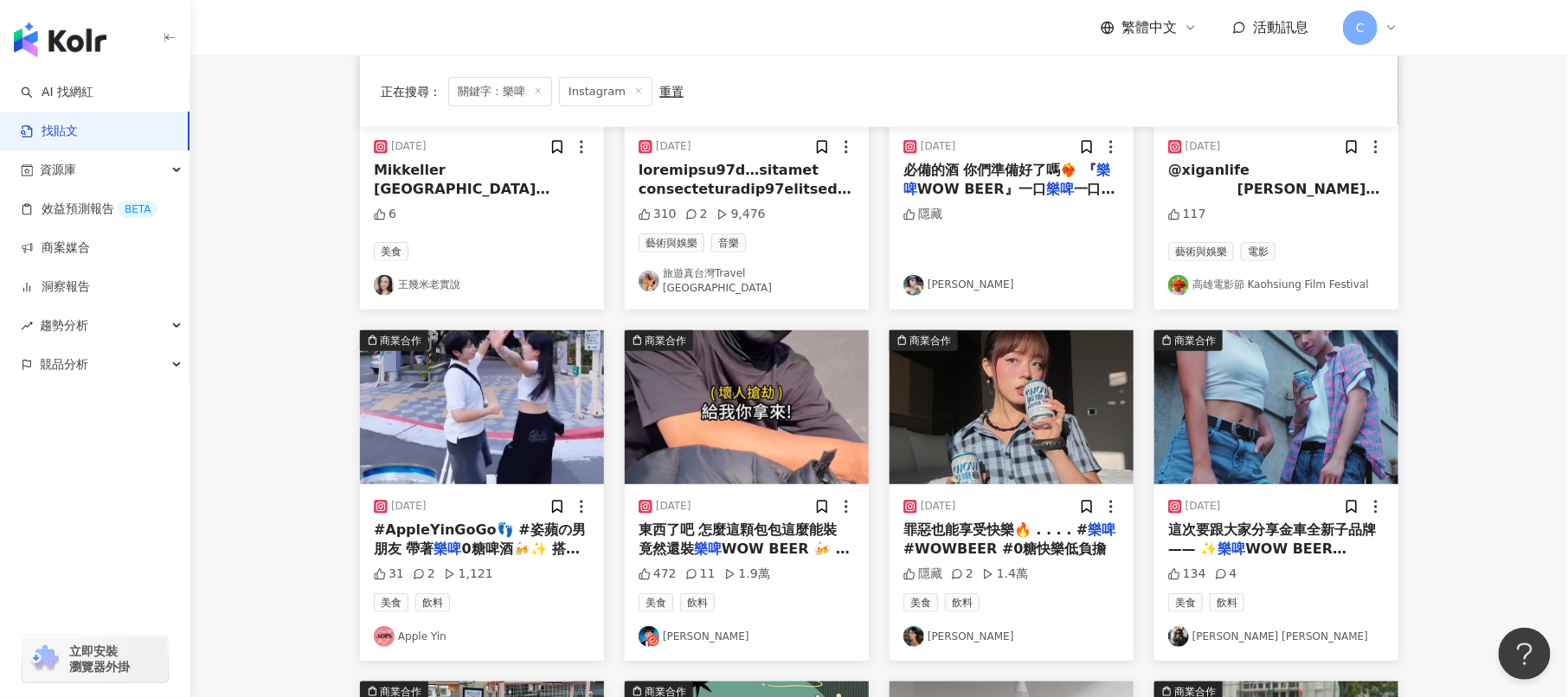
click at [467, 417] on img "button" at bounding box center [482, 407] width 244 height 154
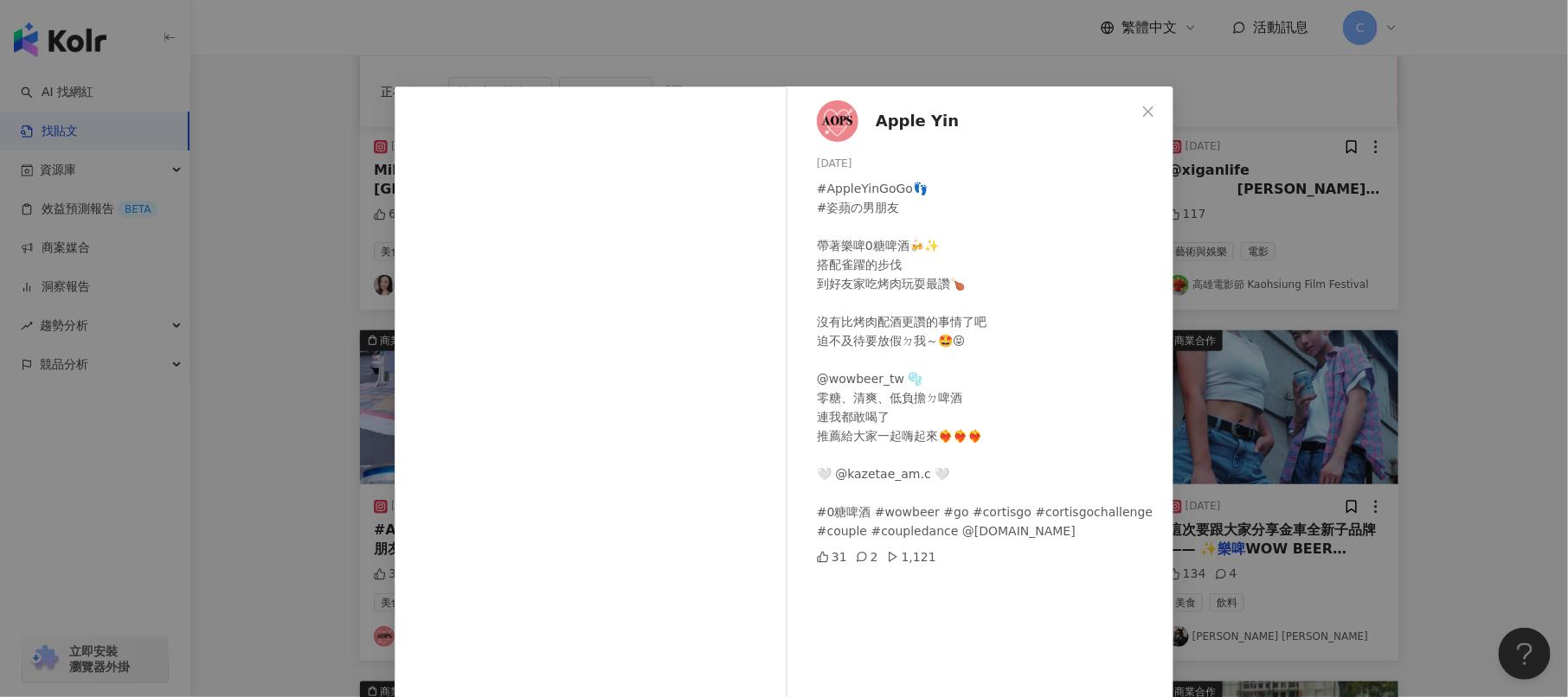
scroll to position [78, 0]
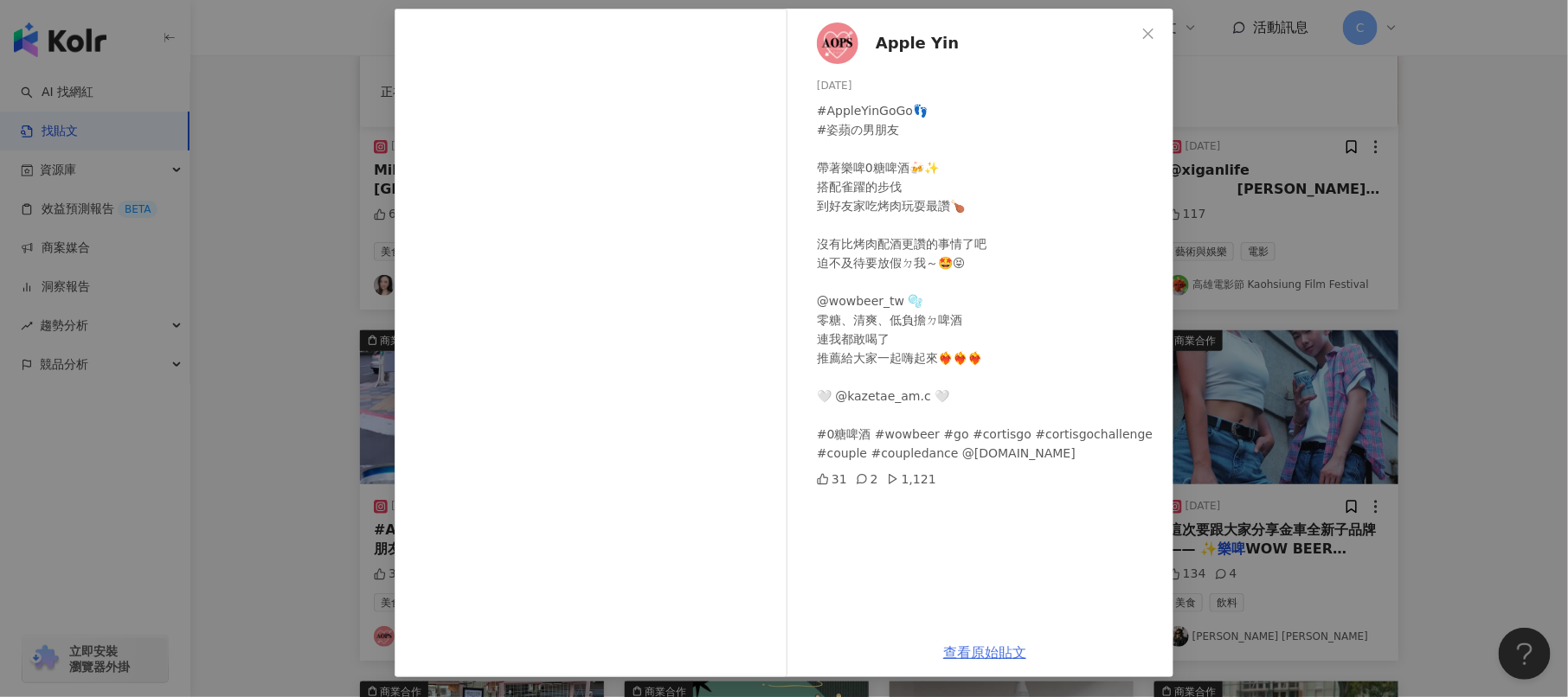
click at [977, 654] on link "查看原始貼文" at bounding box center [985, 653] width 83 height 17
click at [285, 331] on div "Apple Yin [DATE] #AppleYinGoGo👣 #姿蘋の男朋友 帶著樂啤0糖啤酒🍻✨ 搭配雀躍的步伐 到好友家吃烤肉玩耍最讚🍗 沒有比烤肉配酒…" at bounding box center [784, 348] width 1568 height 697
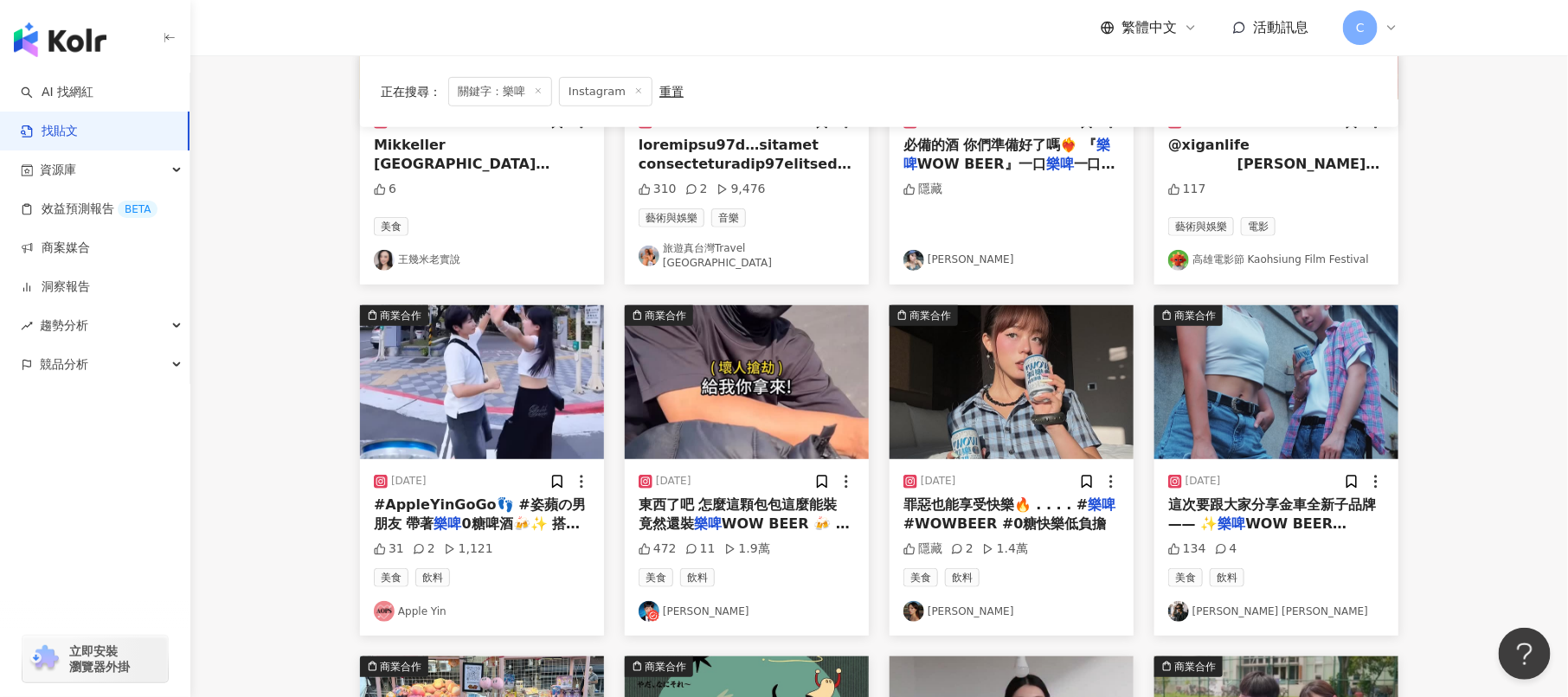
scroll to position [353, 0]
click at [884, 305] on div "商業合作 [DATE] 罪惡也能享受快樂🔥 . . . . # 樂啤 #WOWBEER #0糖快樂低負擔 隱藏 2 1.4萬 美食 飲料 [PERSON_NA…" at bounding box center [1011, 470] width 264 height 331
click at [935, 317] on img "button" at bounding box center [1012, 381] width 244 height 154
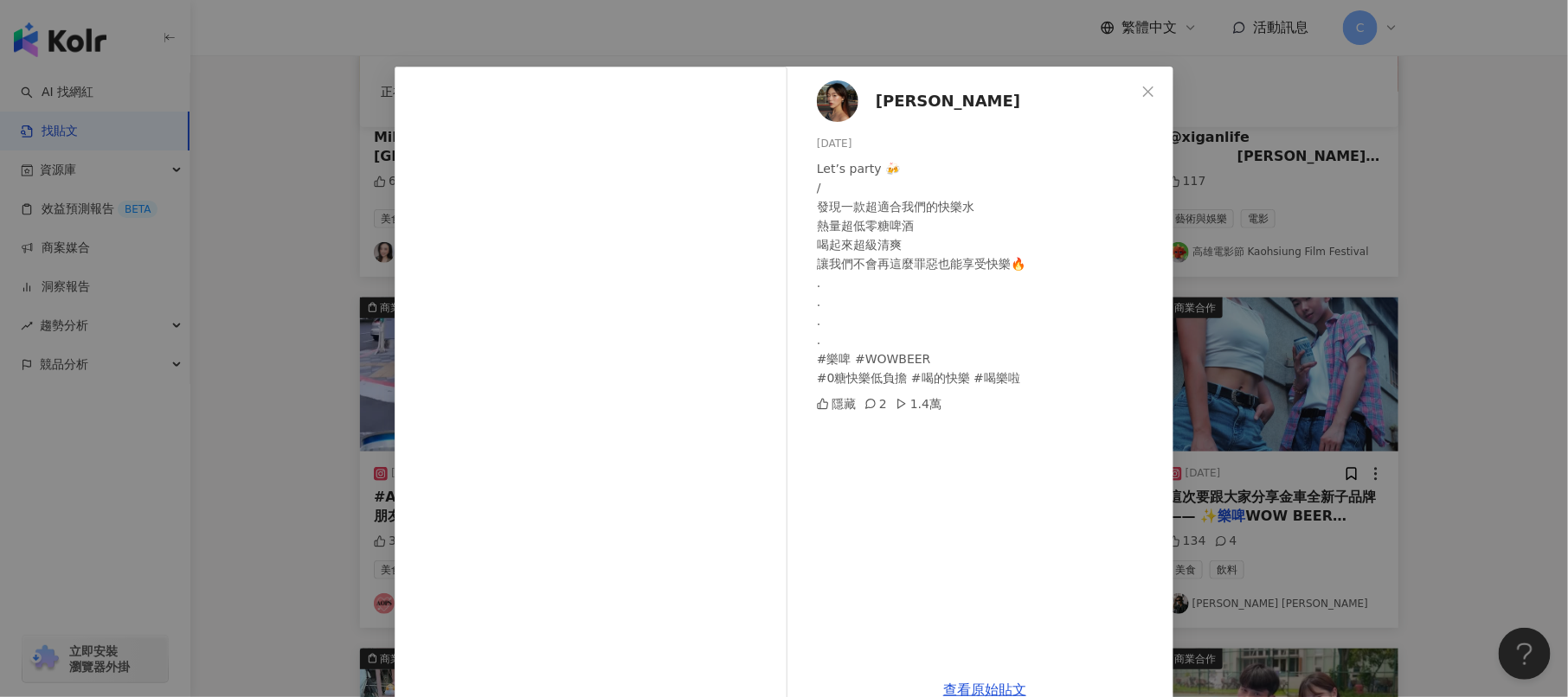
scroll to position [57, 0]
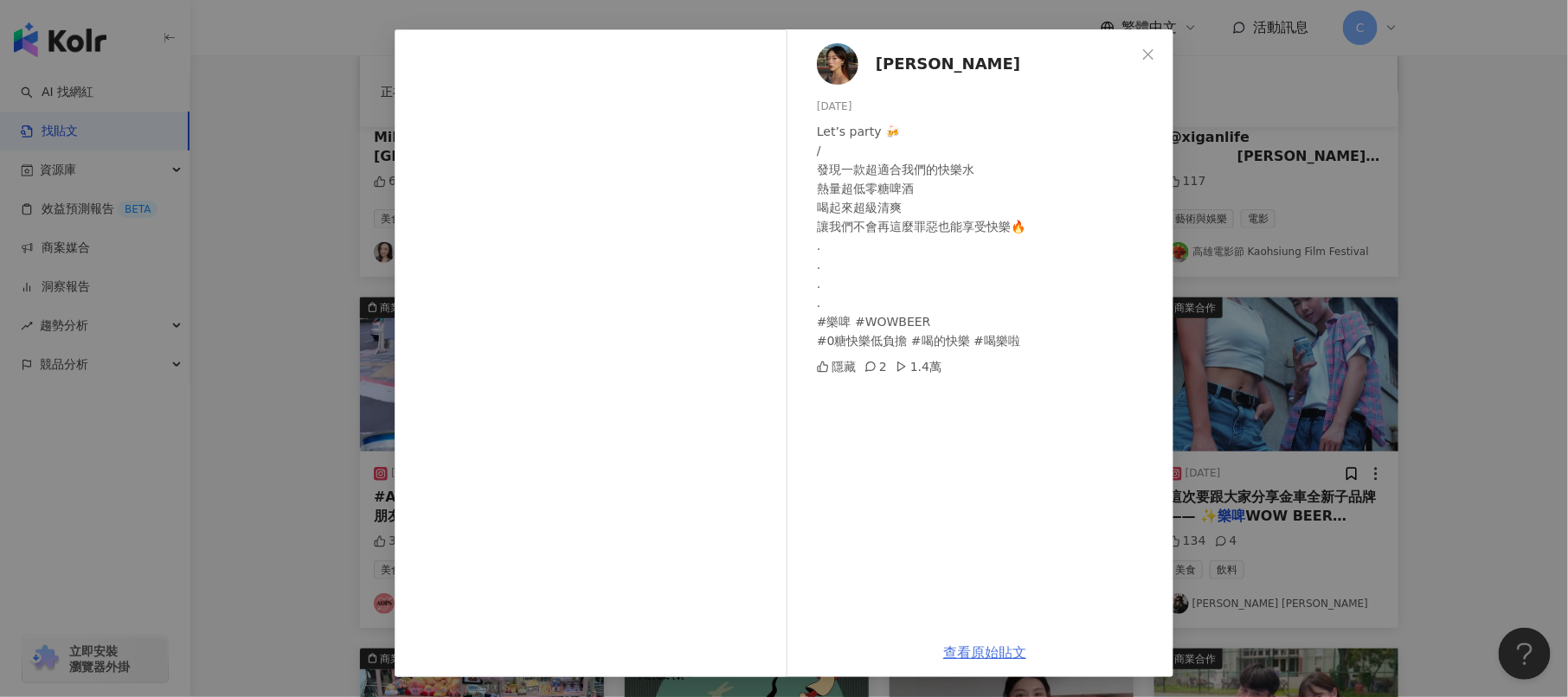
click at [963, 650] on link "查看原始貼文" at bounding box center [985, 653] width 83 height 17
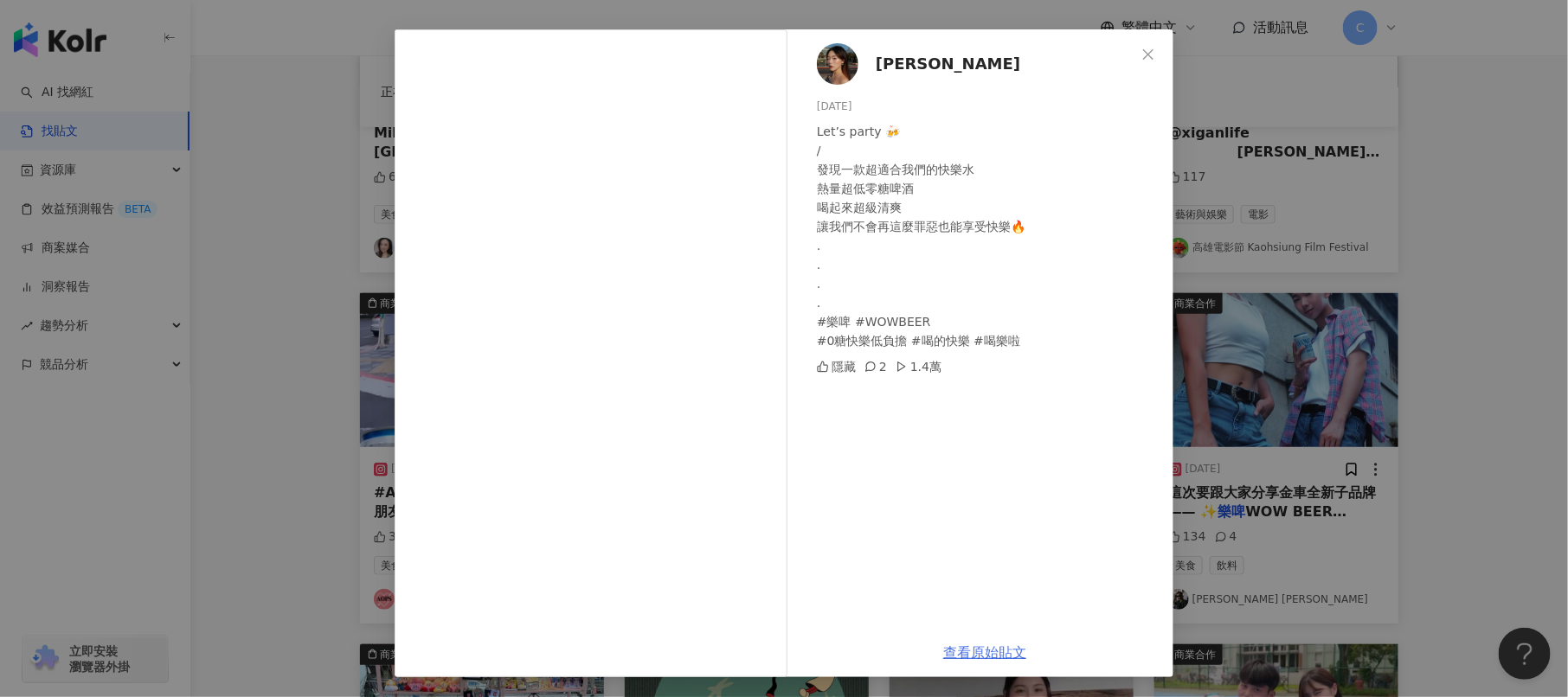
scroll to position [363, 0]
click at [235, 118] on div "[PERSON_NAME] [DATE] Let’s party 🍻 / 發現一款超適合我們的快樂水 熱量超低零糖啤酒 喝起來超級清爽 讓我們不會再這麼罪惡也…" at bounding box center [784, 348] width 1568 height 697
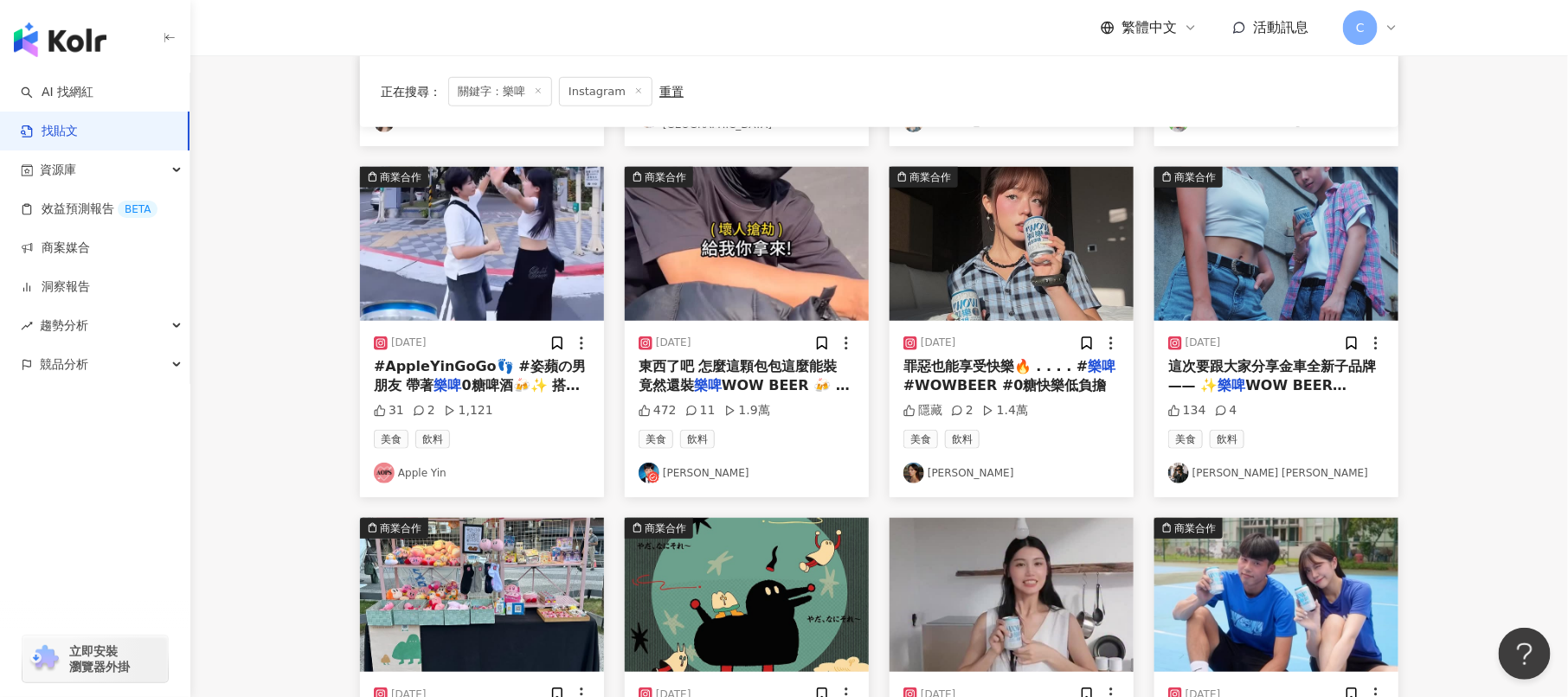
scroll to position [491, 0]
click at [1243, 281] on img "button" at bounding box center [1276, 242] width 244 height 154
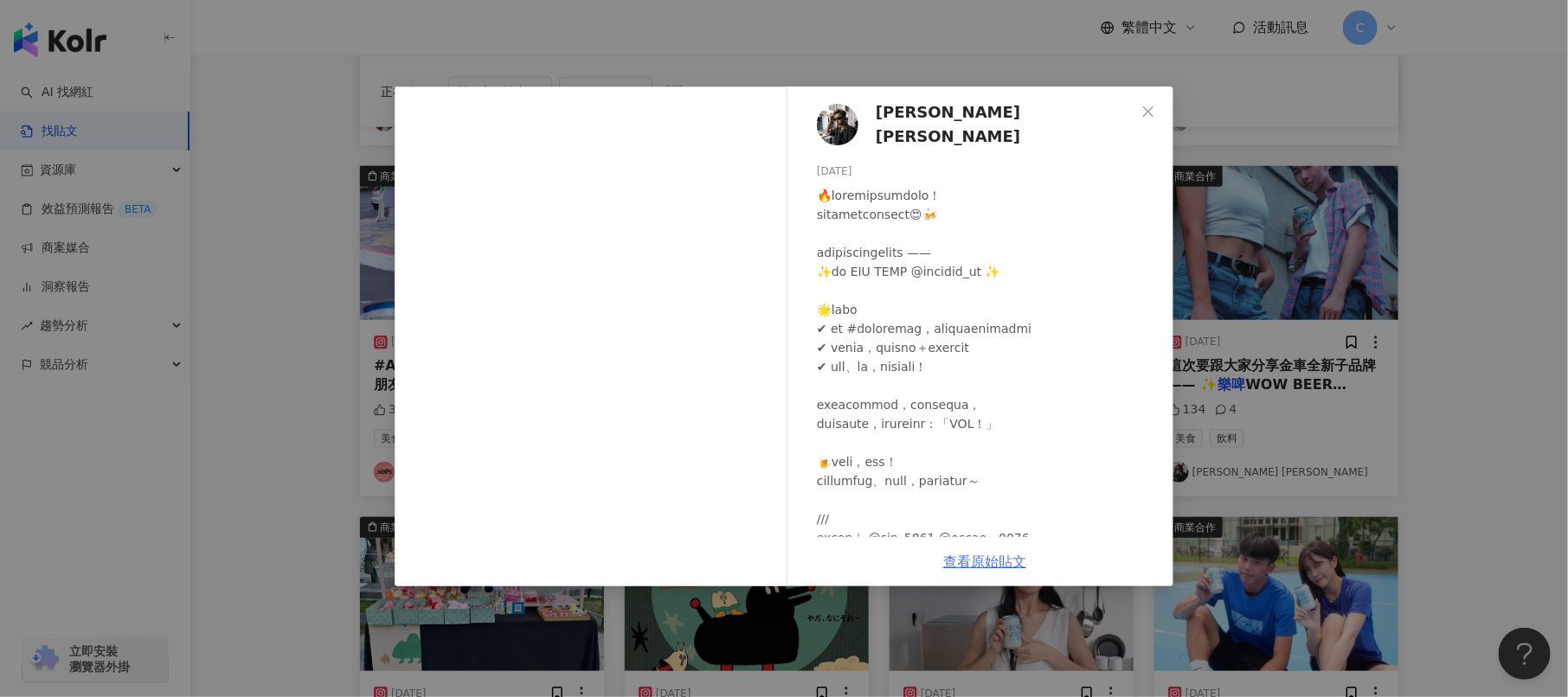
click at [988, 561] on link "查看原始貼文" at bounding box center [985, 562] width 83 height 17
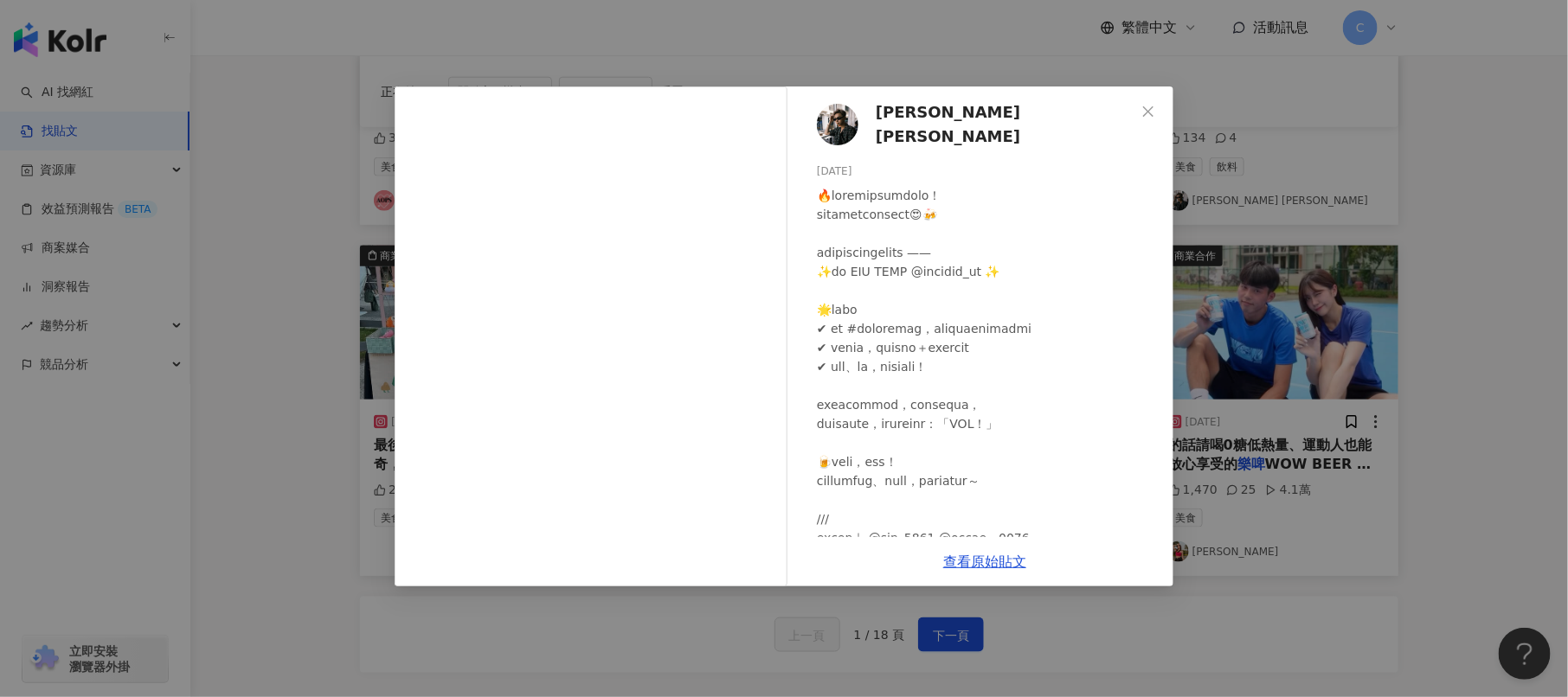
scroll to position [857, 0]
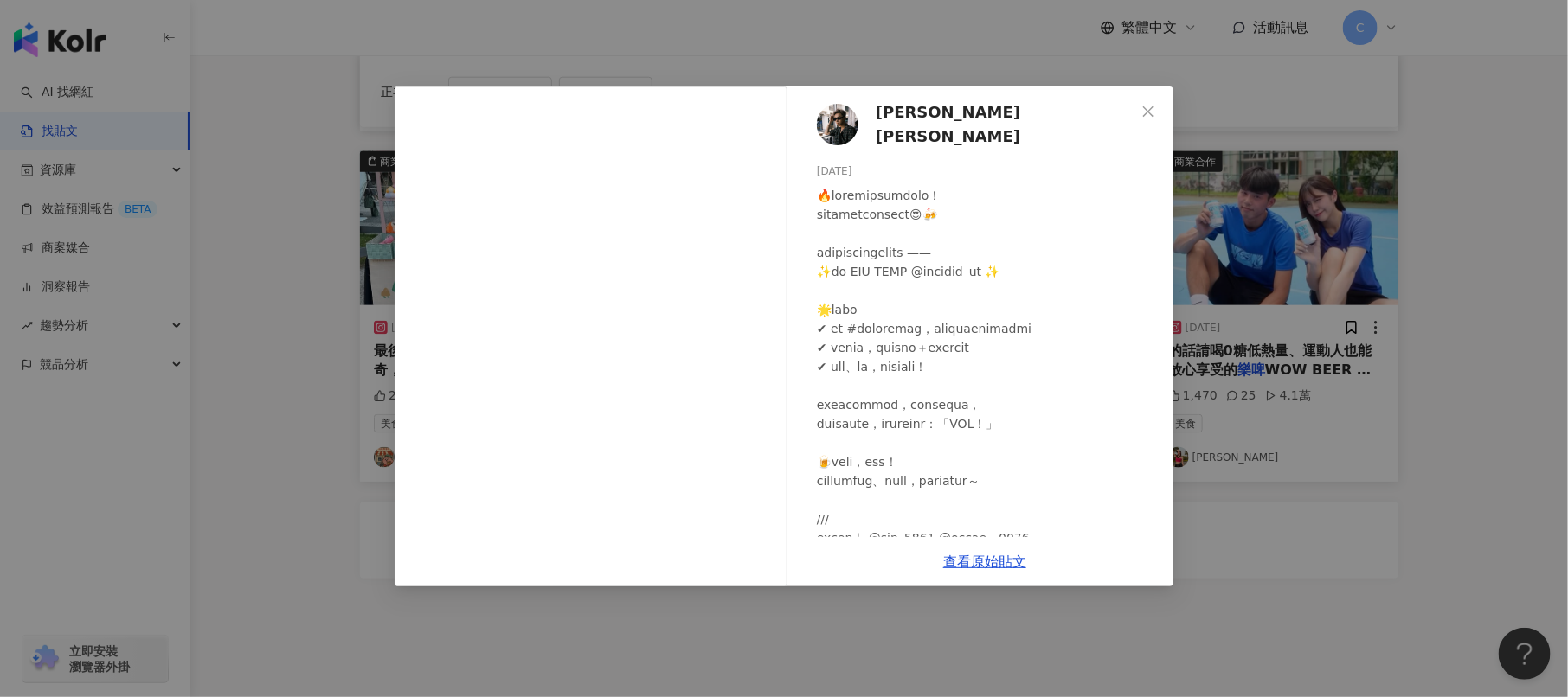
click at [351, 383] on div "[PERSON_NAME] [PERSON_NAME] [DATE] 134 4 查看原始貼文" at bounding box center [784, 348] width 1568 height 697
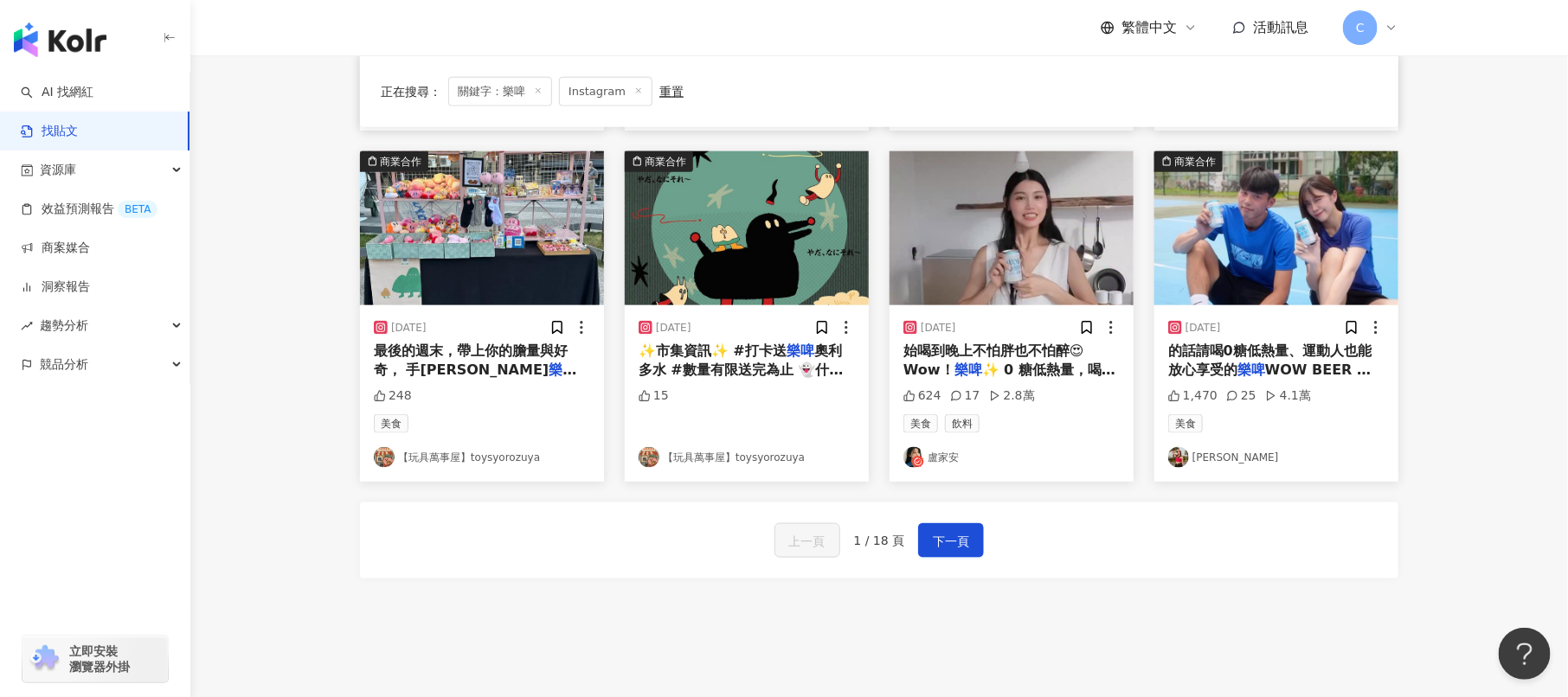
click at [990, 257] on img "button" at bounding box center [1012, 227] width 244 height 154
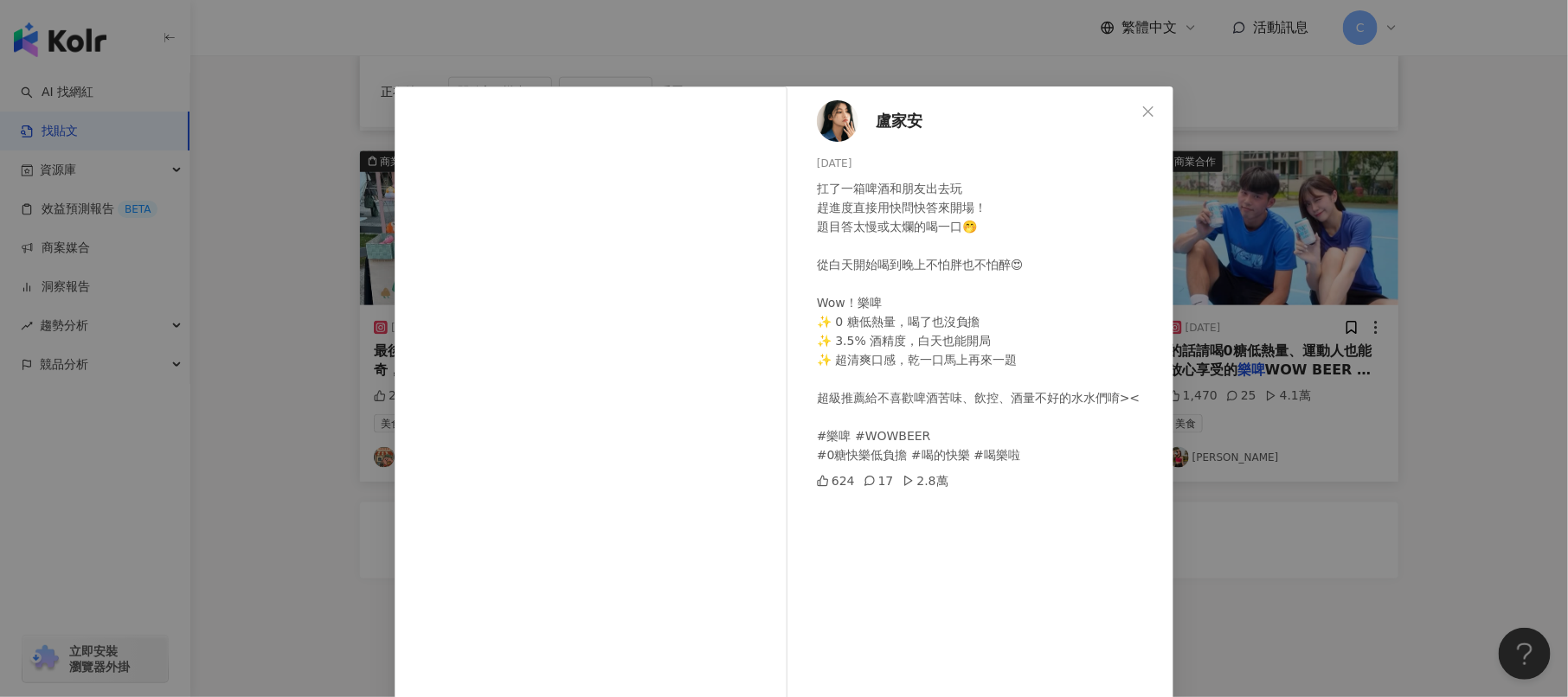
click at [958, 380] on div "扛了一箱啤酒和朋友出去玩 趕進度直接用快問快答來開場！ 題目答太慢或太爛的喝一口🤭 從白天開始喝到晚上不怕胖也不怕醉😍 Wow！樂啤 ✨ 0 糖低熱量，喝了也…" at bounding box center [989, 321] width 343 height 285
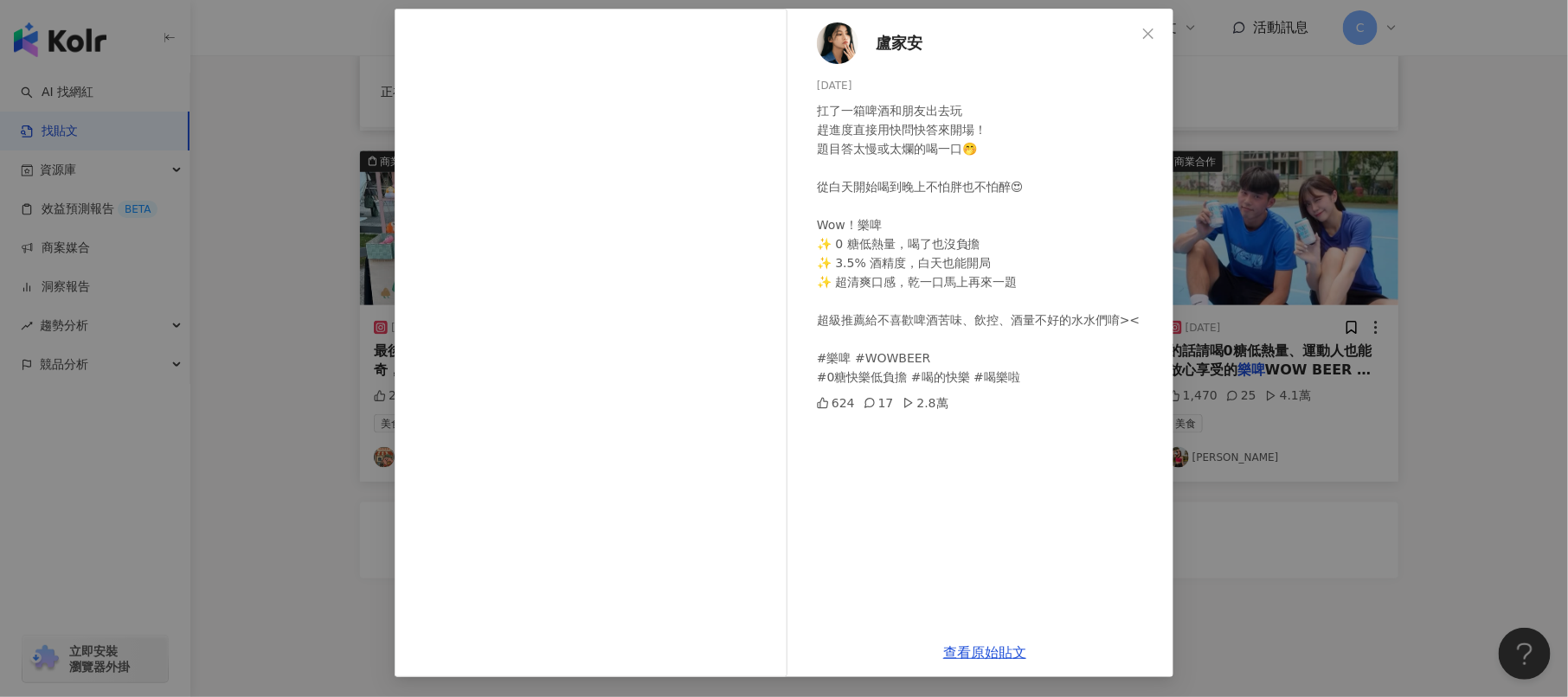
click at [1299, 308] on div "[PERSON_NAME][DATE] 扛了一箱啤酒和朋友出去玩 趕進度直接用快問快答來開場！ 題目答太慢或太爛的喝一口🤭 從白天開始喝到晚上不怕胖也不怕醉😍…" at bounding box center [784, 348] width 1568 height 697
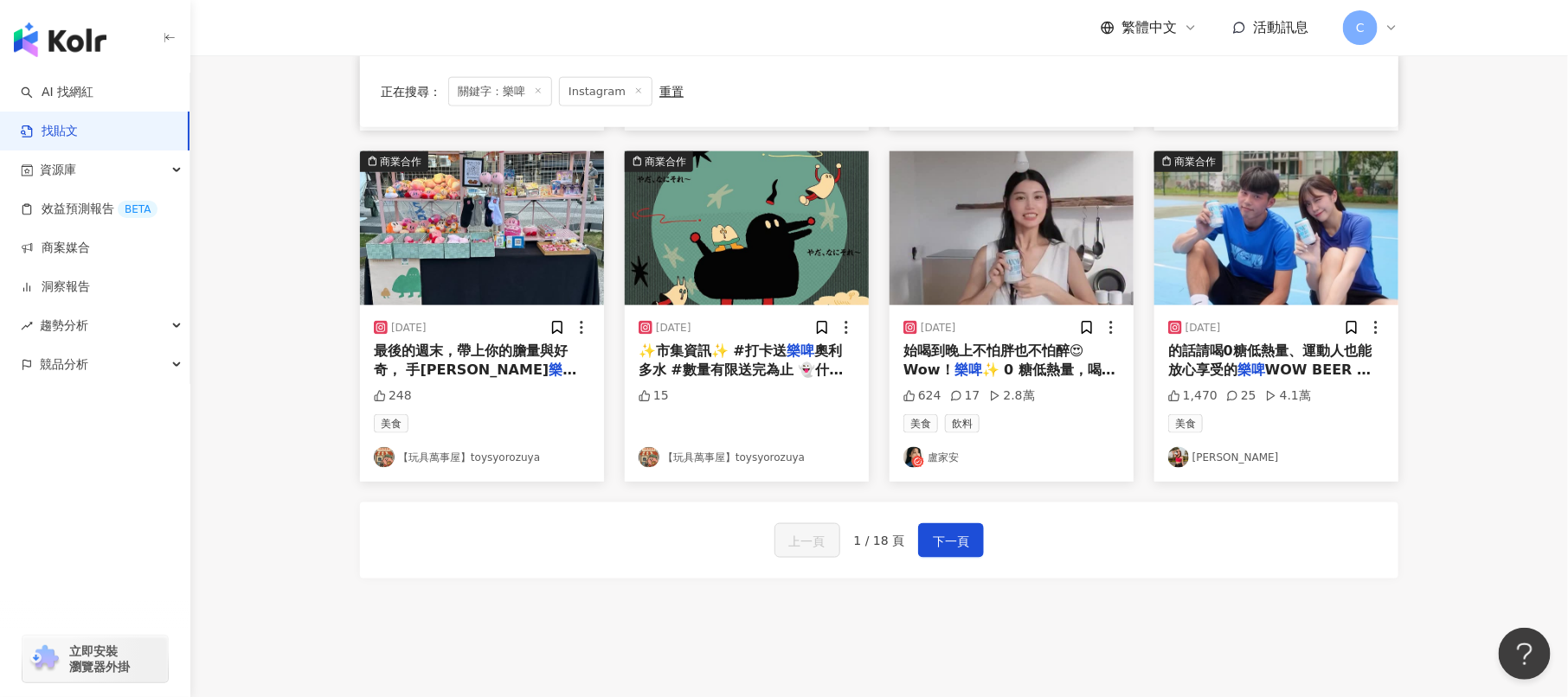
click at [1001, 246] on img "button" at bounding box center [1012, 227] width 244 height 154
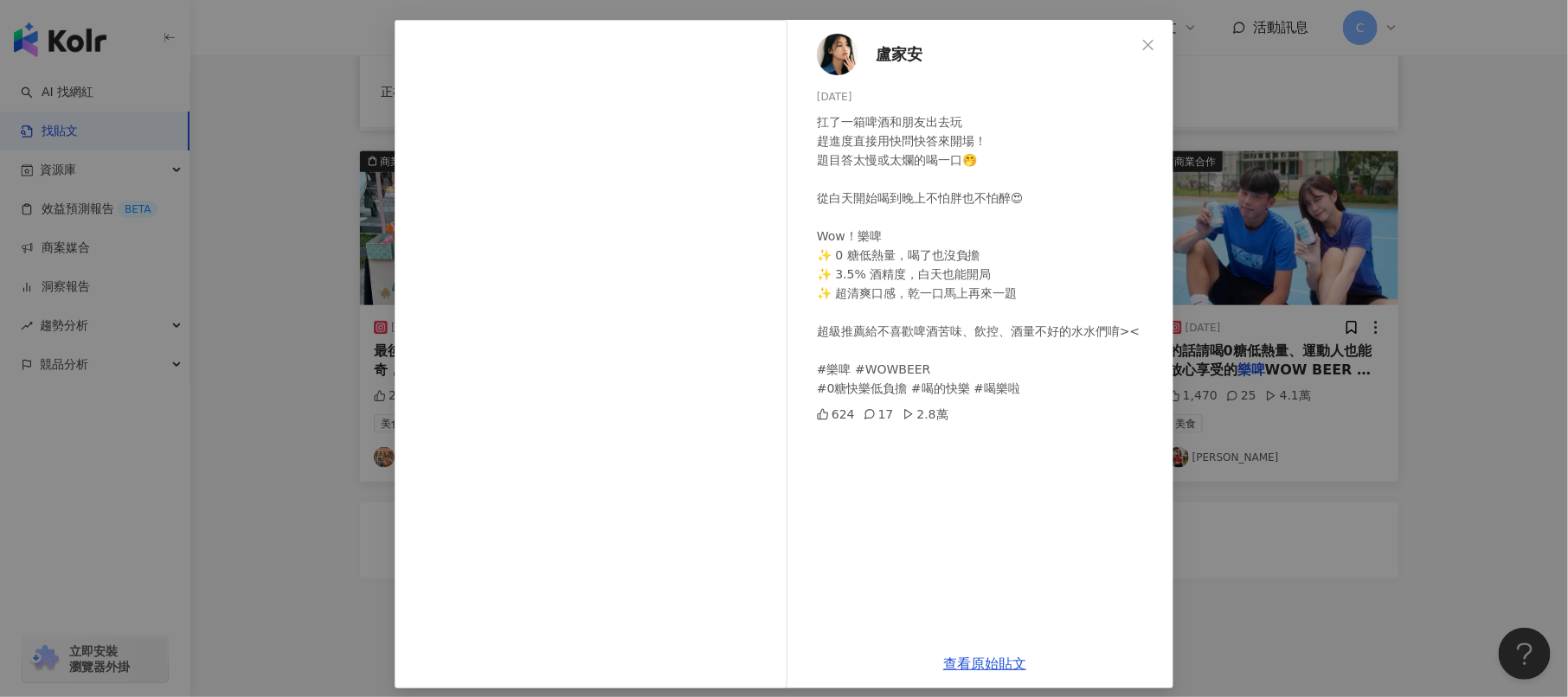
scroll to position [75, 0]
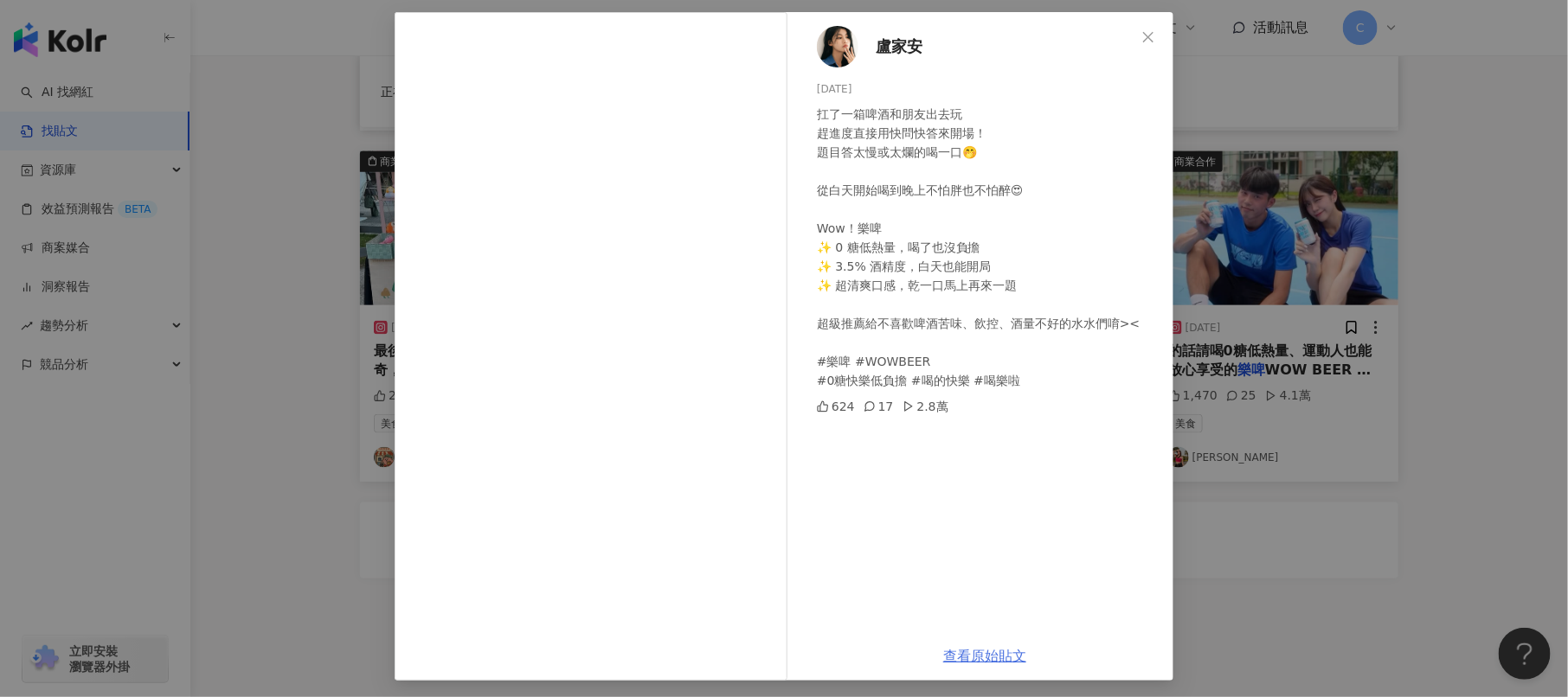
click at [1001, 657] on link "查看原始貼文" at bounding box center [985, 656] width 83 height 17
